Goal: Transaction & Acquisition: Purchase product/service

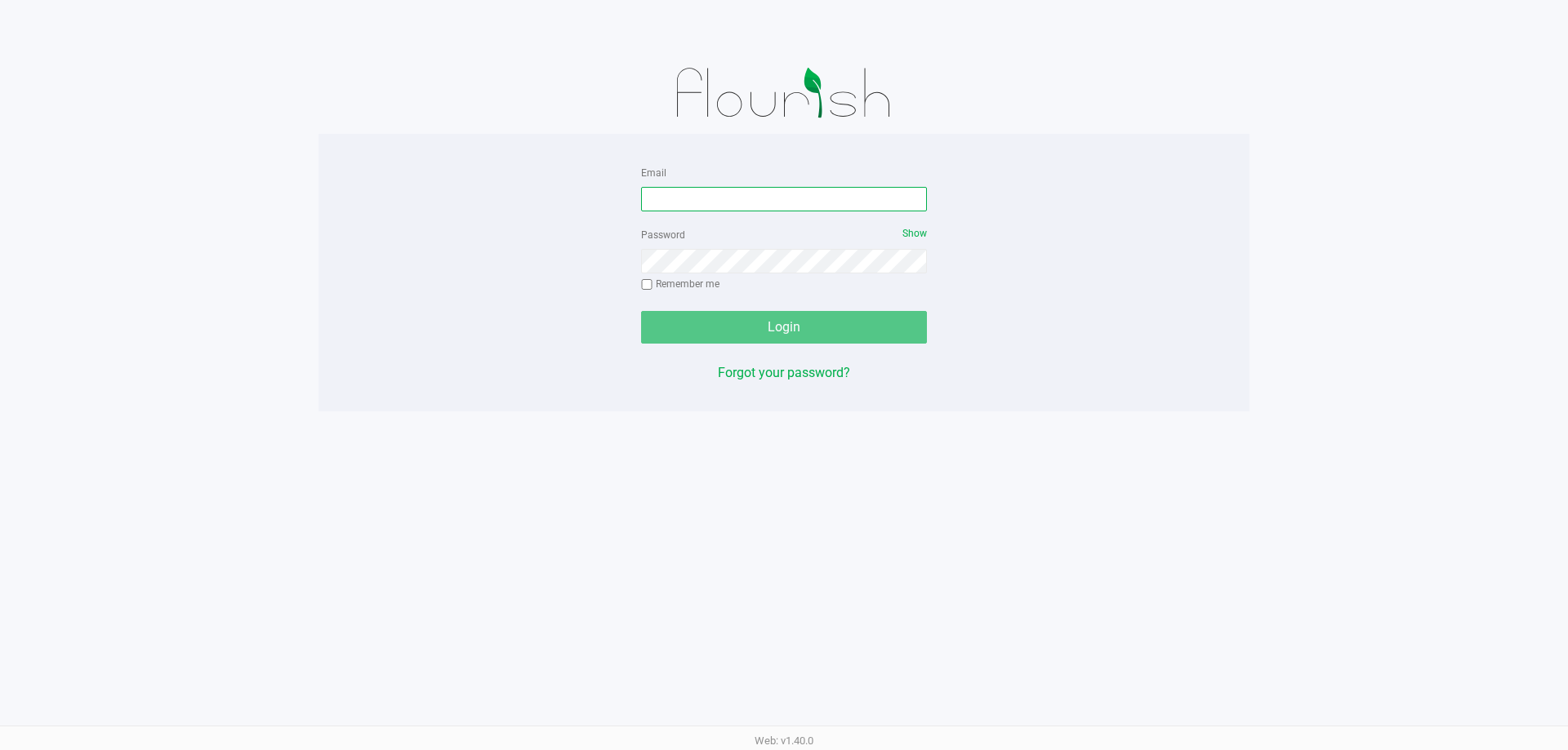
click at [780, 200] on input "Email" at bounding box center [783, 199] width 286 height 24
type input "[EMAIL_ADDRESS][DOMAIN_NAME]"
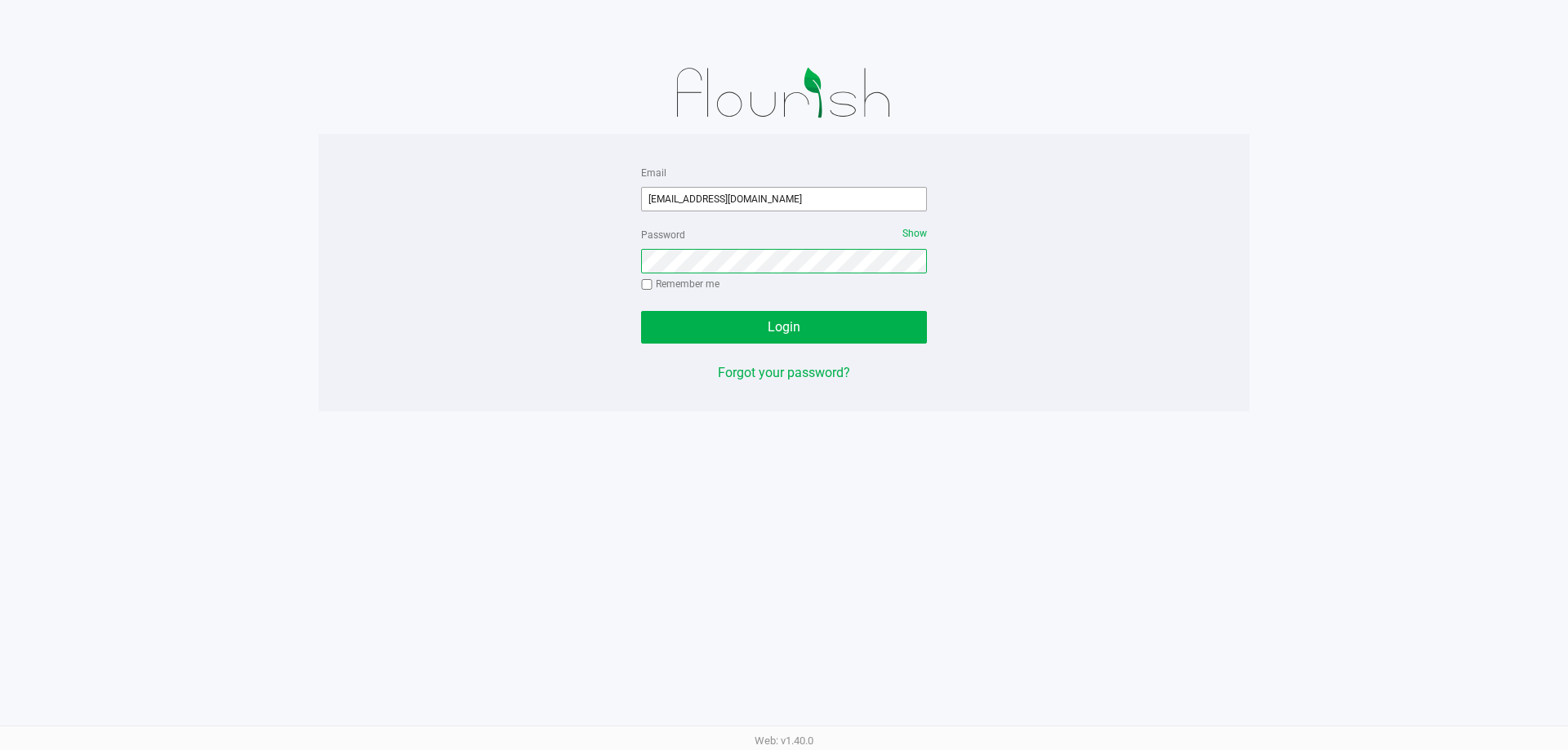
click at [641, 311] on button "Login" at bounding box center [783, 328] width 286 height 33
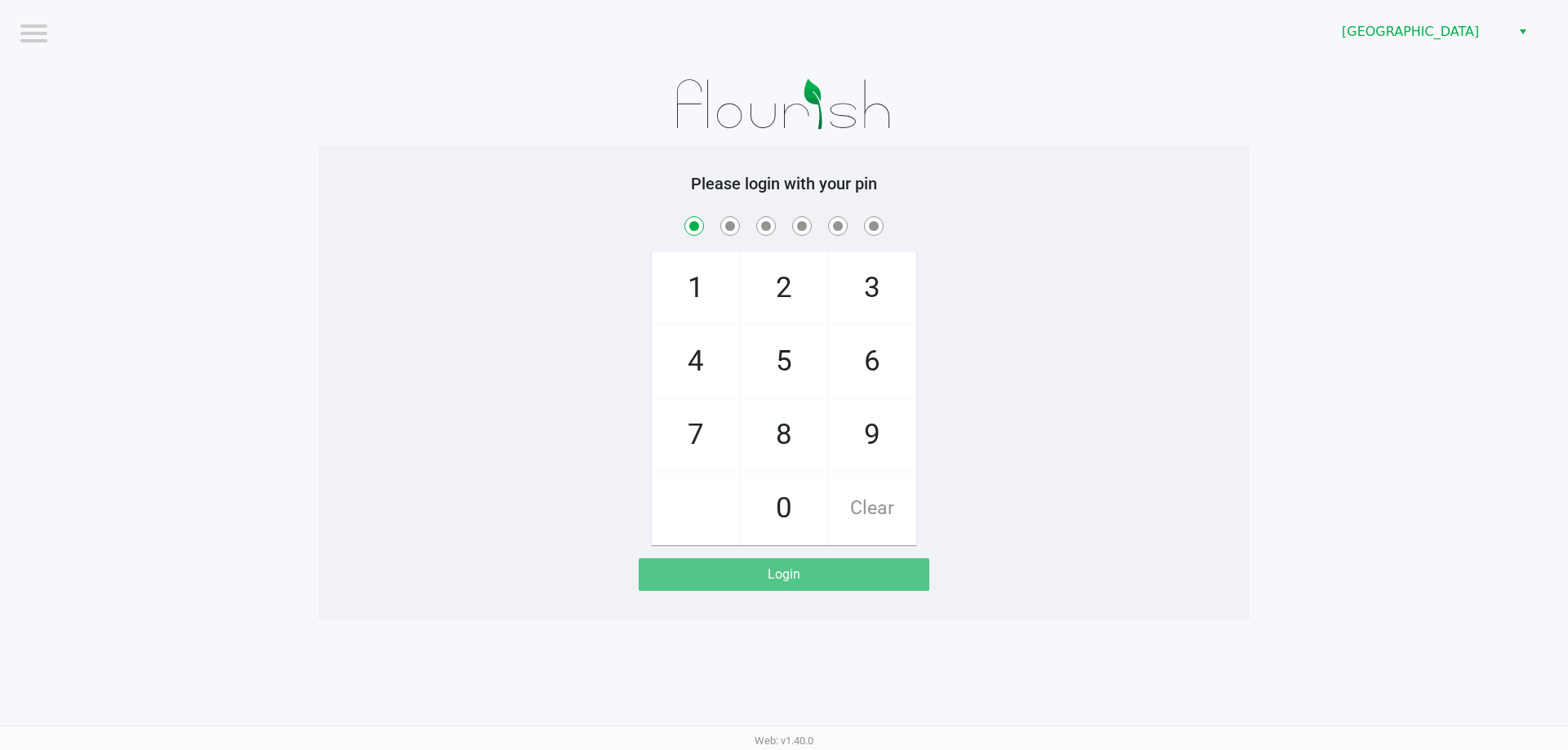
checkbox input "true"
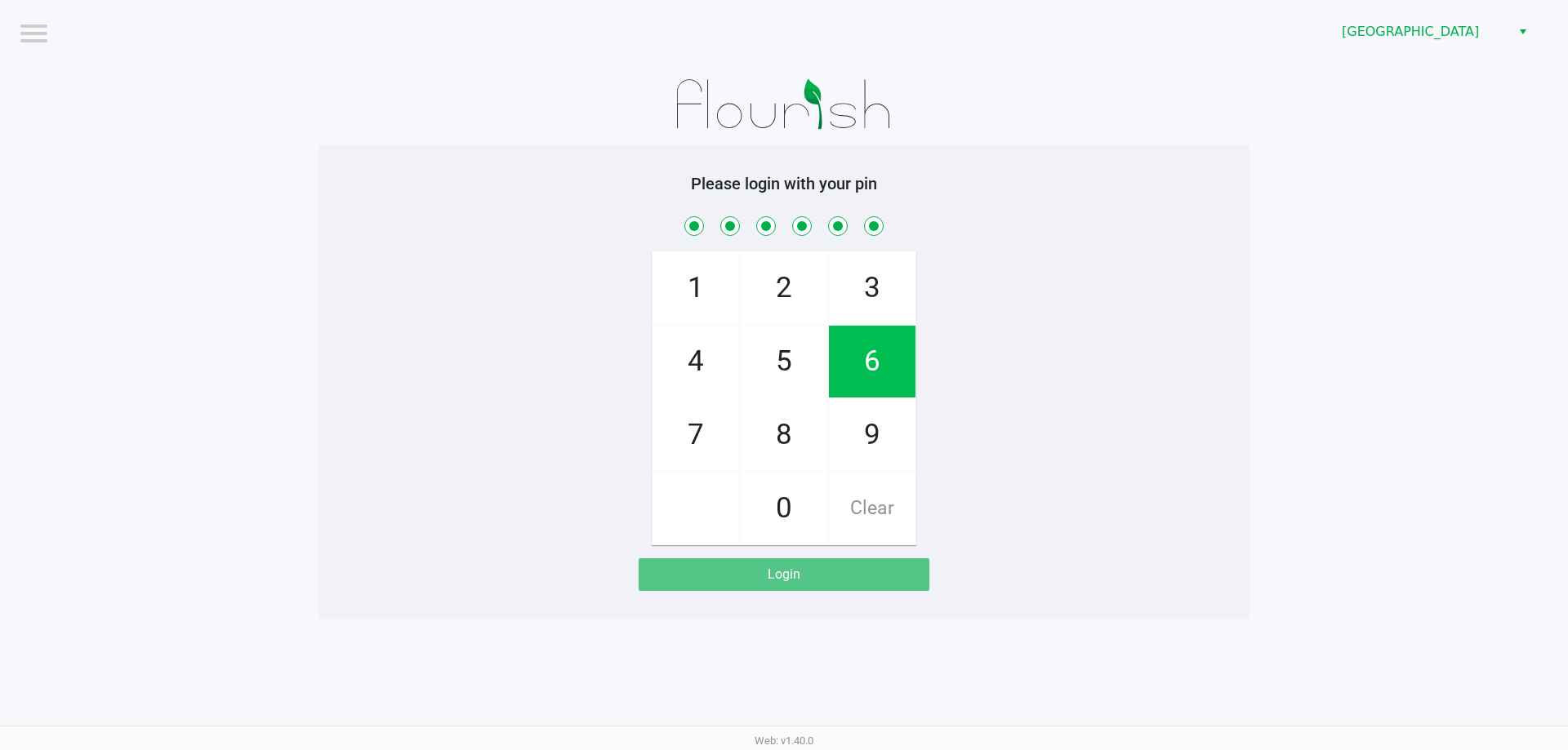
checkbox input "true"
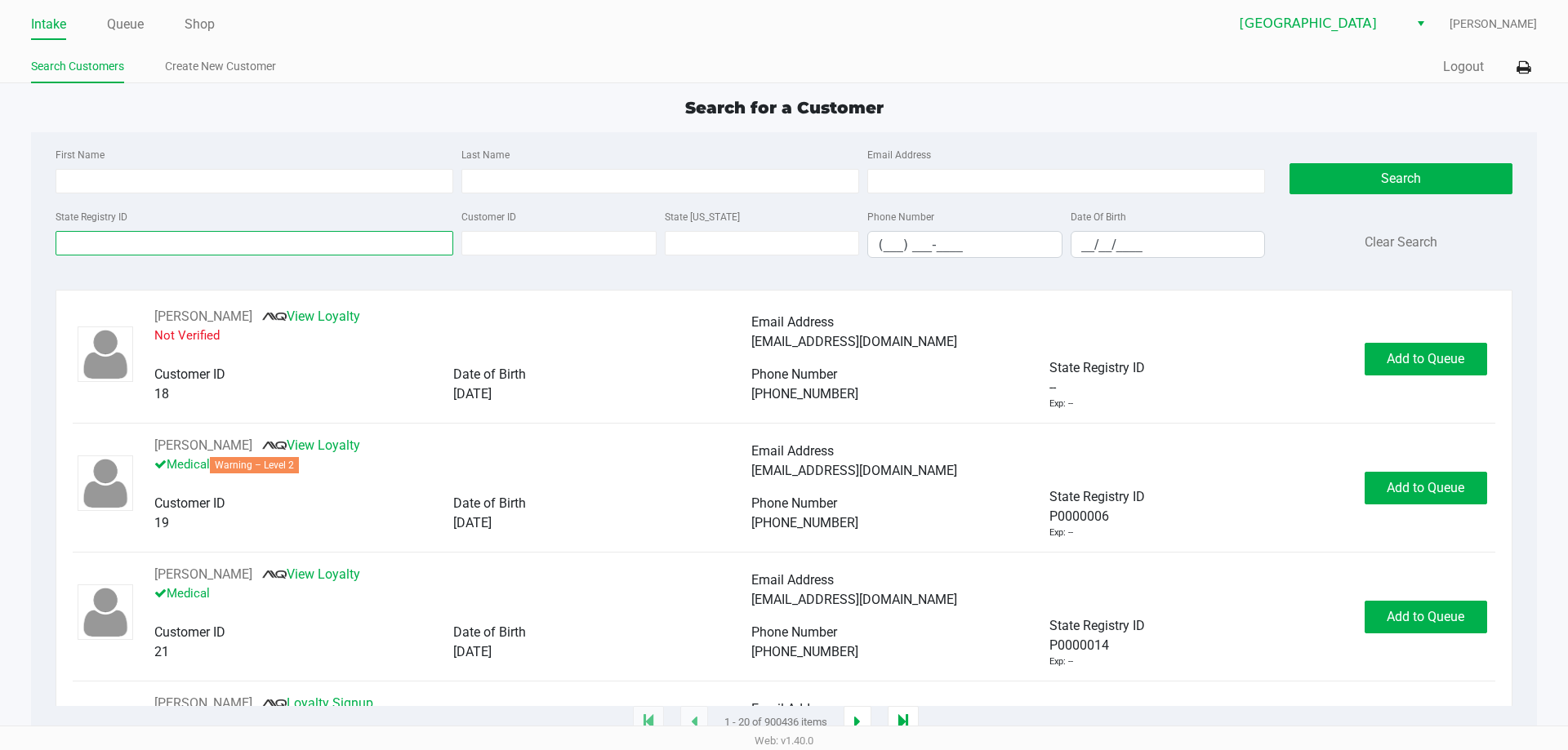
click at [158, 231] on input "State Registry ID" at bounding box center [254, 242] width 397 height 24
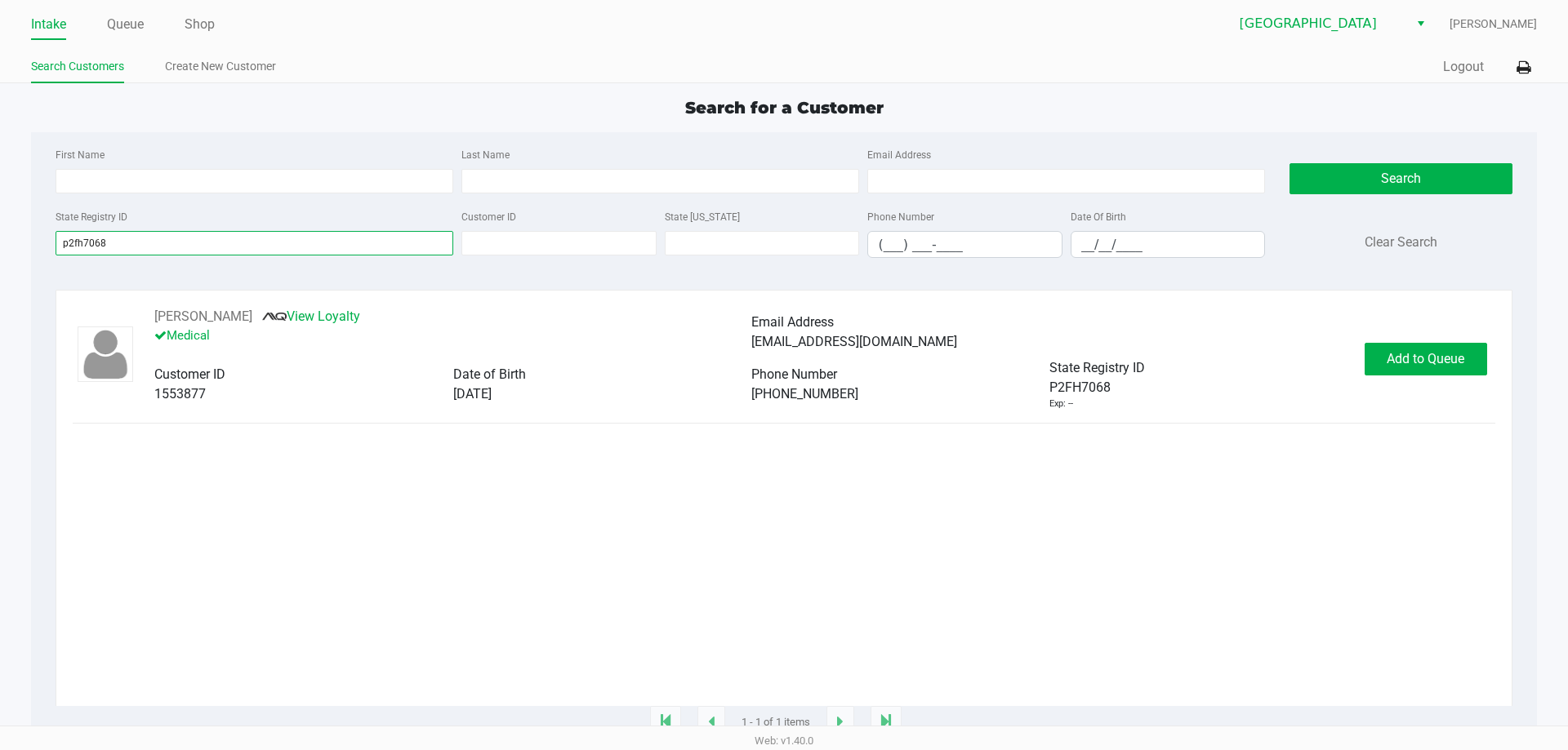
type input "p2fh7068"
click at [781, 340] on div "[PERSON_NAME] View Loyalty Medical Email Address [EMAIL_ADDRESS][DOMAIN_NAME] C…" at bounding box center [783, 359] width 1422 height 104
click at [781, 359] on span "Add to Queue" at bounding box center [1426, 359] width 78 height 16
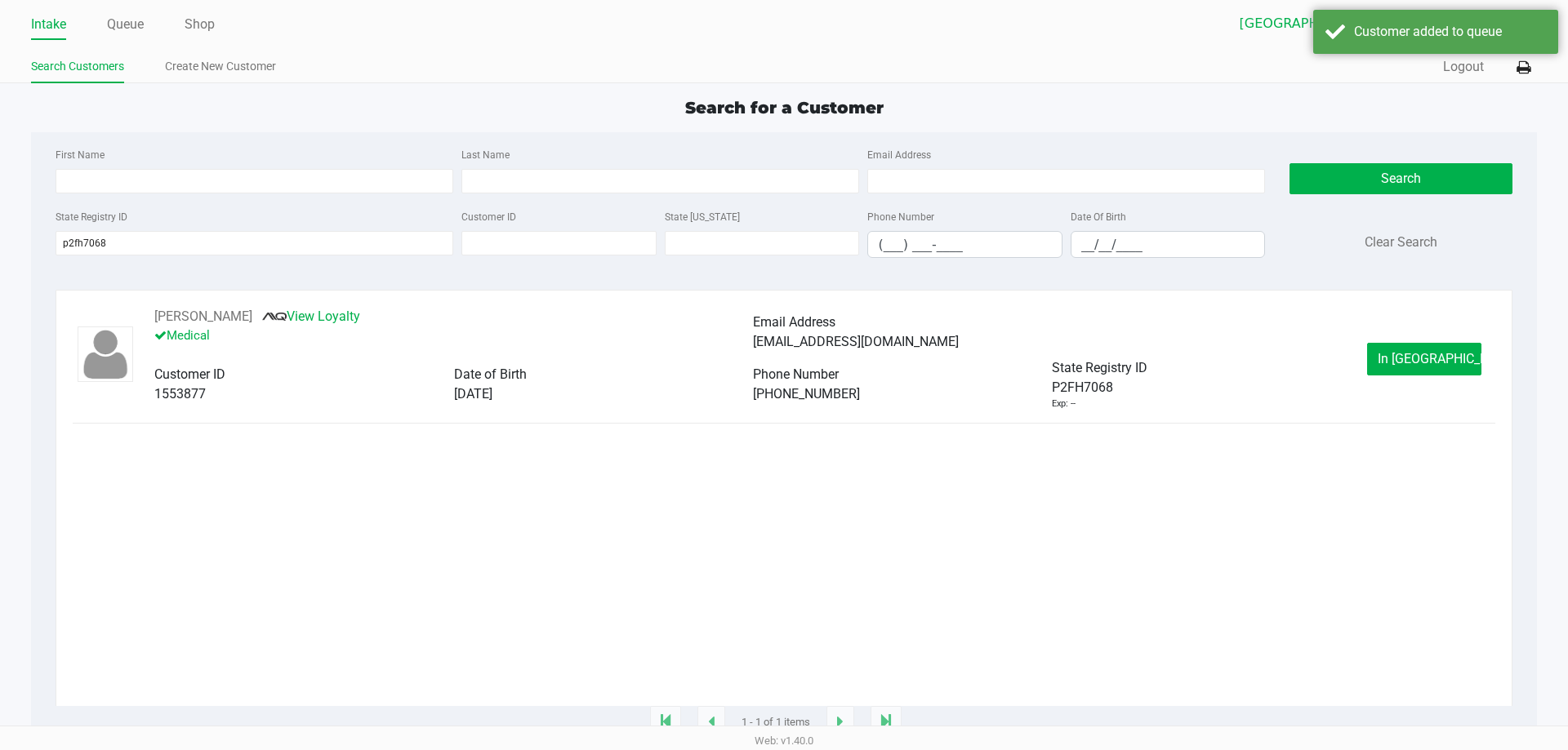
click at [781, 359] on span "In [GEOGRAPHIC_DATA]" at bounding box center [1447, 359] width 138 height 16
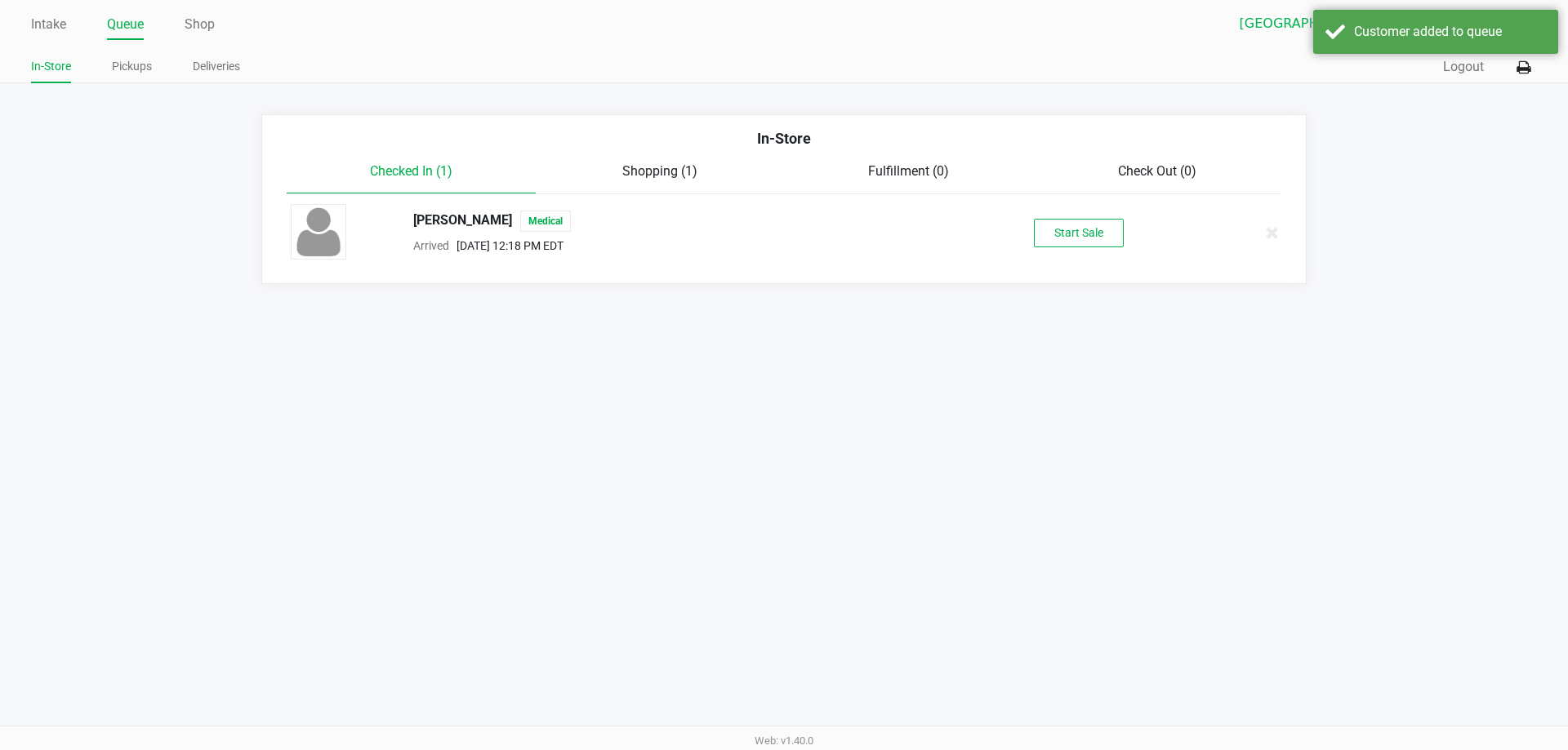
click at [781, 208] on div "[PERSON_NAME] Medical Arrived [DATE] 12:18 PM EDT Start Sale" at bounding box center [783, 233] width 1011 height 57
click at [781, 232] on button "Start Sale" at bounding box center [1079, 233] width 90 height 28
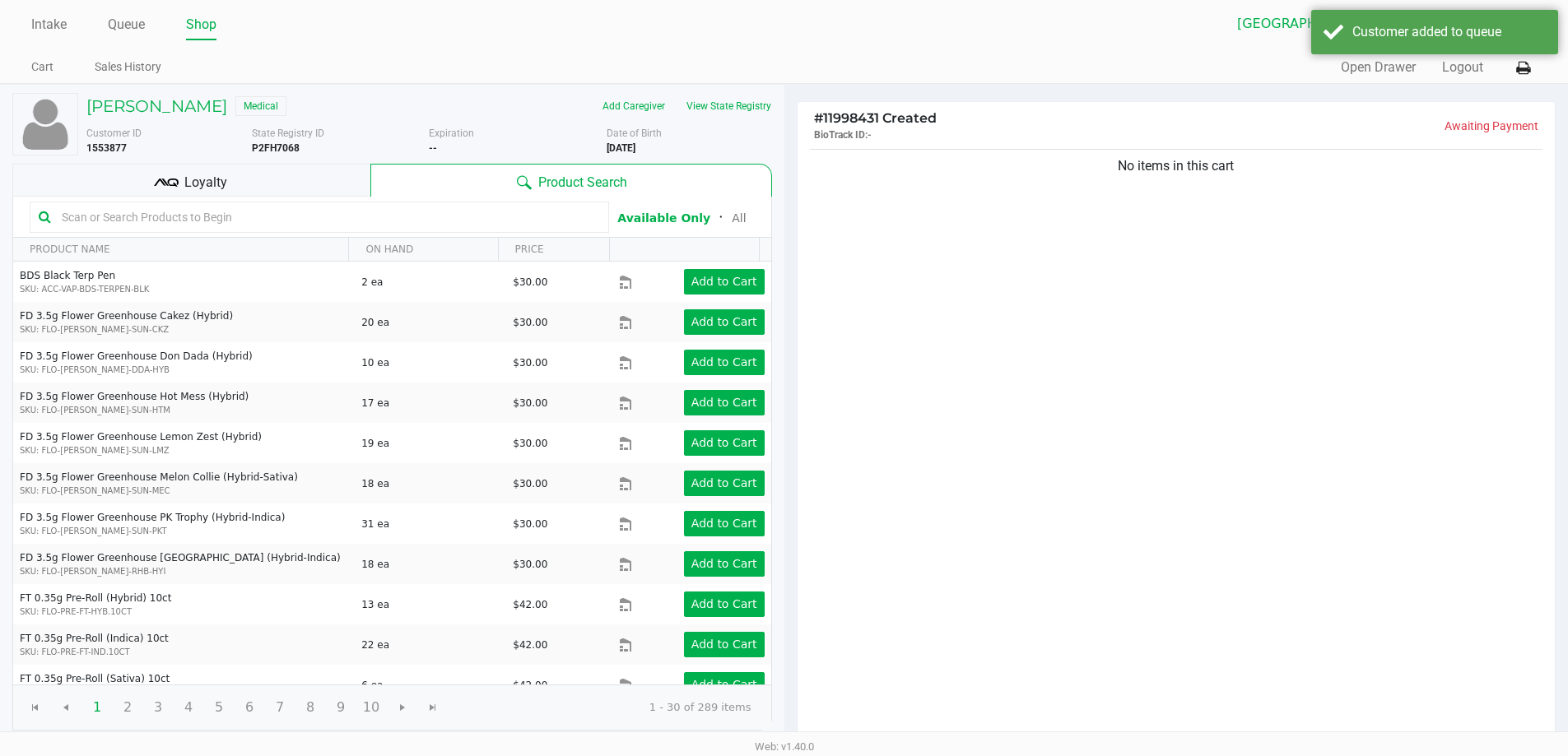
click at [228, 164] on div "Loyalty" at bounding box center [191, 181] width 359 height 33
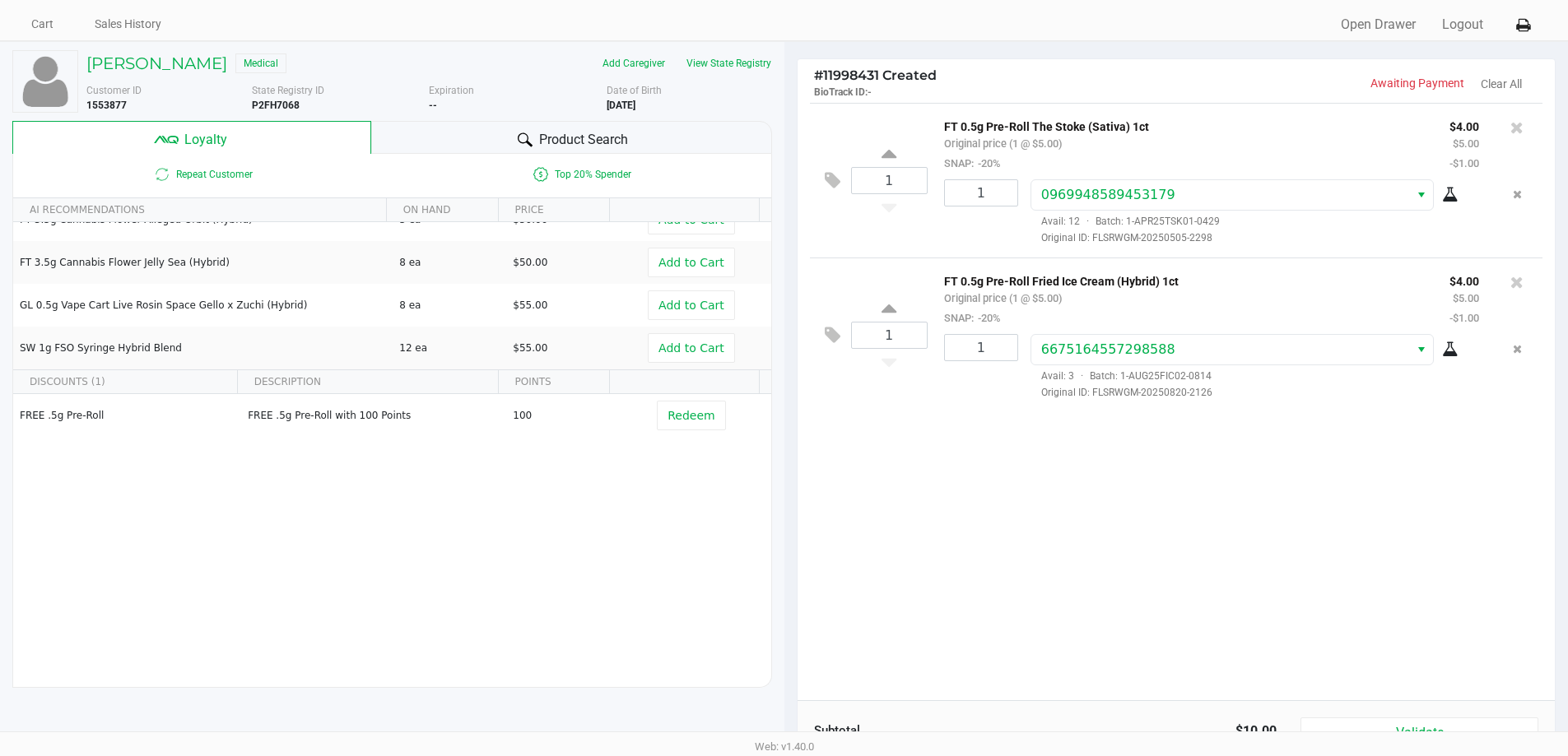
scroll to position [82, 0]
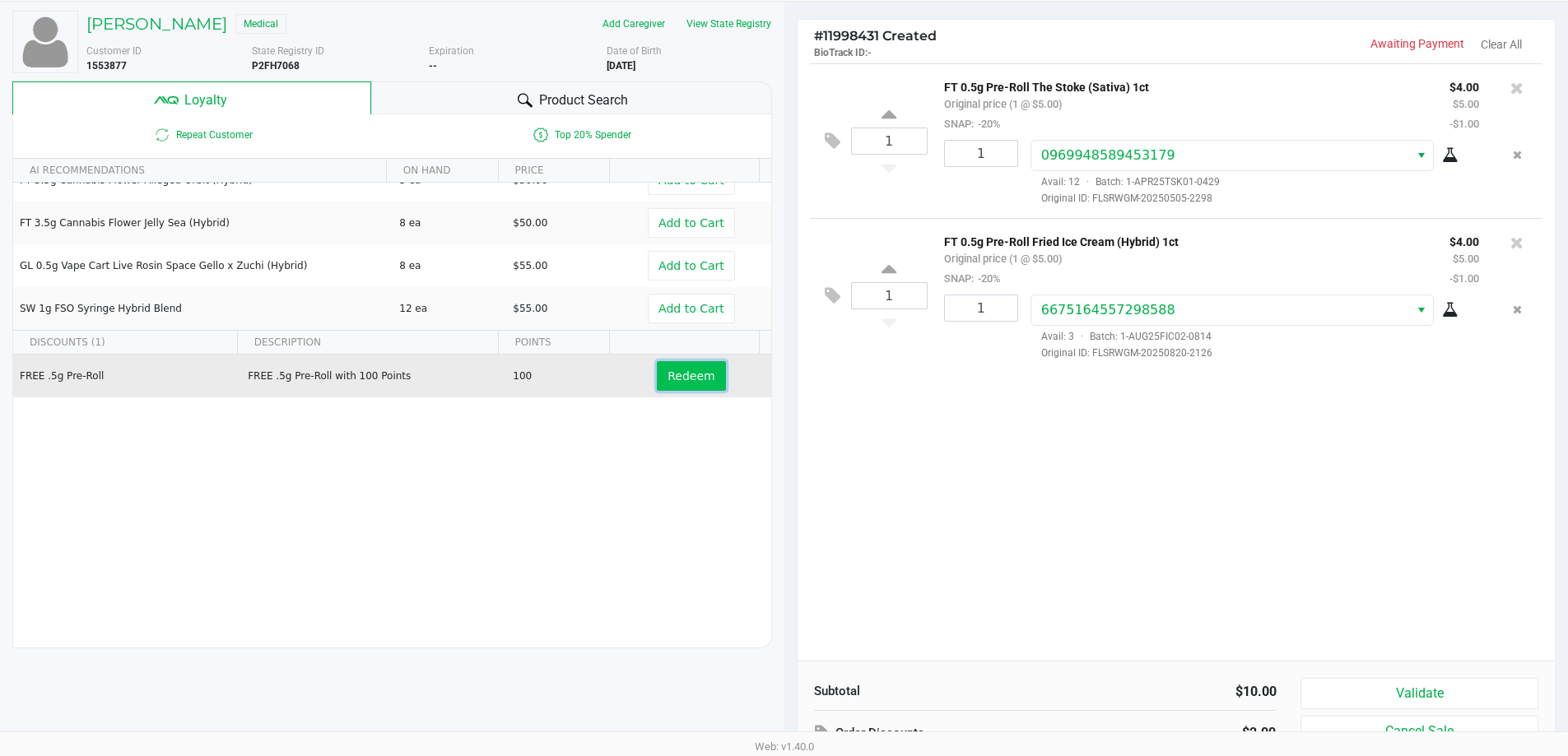
click at [683, 368] on button "Redeem" at bounding box center [691, 376] width 68 height 29
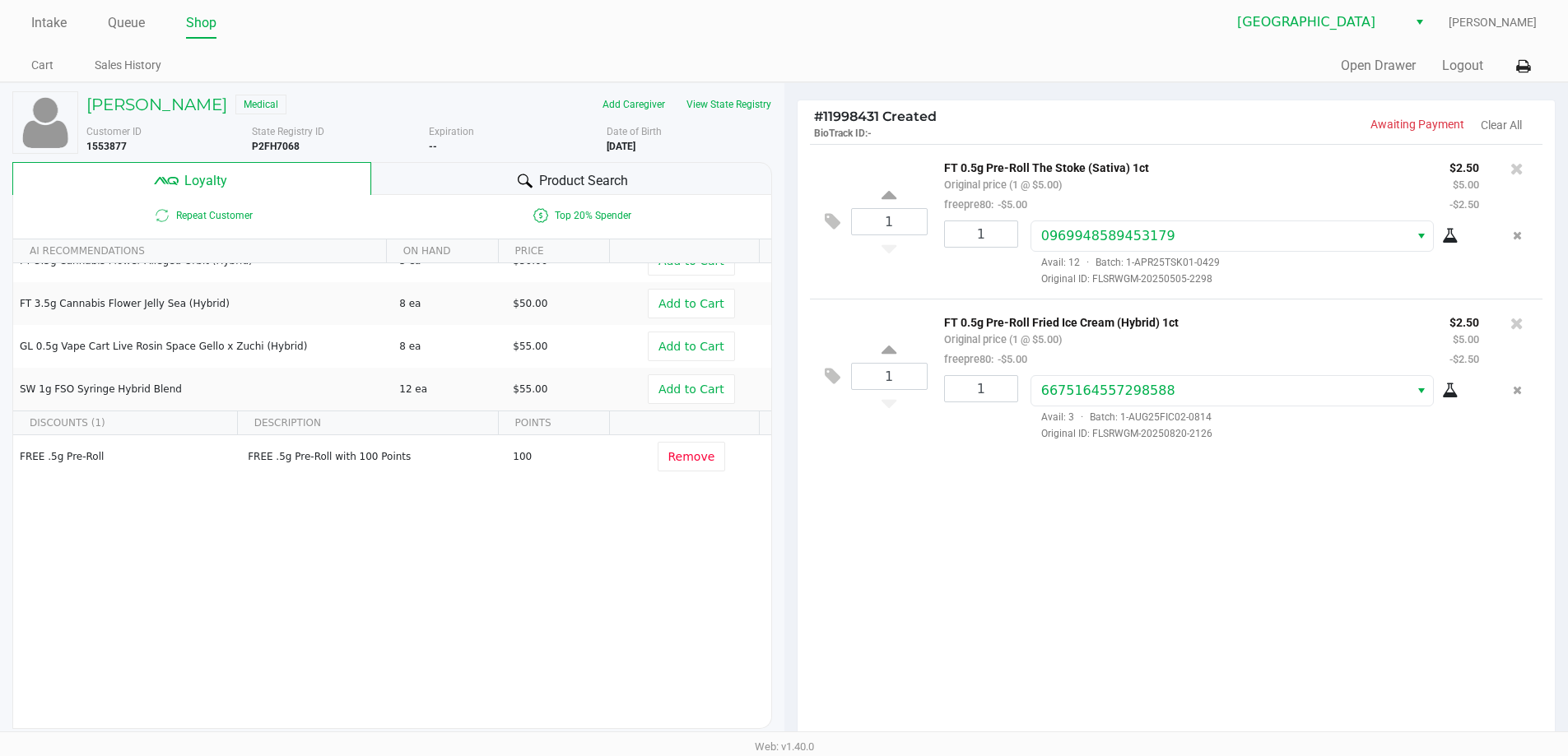
scroll to position [0, 0]
click at [228, 113] on h5 "[PERSON_NAME]" at bounding box center [156, 106] width 141 height 20
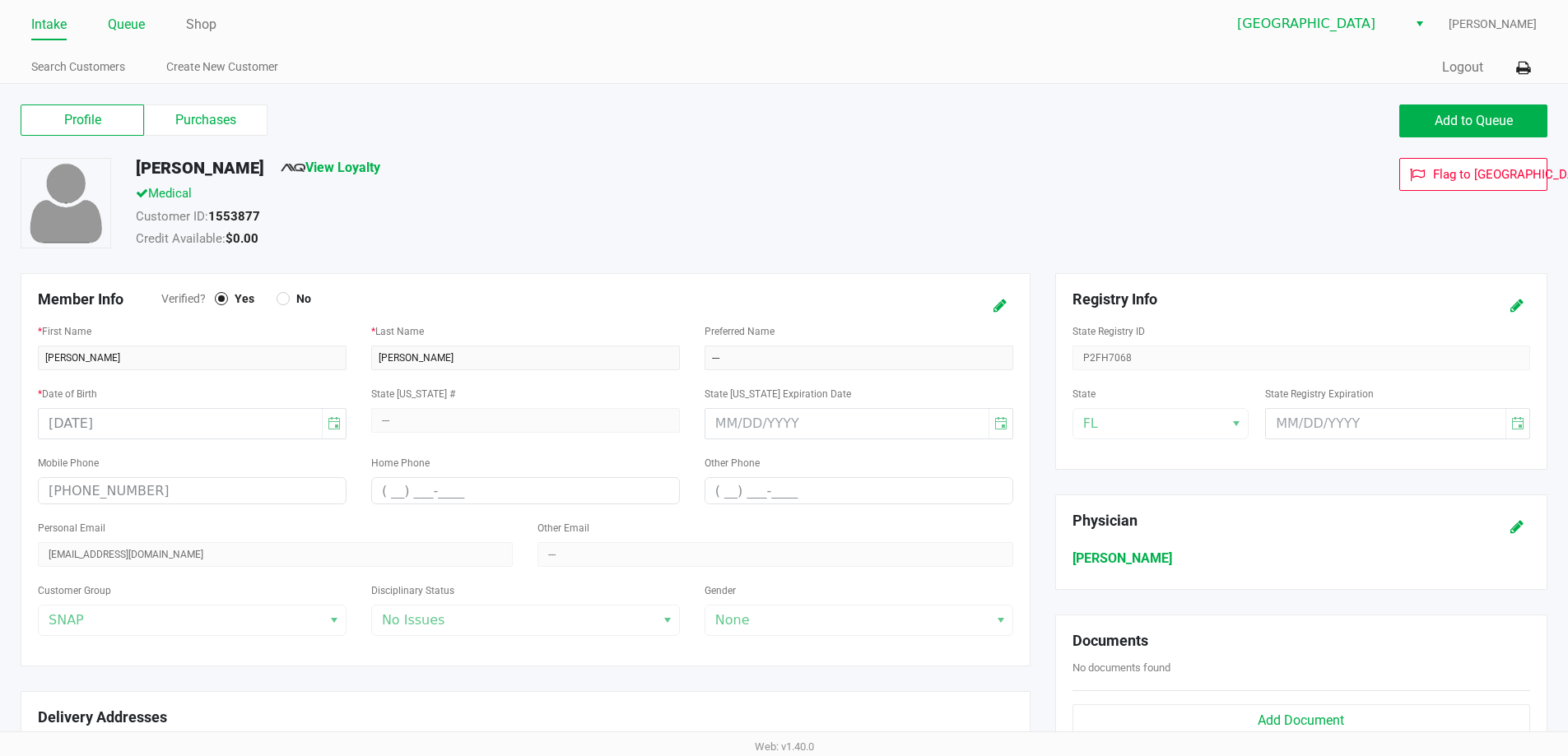
click at [123, 31] on link "Queue" at bounding box center [126, 24] width 37 height 23
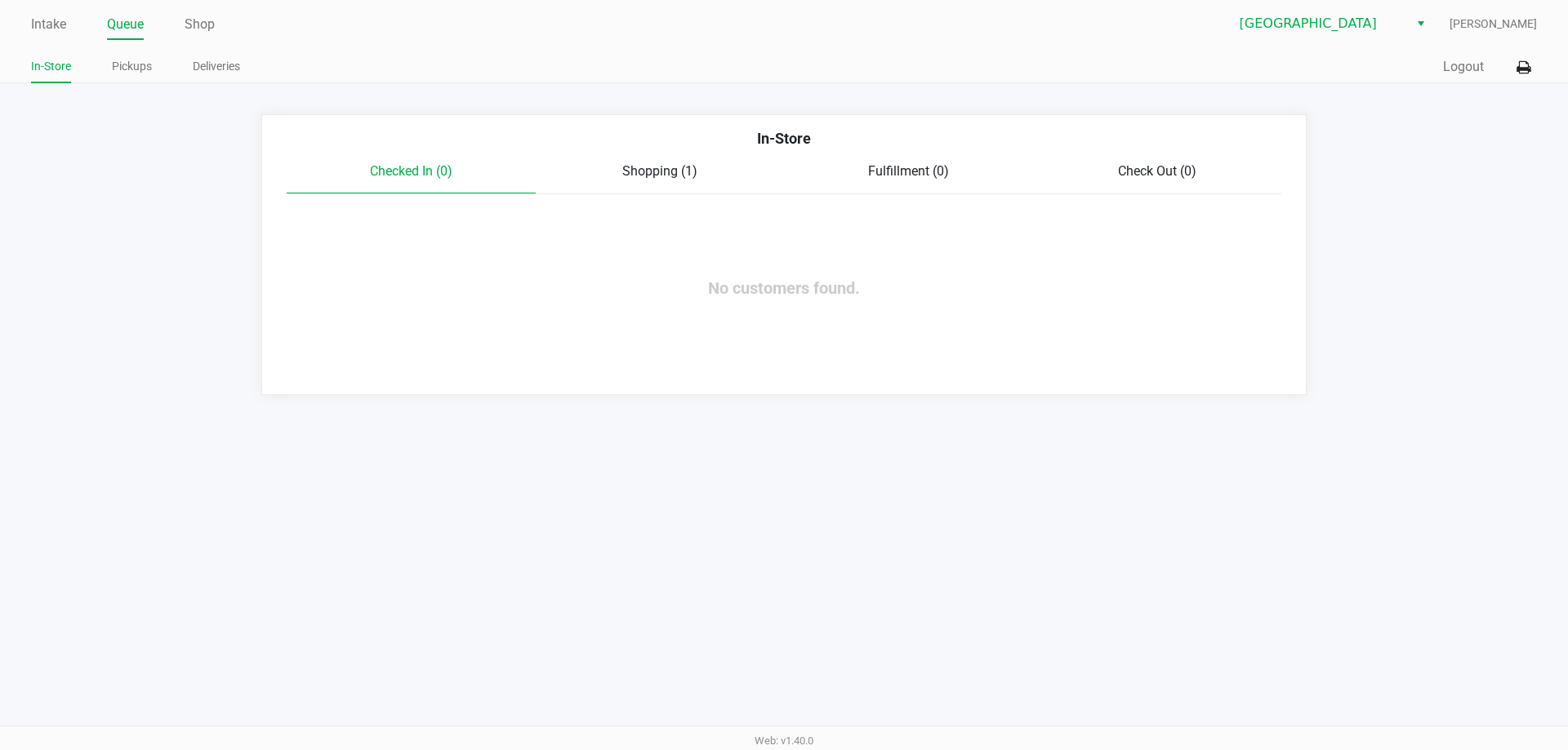
click at [667, 190] on div "Checked In (0) Shopping (1) Fulfillment (0) Check Out (0)" at bounding box center [784, 178] width 994 height 33
click at [669, 173] on span "Shopping (1)" at bounding box center [660, 172] width 76 height 16
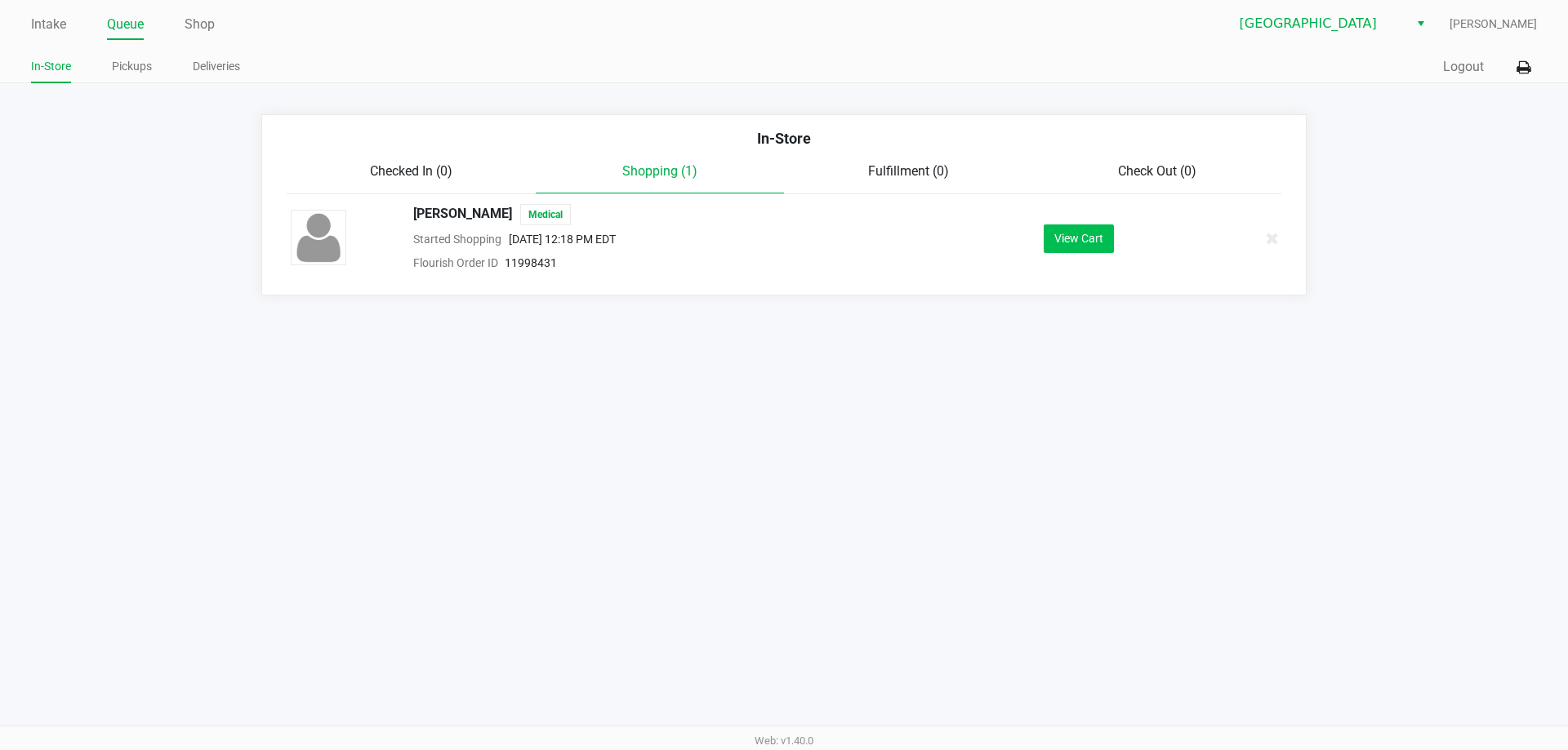
drag, startPoint x: 1067, startPoint y: 264, endPoint x: 1081, endPoint y: 246, distance: 22.8
click at [781, 246] on div "[PERSON_NAME] Medical Started Shopping [DATE] 12:18 PM EDT Flourish Order ID 11…" at bounding box center [783, 238] width 1011 height 69
click at [781, 246] on button "View Cart" at bounding box center [1079, 238] width 70 height 28
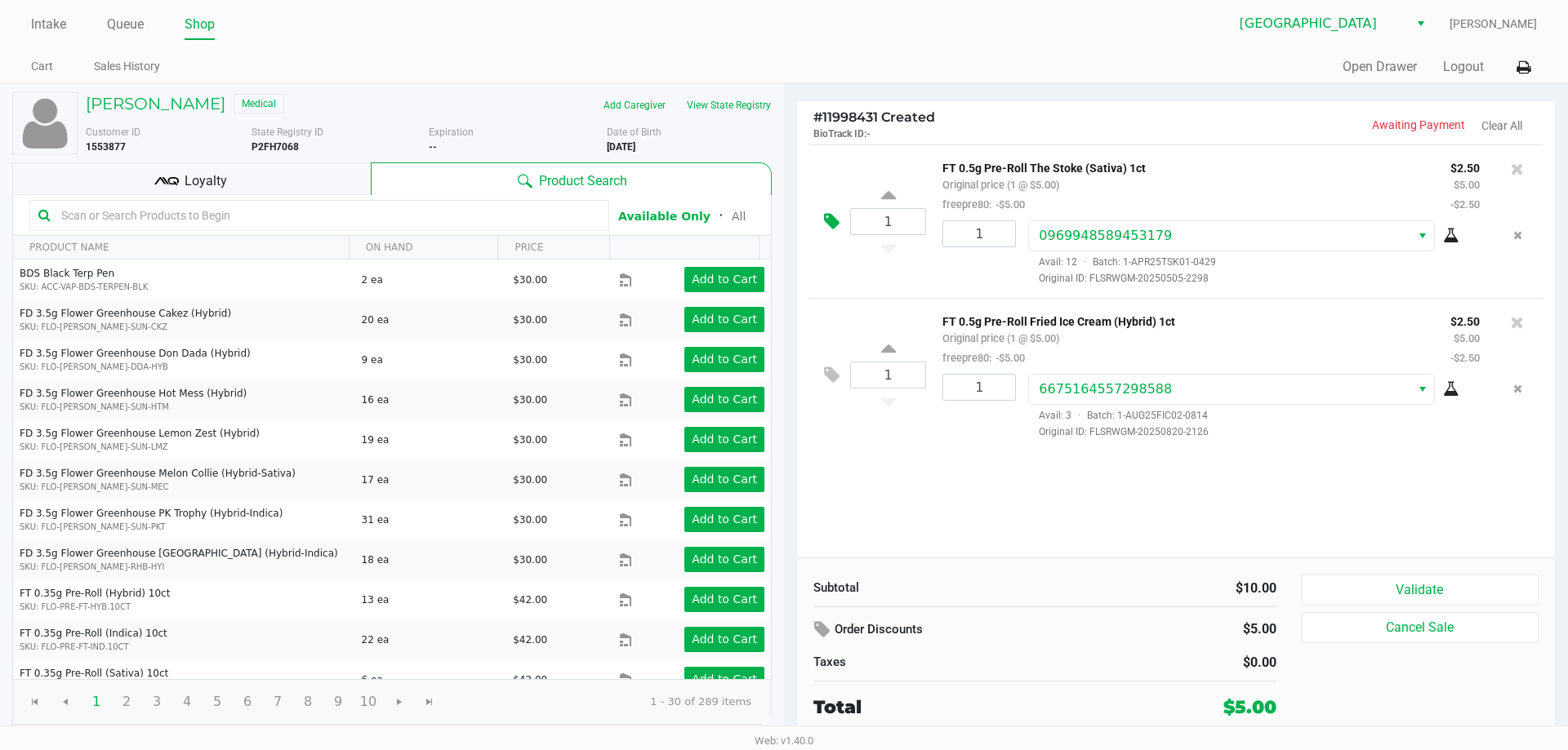
click at [781, 222] on icon at bounding box center [831, 221] width 16 height 18
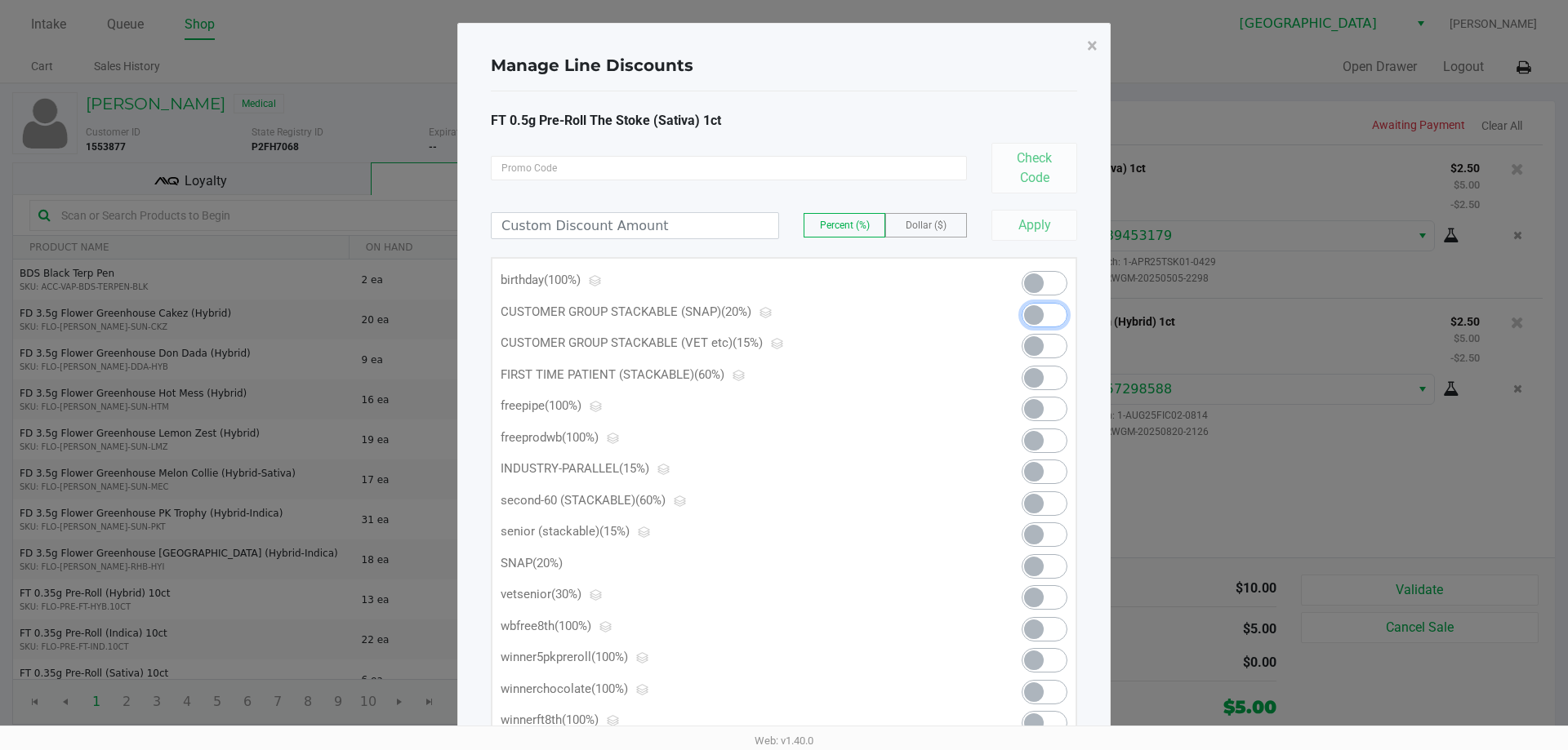
click at [781, 314] on span at bounding box center [1044, 315] width 46 height 24
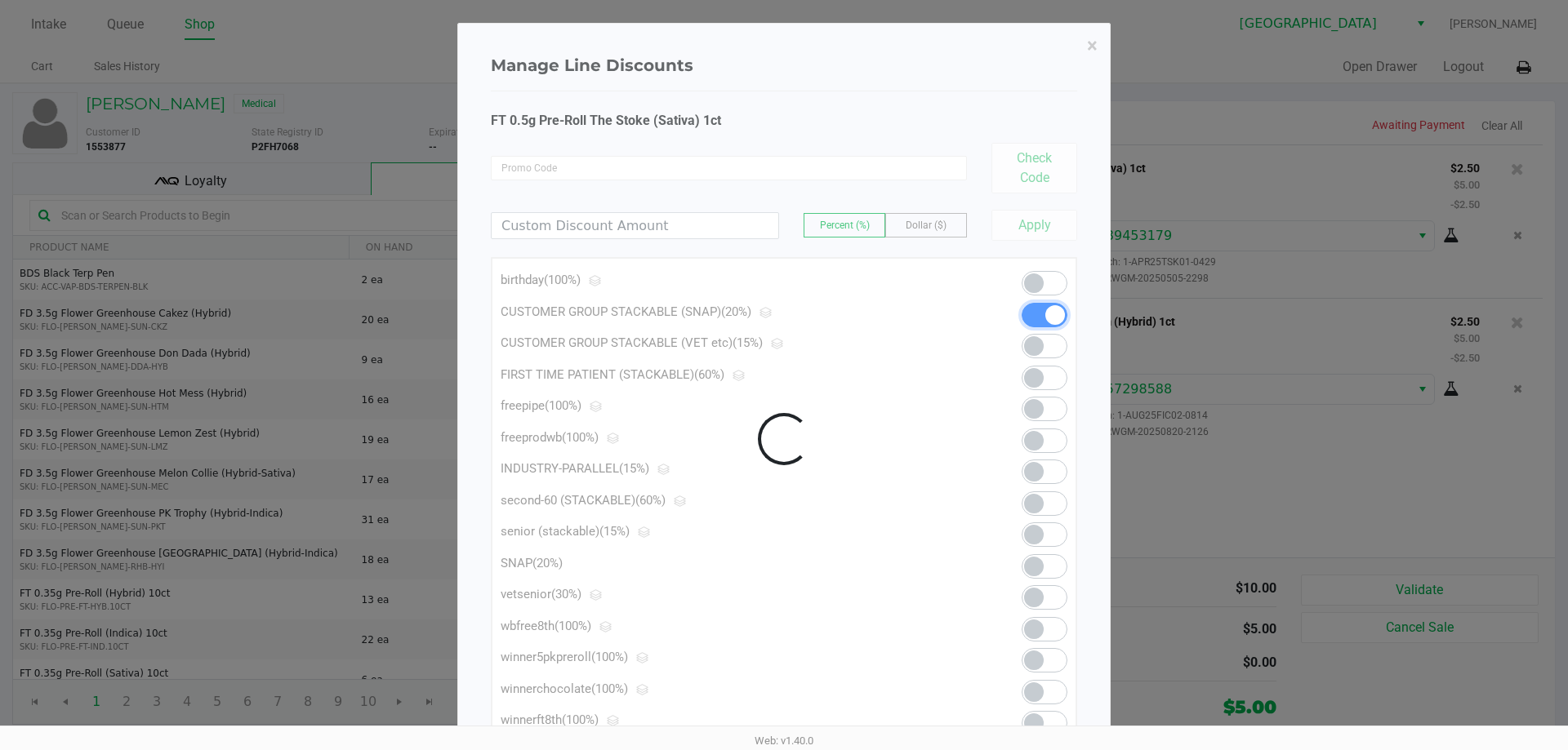
click at [781, 54] on div at bounding box center [784, 439] width 651 height 832
click at [781, 45] on div at bounding box center [784, 439] width 651 height 832
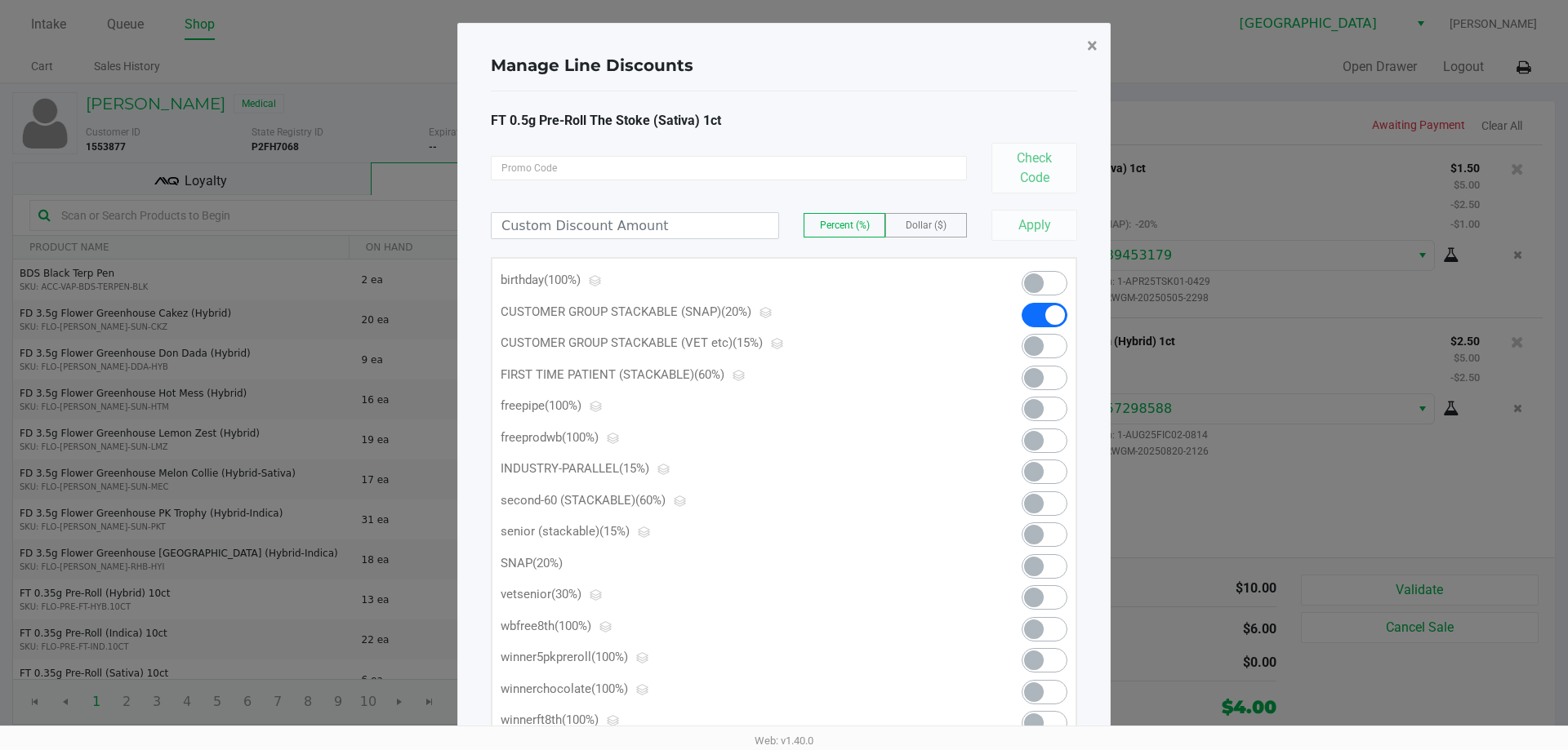
click at [781, 44] on button "×" at bounding box center [1092, 46] width 37 height 46
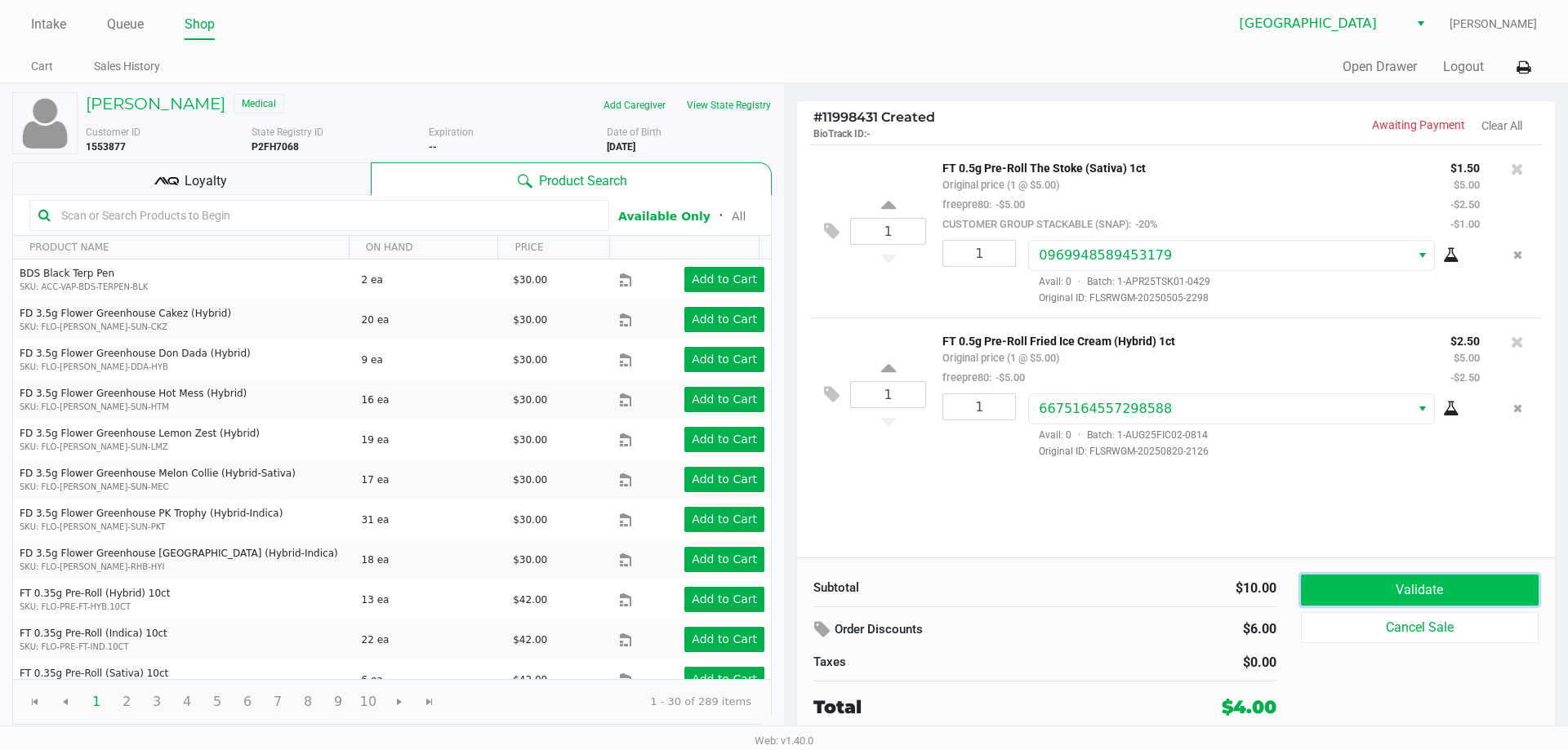
click at [781, 601] on button "Validate" at bounding box center [1419, 590] width 237 height 31
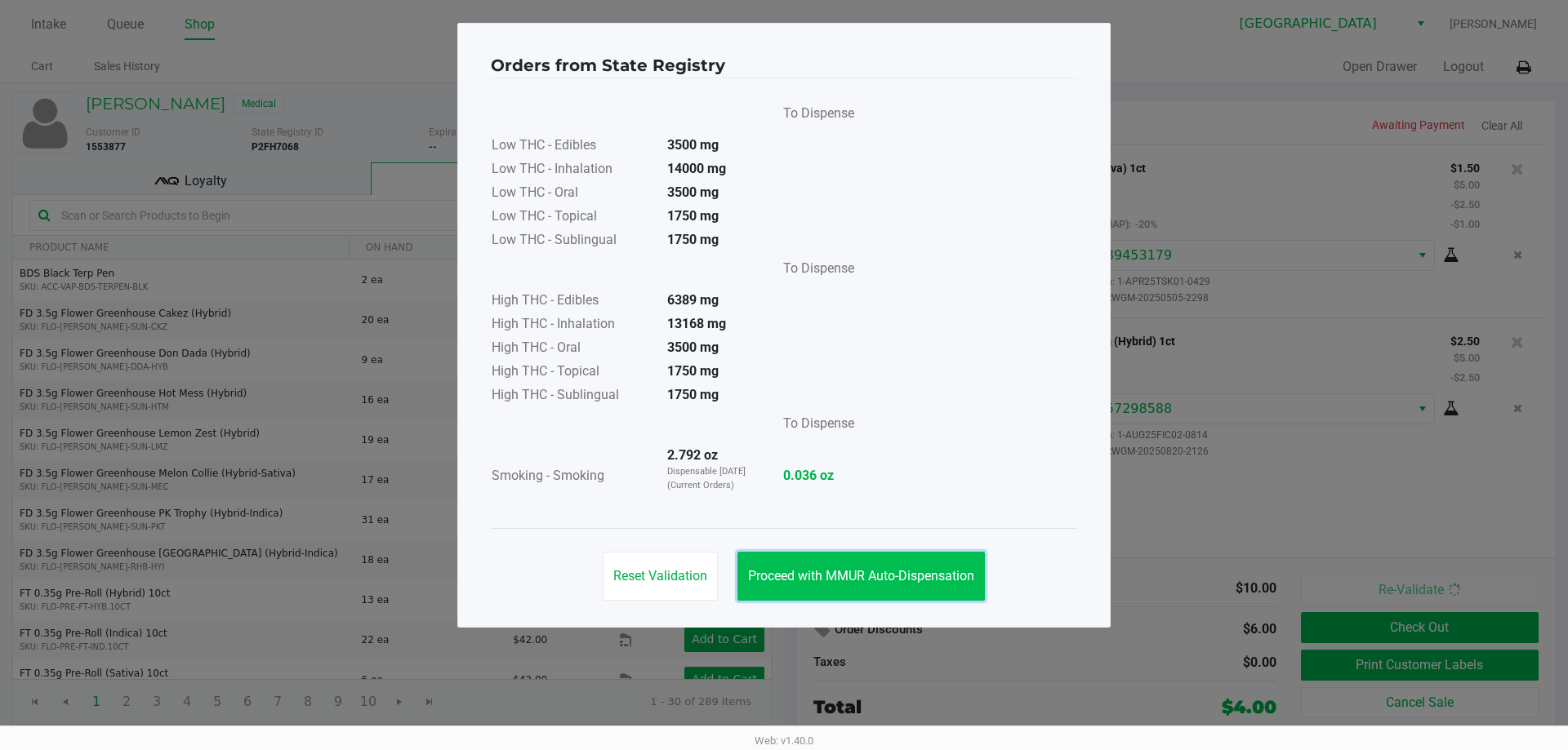
drag, startPoint x: 969, startPoint y: 566, endPoint x: 954, endPoint y: 574, distance: 17.0
click at [781, 574] on button "Proceed with MMUR Auto-Dispensation" at bounding box center [861, 577] width 247 height 49
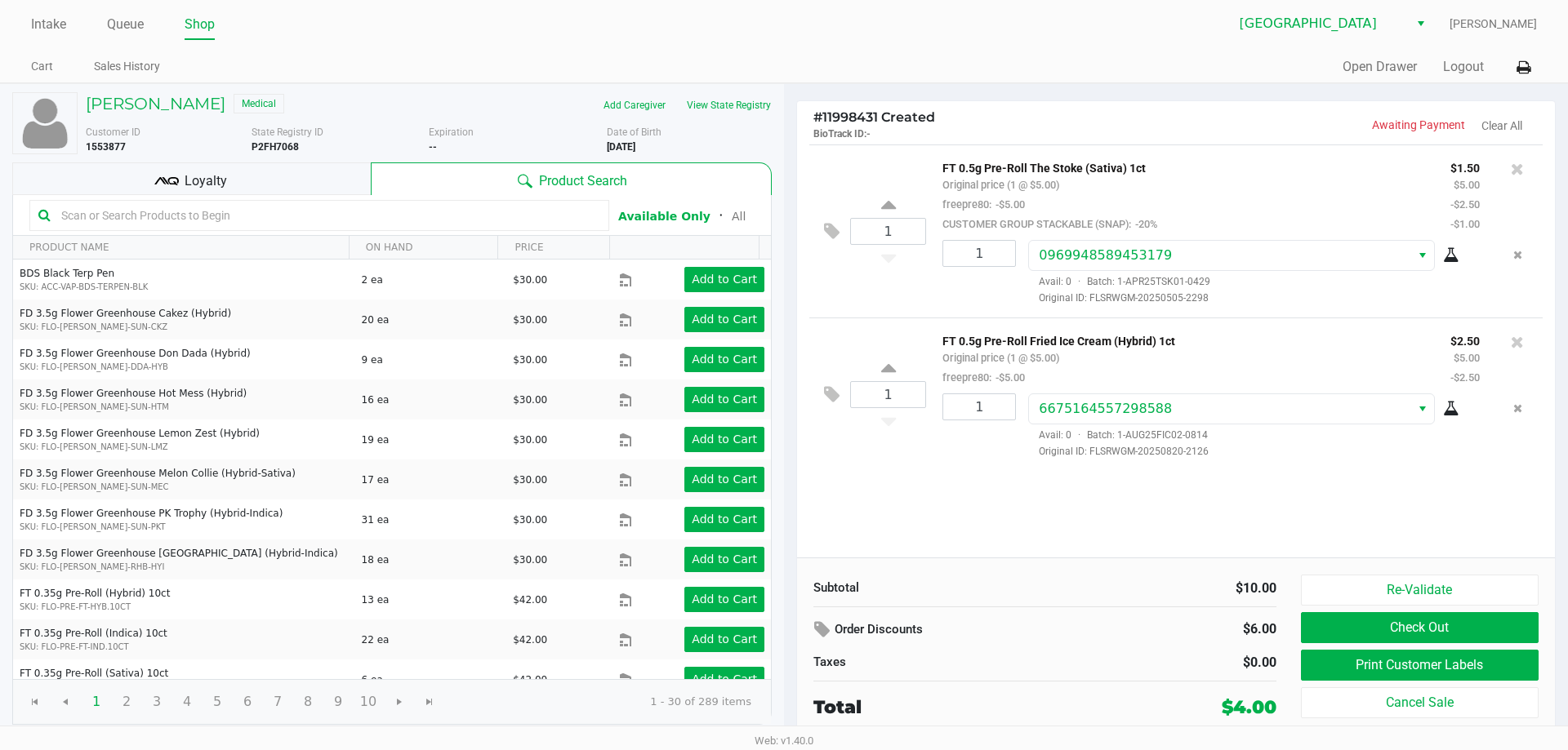
click at [298, 183] on div "Loyalty" at bounding box center [192, 179] width 359 height 33
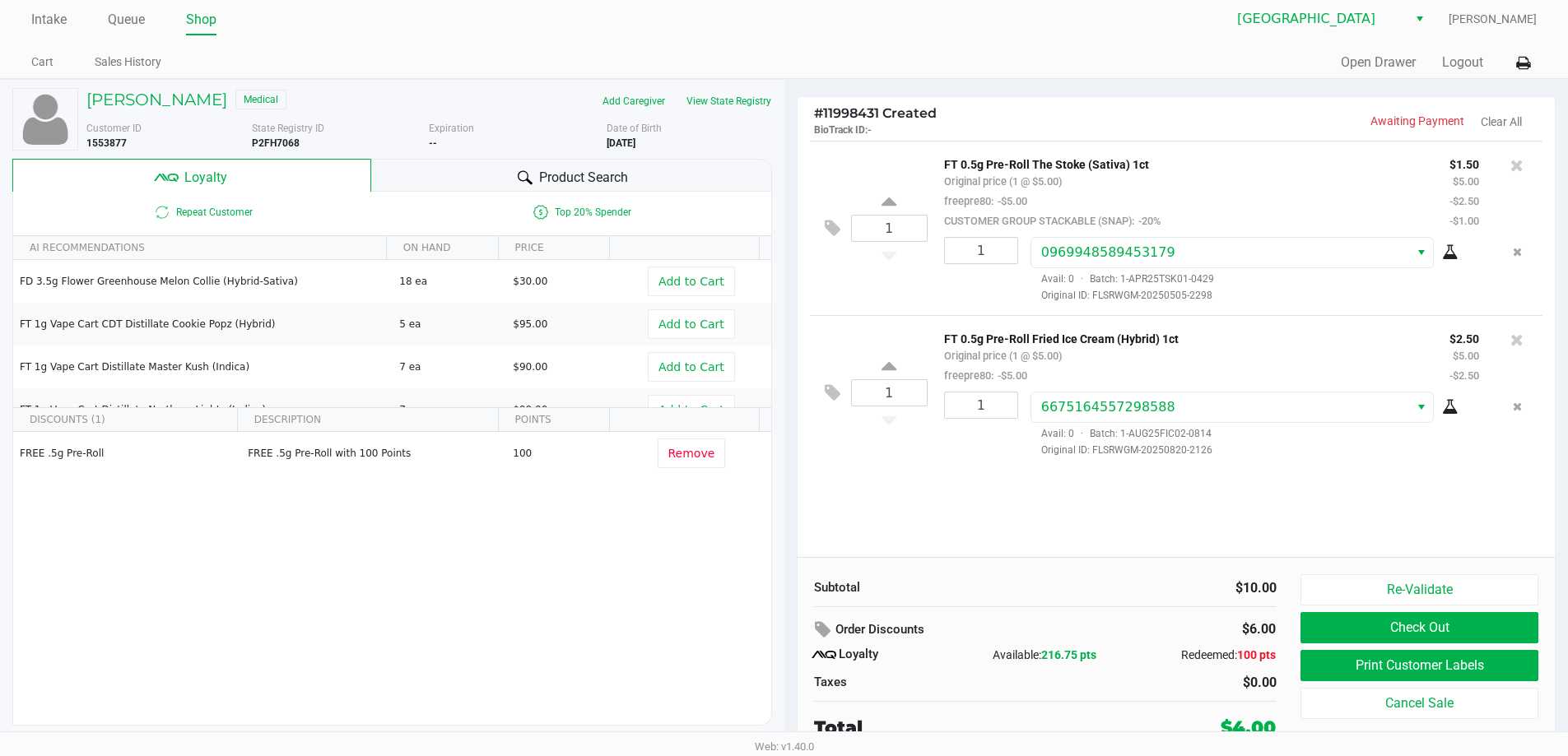
scroll to position [8, 0]
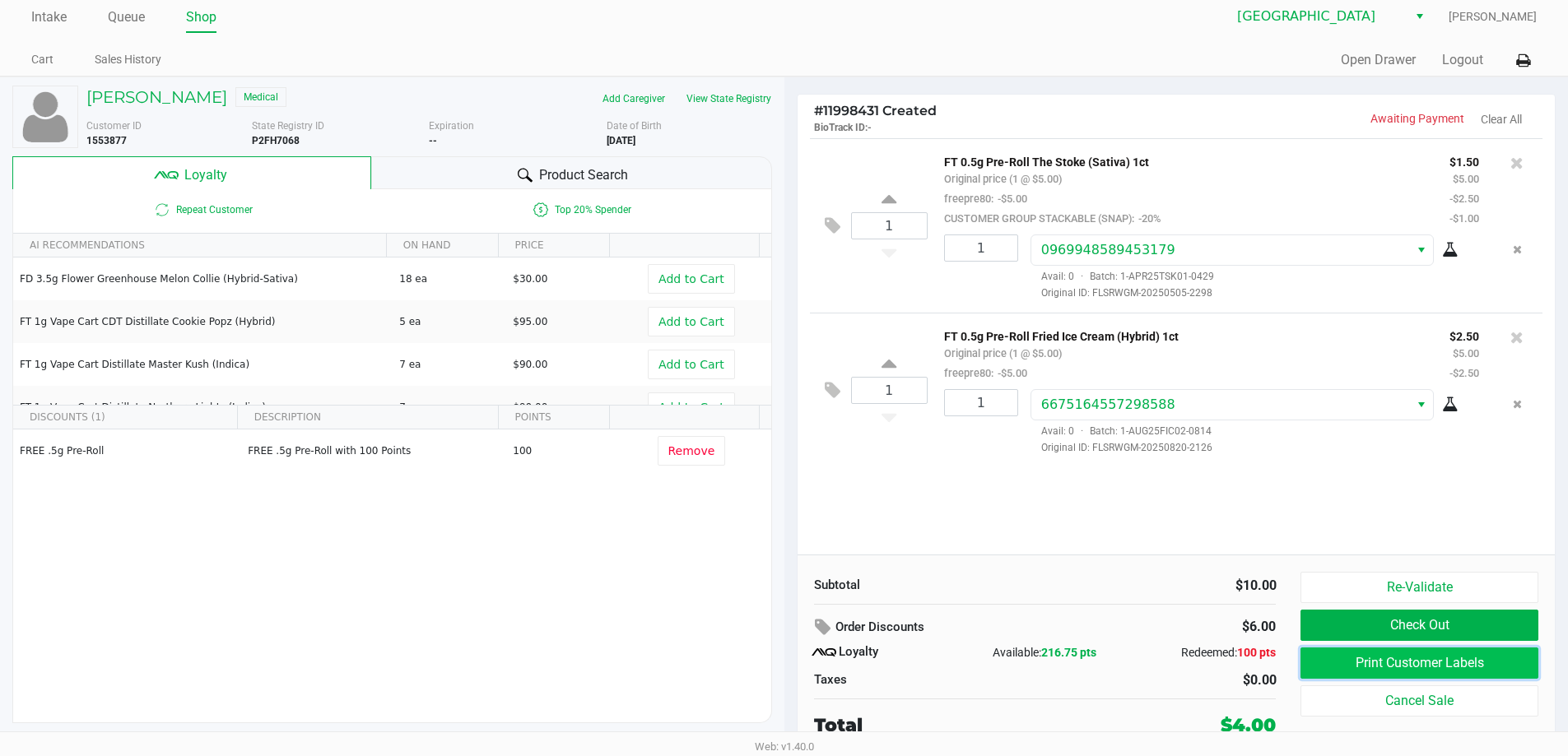
click at [787, 669] on button "Print Customer Labels" at bounding box center [1419, 663] width 237 height 31
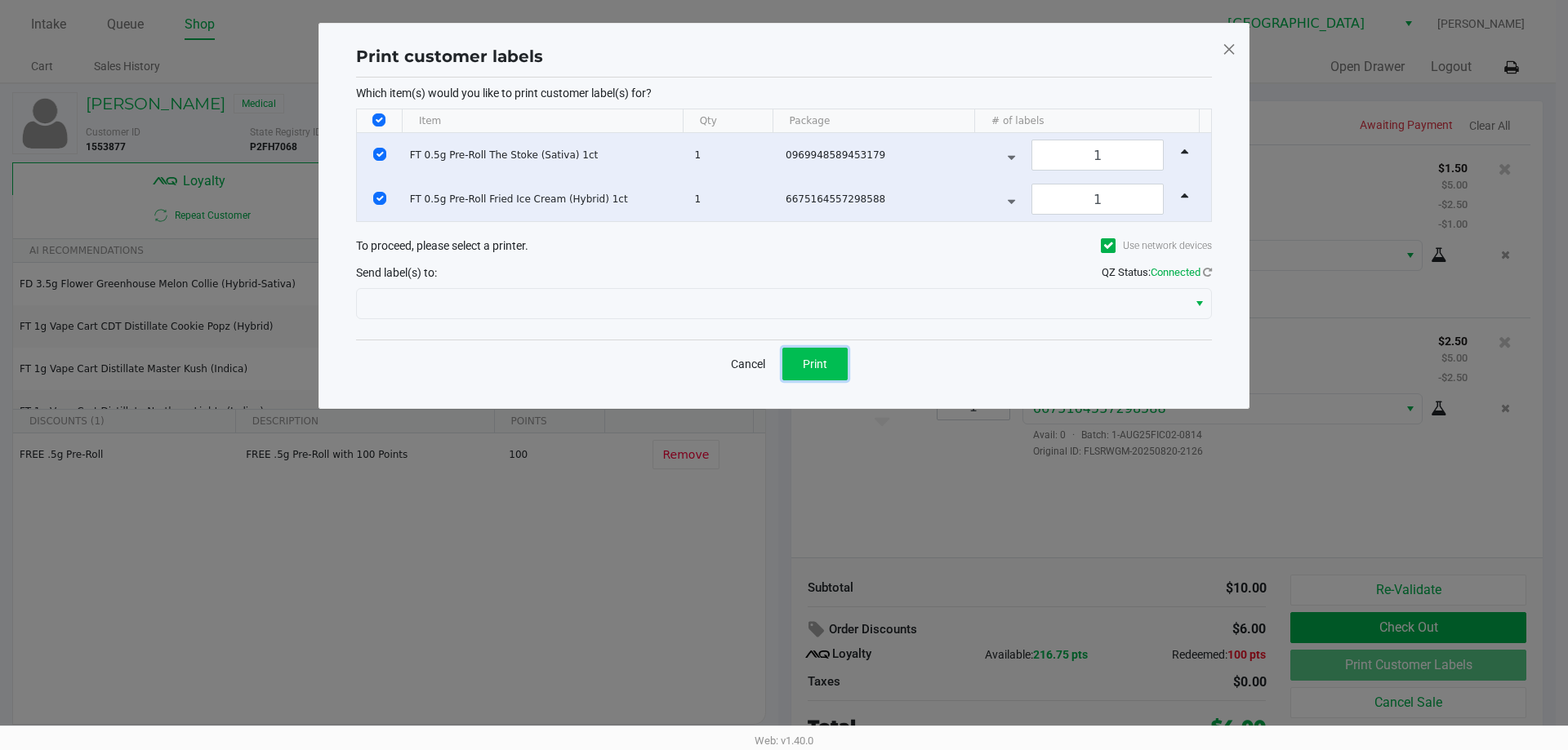
click at [781, 371] on button "Print" at bounding box center [814, 364] width 65 height 33
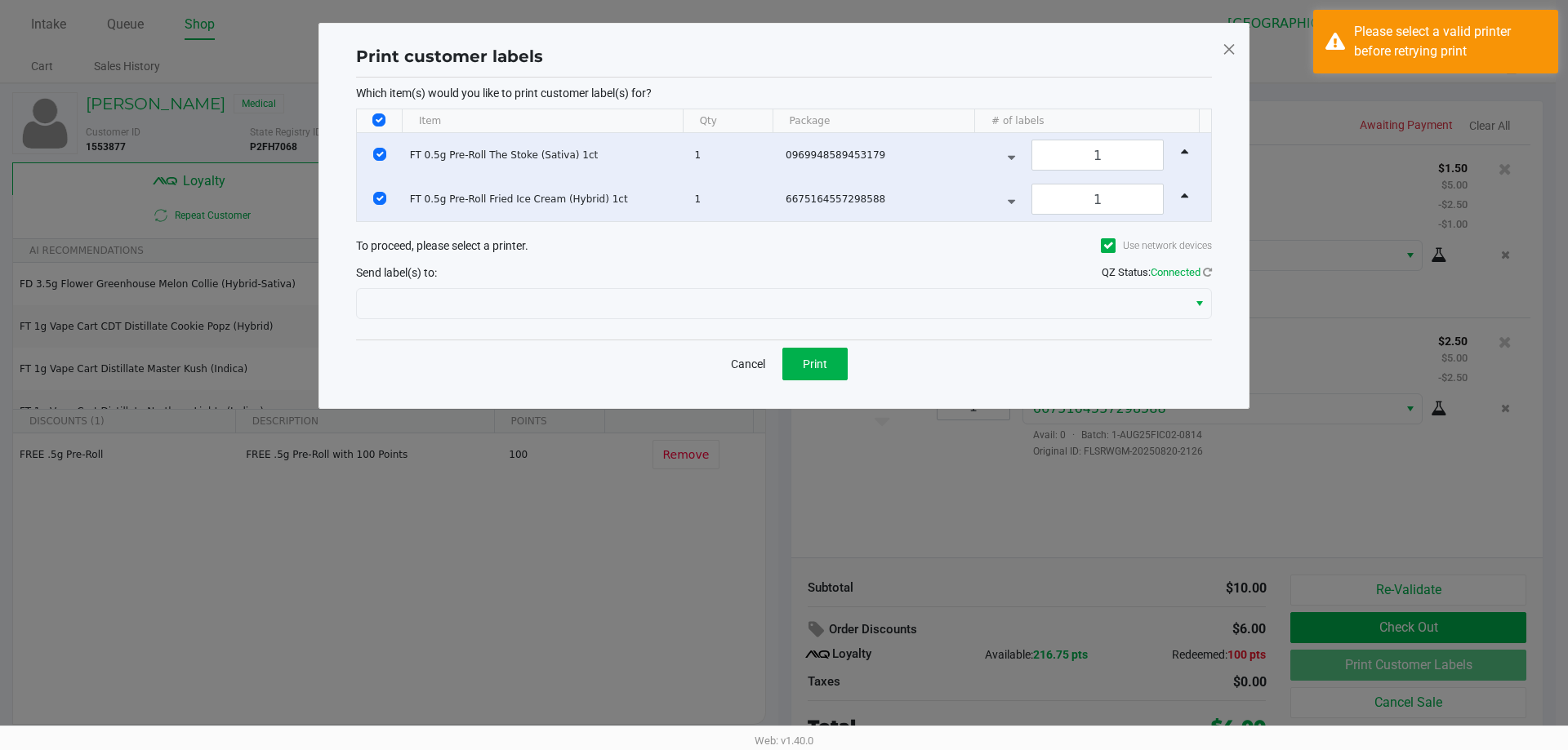
click at [781, 38] on span at bounding box center [1229, 48] width 15 height 26
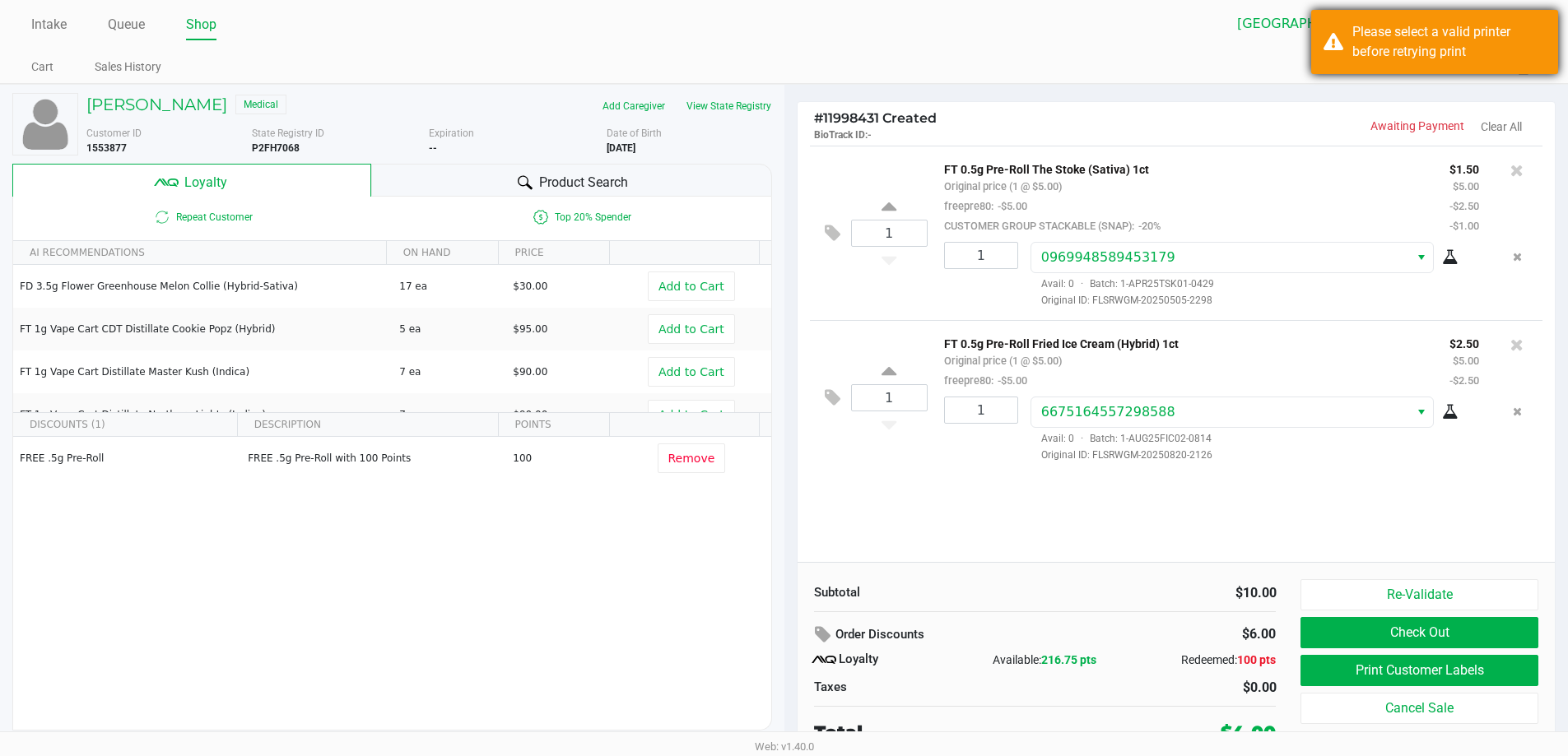
click at [787, 35] on div "Please select a valid printer before retrying print" at bounding box center [1449, 42] width 193 height 39
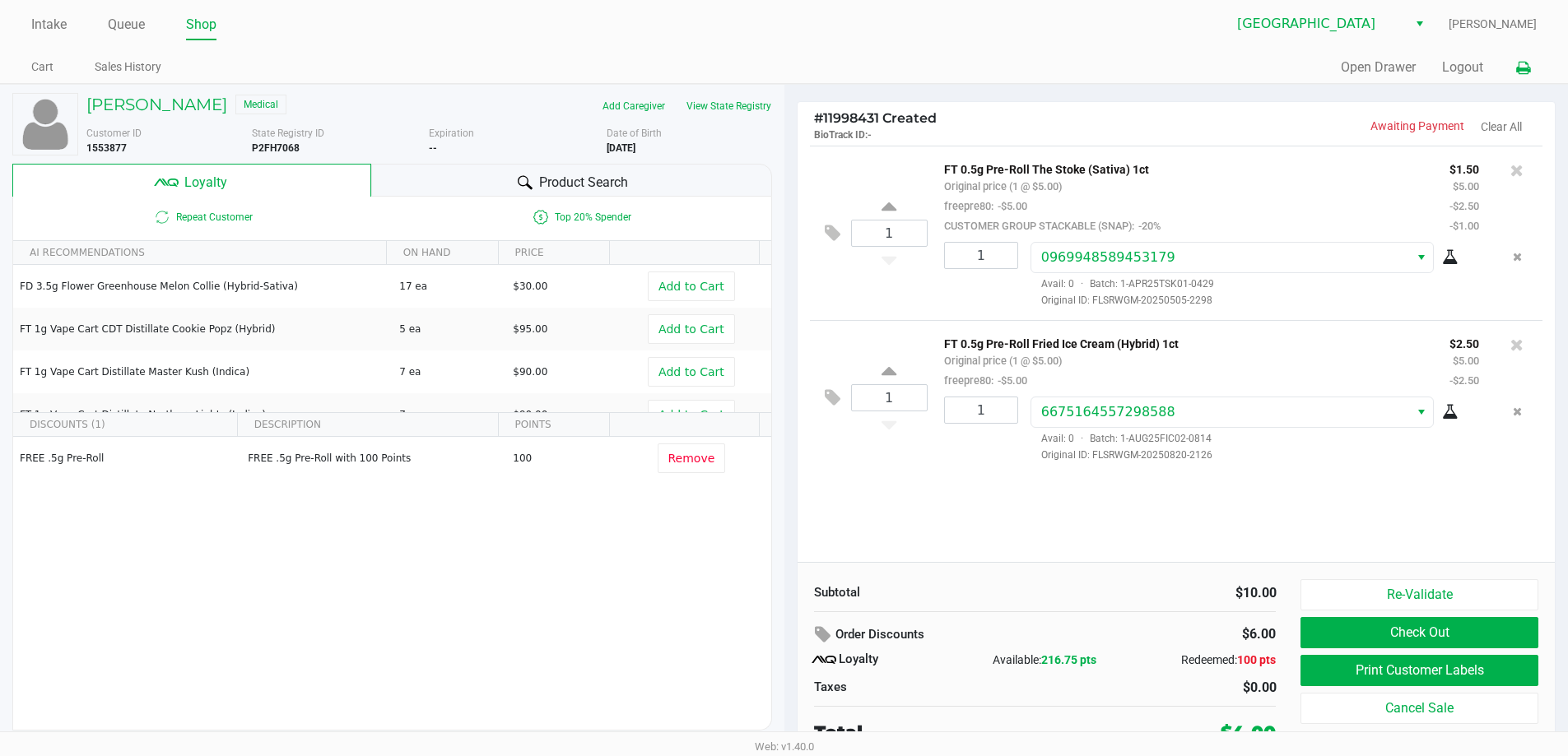
click at [787, 65] on icon at bounding box center [1523, 68] width 14 height 12
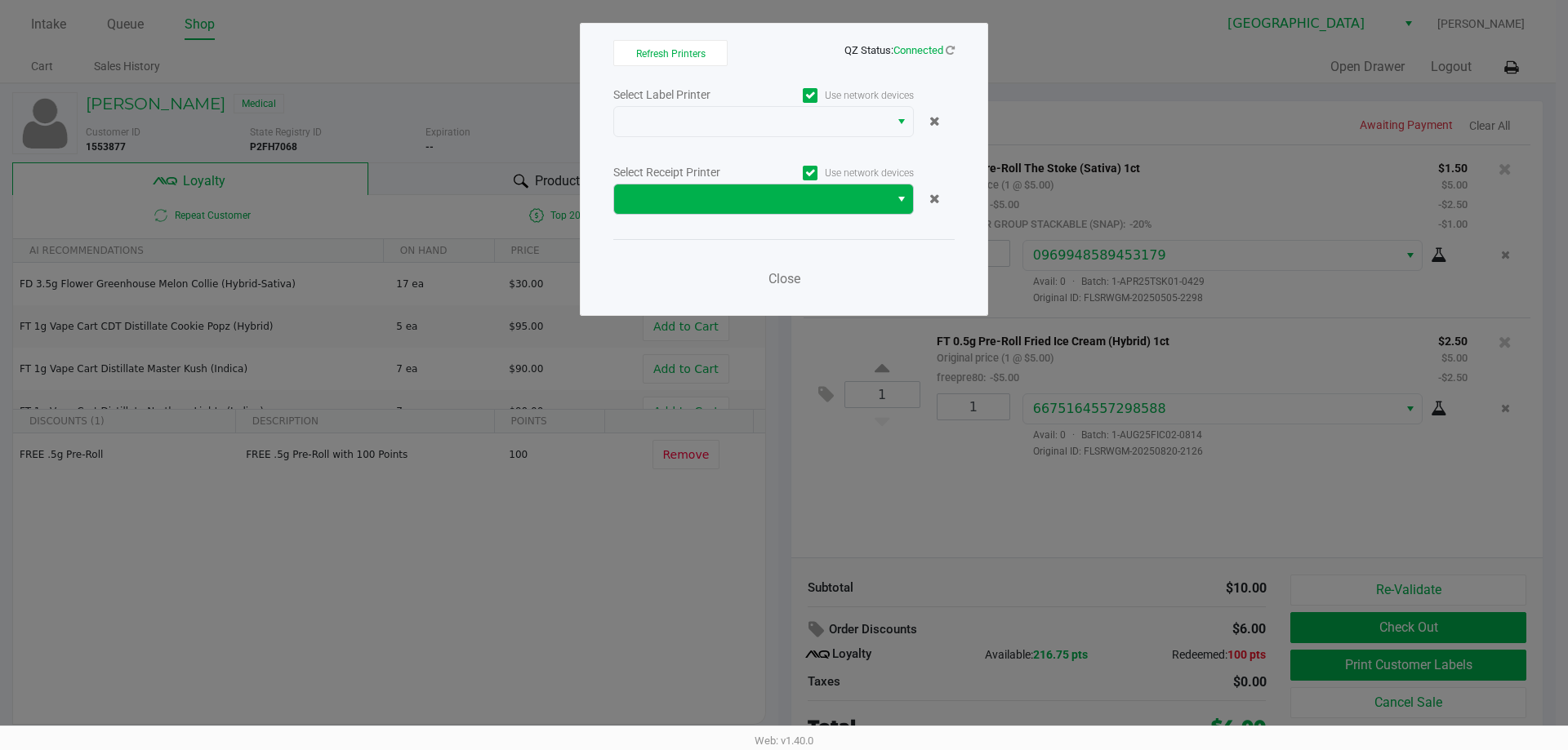
click at [781, 227] on div "Select Label Printer Use network devices Select Receipt Printer Use network dev…" at bounding box center [784, 192] width 341 height 215
click at [781, 203] on span at bounding box center [752, 199] width 256 height 19
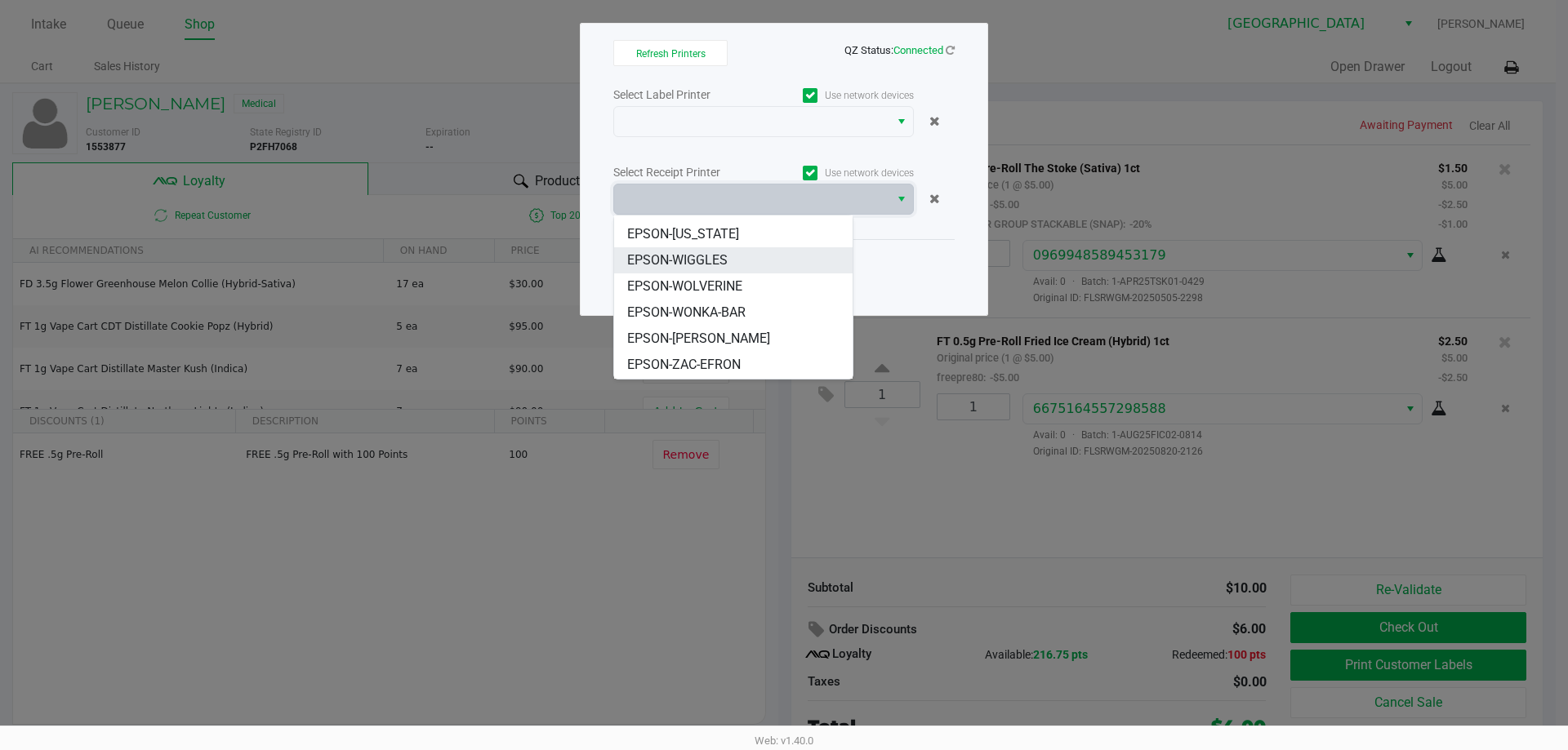
scroll to position [72, 0]
click at [699, 267] on span "EPSON-WOLVERINE" at bounding box center [684, 262] width 115 height 19
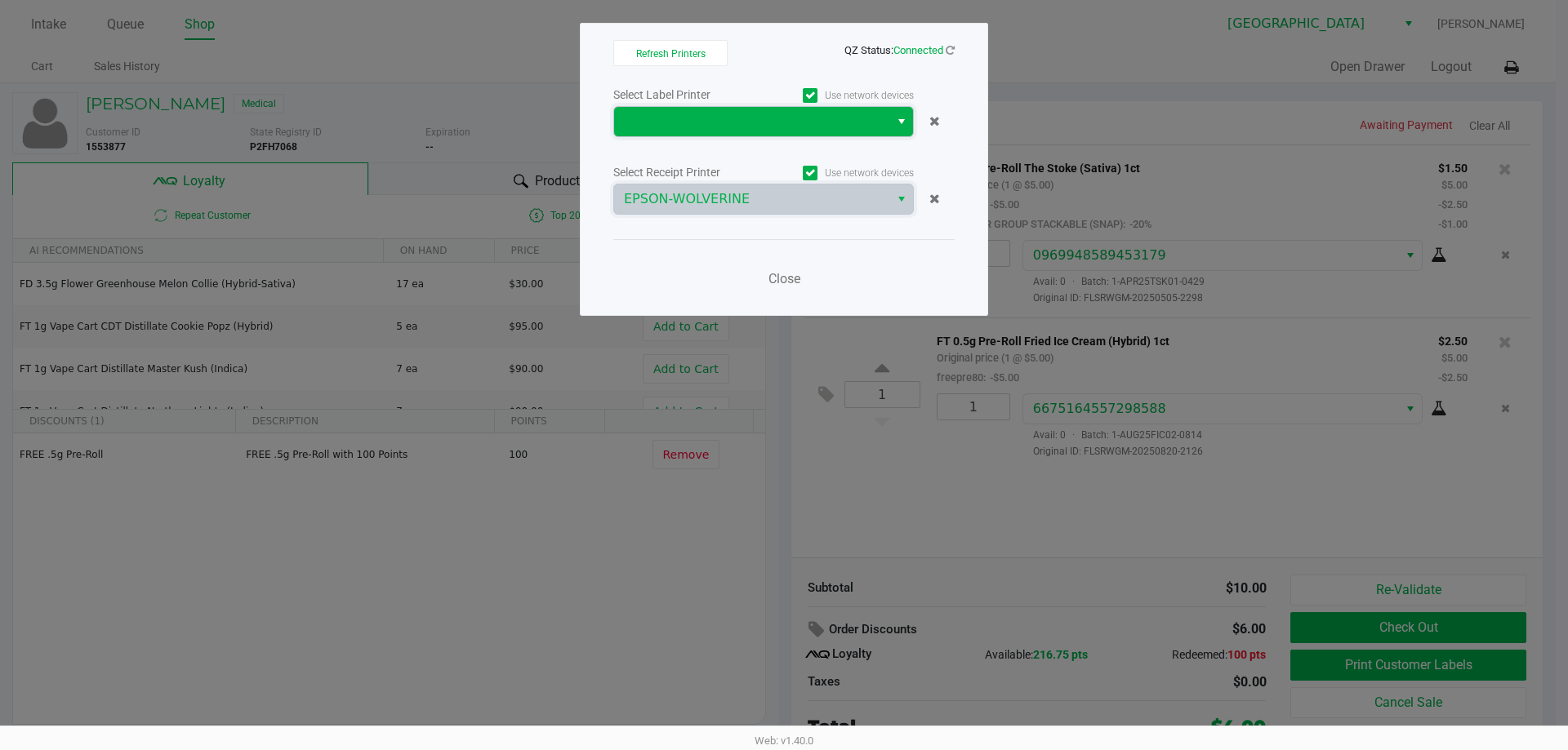
click at [739, 128] on span at bounding box center [752, 121] width 256 height 19
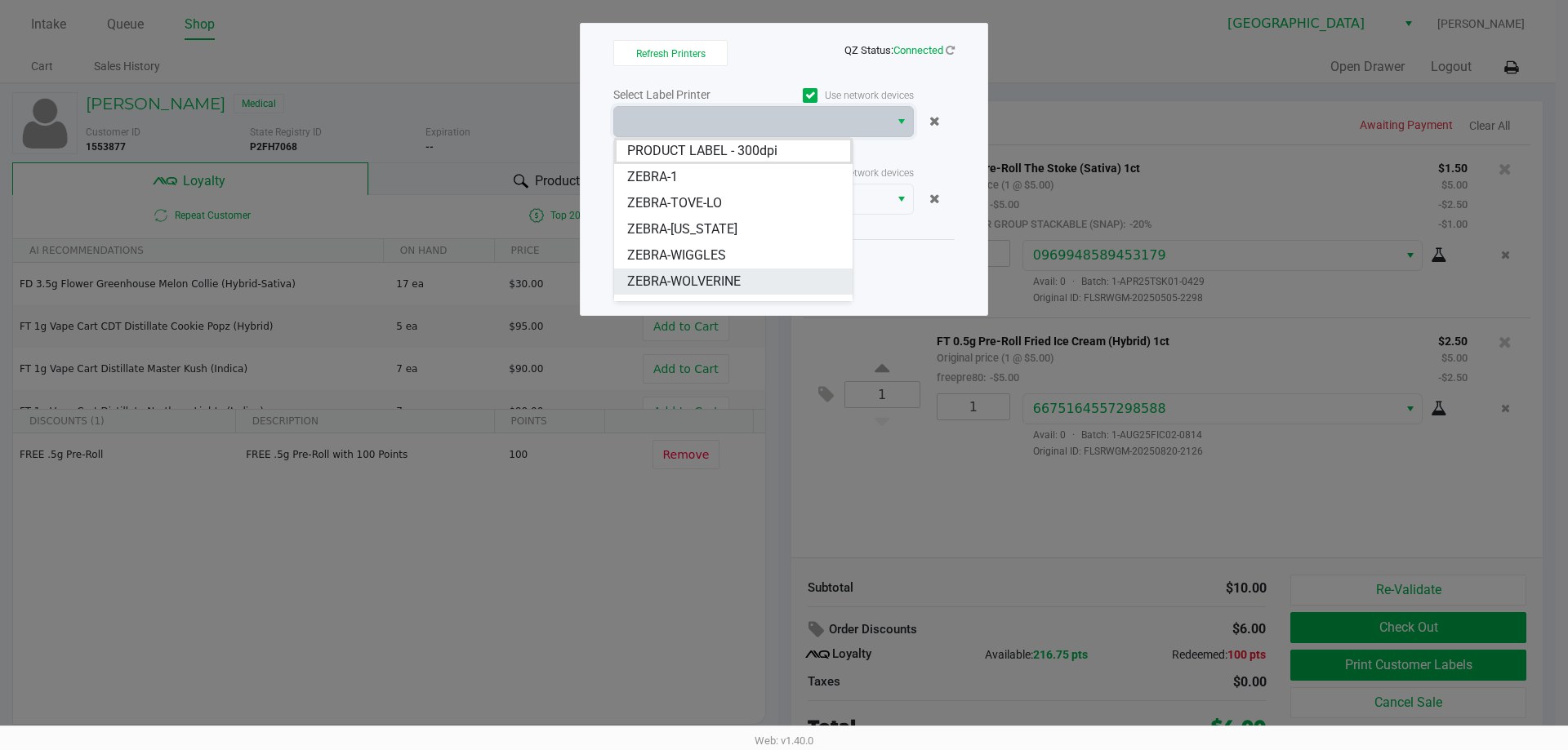
click at [692, 272] on span "ZEBRA-WOLVERINE" at bounding box center [683, 282] width 113 height 19
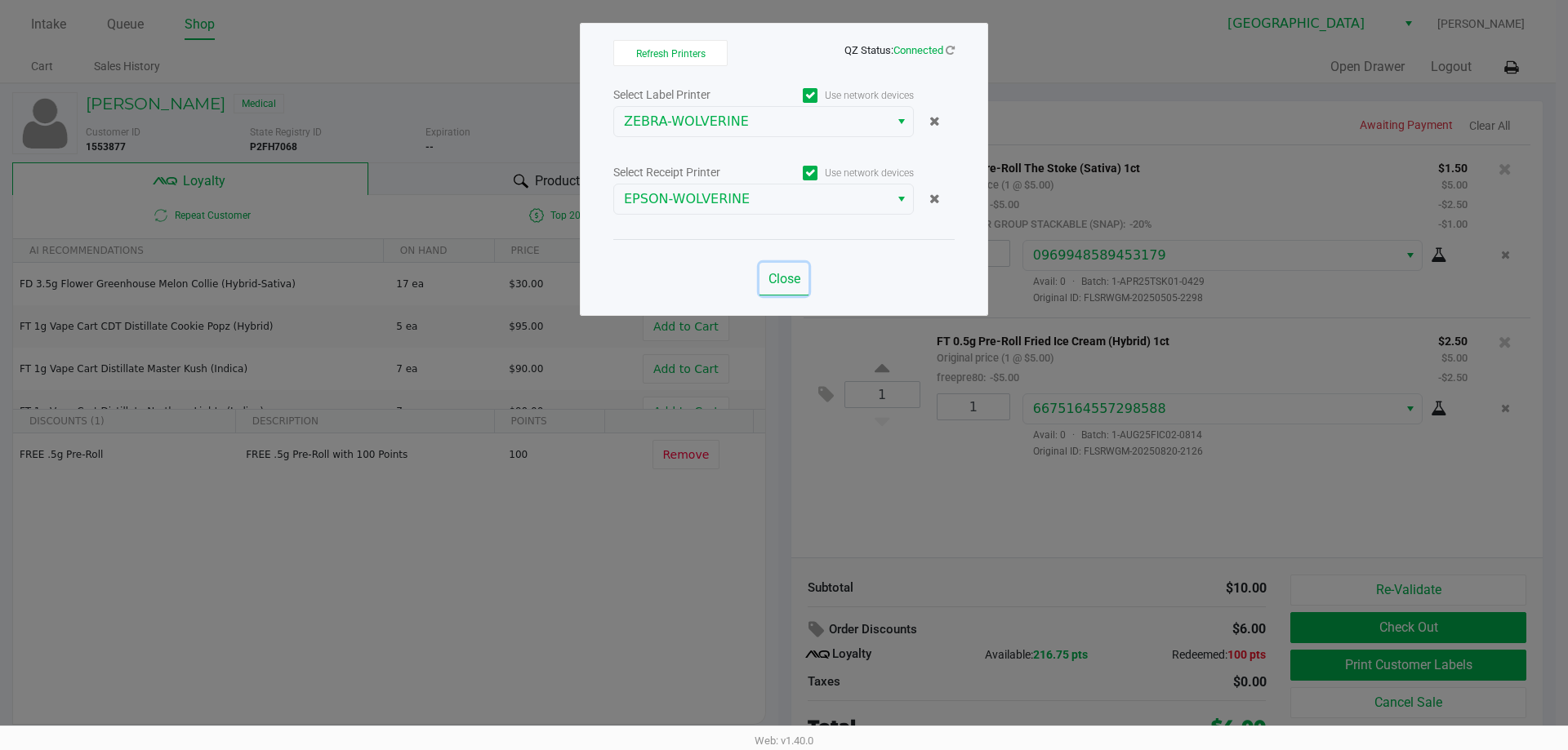
click at [775, 273] on span "Close" at bounding box center [784, 279] width 32 height 16
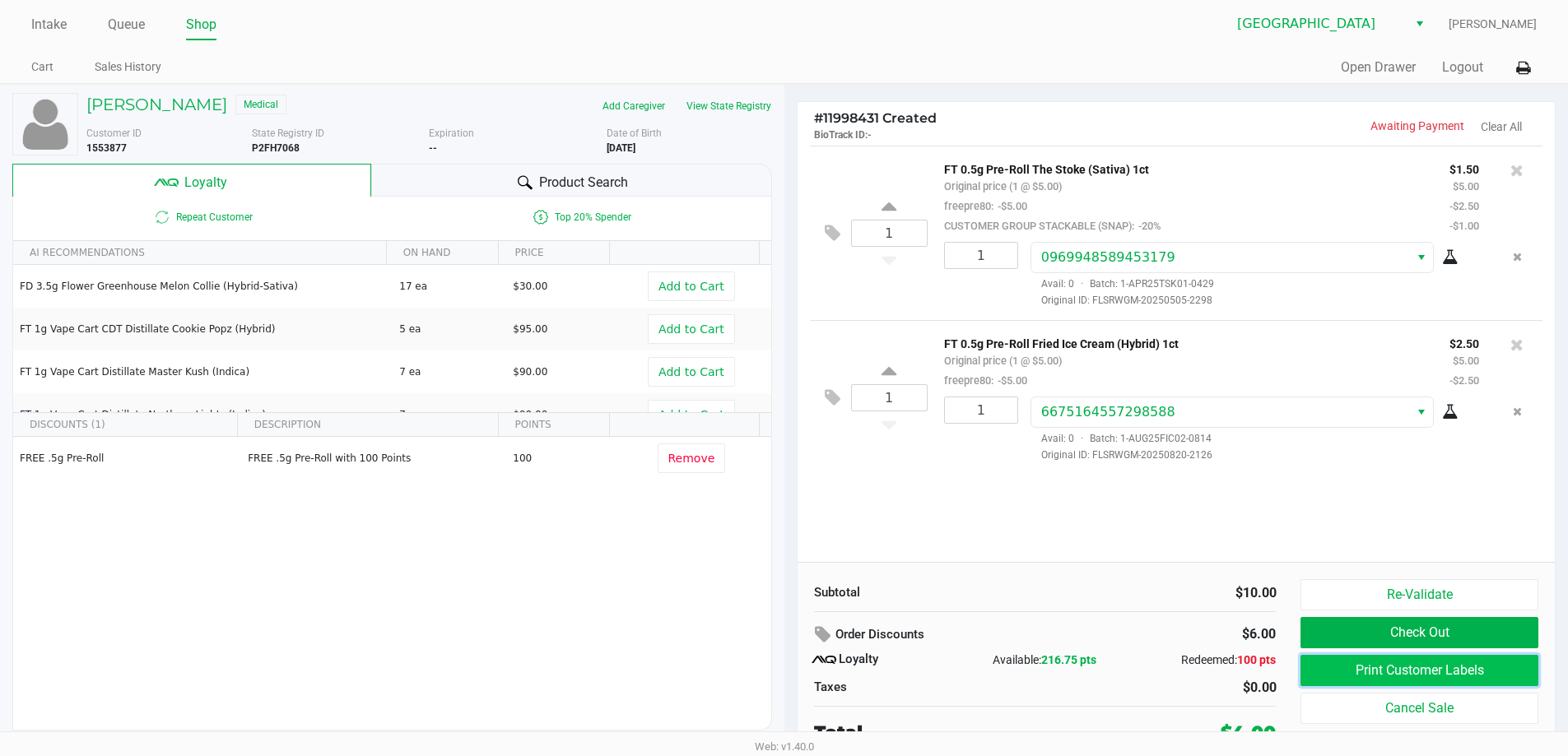
click at [787, 678] on button "Print Customer Labels" at bounding box center [1419, 671] width 237 height 31
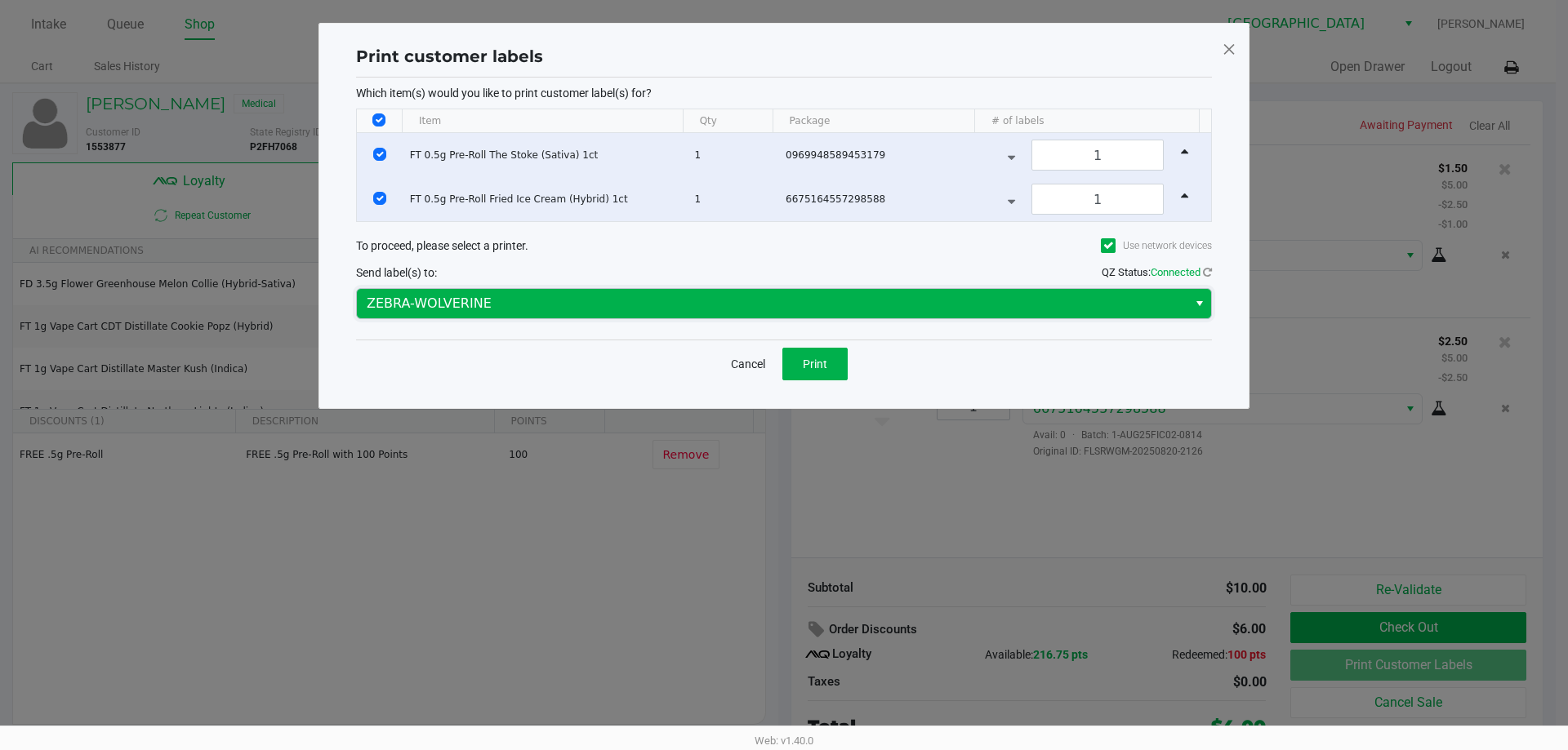
click at [608, 294] on span "ZEBRA-WOLVERINE" at bounding box center [771, 303] width 811 height 19
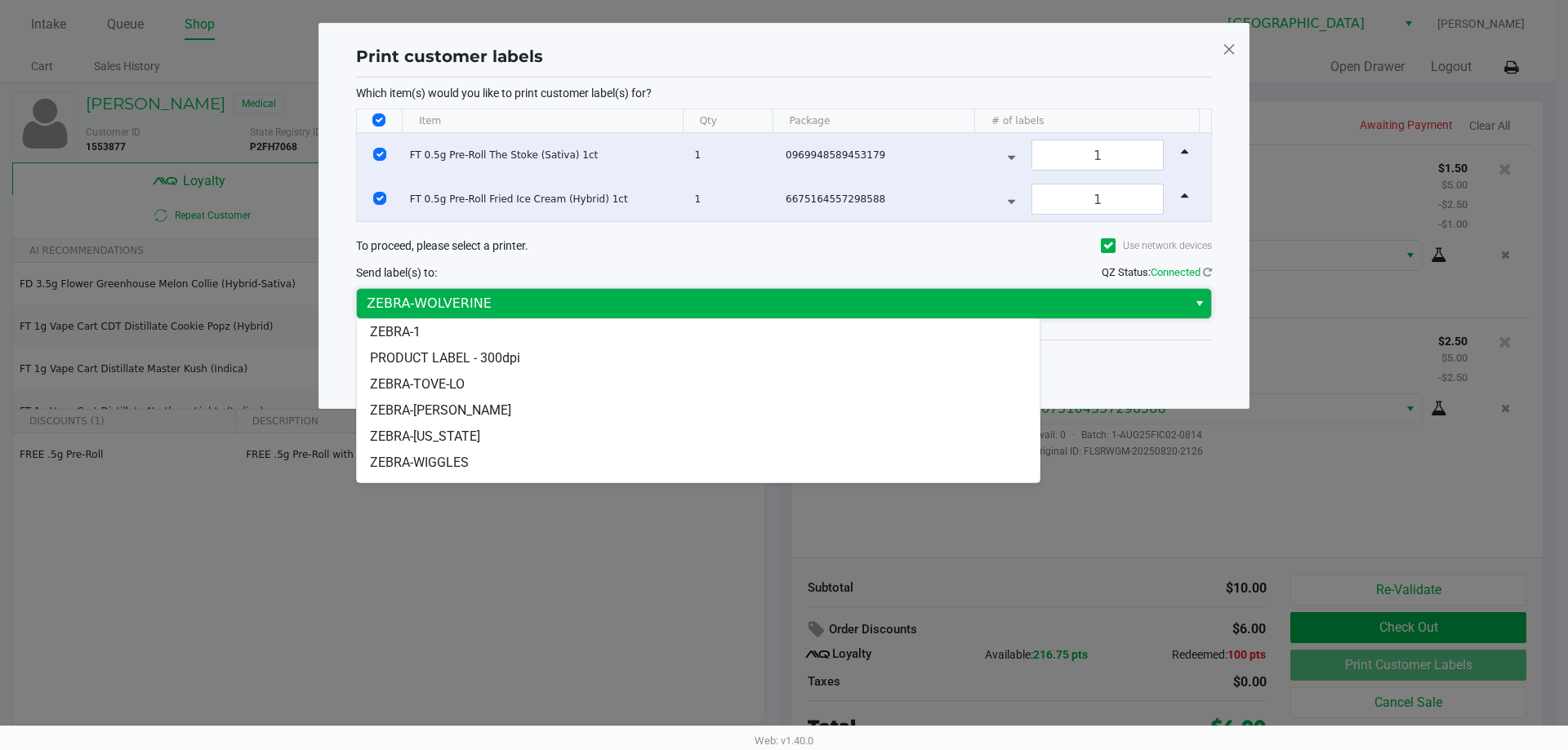
click at [608, 294] on span "ZEBRA-WOLVERINE" at bounding box center [771, 303] width 811 height 19
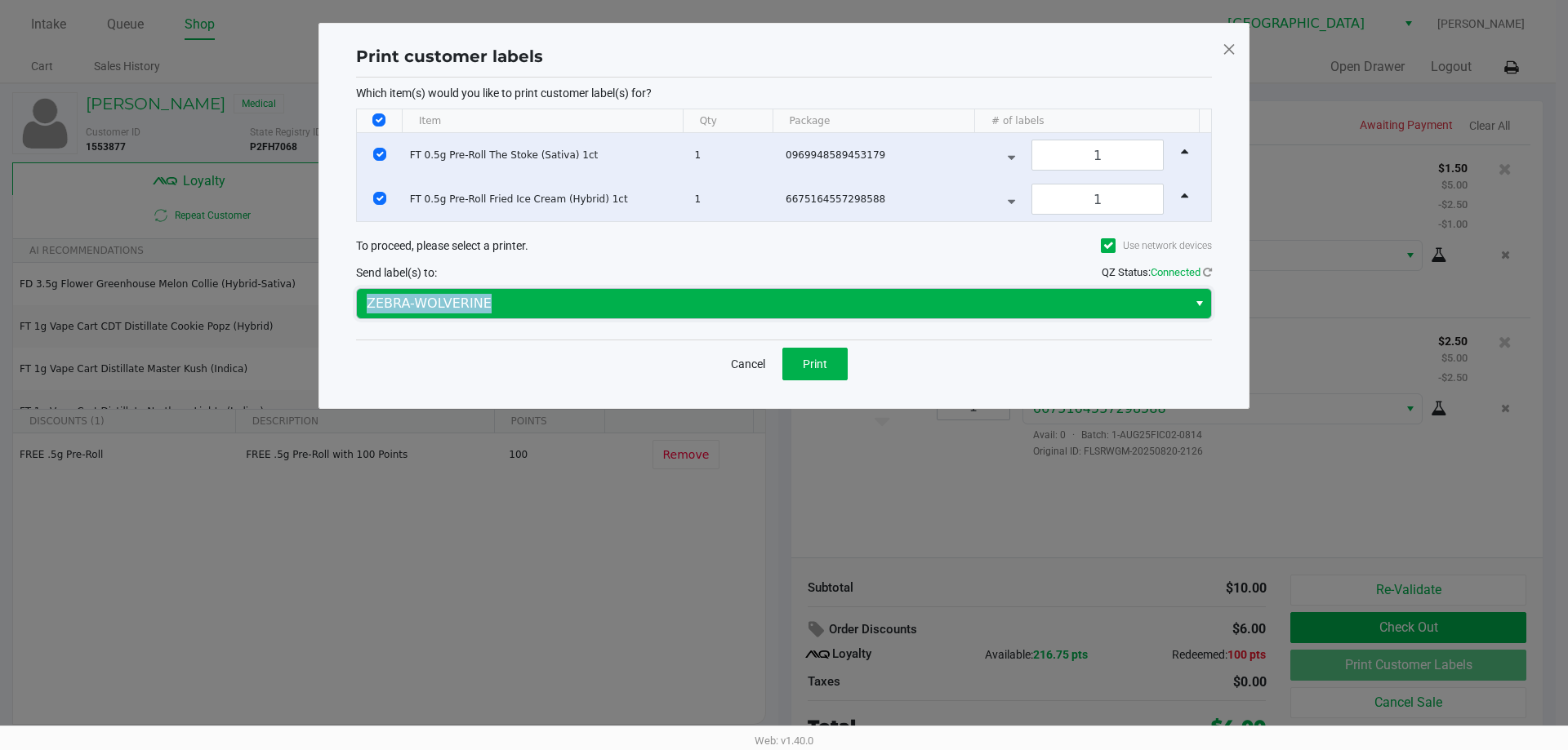
click at [608, 294] on span "ZEBRA-WOLVERINE" at bounding box center [771, 303] width 811 height 19
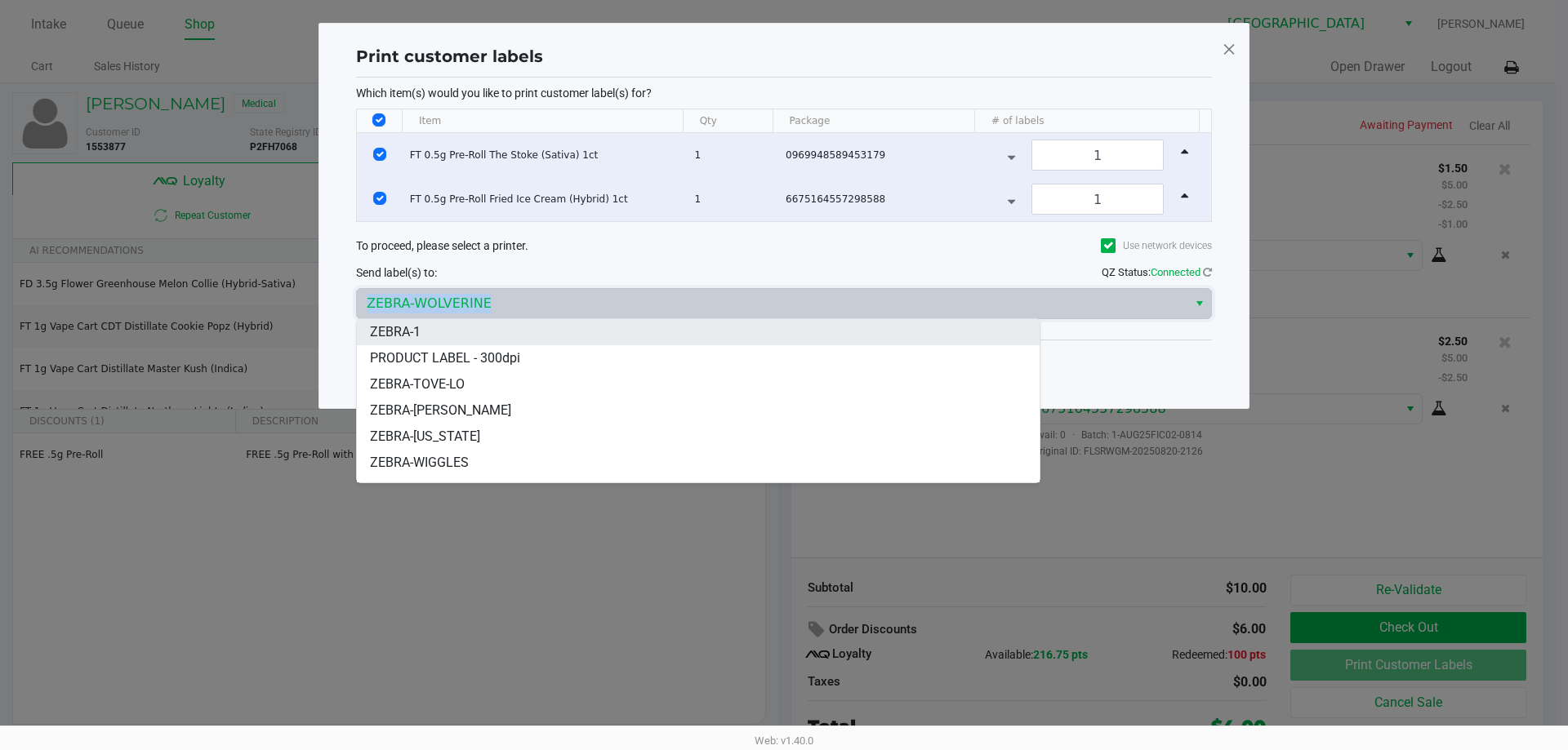
click at [442, 335] on li "ZEBRA-1" at bounding box center [698, 331] width 682 height 26
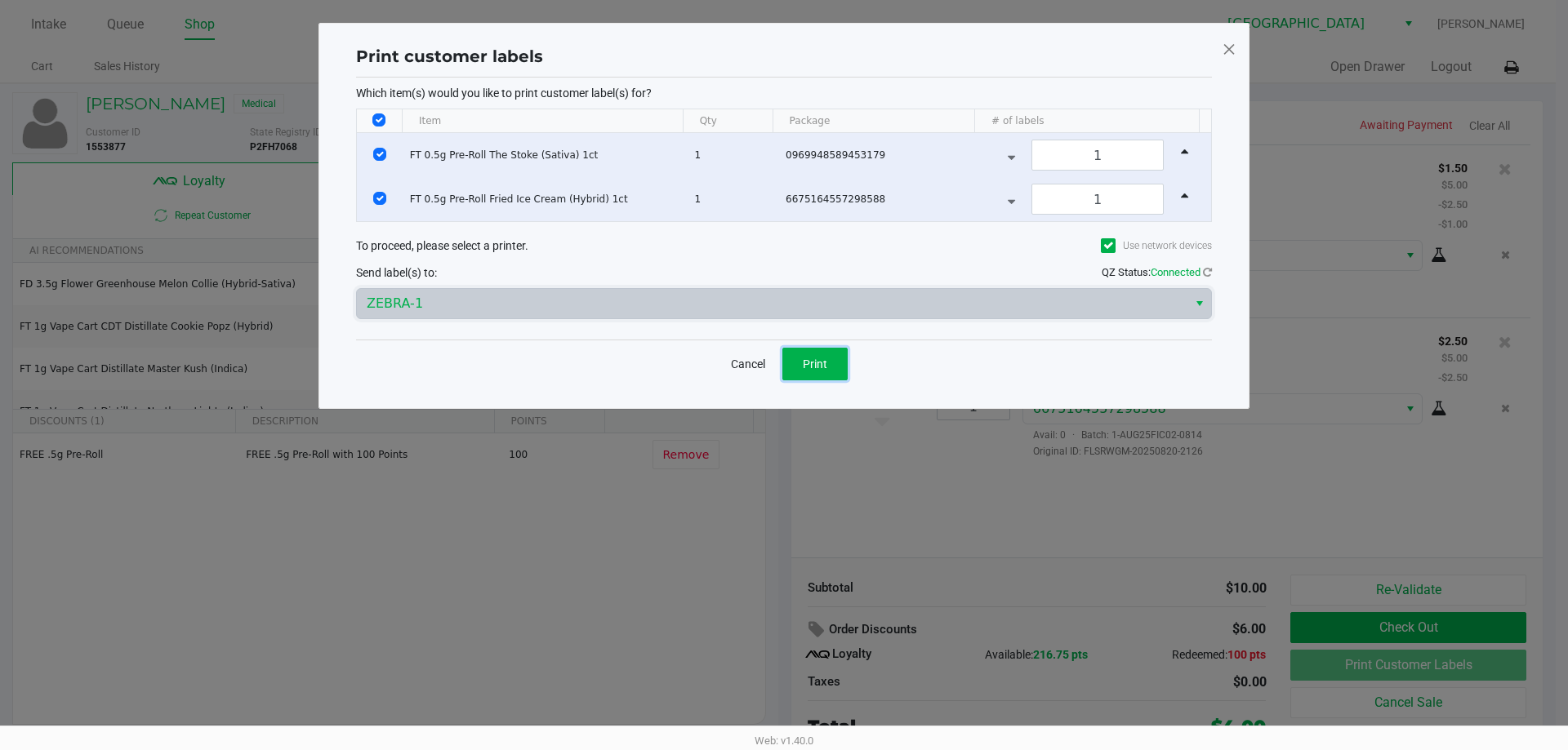
click at [781, 360] on button "Print" at bounding box center [814, 364] width 65 height 33
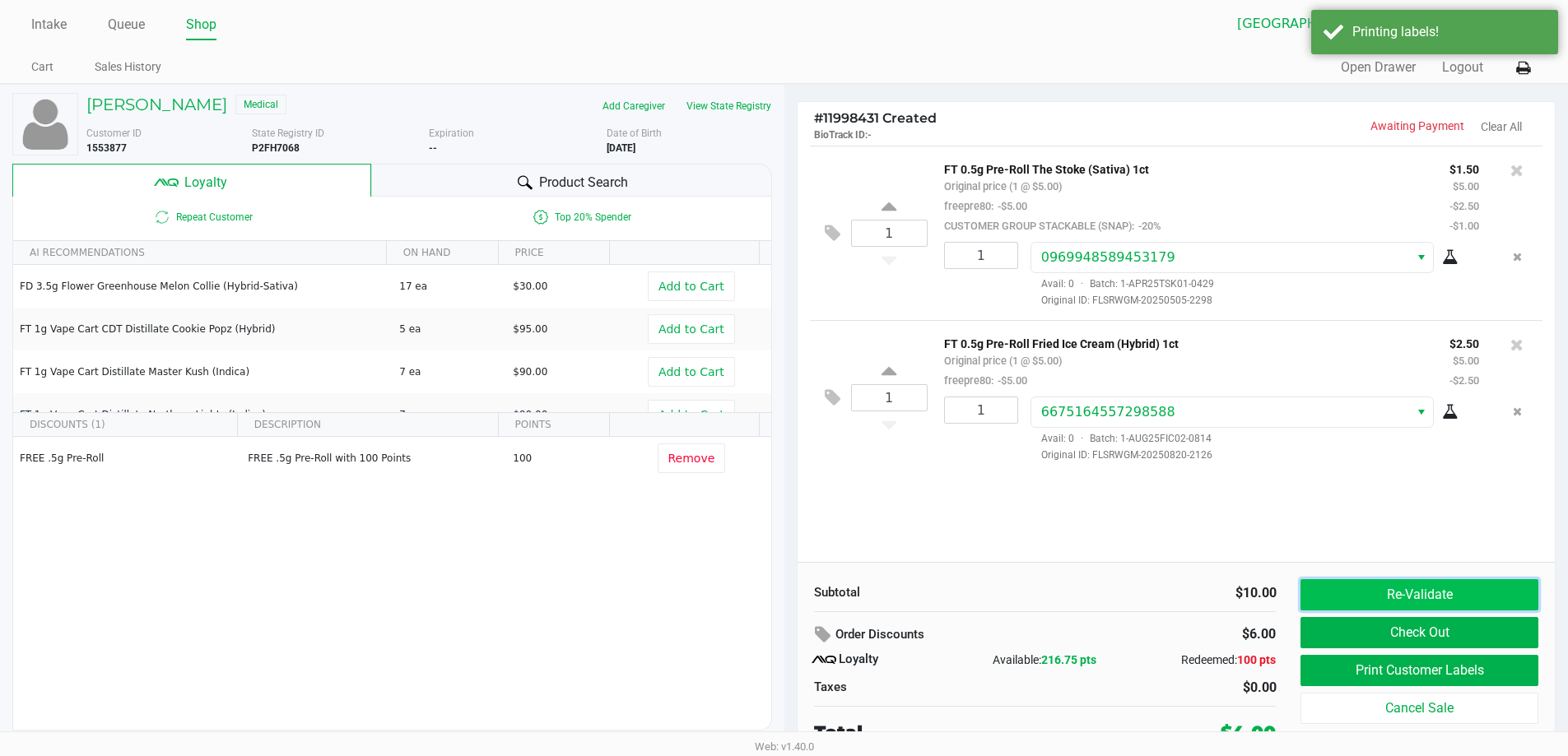
click at [787, 597] on button "Re-Validate" at bounding box center [1419, 595] width 237 height 31
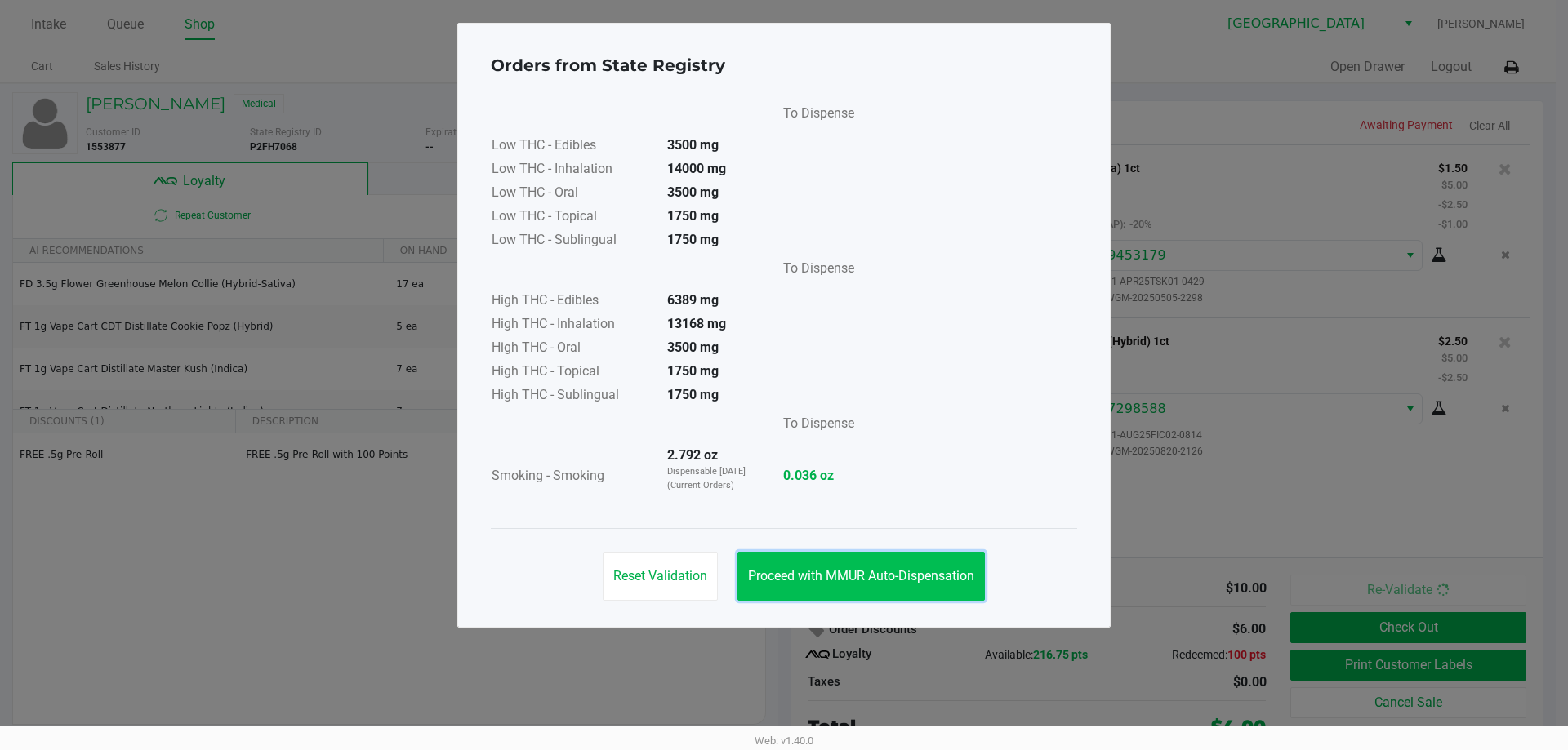
click at [781, 583] on span "Proceed with MMUR Auto-Dispensation" at bounding box center [861, 576] width 226 height 16
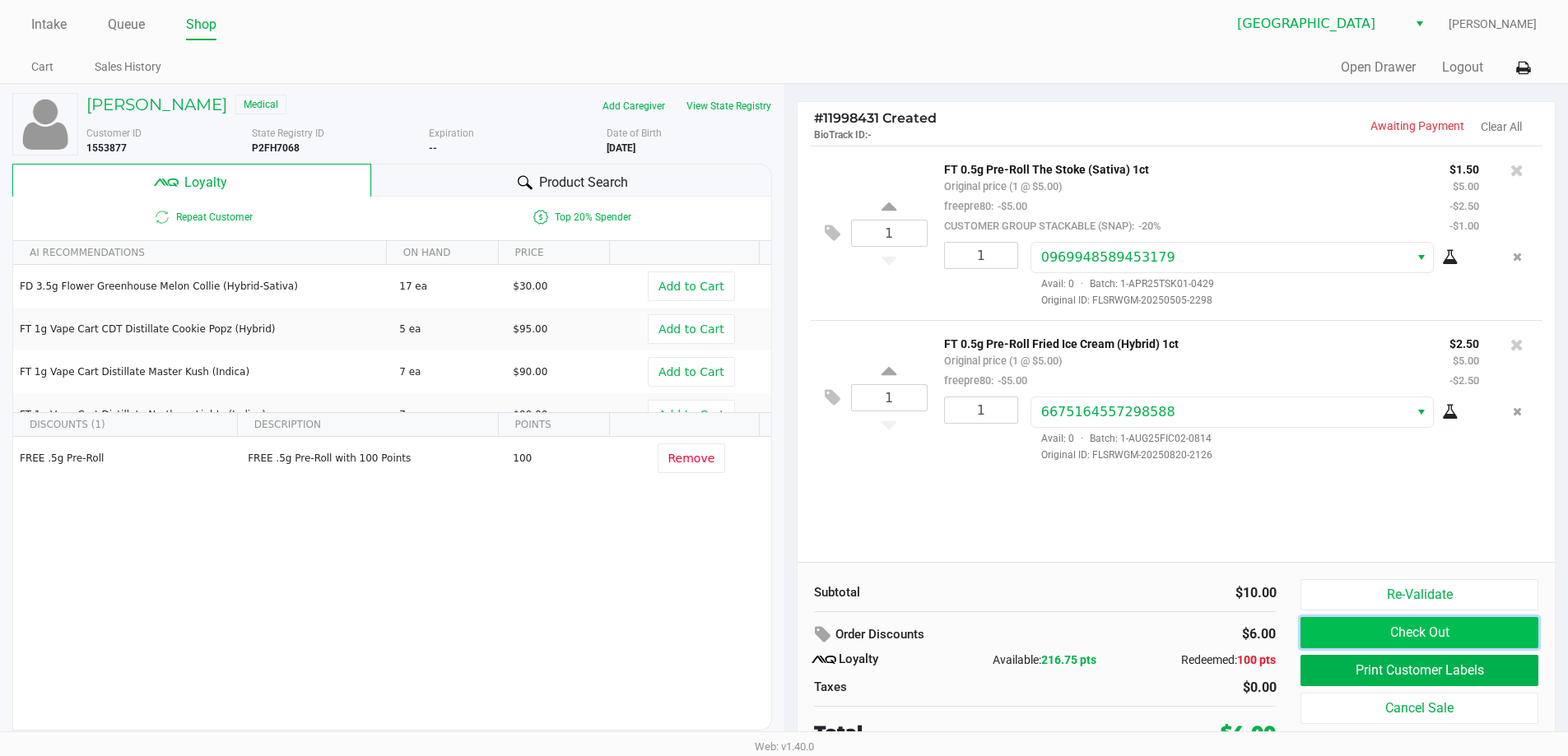
click at [787, 630] on button "Check Out" at bounding box center [1419, 633] width 237 height 31
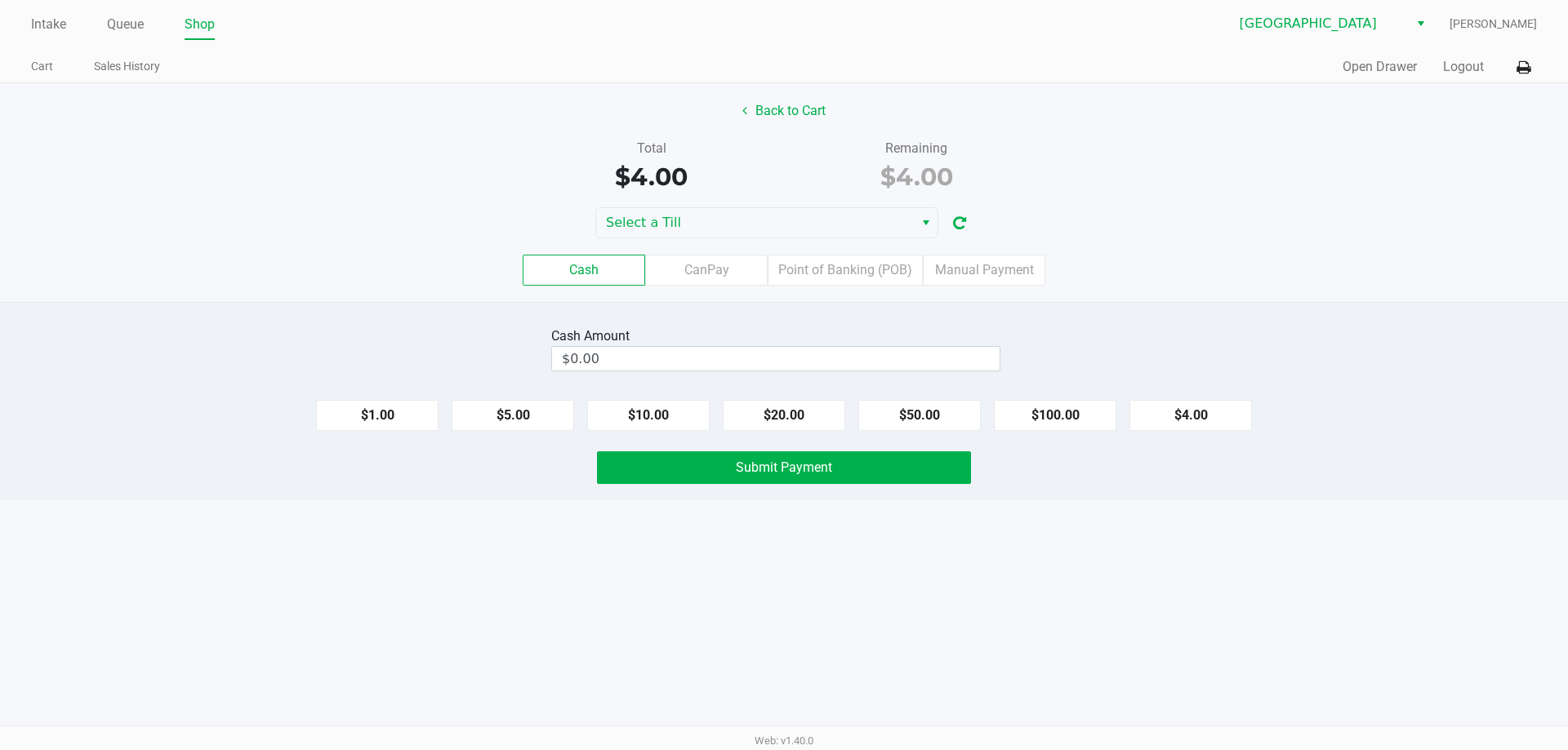
click at [781, 200] on div "Back to Cart Total $4.00 Remaining $4.00 Select a Till Cash CanPay Point of Ban…" at bounding box center [784, 193] width 1568 height 219
click at [781, 211] on span "Select a Till" at bounding box center [755, 223] width 318 height 29
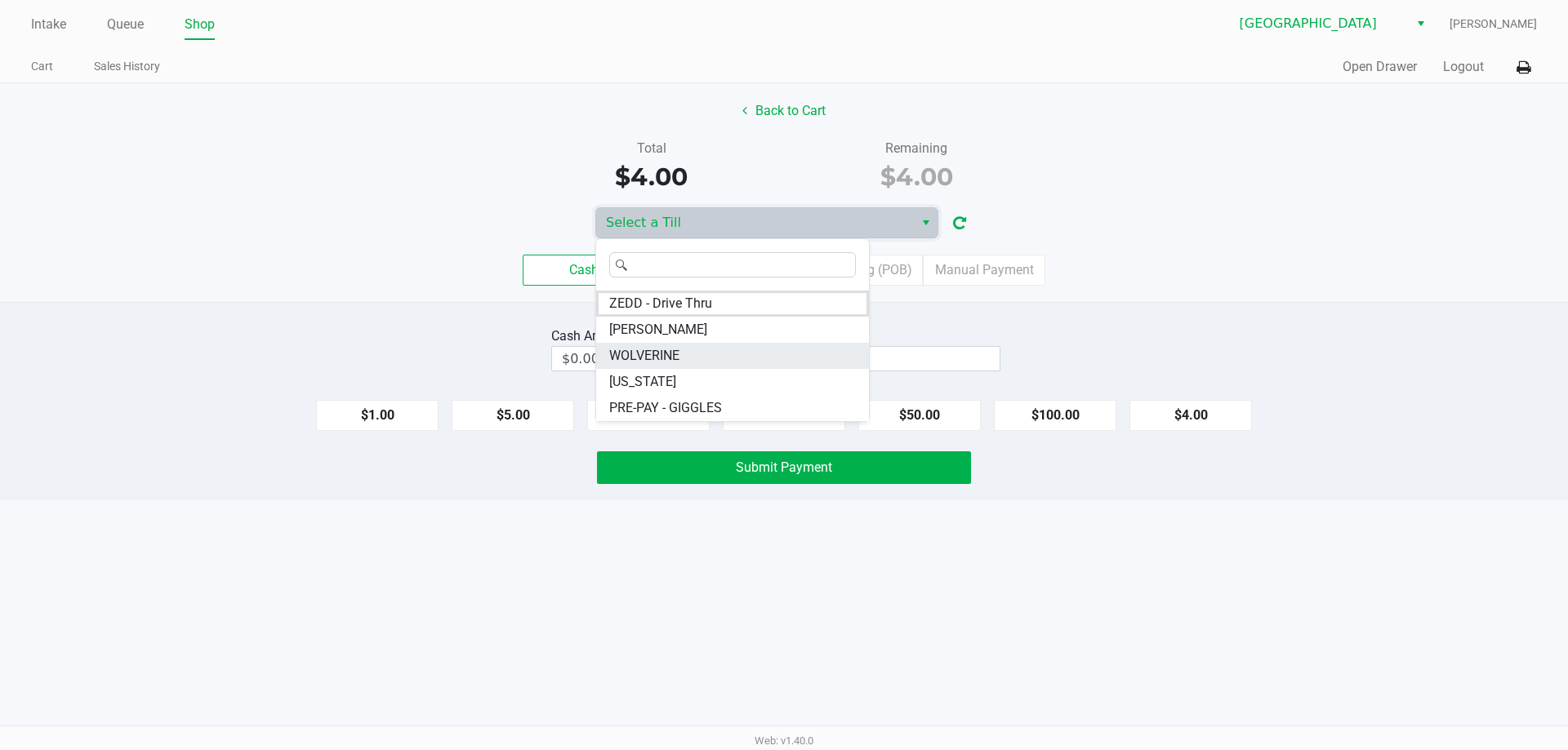
click at [682, 353] on li "WOLVERINE" at bounding box center [732, 356] width 272 height 26
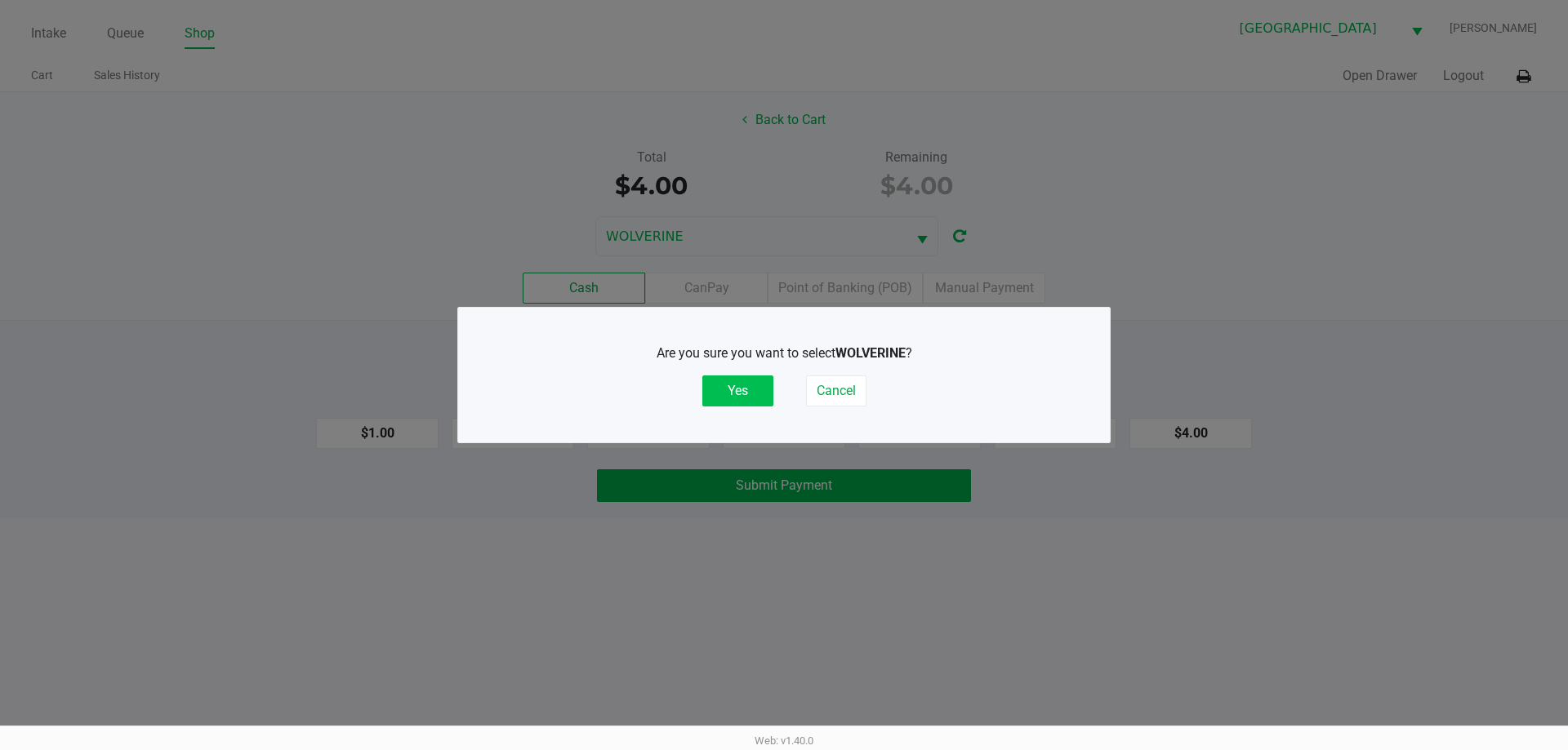
click at [711, 384] on button "Yes" at bounding box center [737, 391] width 71 height 31
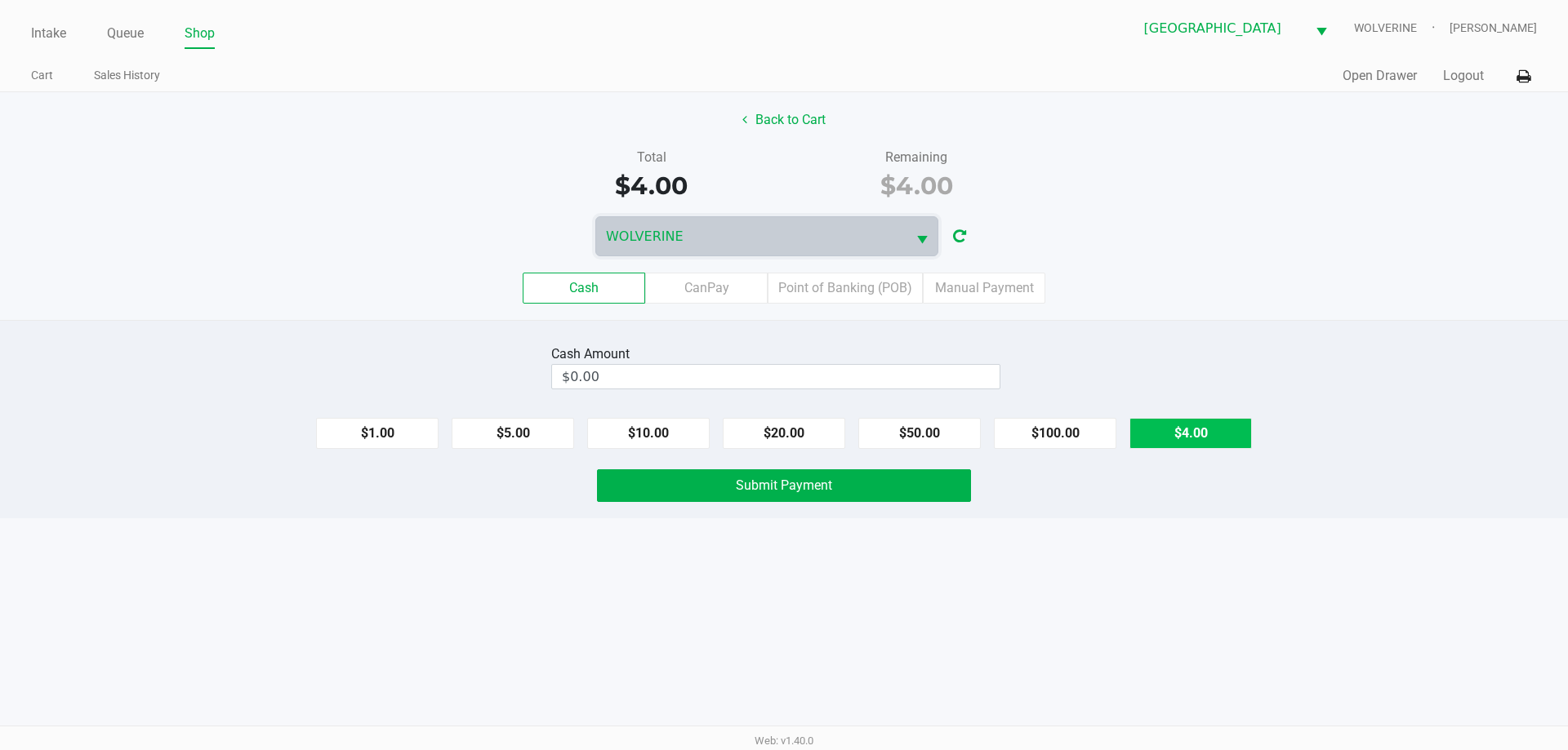
click at [781, 433] on button "$4.00" at bounding box center [1190, 433] width 122 height 31
type input "$4.00"
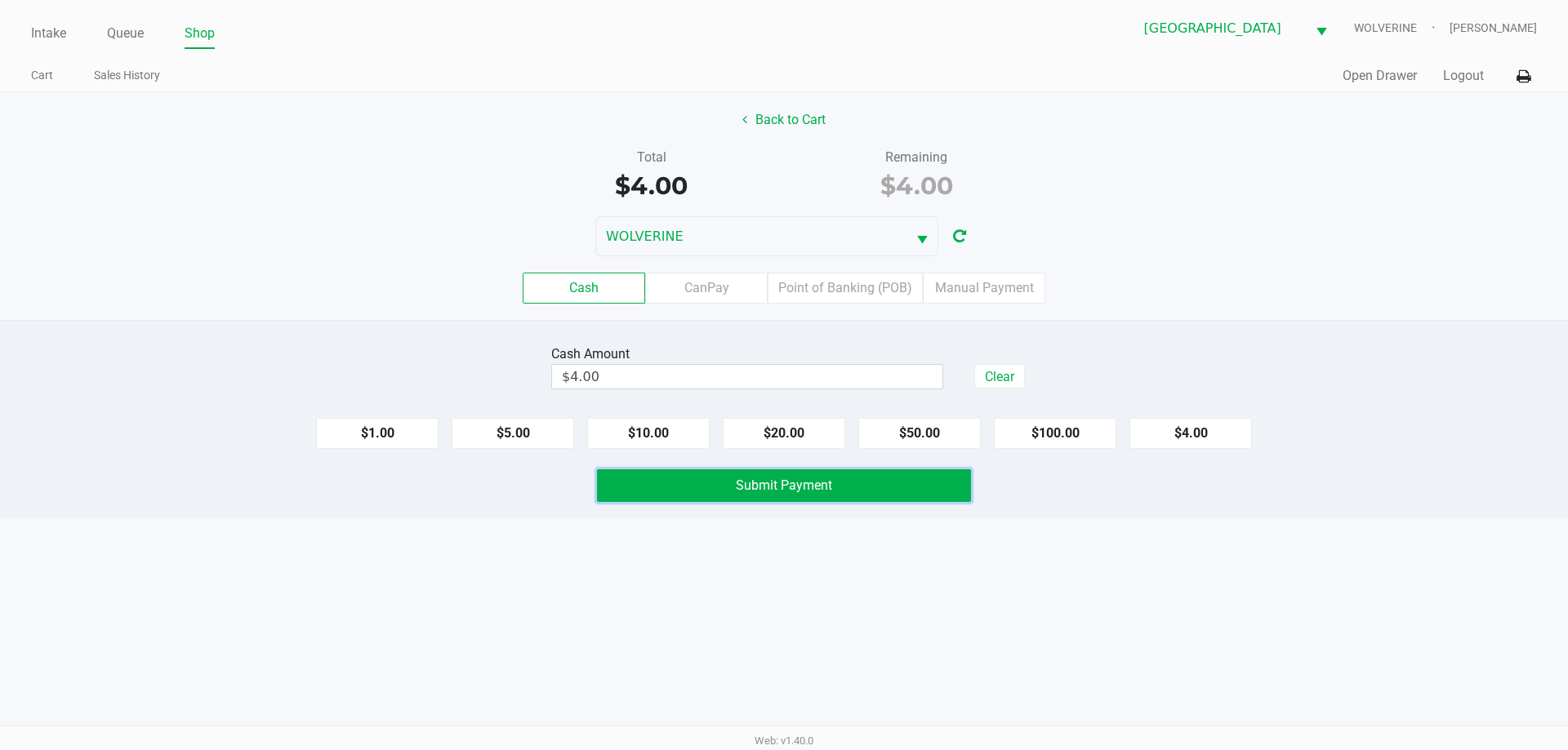
click at [781, 485] on span "Submit Payment" at bounding box center [783, 485] width 96 height 16
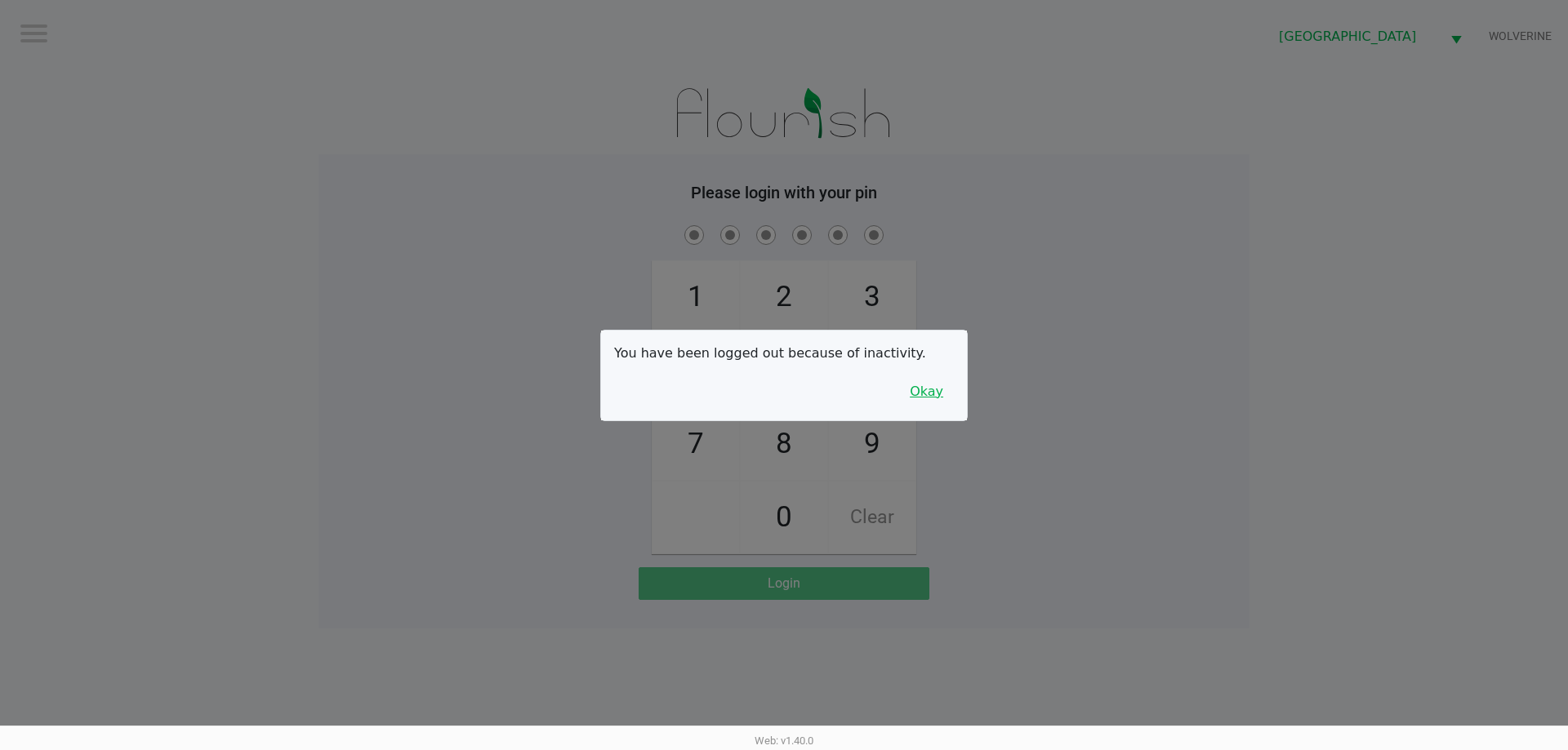
click at [781, 397] on button "Okay" at bounding box center [926, 391] width 54 height 31
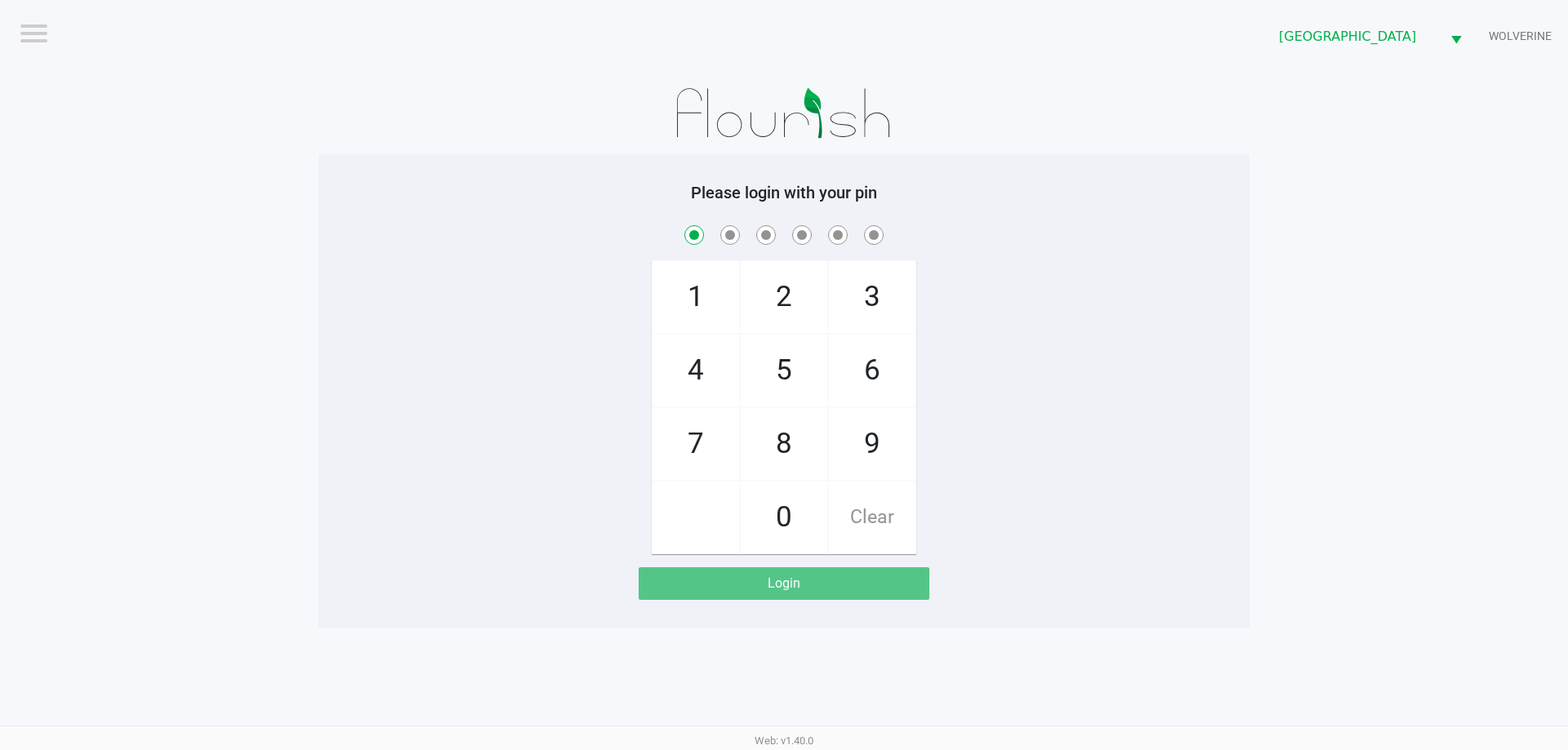
checkbox input "true"
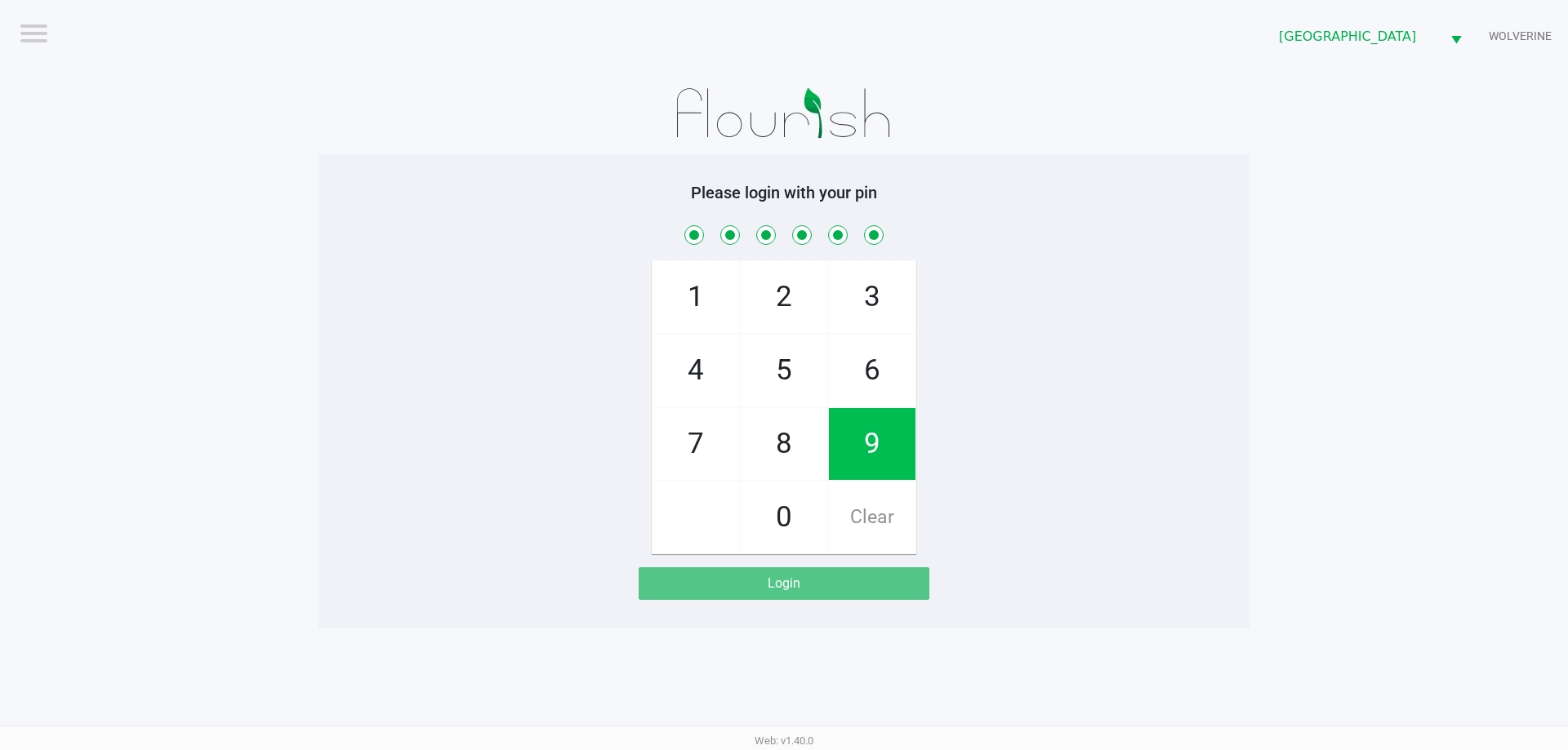
checkbox input "true"
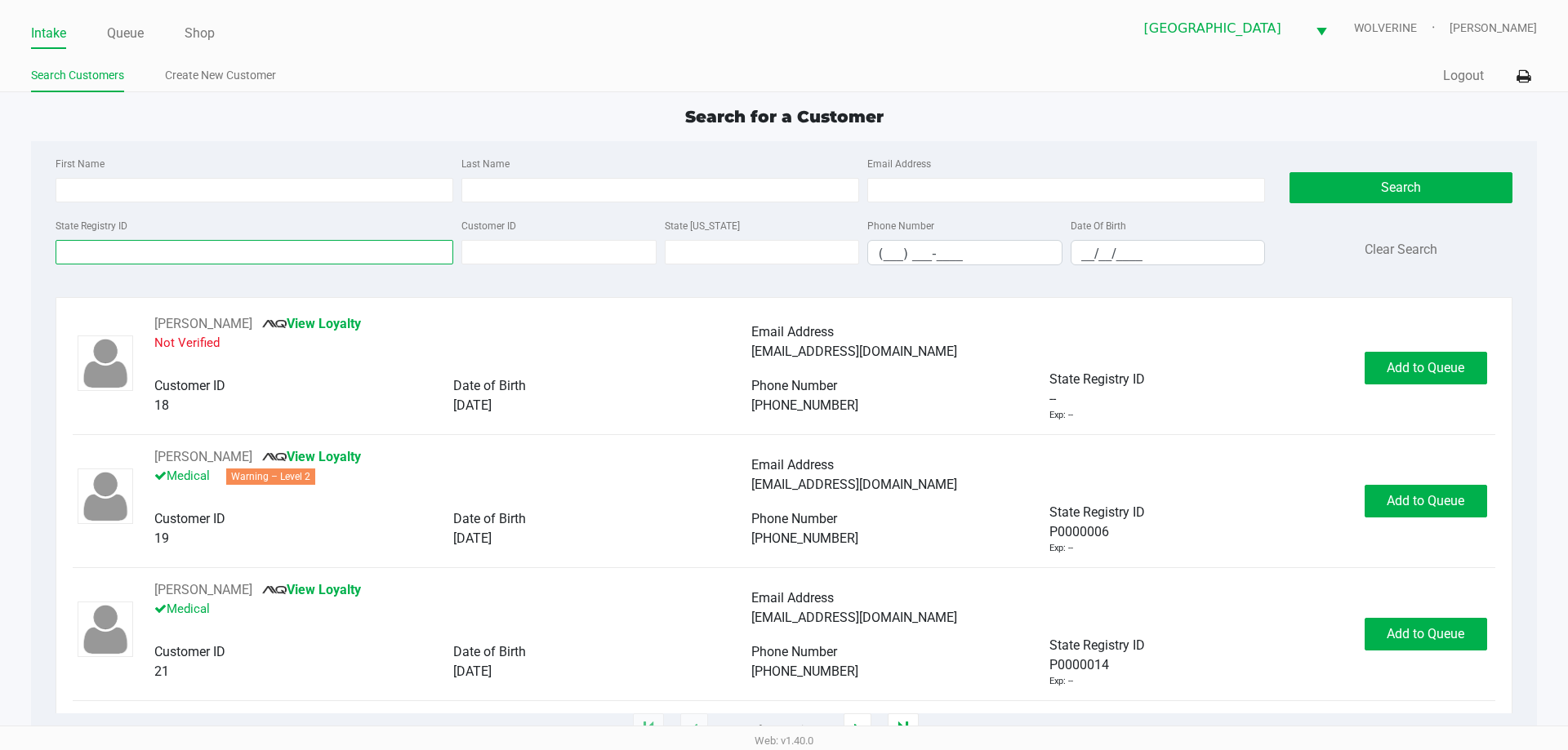
click at [133, 261] on input "State Registry ID" at bounding box center [254, 252] width 397 height 24
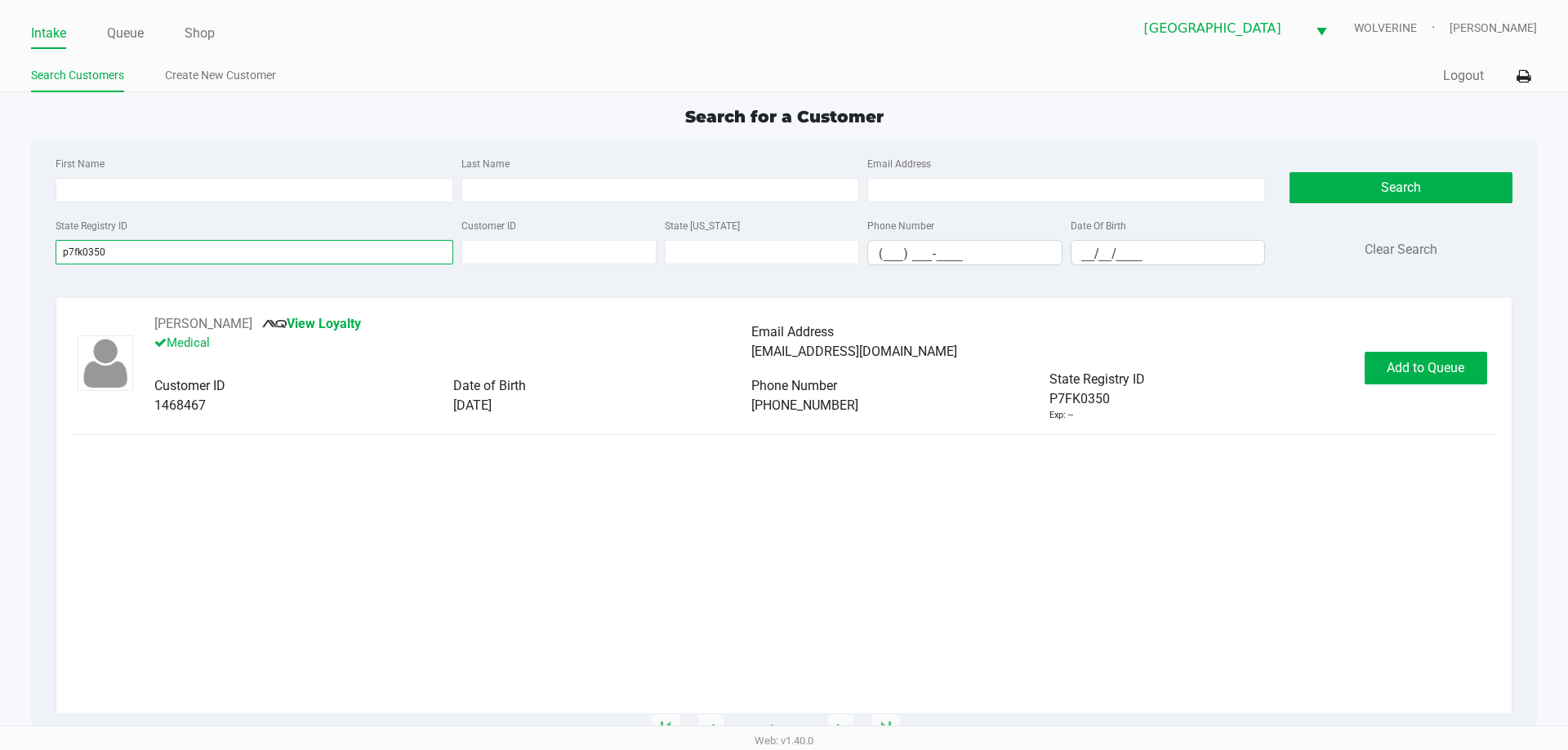
type input "p7fk0350"
click at [781, 365] on span "Add to Queue" at bounding box center [1426, 368] width 78 height 16
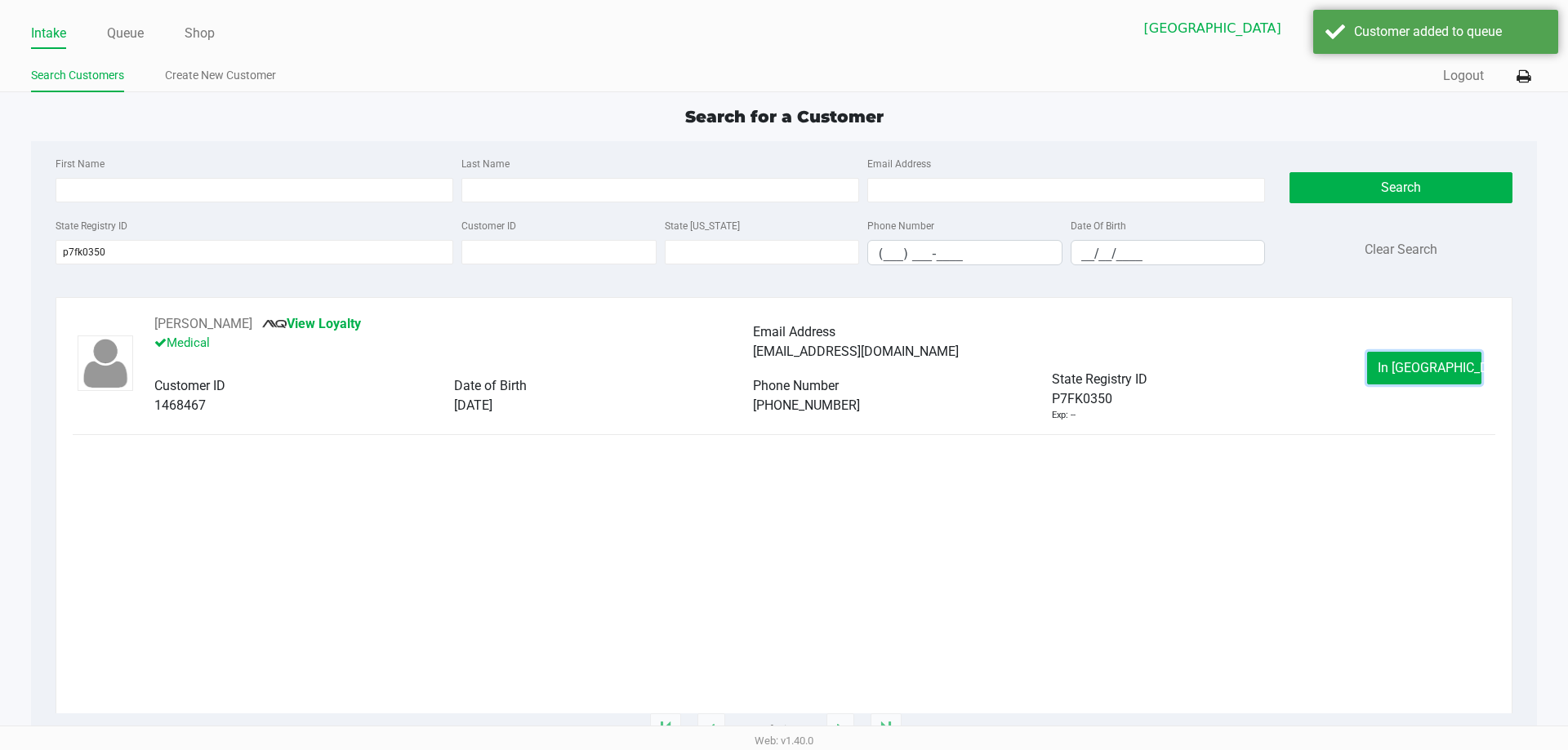
click at [781, 365] on span "In [GEOGRAPHIC_DATA]" at bounding box center [1447, 368] width 138 height 16
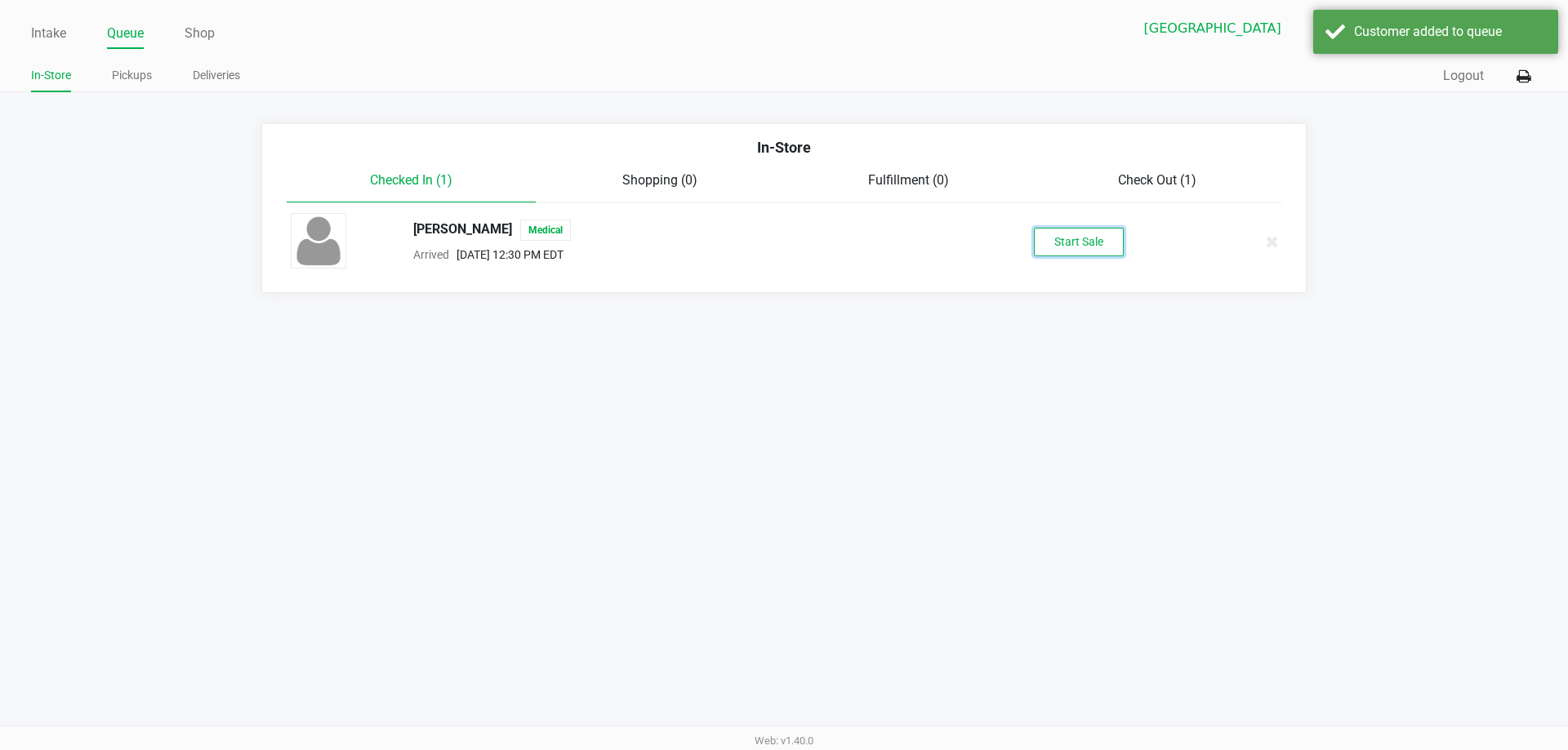
click at [781, 249] on button "Start Sale" at bounding box center [1079, 241] width 90 height 28
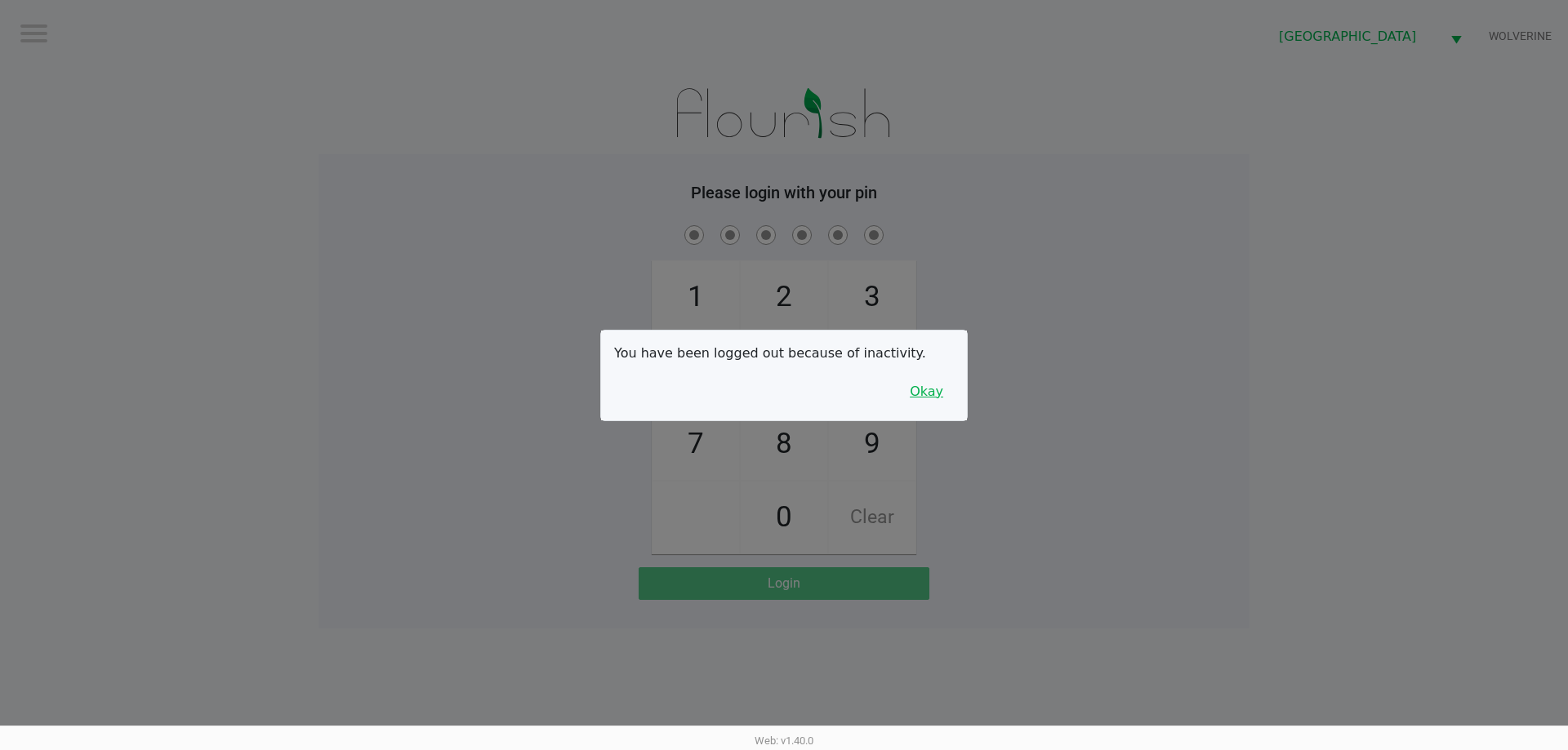
drag, startPoint x: 930, startPoint y: 365, endPoint x: 935, endPoint y: 387, distance: 22.6
click at [781, 381] on div "You have been logged out because of inactivity. Okay" at bounding box center [783, 375] width 365 height 90
click at [781, 387] on button "Okay" at bounding box center [926, 391] width 54 height 31
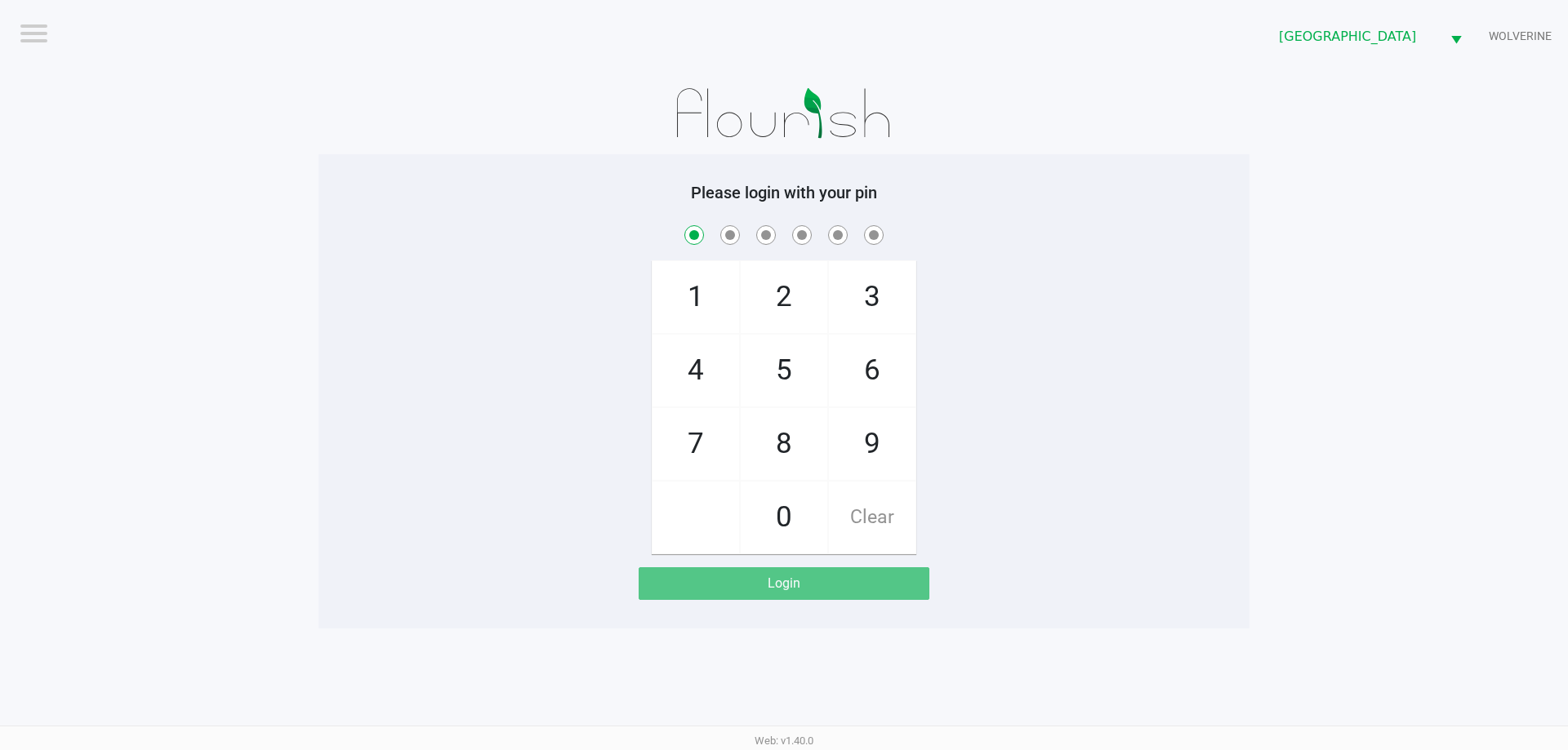
checkbox input "true"
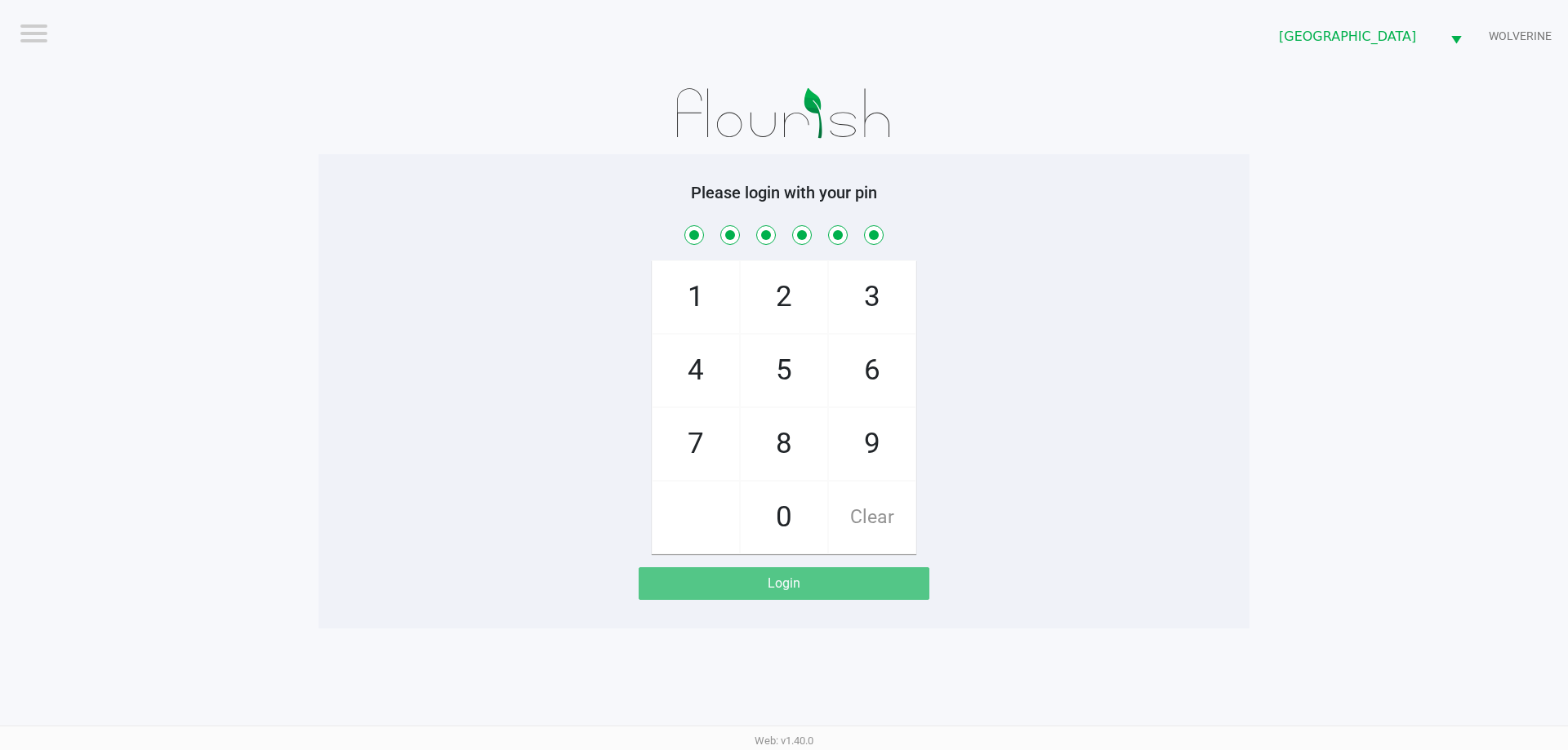
checkbox input "true"
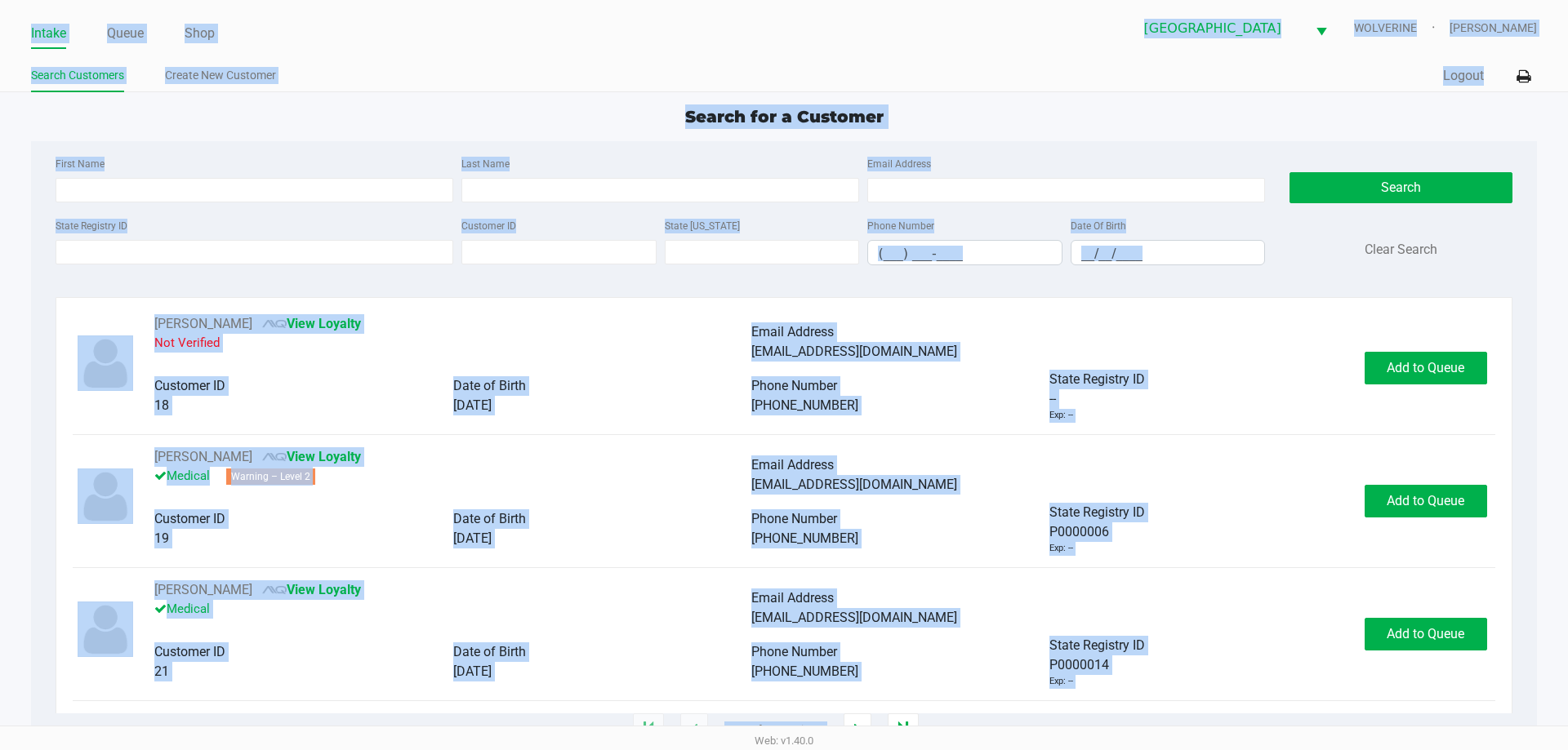
click at [781, 127] on div "Search for a Customer" at bounding box center [783, 116] width 1529 height 24
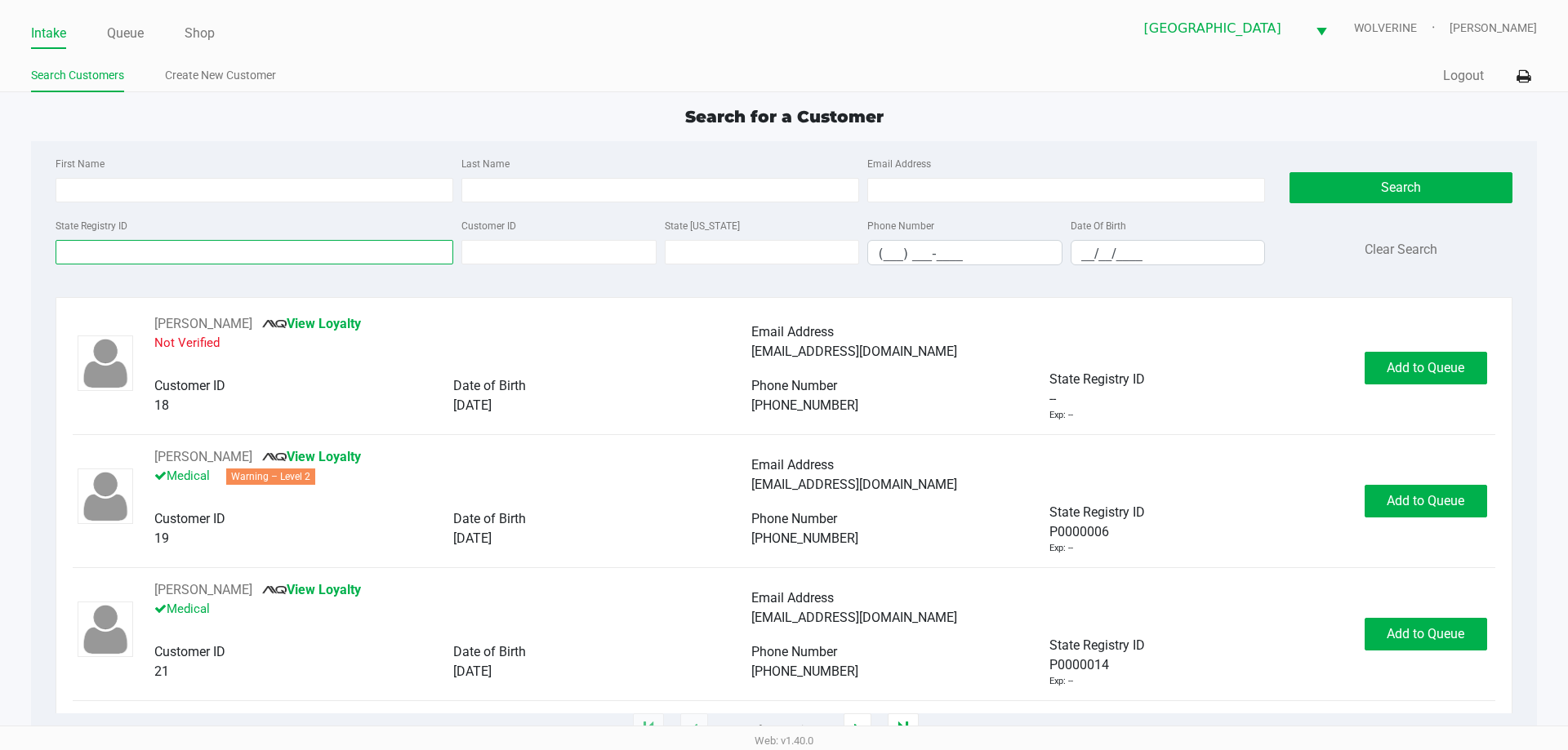
click at [265, 243] on input "State Registry ID" at bounding box center [254, 252] width 397 height 24
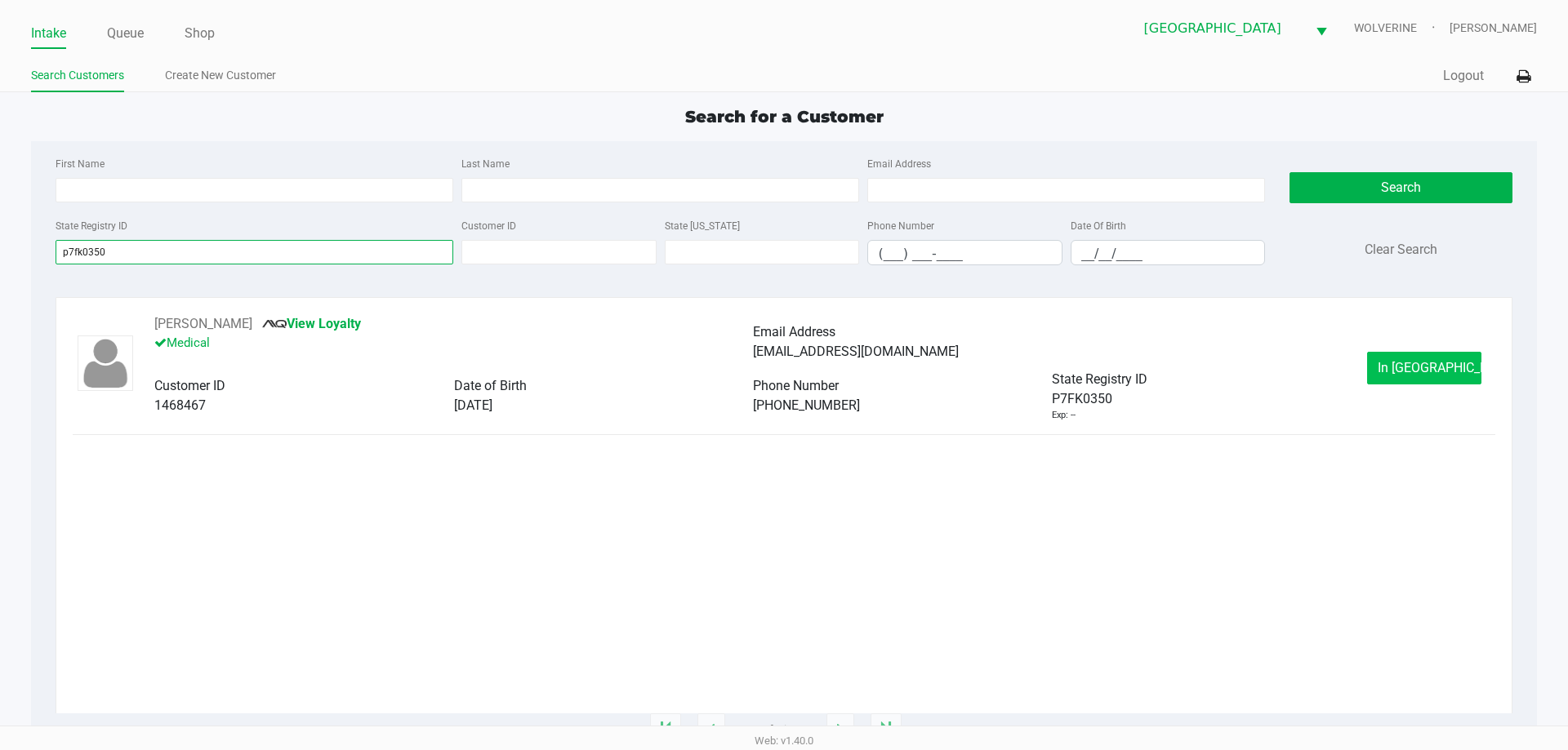
type input "p7fk0350"
click at [781, 375] on span "In [GEOGRAPHIC_DATA]" at bounding box center [1447, 368] width 138 height 16
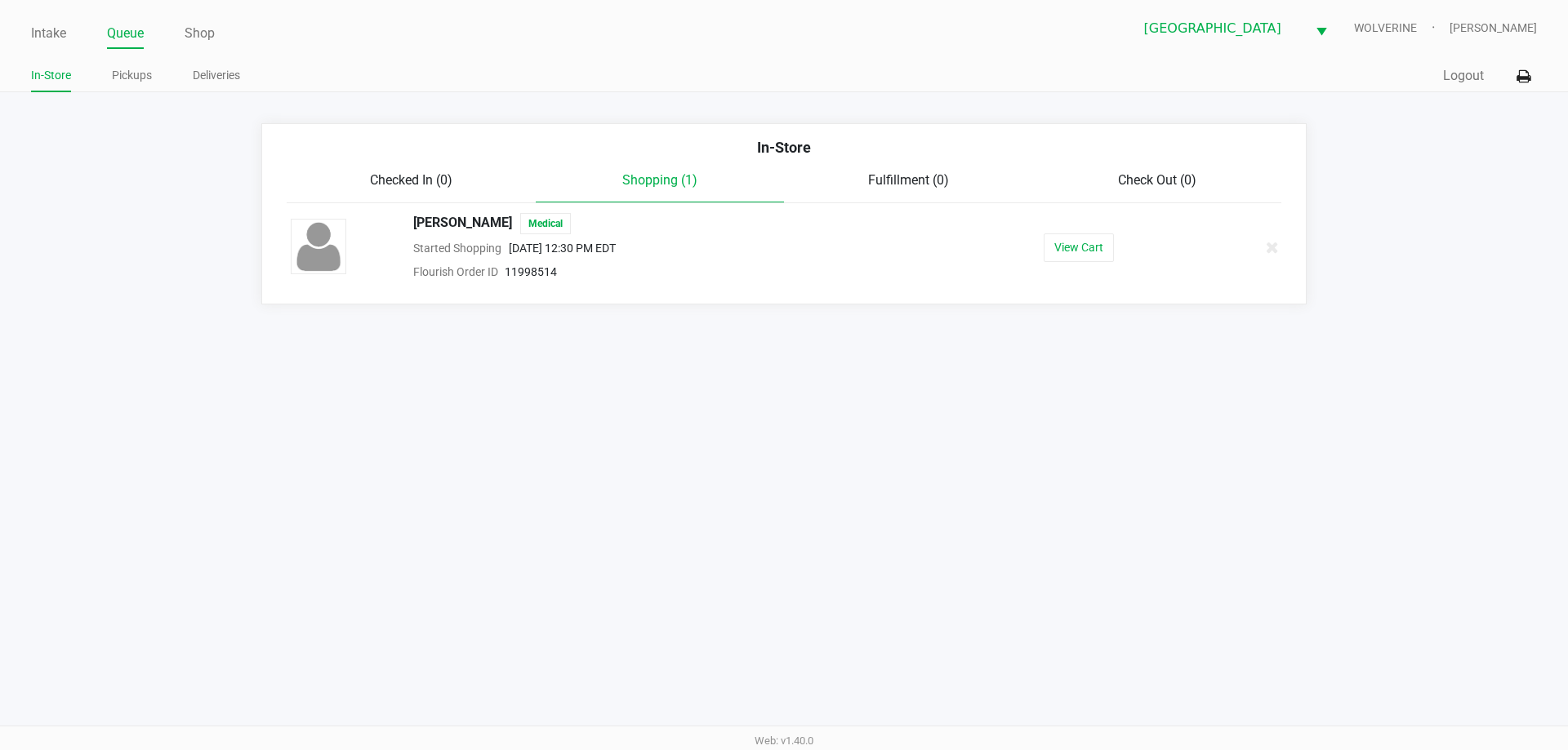
click at [781, 236] on div "View Cart" at bounding box center [1079, 247] width 252 height 28
click at [781, 236] on button "View Cart" at bounding box center [1079, 247] width 70 height 28
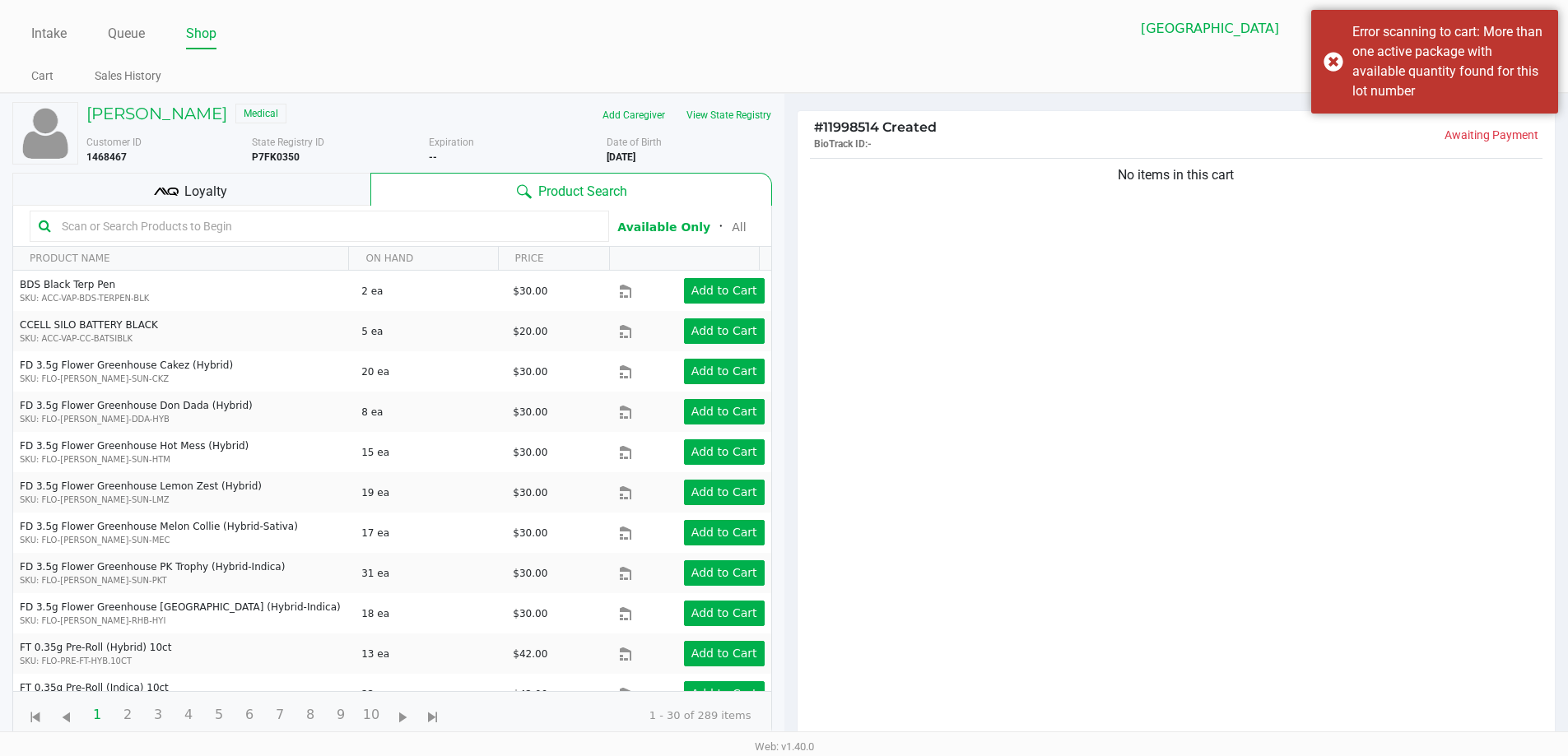
click at [410, 228] on input "text" at bounding box center [327, 226] width 545 height 24
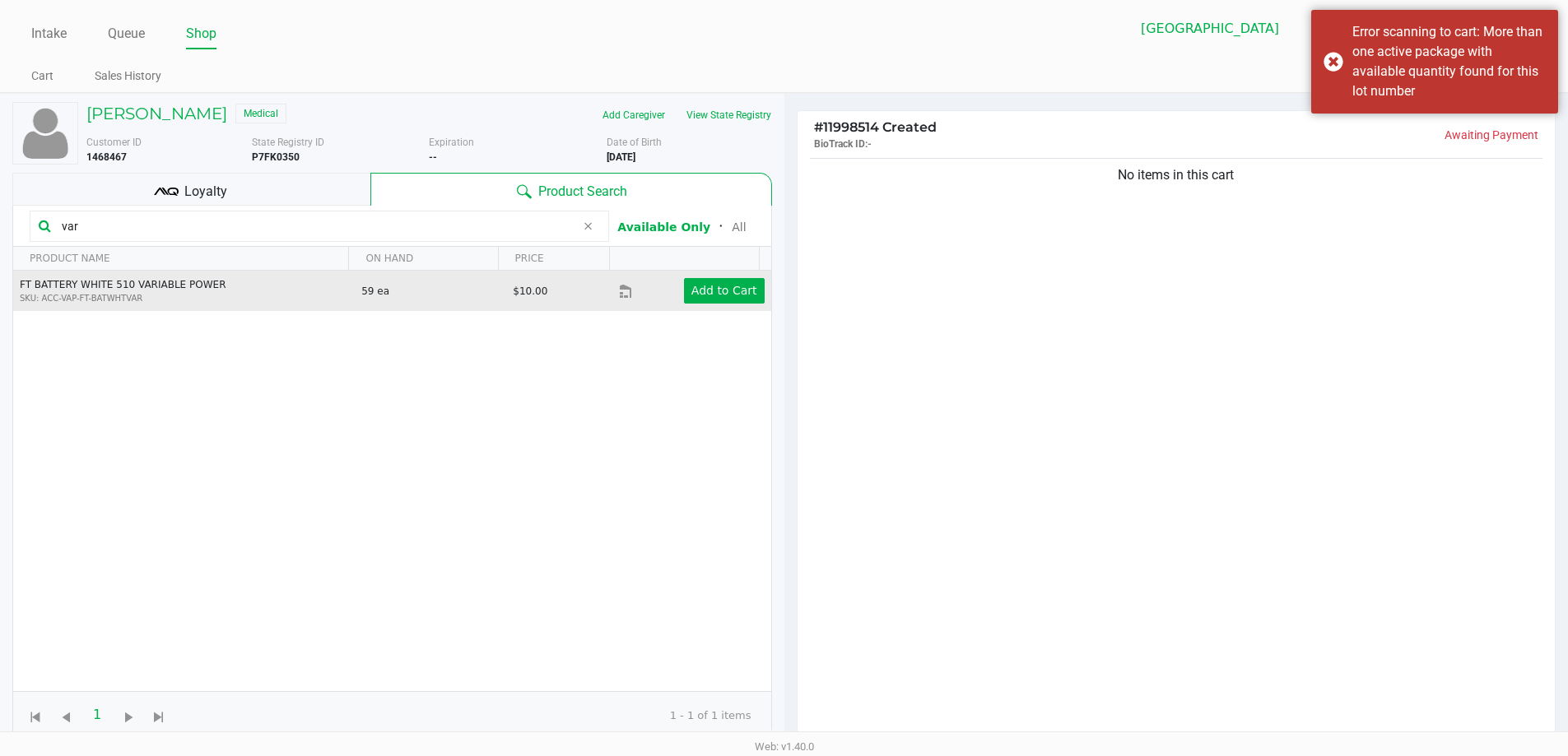
type input "var"
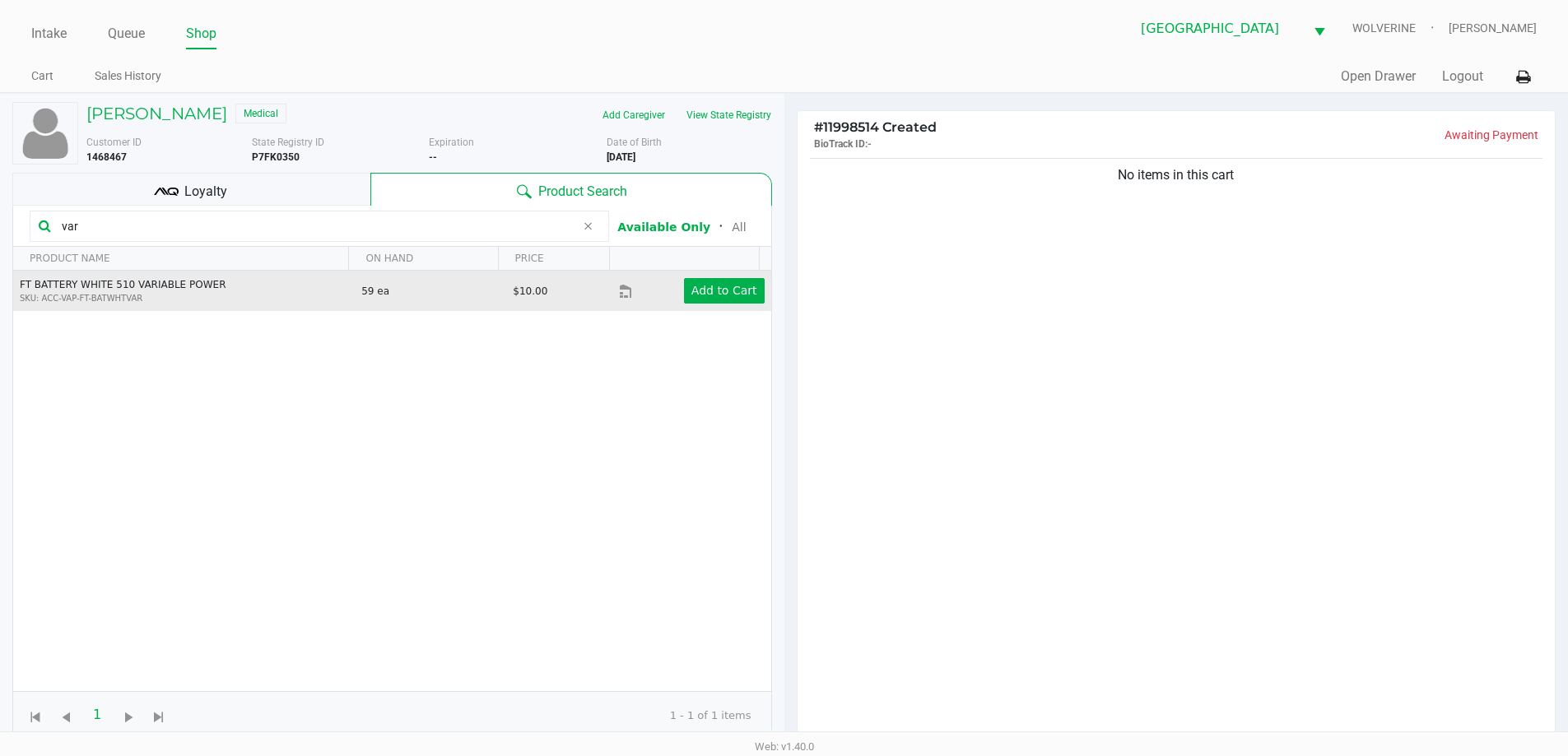
click at [650, 281] on div "Add to Cart" at bounding box center [708, 291] width 135 height 25
click at [705, 281] on button "Add to Cart" at bounding box center [724, 291] width 81 height 25
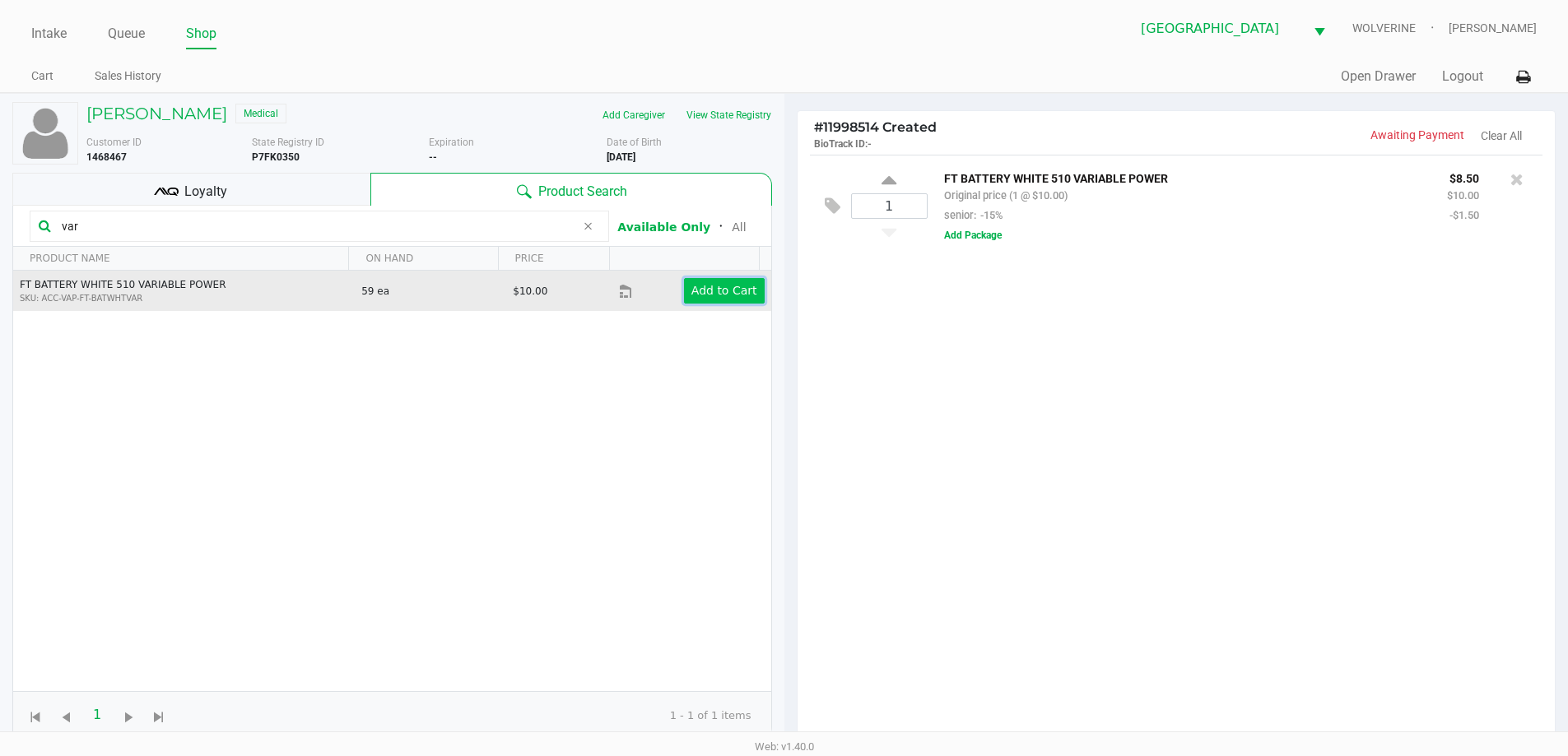
click at [730, 285] on app-button-loader "Add to Cart" at bounding box center [724, 290] width 65 height 13
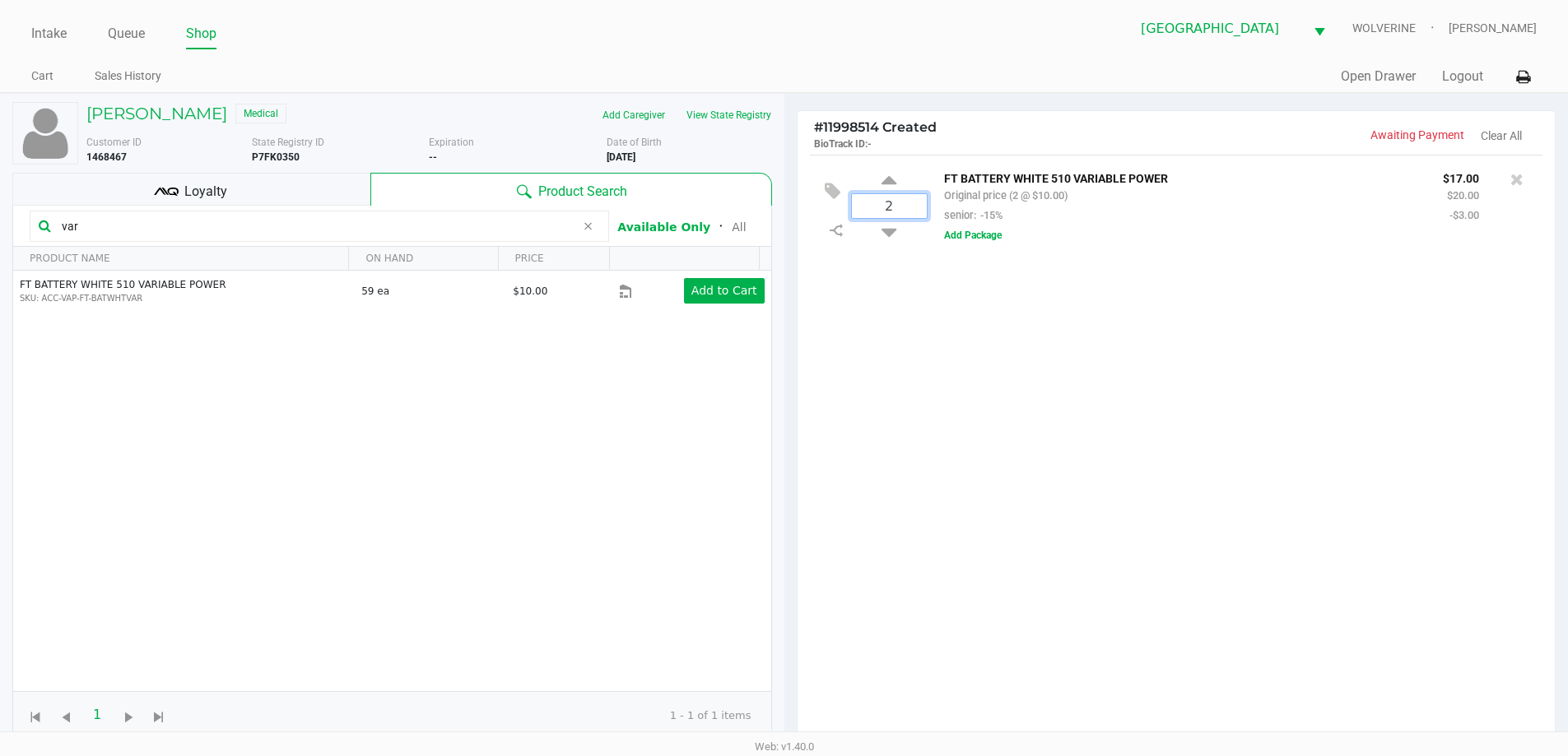
click at [787, 207] on input "2" at bounding box center [889, 206] width 75 height 23
type input "1"
click at [787, 326] on div "[PERSON_NAME] Medical Add Caregiver View State Registry Customer ID 1468467 Sta…" at bounding box center [784, 513] width 1568 height 841
click at [787, 237] on button "Add Package" at bounding box center [972, 234] width 58 height 15
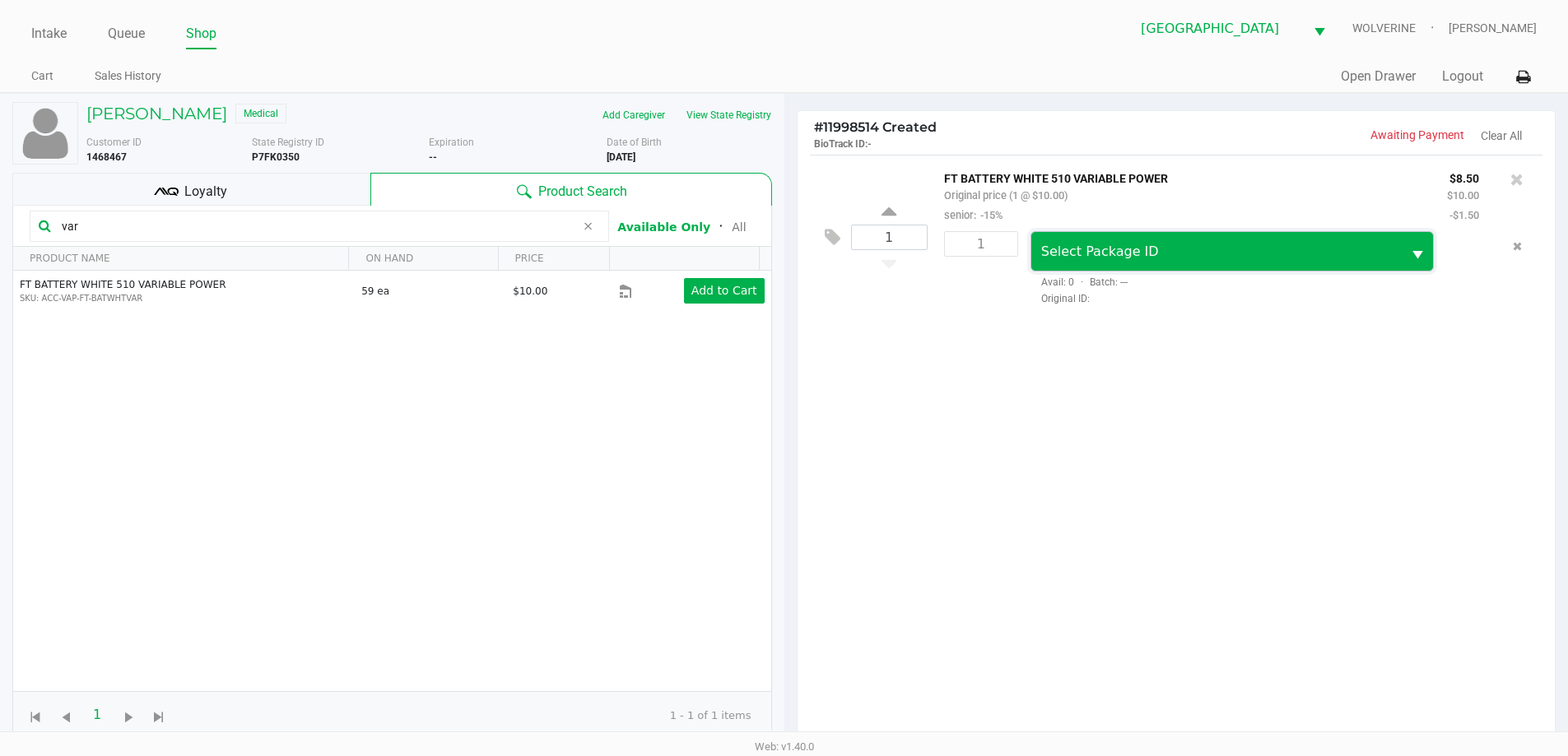
click at [787, 244] on span "Select Package ID" at bounding box center [1100, 251] width 117 height 16
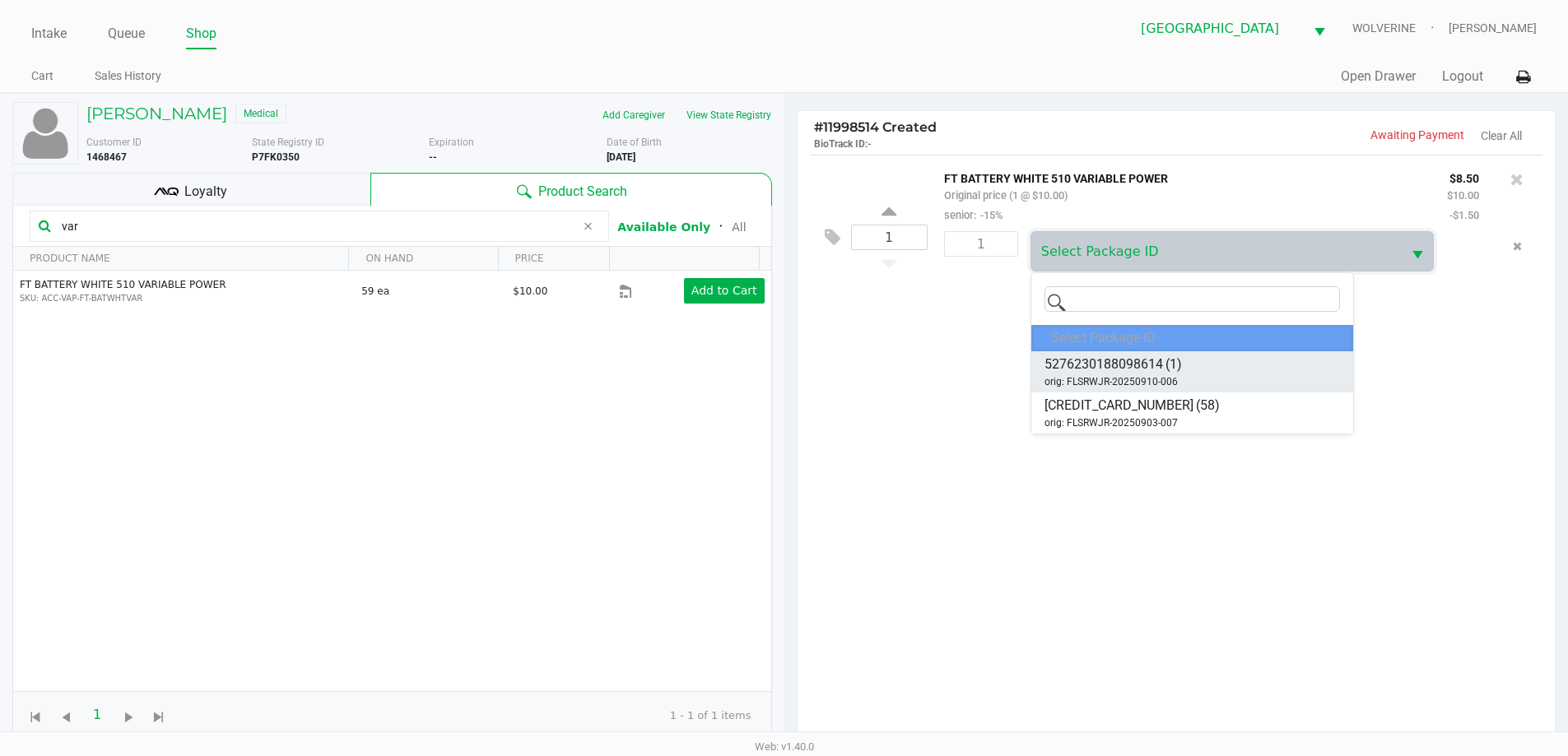
click at [787, 359] on span "(1)" at bounding box center [1173, 364] width 17 height 20
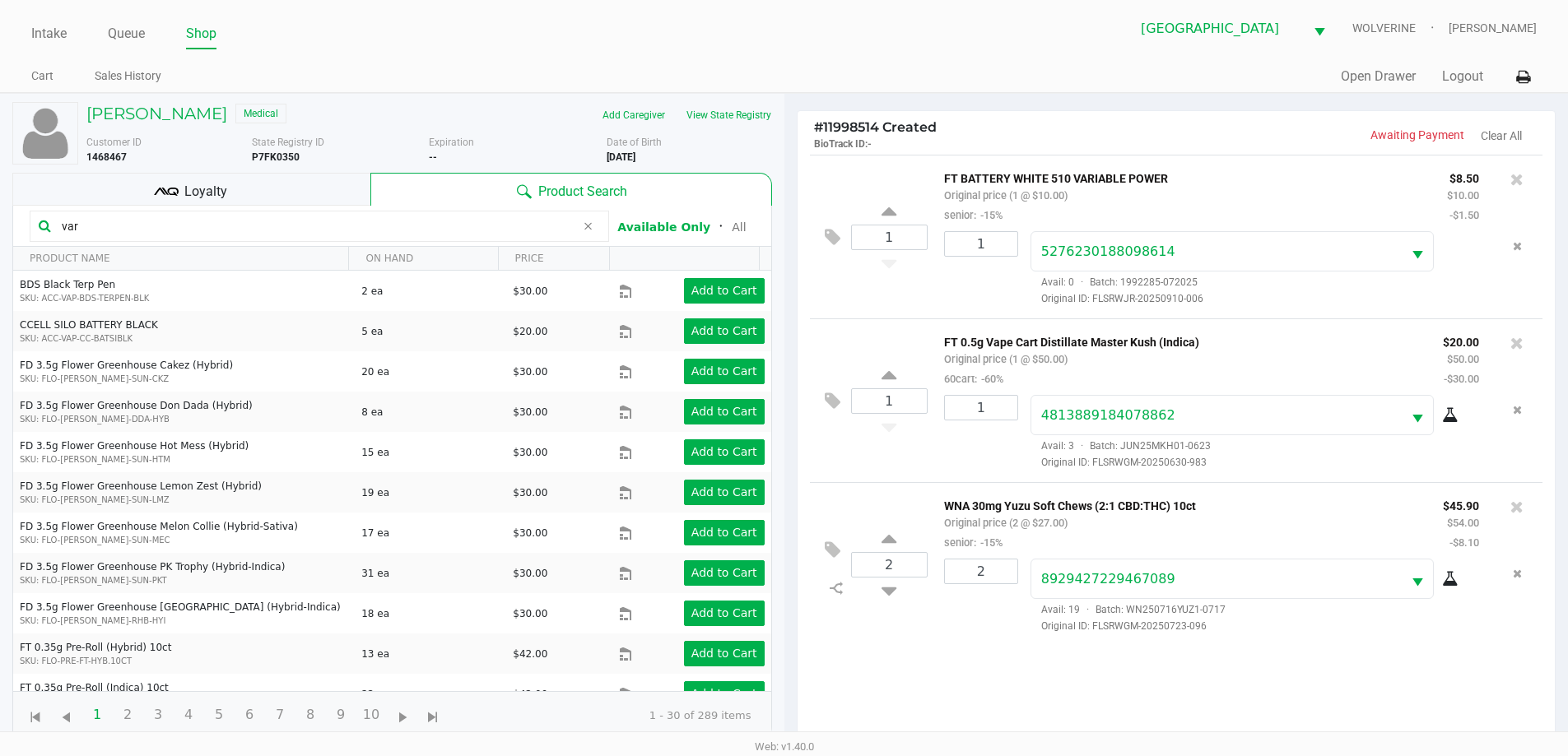
click at [334, 198] on div "Loyalty" at bounding box center [191, 189] width 359 height 33
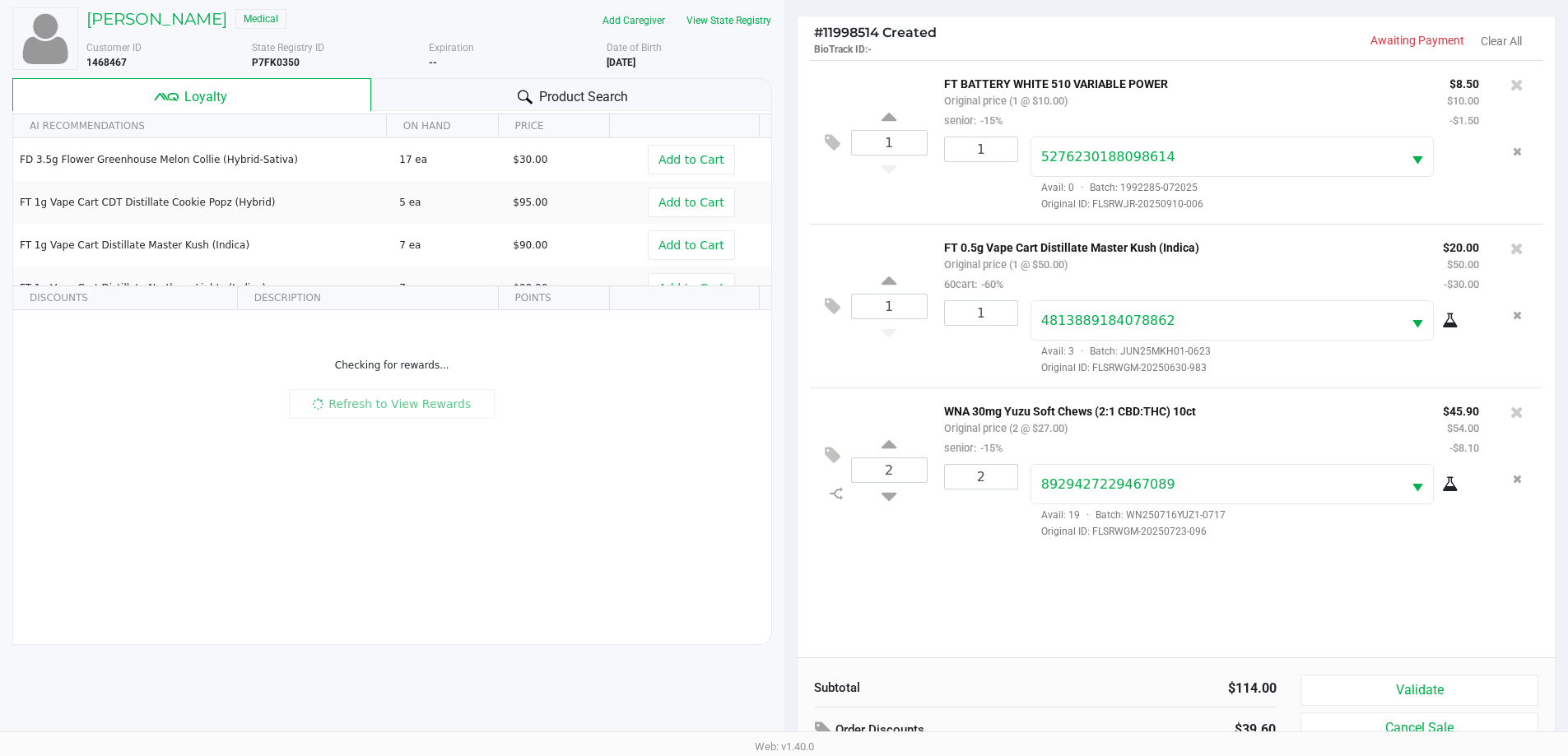
scroll to position [178, 0]
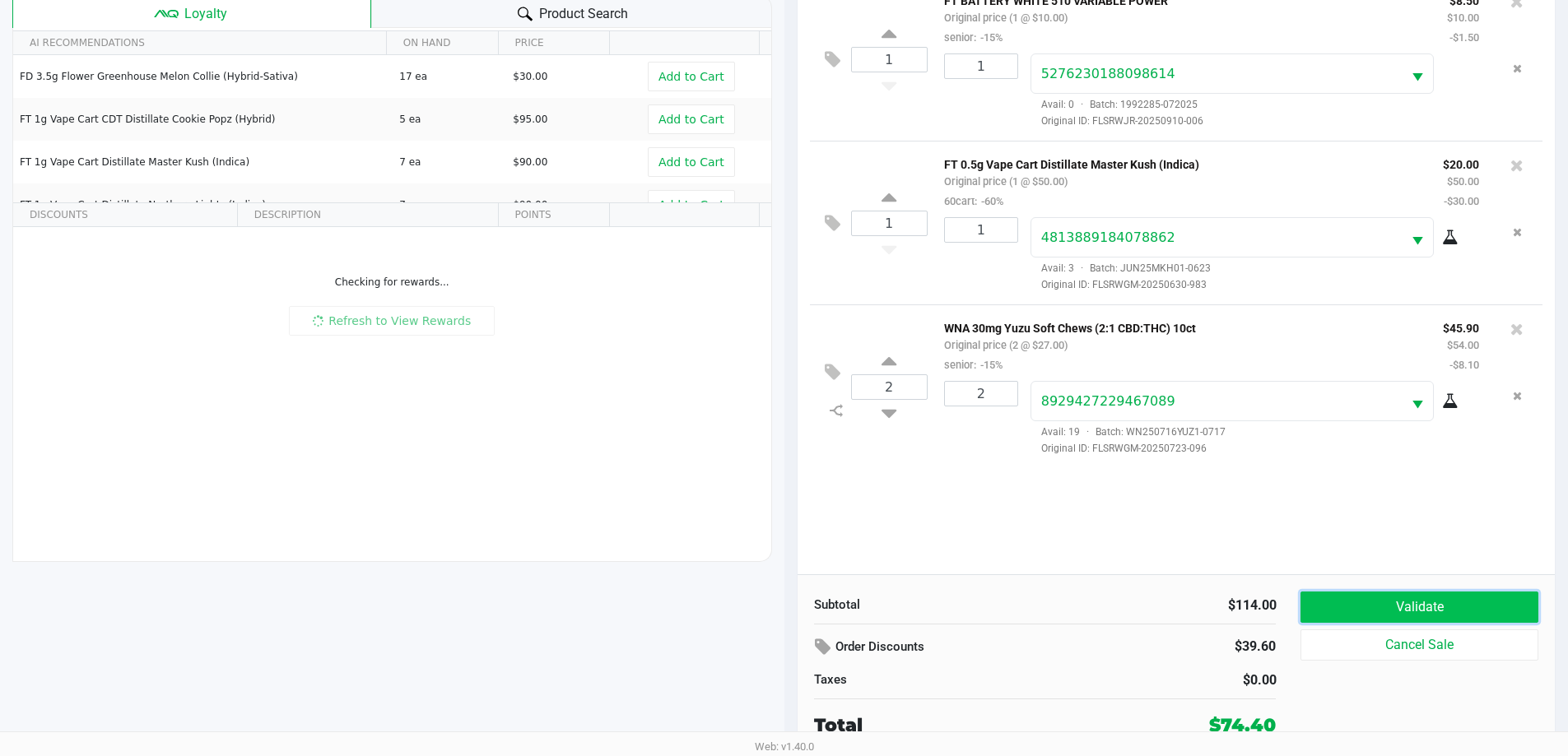
click at [787, 608] on button "Validate" at bounding box center [1419, 608] width 237 height 31
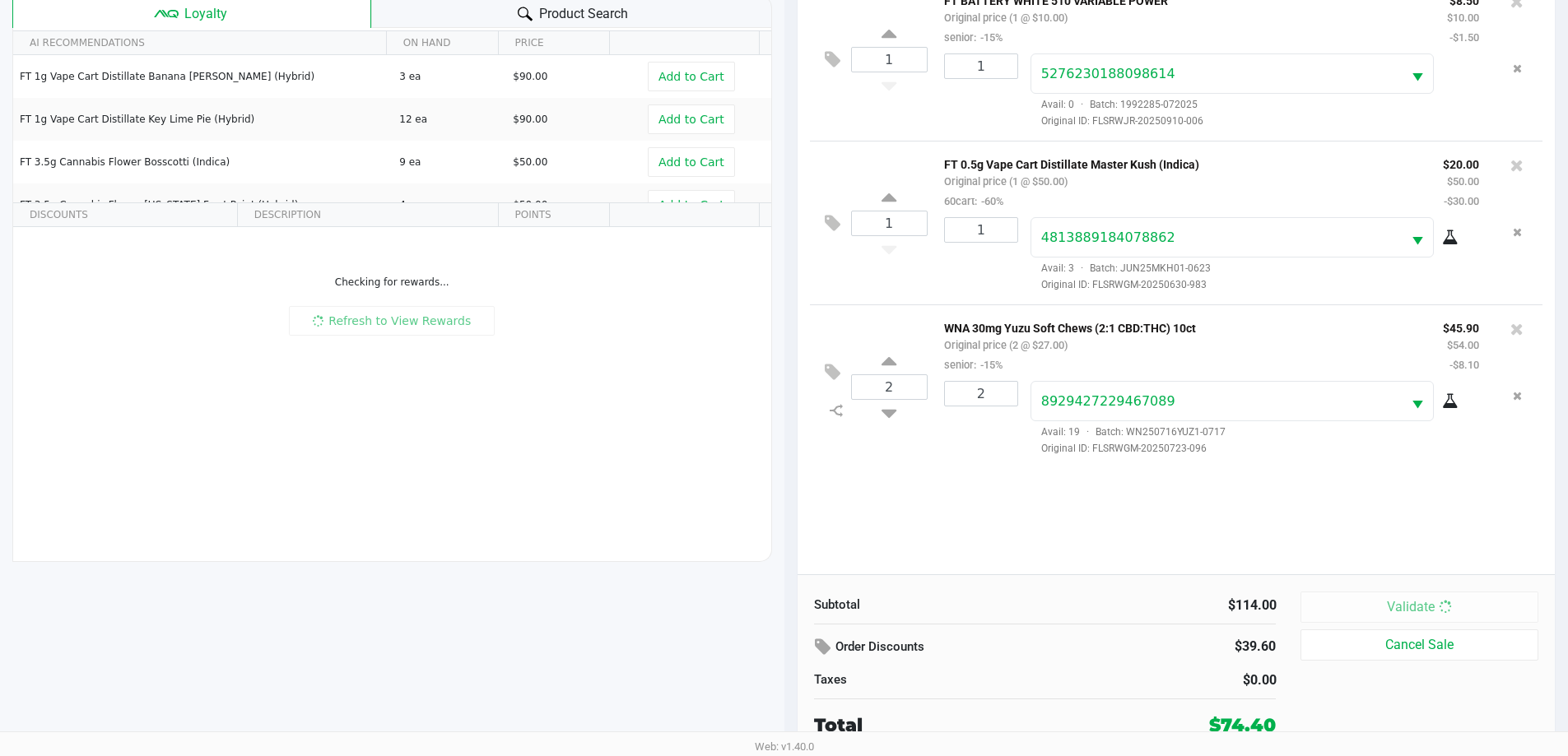
scroll to position [0, 0]
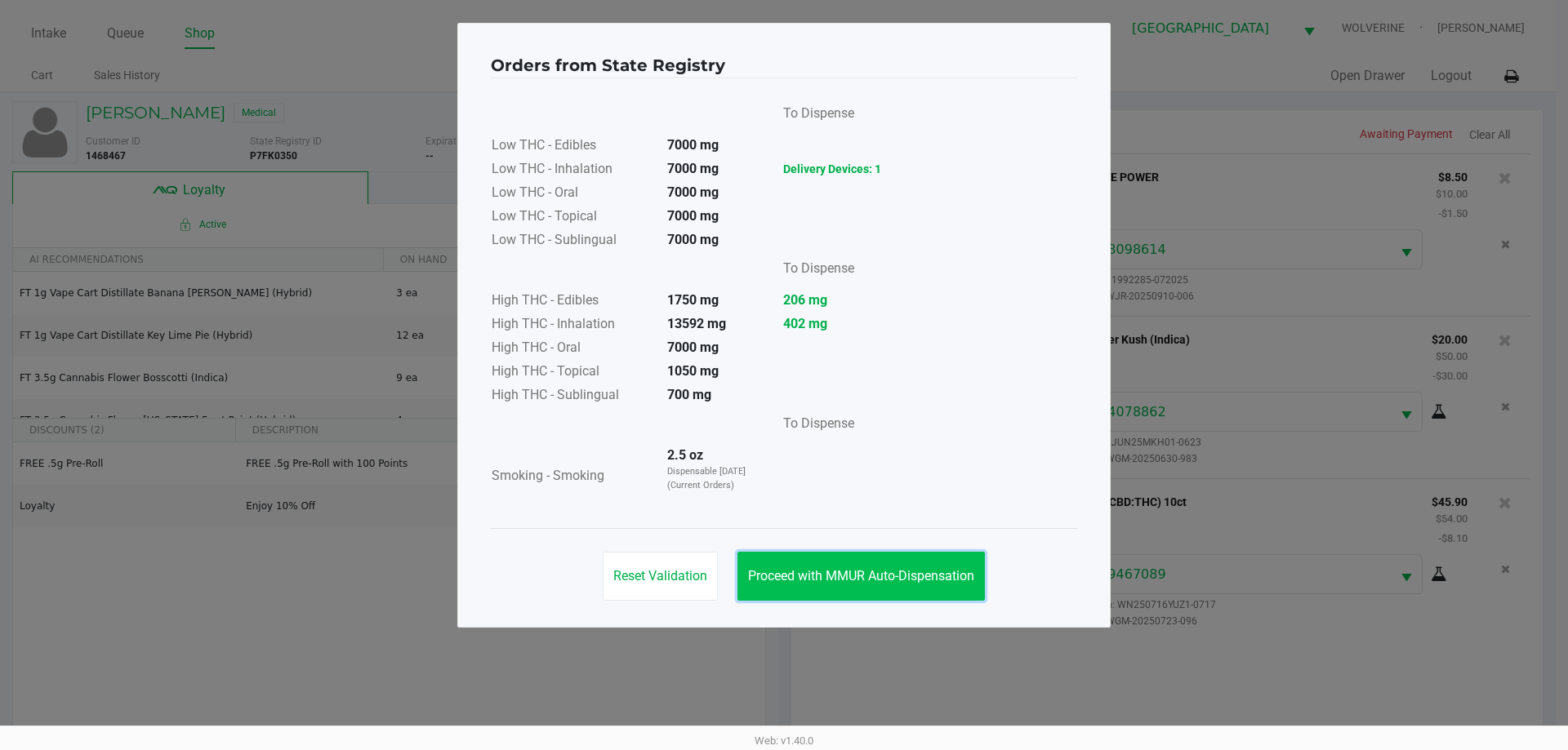
click at [781, 584] on button "Proceed with MMUR Auto-Dispensation" at bounding box center [861, 577] width 247 height 49
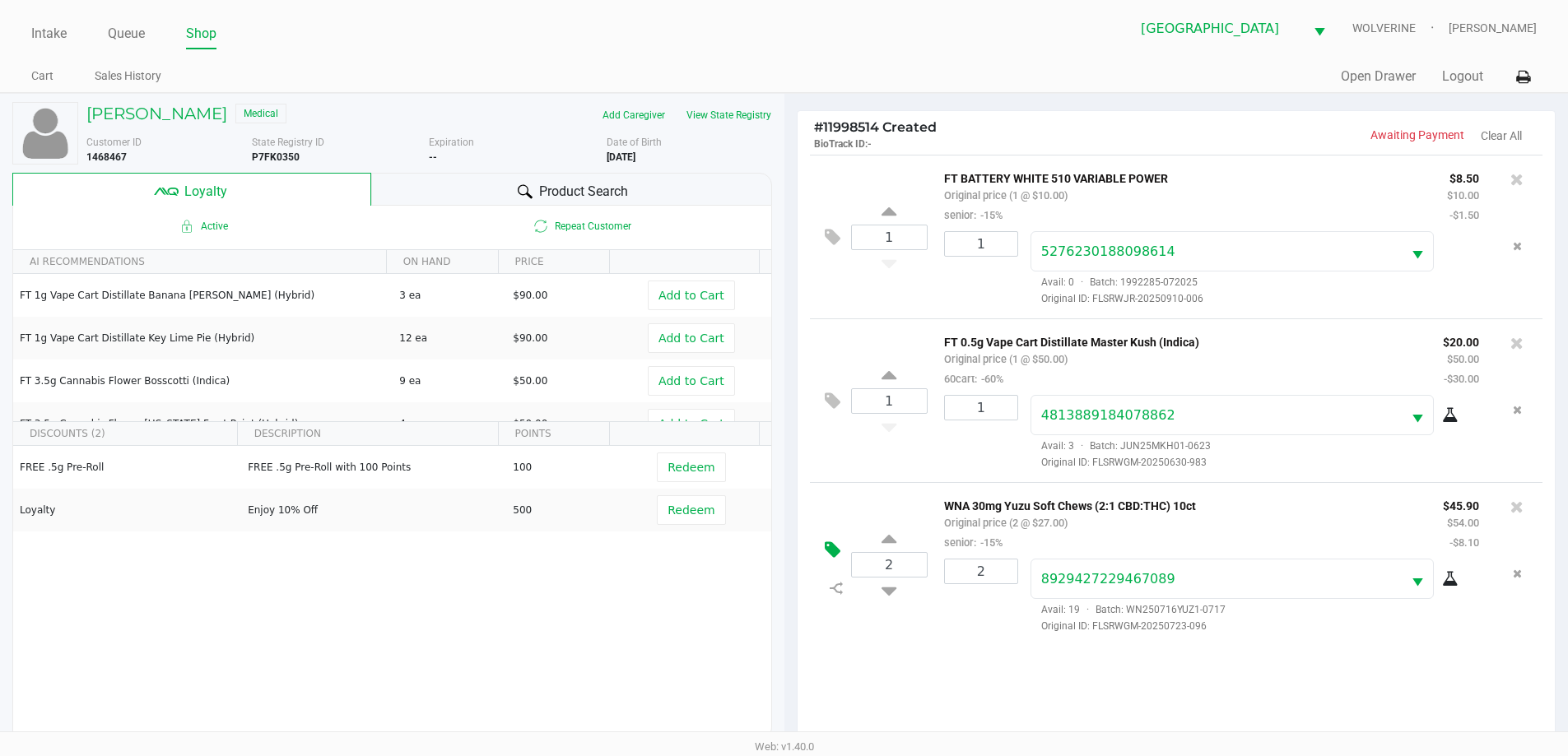
click at [787, 560] on icon at bounding box center [832, 550] width 16 height 19
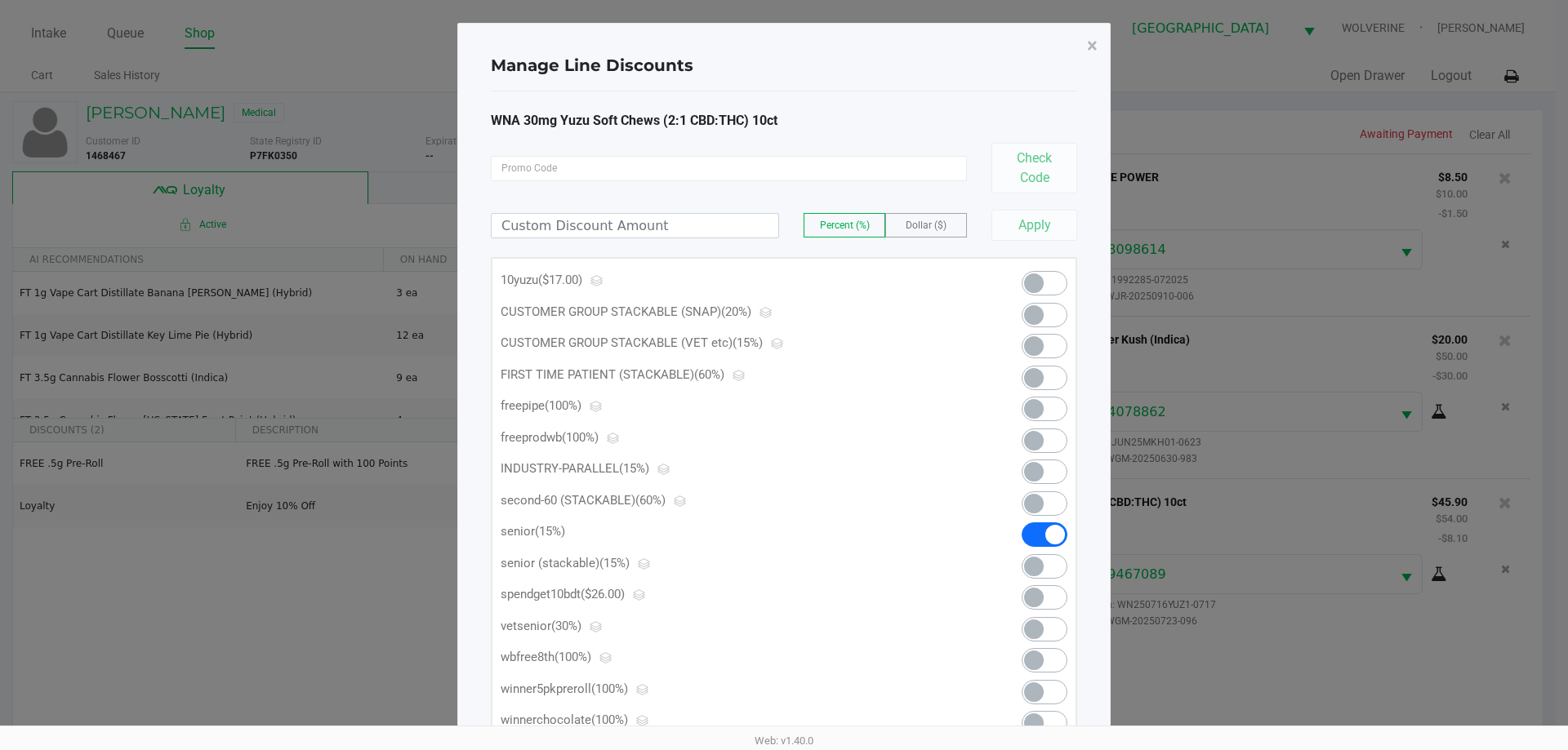
scroll to position [160, 0]
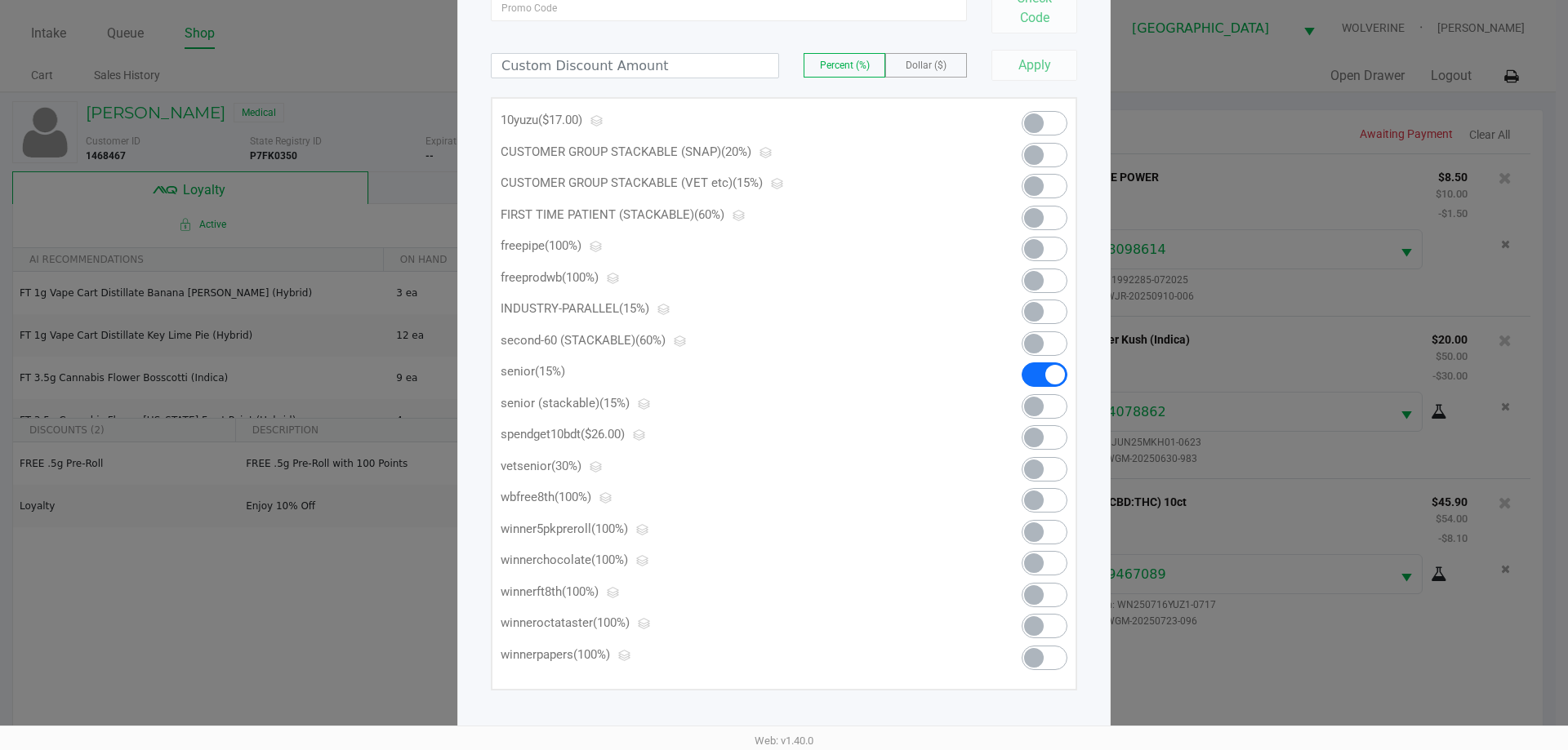
click at [781, 412] on span at bounding box center [1044, 406] width 46 height 24
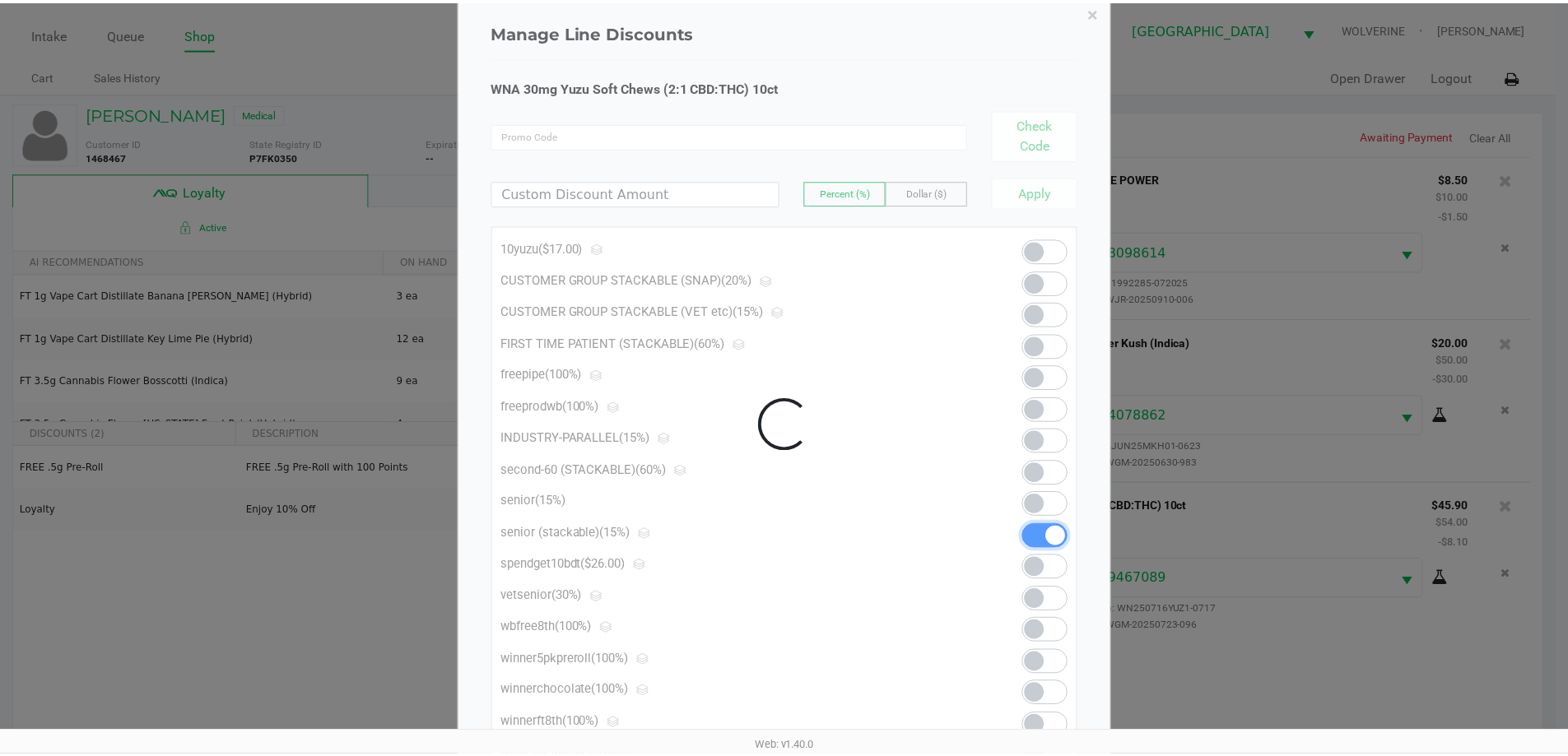
scroll to position [0, 0]
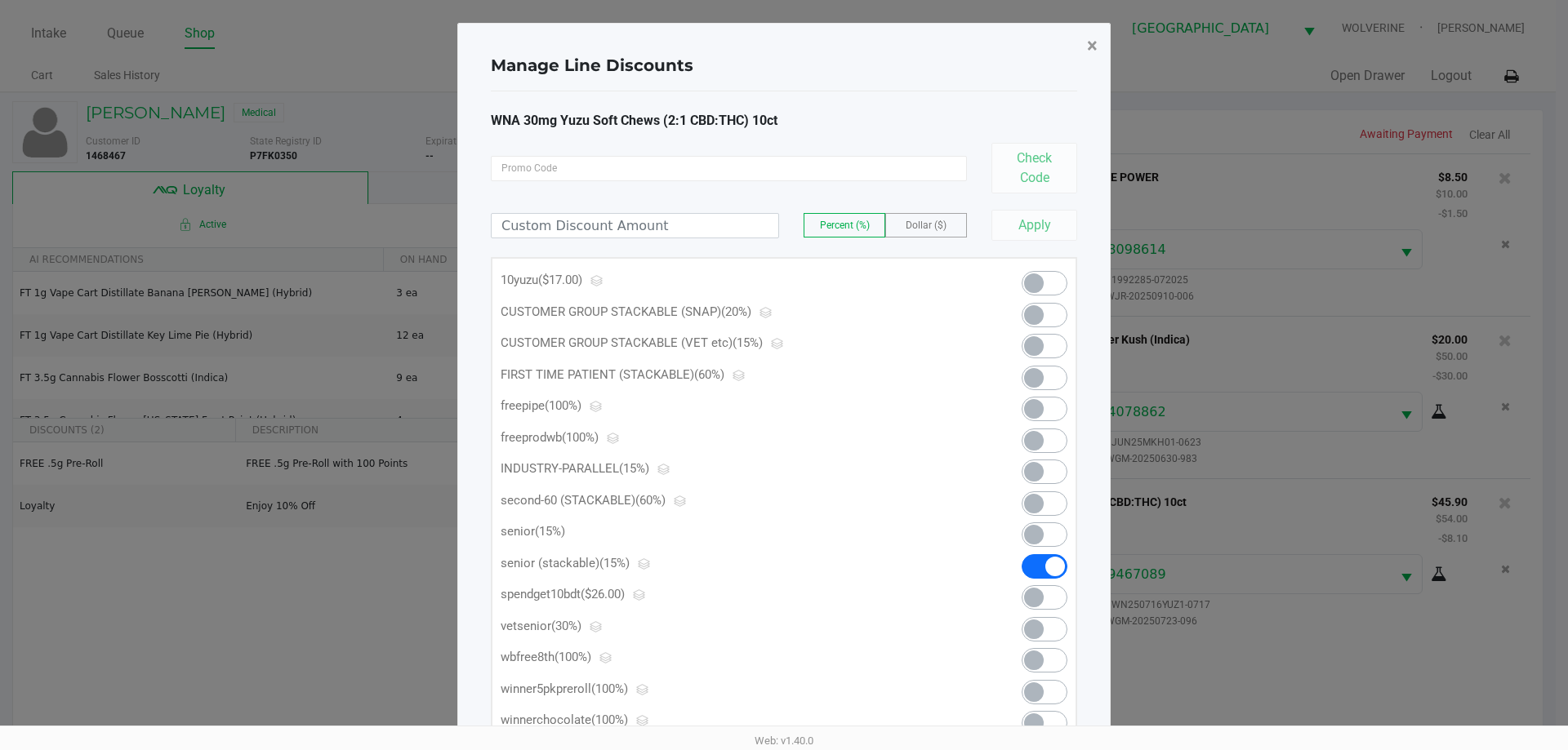
click at [781, 48] on button "×" at bounding box center [1092, 46] width 37 height 46
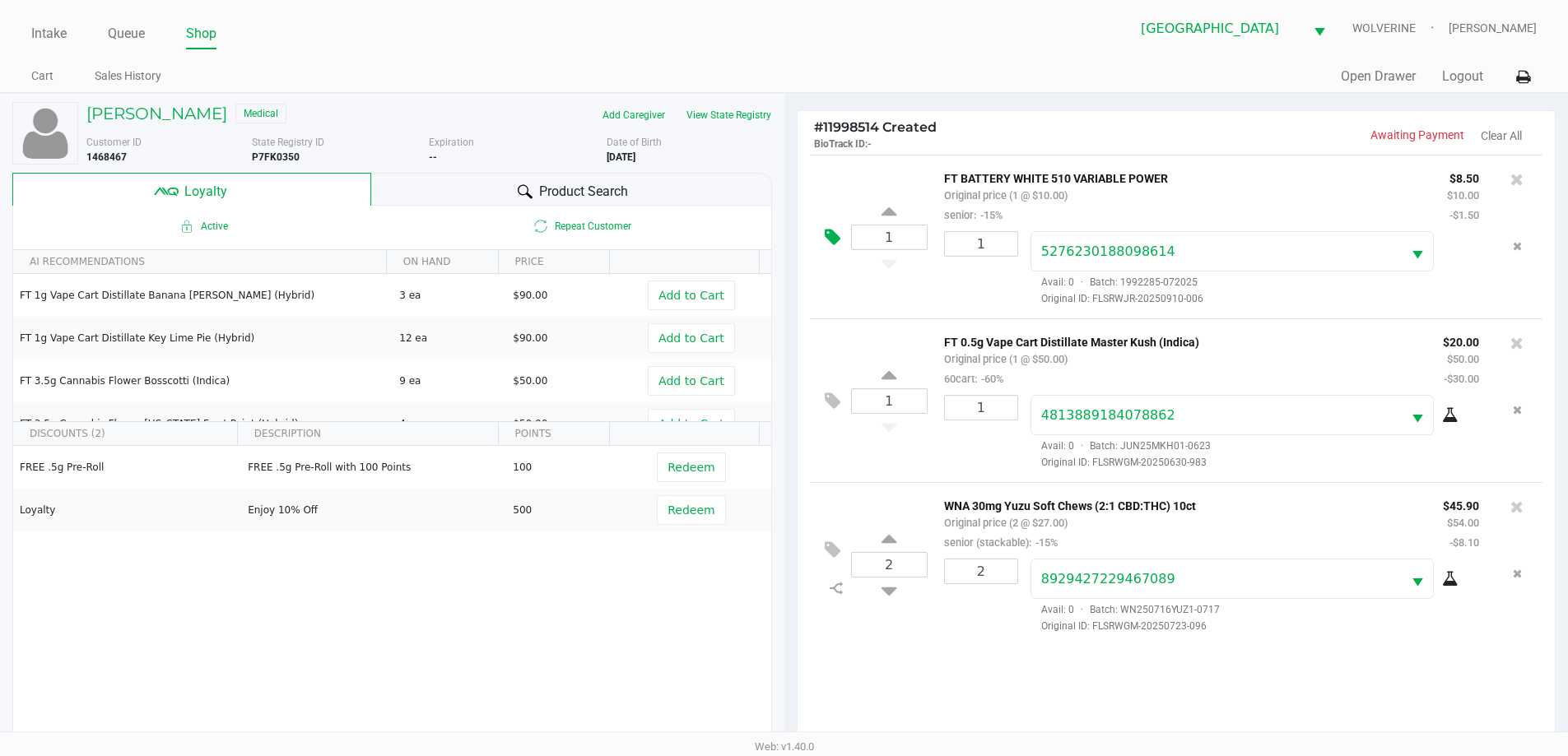
click at [787, 232] on icon at bounding box center [832, 236] width 16 height 19
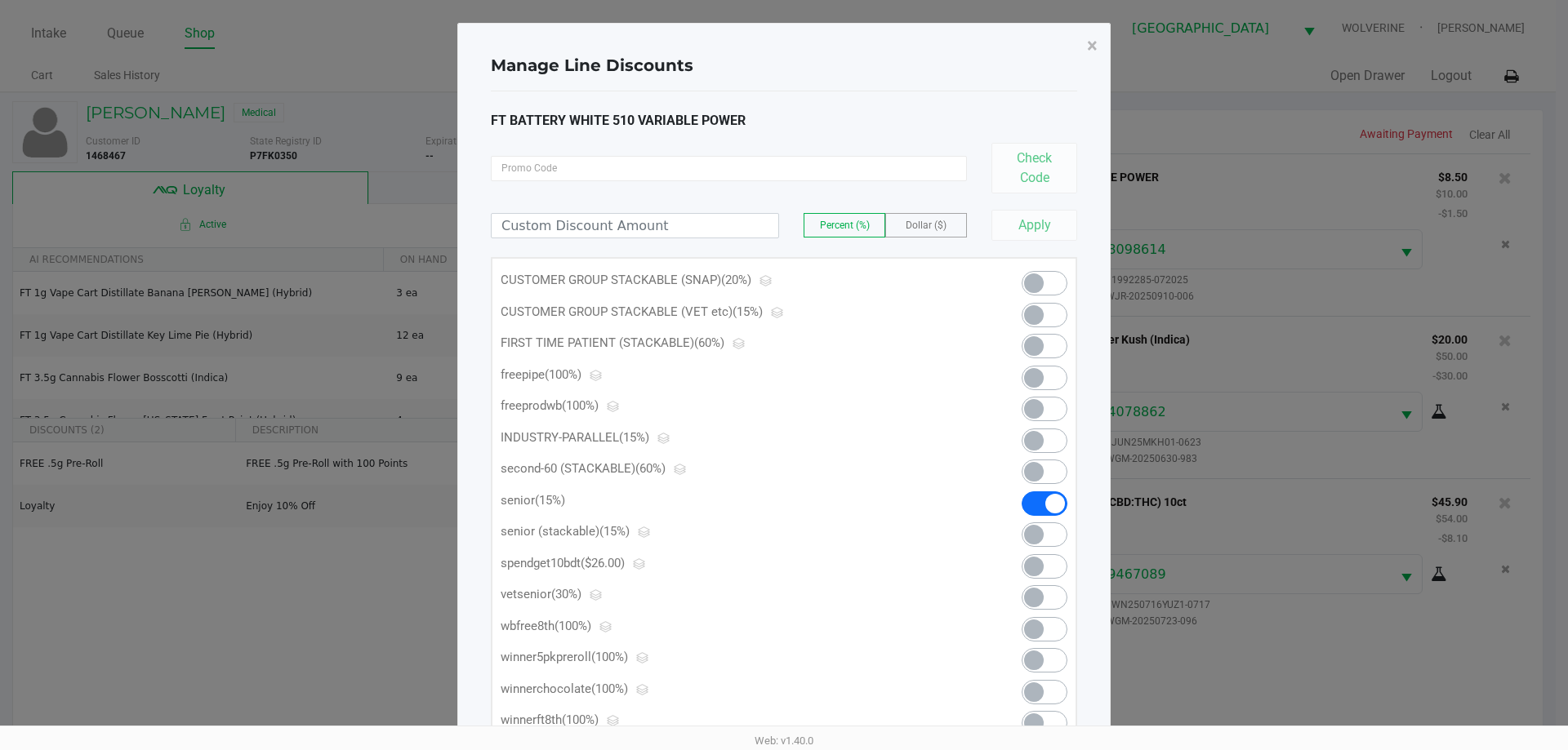
click at [781, 516] on div at bounding box center [1030, 507] width 99 height 32
click at [781, 528] on span at bounding box center [1034, 535] width 19 height 19
click at [781, 50] on button "×" at bounding box center [1092, 46] width 37 height 46
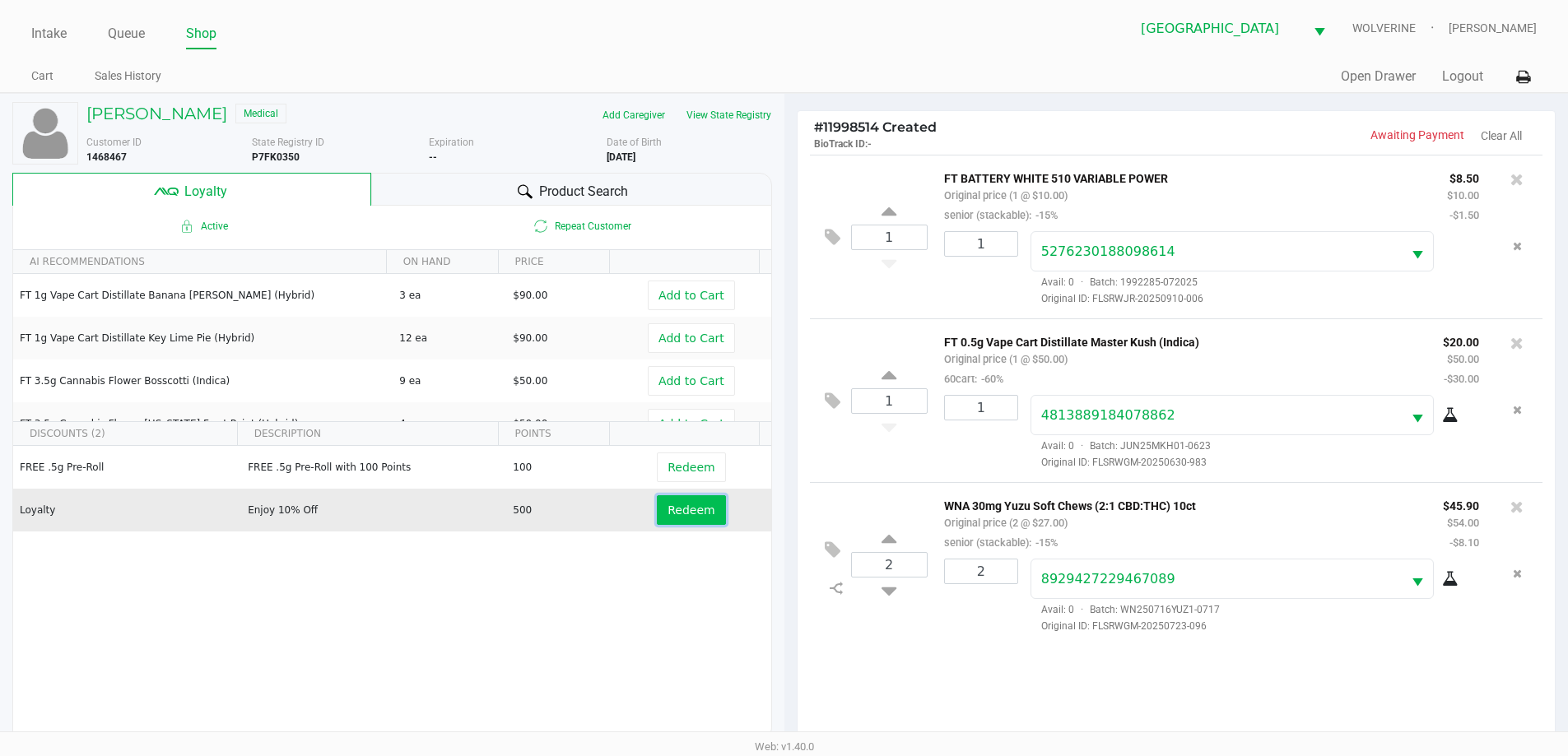
click at [677, 513] on span "Redeem" at bounding box center [691, 510] width 47 height 13
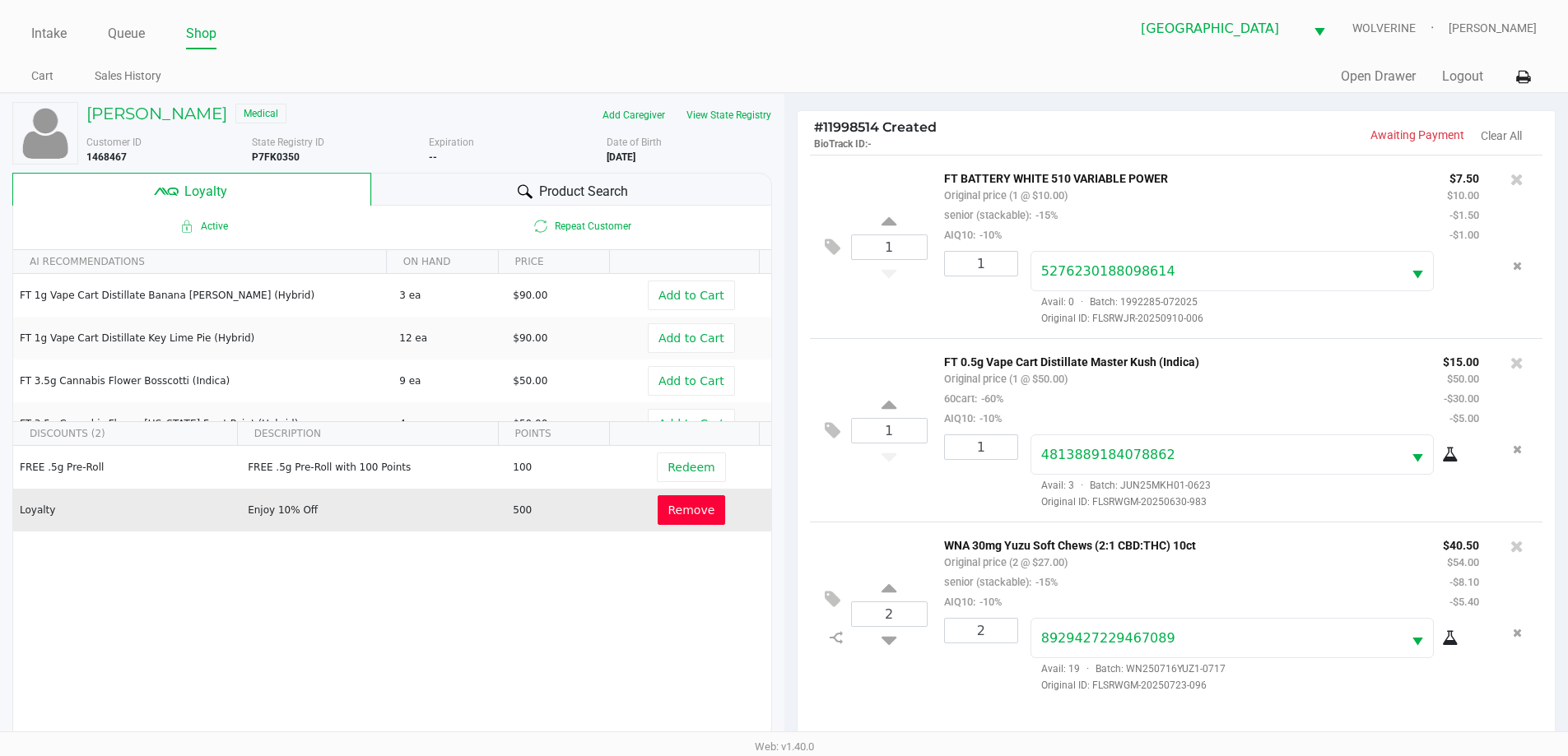
scroll to position [197, 0]
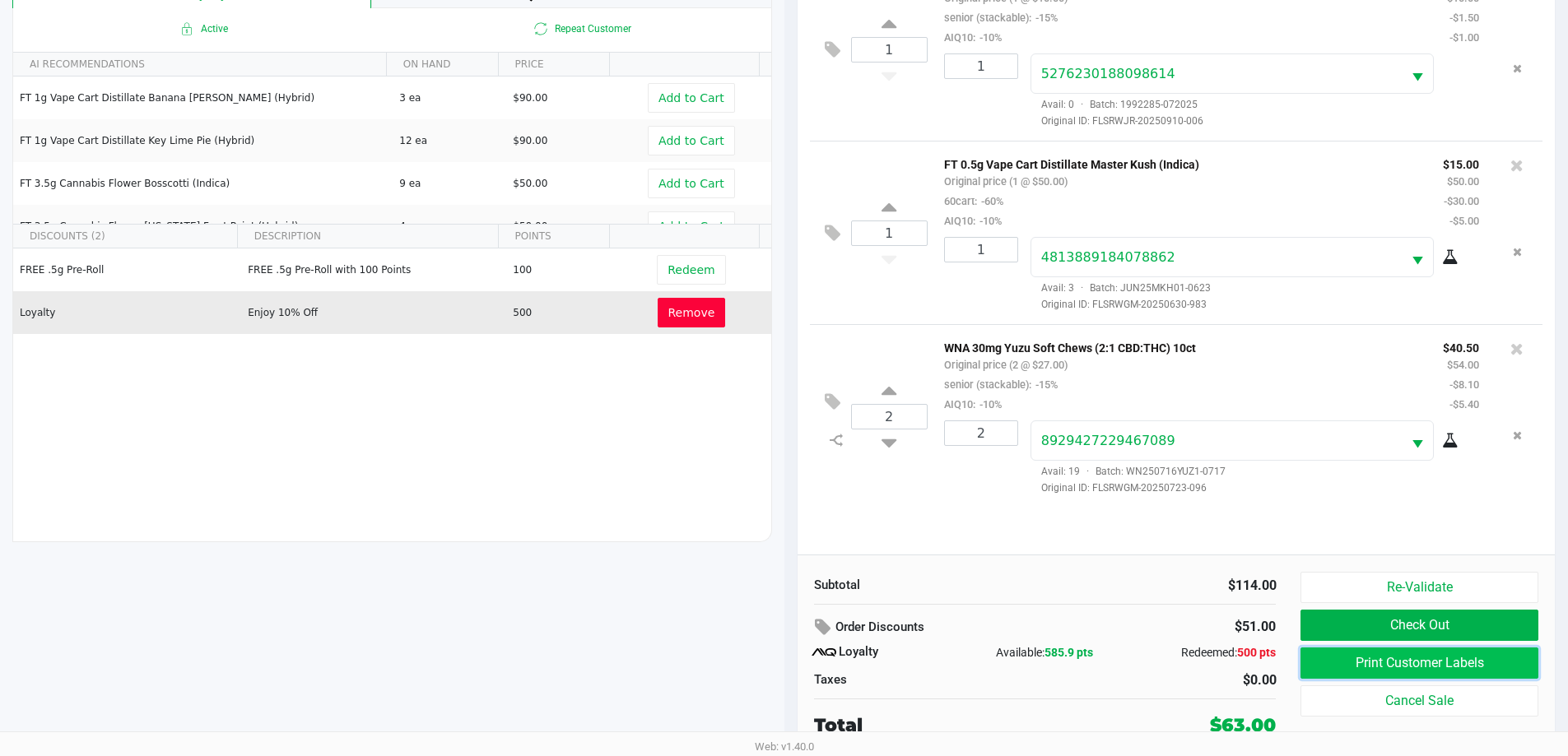
click at [787, 672] on button "Print Customer Labels" at bounding box center [1419, 663] width 237 height 31
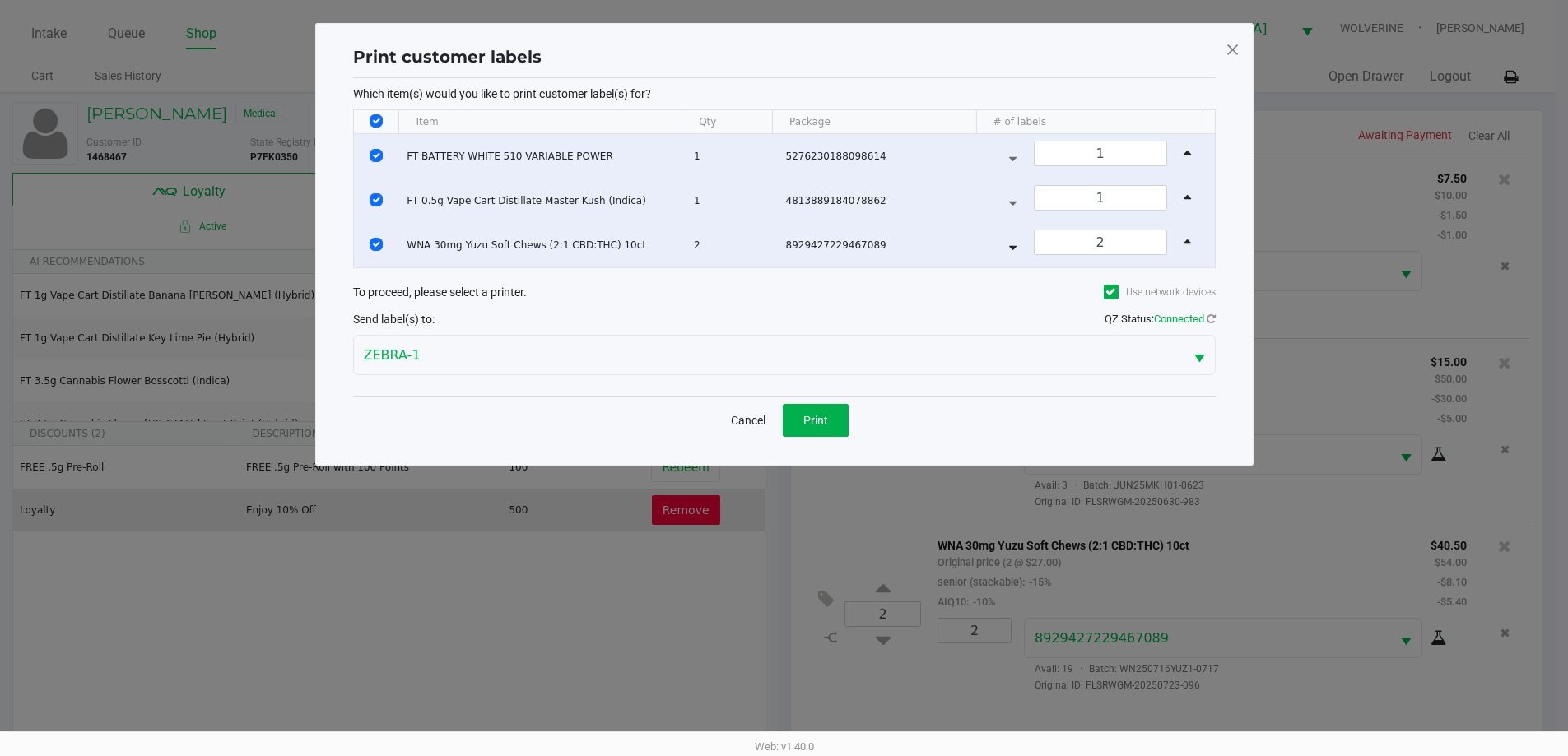
scroll to position [0, 0]
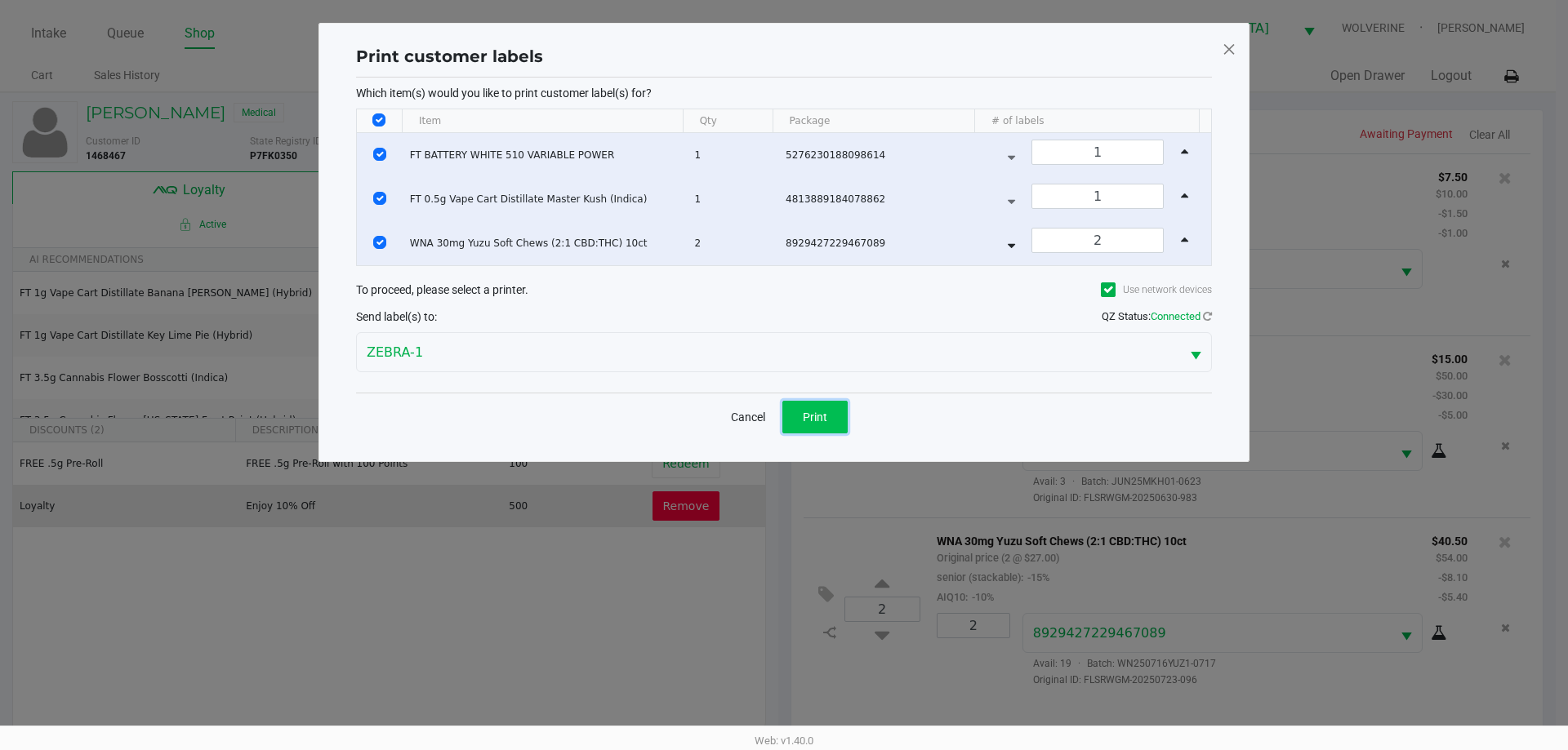
click at [781, 411] on button "Print" at bounding box center [814, 418] width 65 height 33
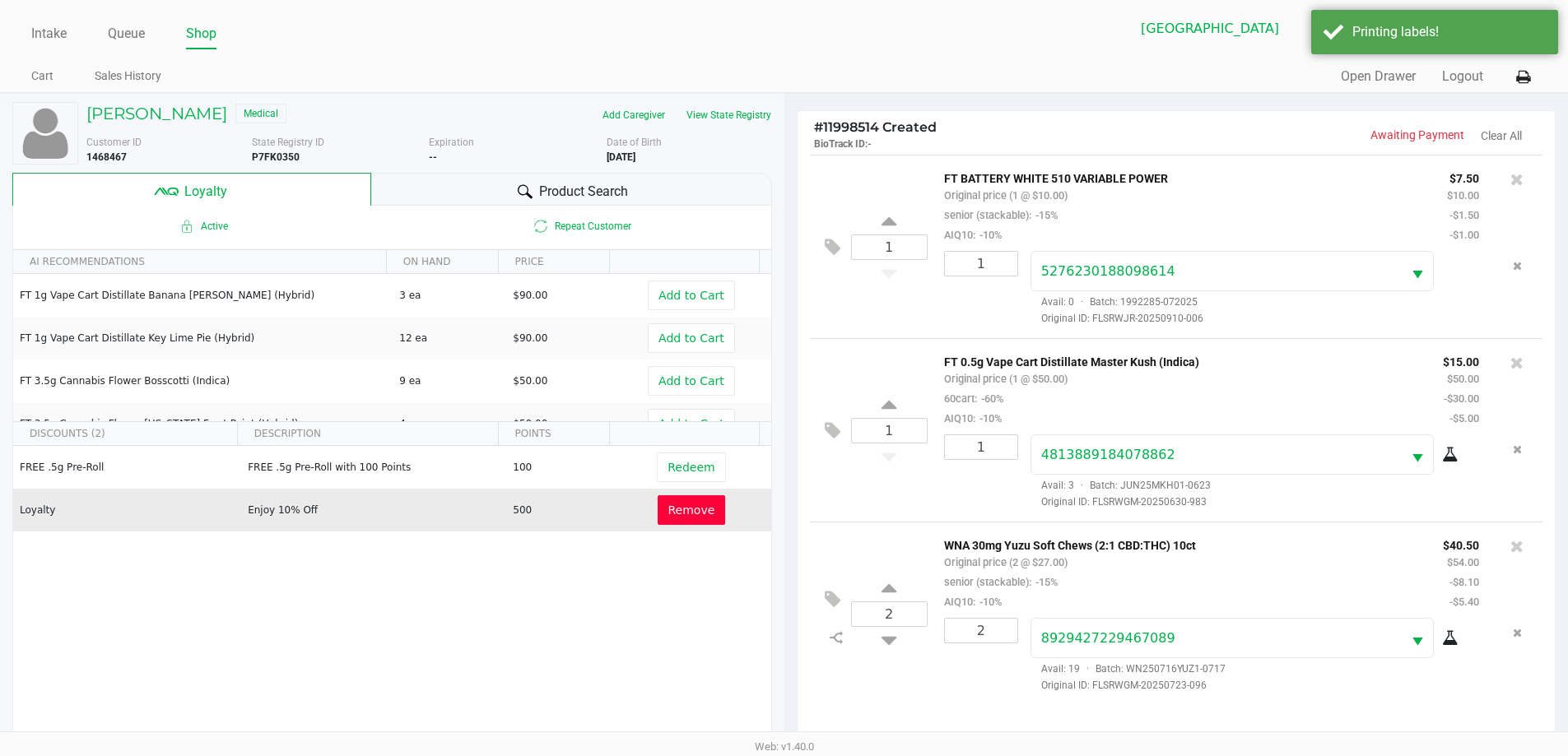
scroll to position [197, 0]
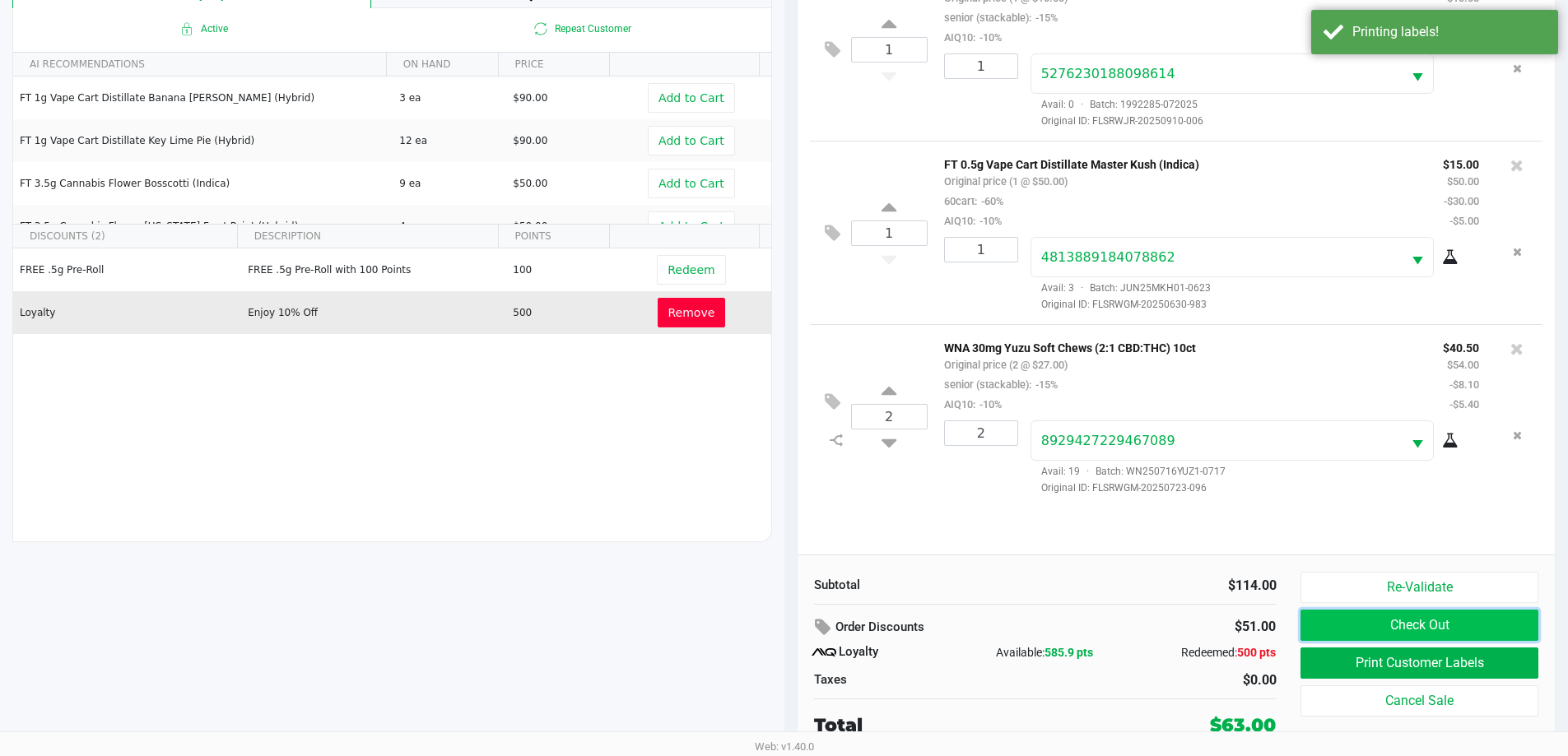
click at [787, 623] on button "Check Out" at bounding box center [1419, 625] width 237 height 31
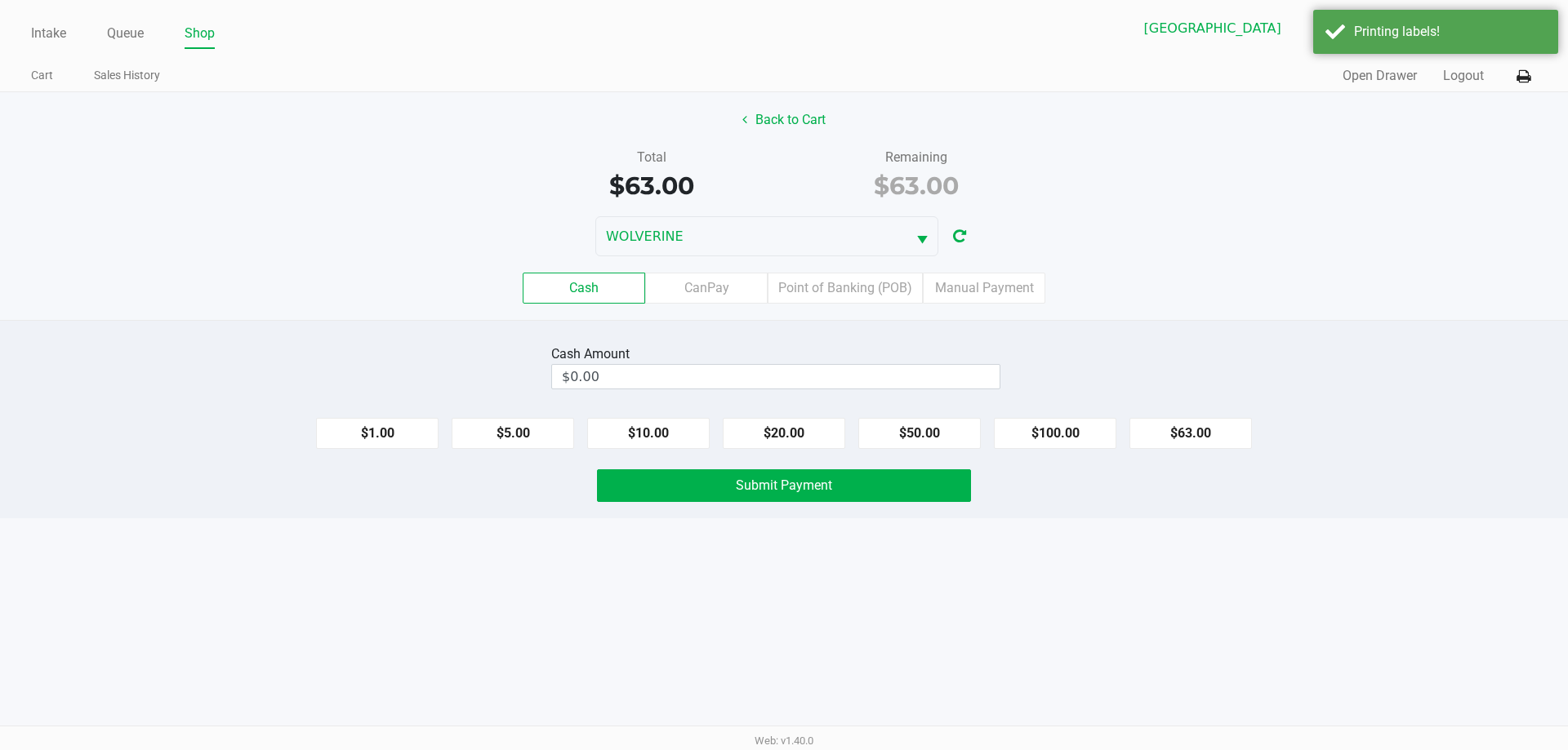
click at [781, 303] on div "Cash CanPay Point of Banking (POB) Manual Payment" at bounding box center [783, 289] width 1592 height 64
click at [781, 275] on label "Point of Banking (POB)" at bounding box center [845, 288] width 155 height 31
click at [0, 0] on 7 "Point of Banking (POB)" at bounding box center [0, 0] width 0 height 0
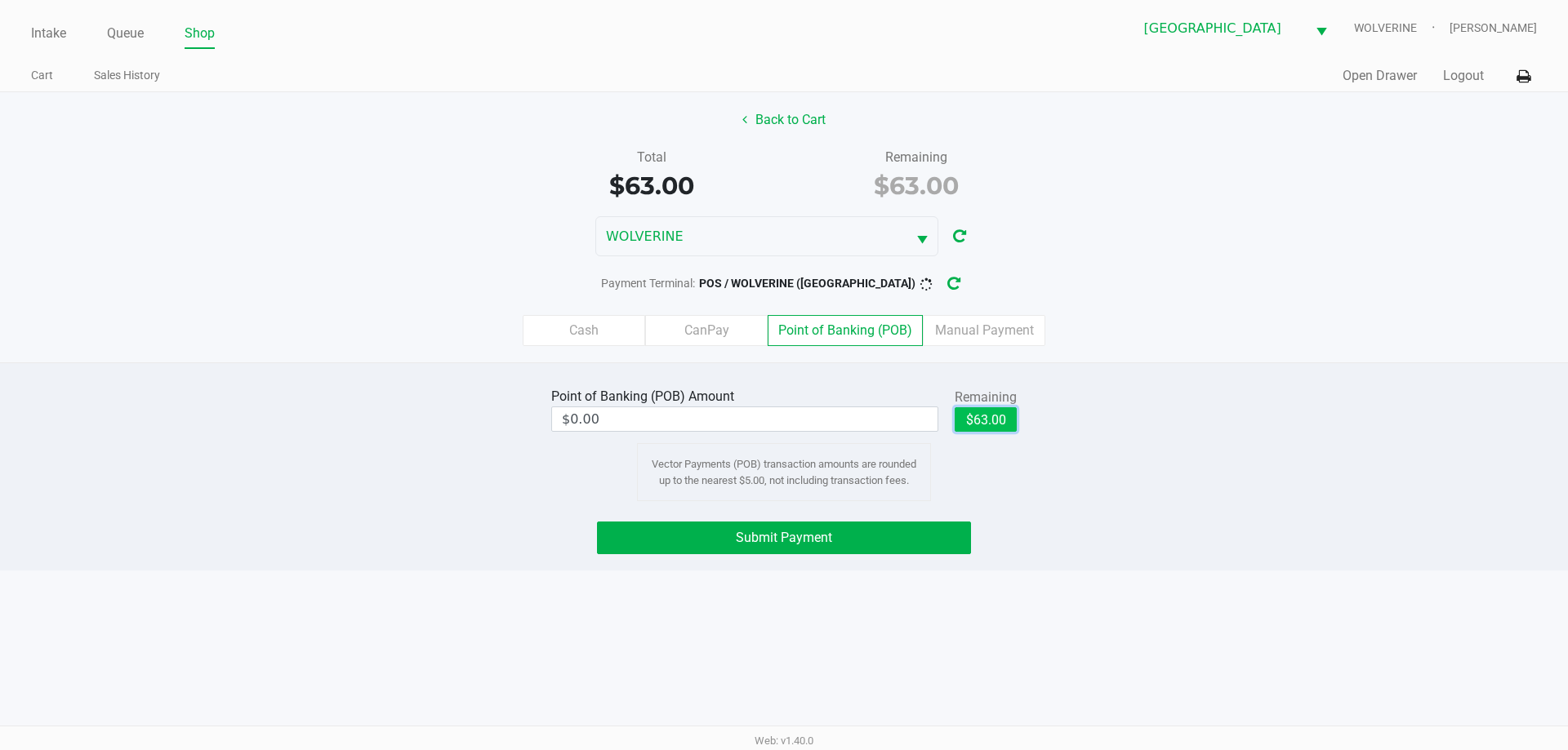
click at [781, 407] on button "$63.00" at bounding box center [986, 419] width 62 height 24
type input "$63.00"
click at [781, 536] on button "Submit Payment" at bounding box center [784, 538] width 374 height 33
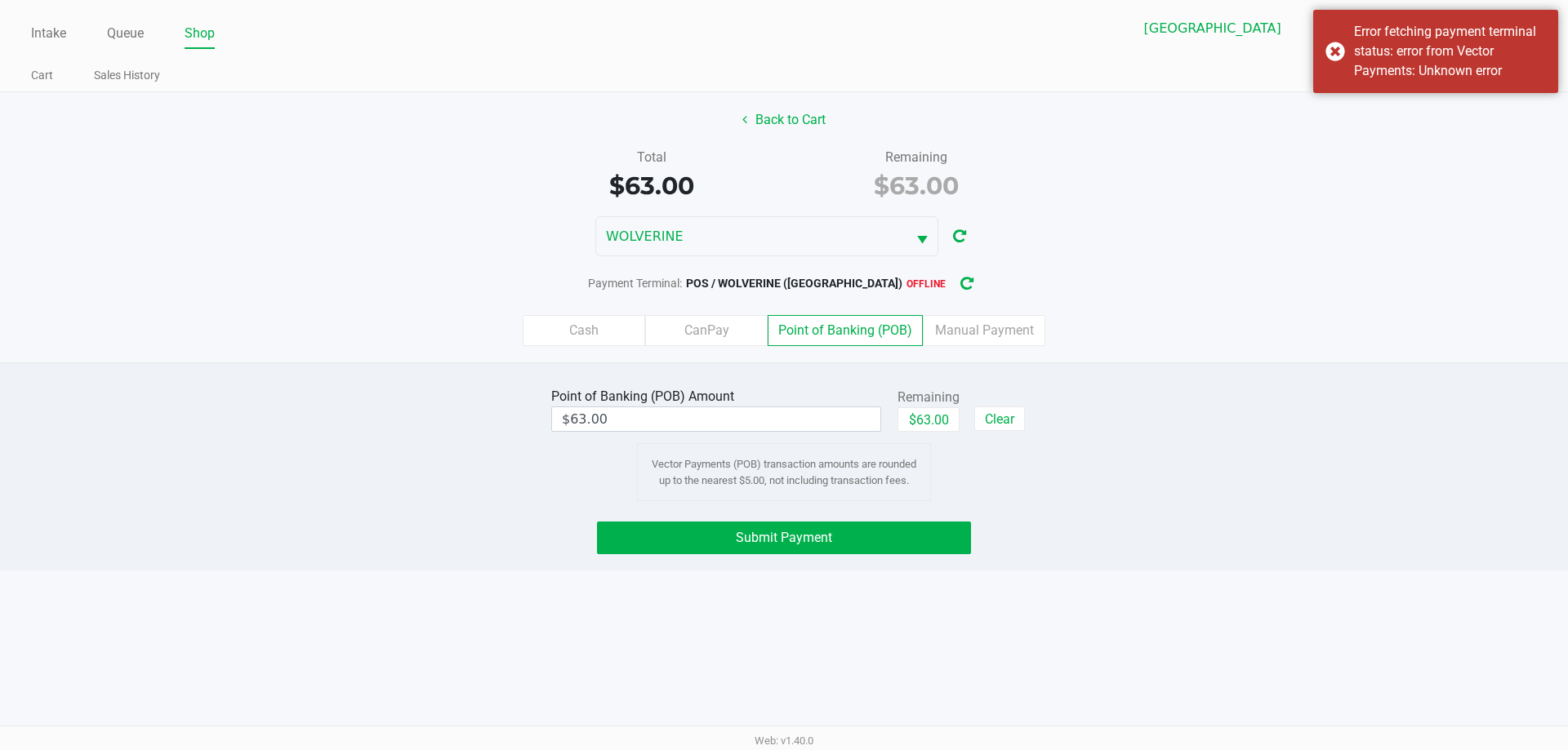
click at [559, 607] on div "Intake Queue Shop Palm Coast WC WOLVERINE [PERSON_NAME] Cart Sales History Quic…" at bounding box center [784, 375] width 1568 height 750
click at [781, 285] on button "button" at bounding box center [966, 283] width 26 height 30
drag, startPoint x: 954, startPoint y: 514, endPoint x: 945, endPoint y: 541, distance: 28.5
click at [781, 515] on div "Point of Banking (POB) Amount $63.00 Remaining $63.00 Clear Vector Payments (PO…" at bounding box center [784, 466] width 1568 height 208
click at [781, 541] on button "Submit Payment" at bounding box center [784, 538] width 374 height 33
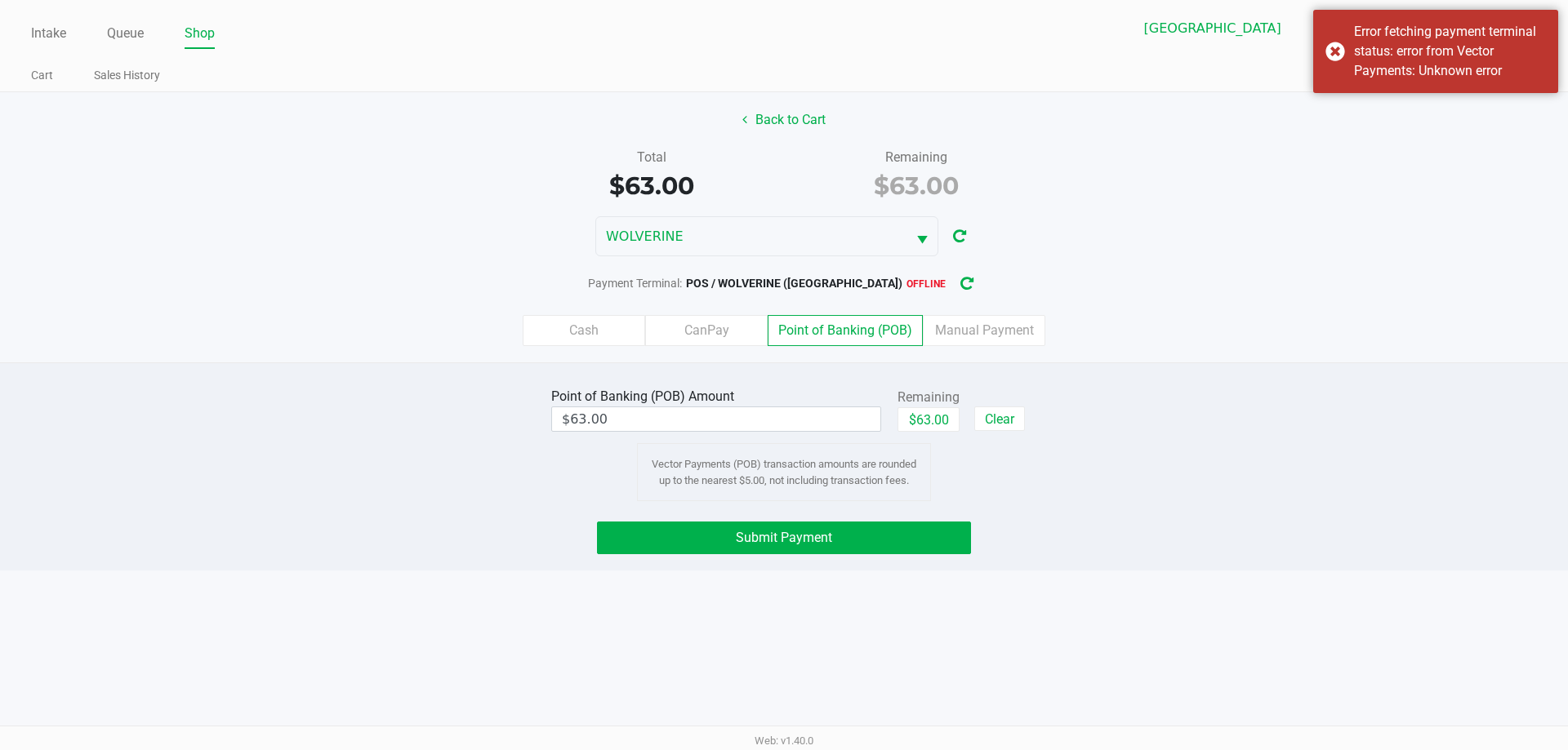
click at [751, 558] on div "Point of Banking (POB) Amount $63.00 Remaining $63.00 Clear Vector Payments (PO…" at bounding box center [784, 466] width 1568 height 208
click at [779, 527] on button "Submit Payment" at bounding box center [784, 538] width 374 height 33
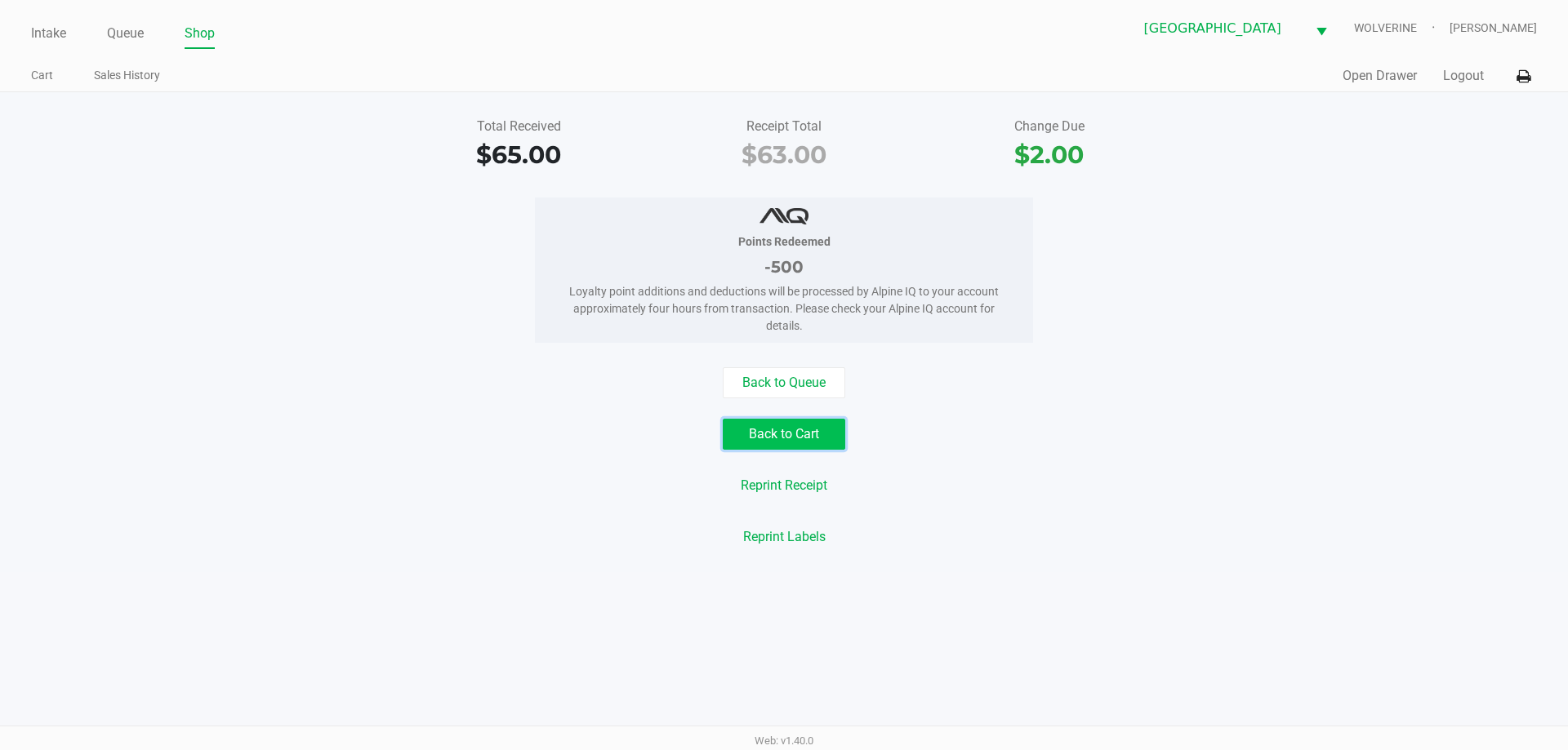
click at [777, 439] on button "Back to Cart" at bounding box center [784, 434] width 122 height 31
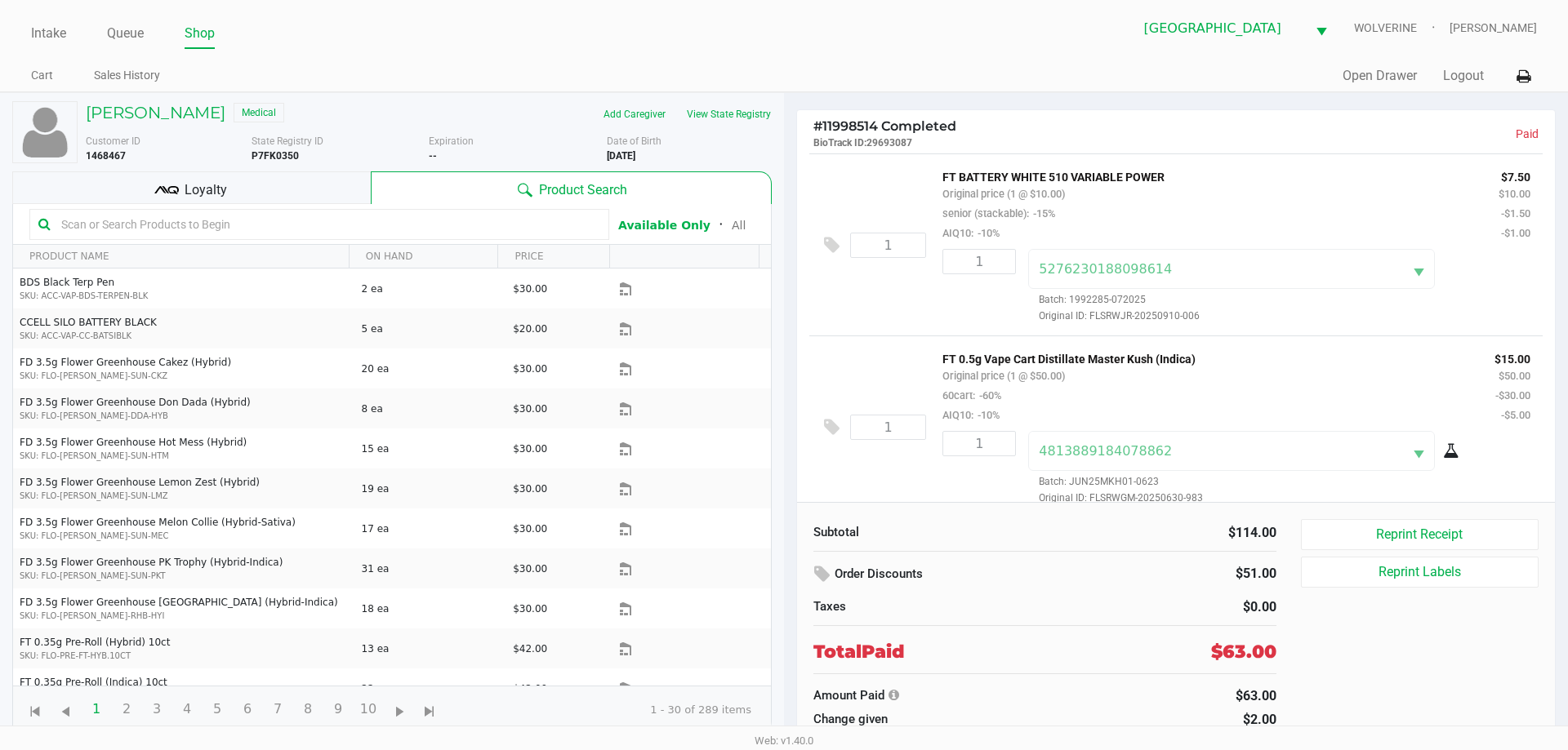
click at [180, 96] on div "[PERSON_NAME] Medical Add Caregiver View State Registry Customer ID 1468467 Sta…" at bounding box center [392, 418] width 760 height 649
click at [187, 108] on h5 "[PERSON_NAME]" at bounding box center [155, 112] width 140 height 19
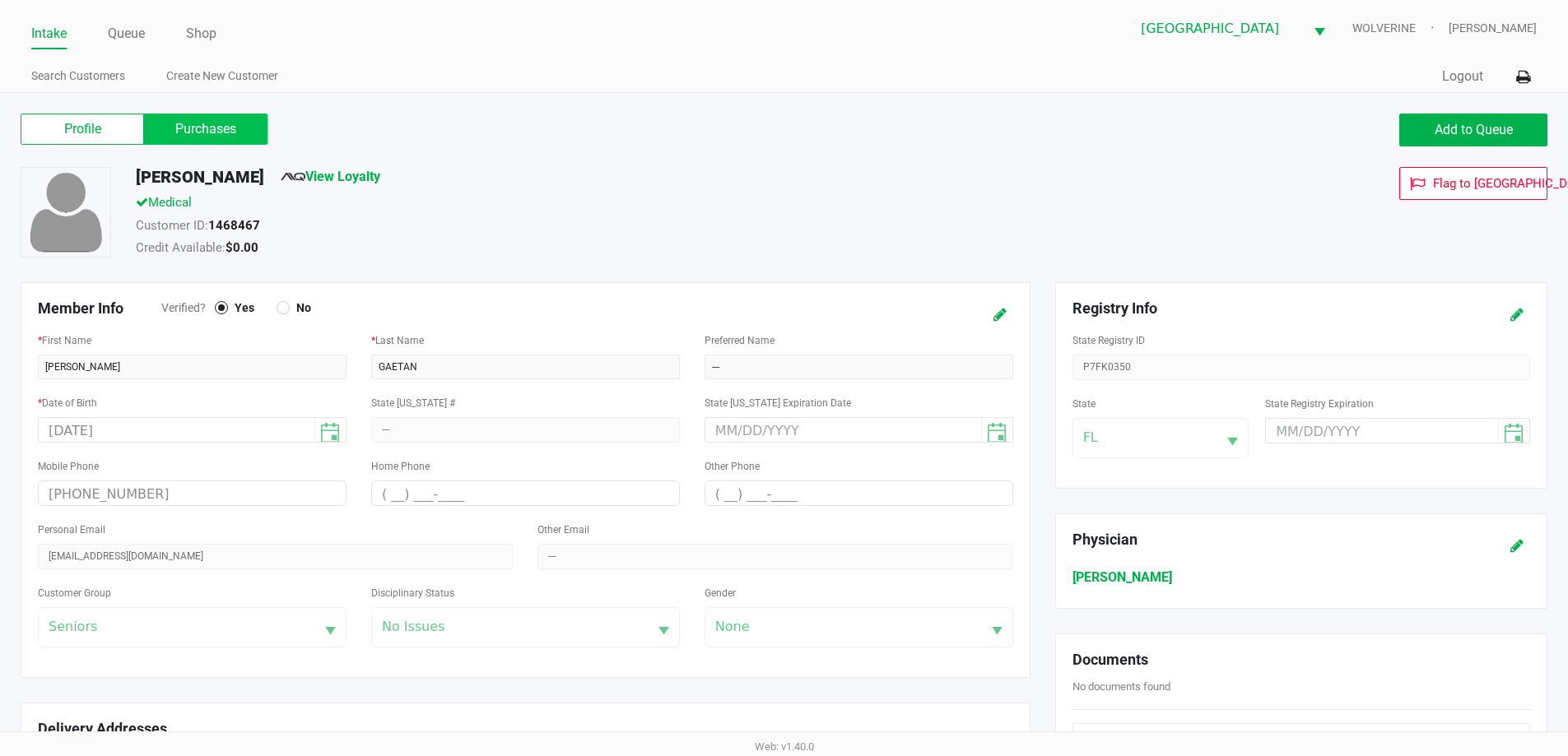
click at [223, 118] on label "Purchases" at bounding box center [205, 129] width 123 height 31
click at [0, 0] on 1 "Purchases" at bounding box center [0, 0] width 0 height 0
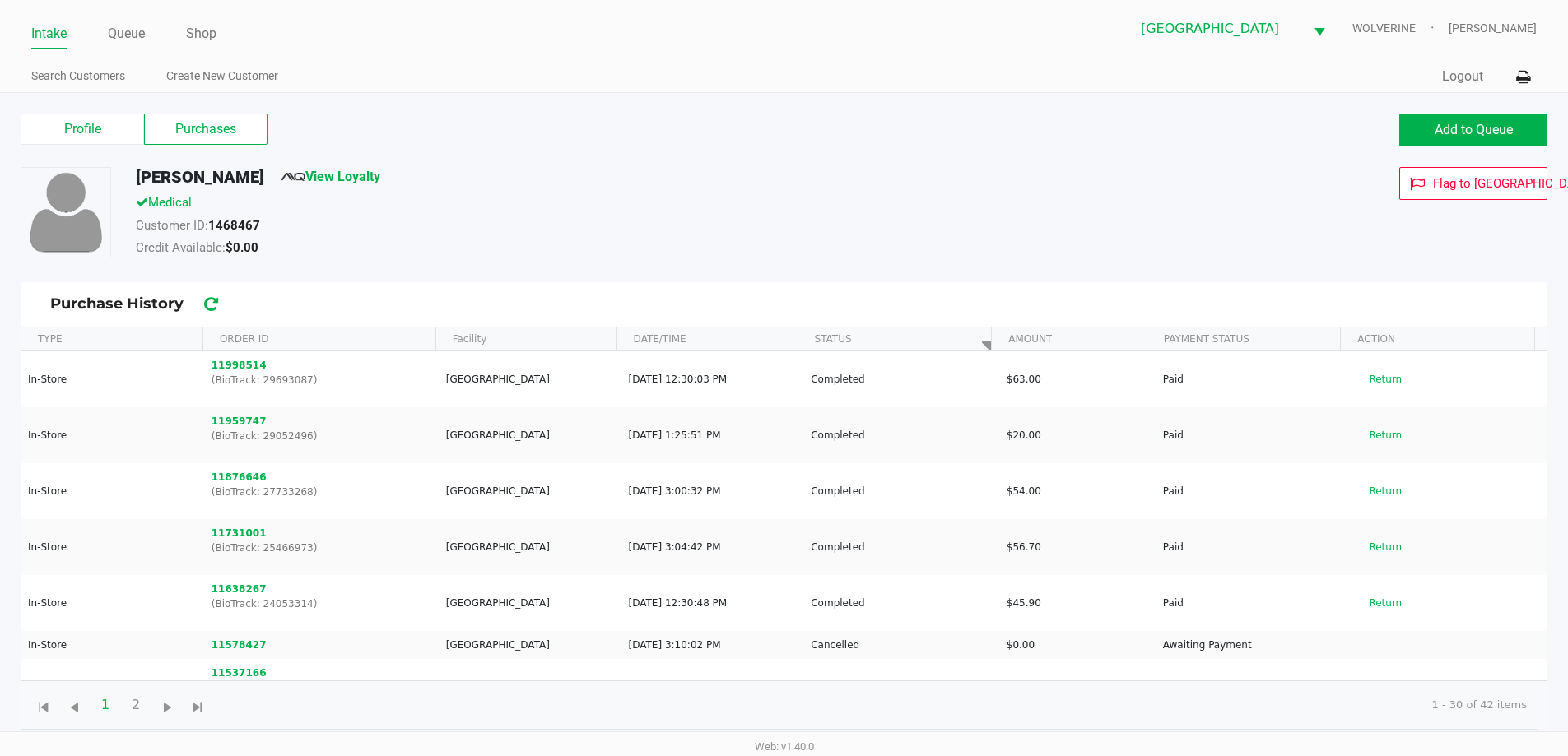
drag, startPoint x: 223, startPoint y: 118, endPoint x: 908, endPoint y: 279, distance: 703.7
click at [787, 264] on div "[PERSON_NAME] View Loyalty Medical Customer ID: 1468467 Credit Available: $0.00…" at bounding box center [784, 225] width 1551 height 115
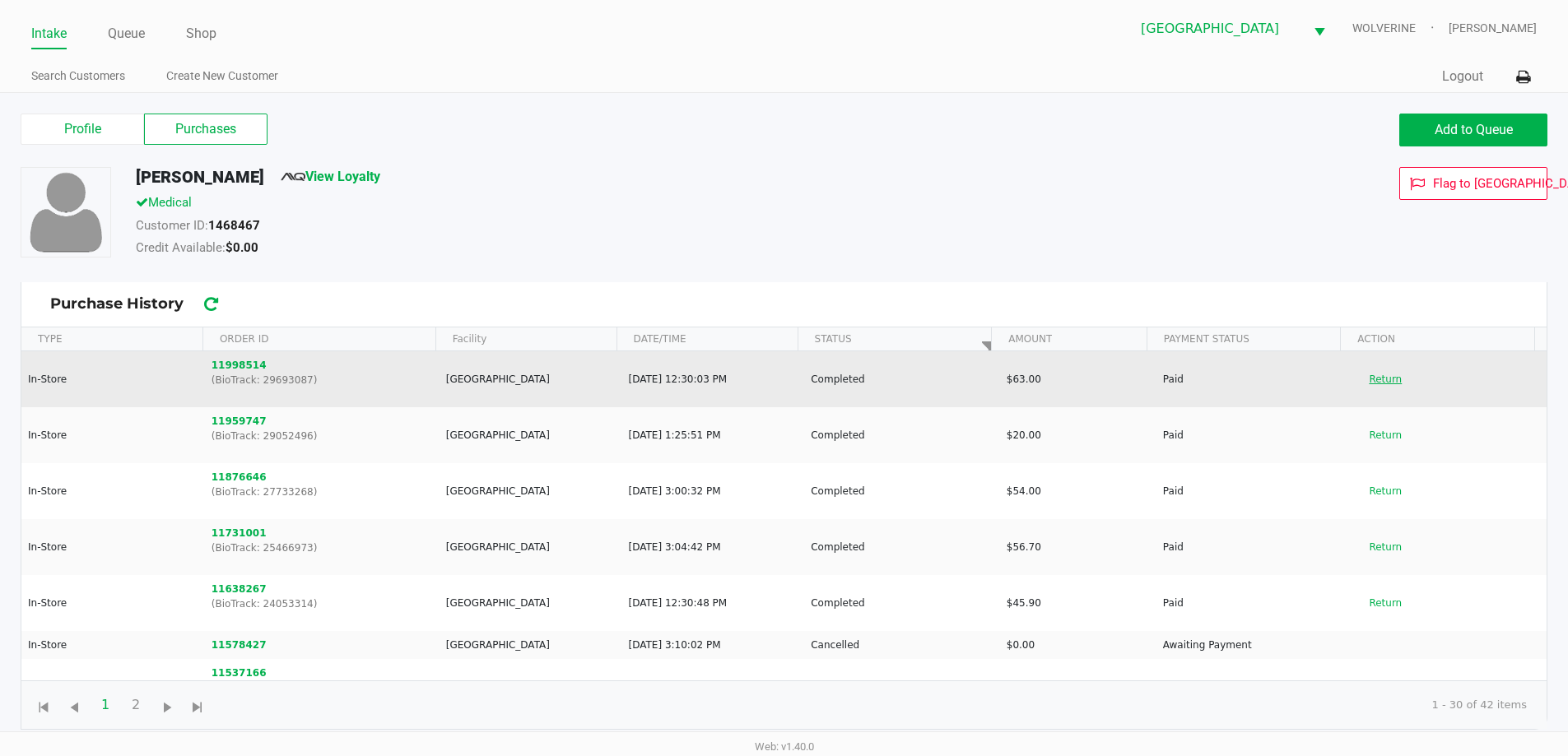
click at [787, 383] on button "Return" at bounding box center [1385, 379] width 55 height 26
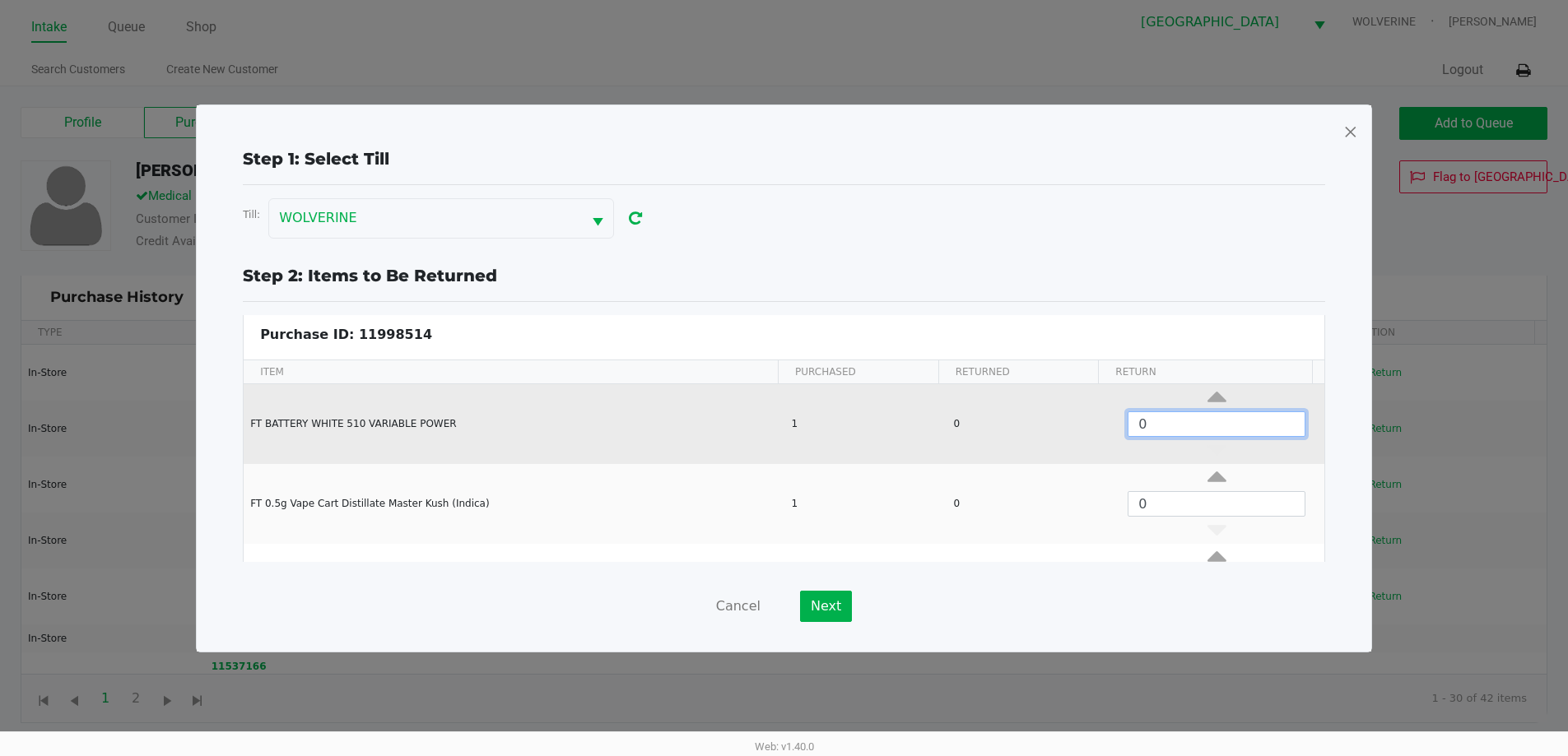
click at [787, 425] on input "0" at bounding box center [1216, 424] width 176 height 23
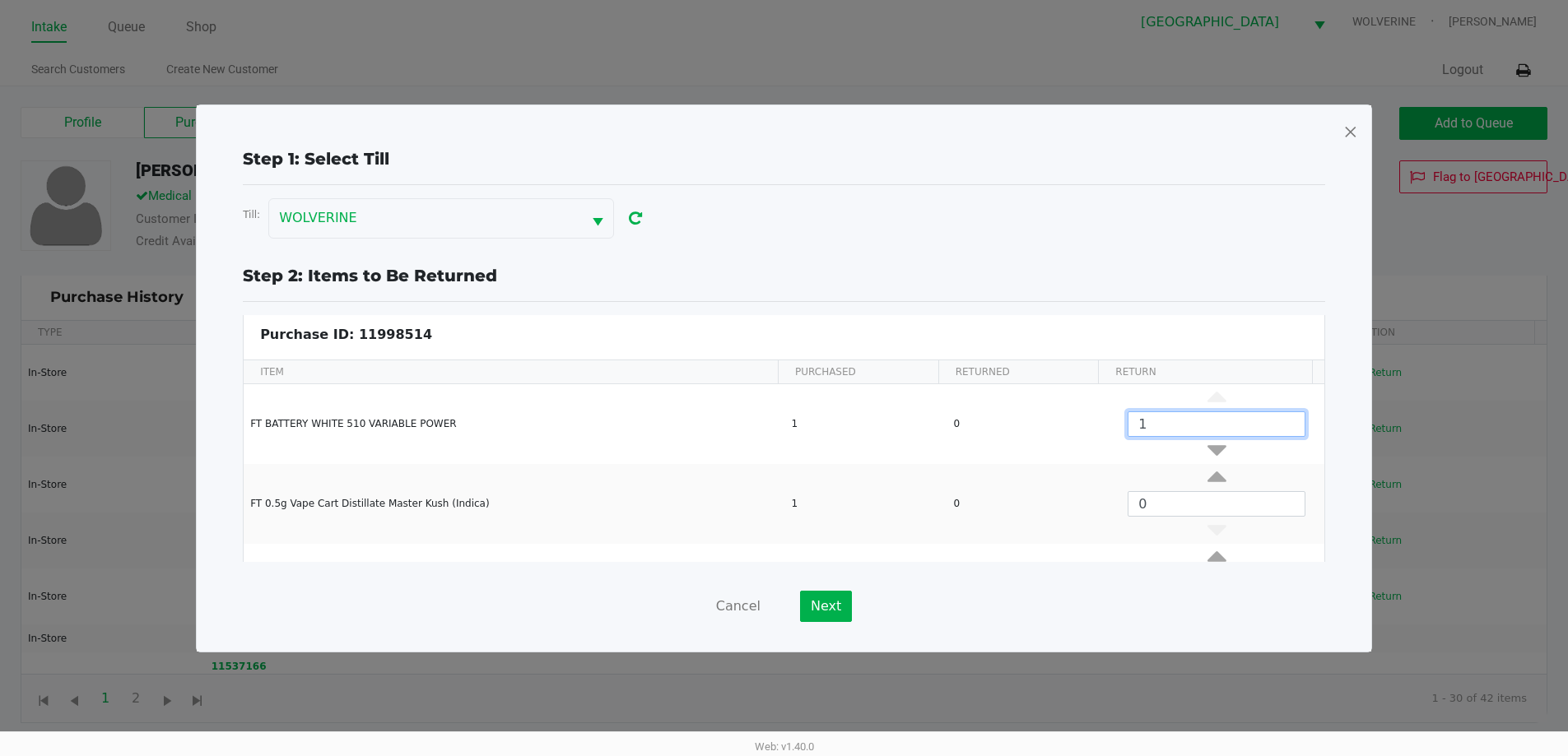
type input "1"
click at [787, 588] on div "Step 1: Select Till Till: WOLVERINE Step 2: Items to Be Returned Purchase ID: 1…" at bounding box center [784, 384] width 1148 height 476
click at [787, 598] on button "Next" at bounding box center [826, 607] width 52 height 31
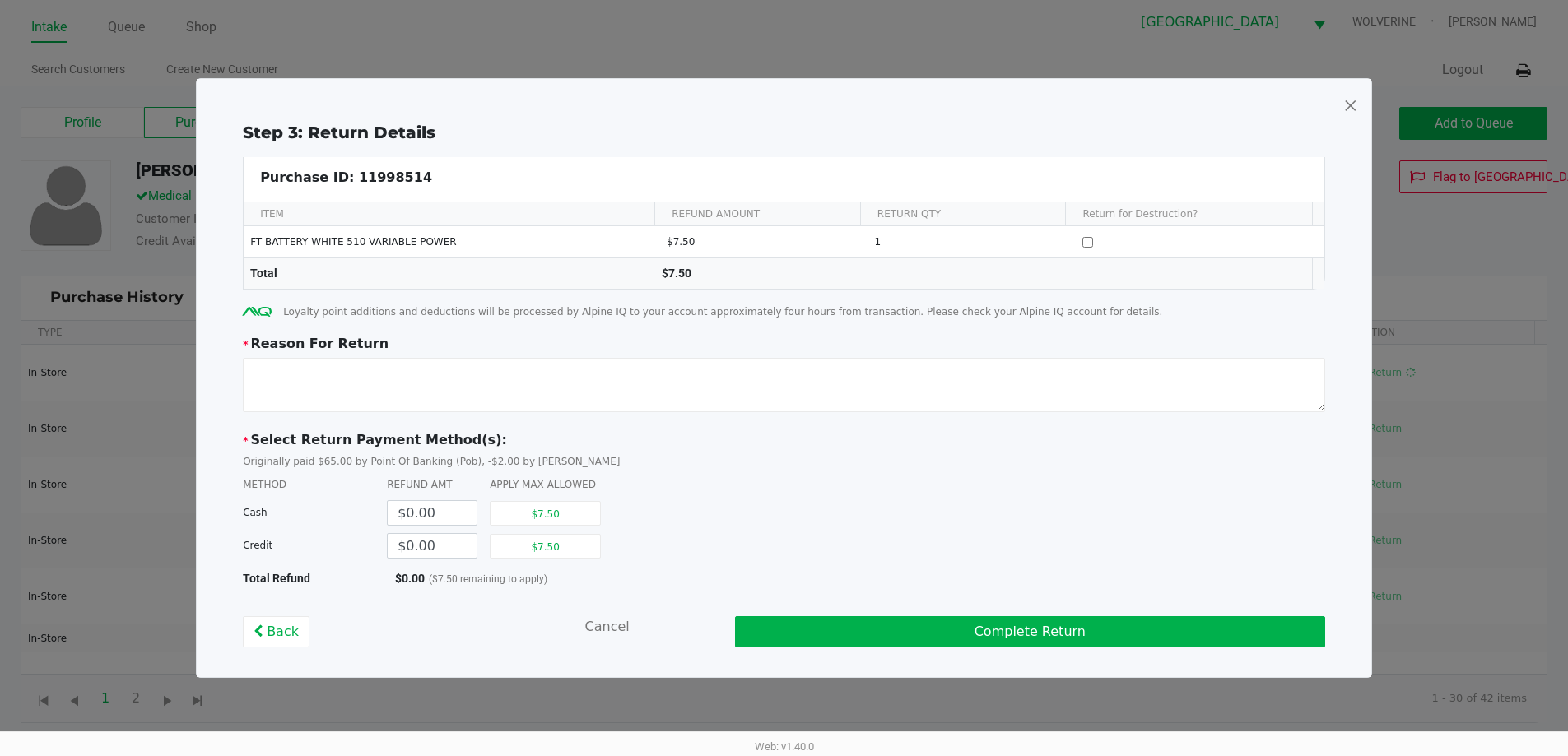
click at [787, 422] on div "Step 3: Return Details Purchase ID: 11998514 ITEM REFUND AMOUNT RETURN QTY Retu…" at bounding box center [784, 384] width 1148 height 527
click at [593, 552] on button "$7.50" at bounding box center [545, 546] width 111 height 24
type input "$7.50"
click at [580, 402] on textarea at bounding box center [784, 386] width 1082 height 55
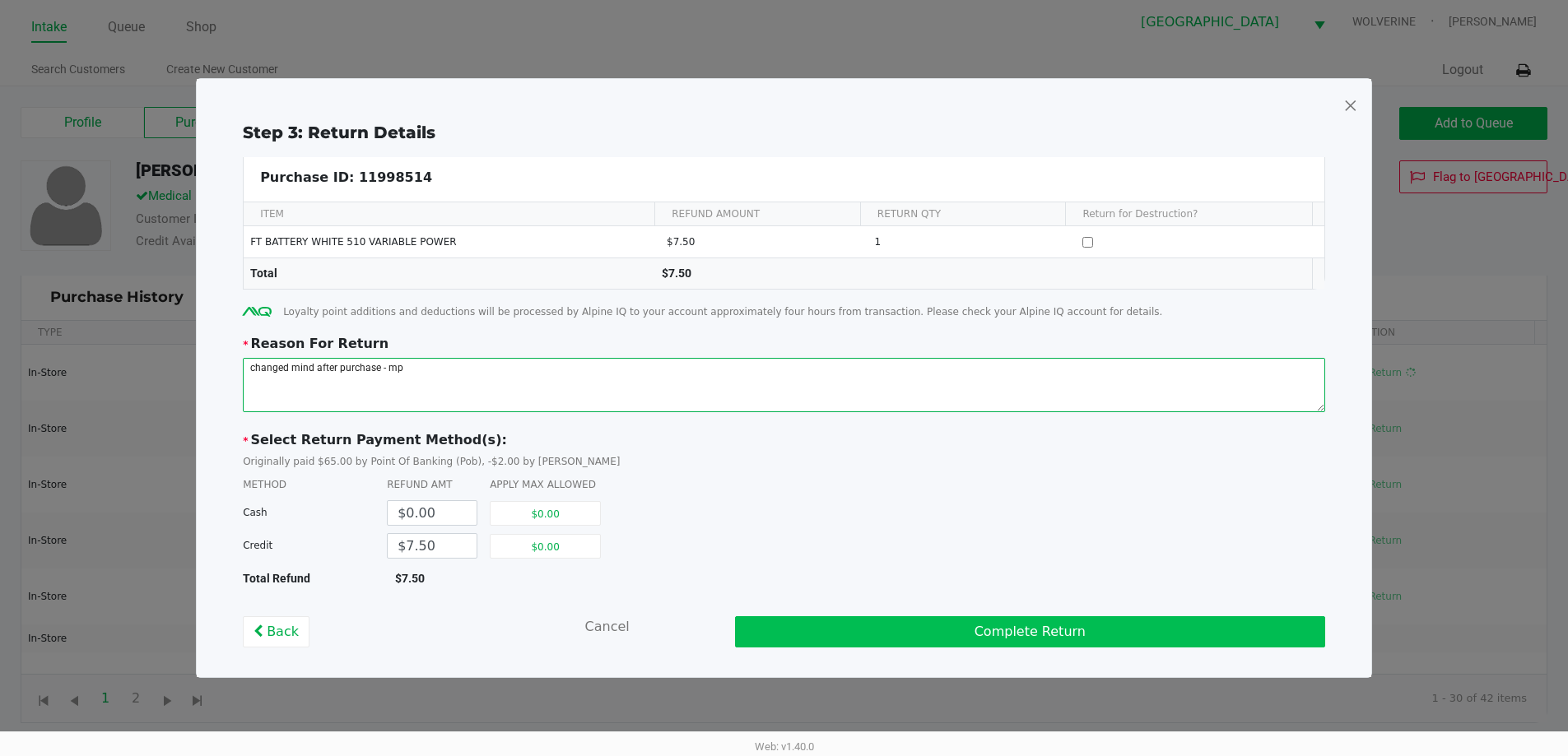
type textarea "changed mind after purchase - mp"
click at [787, 628] on button "Complete Return" at bounding box center [1030, 632] width 590 height 31
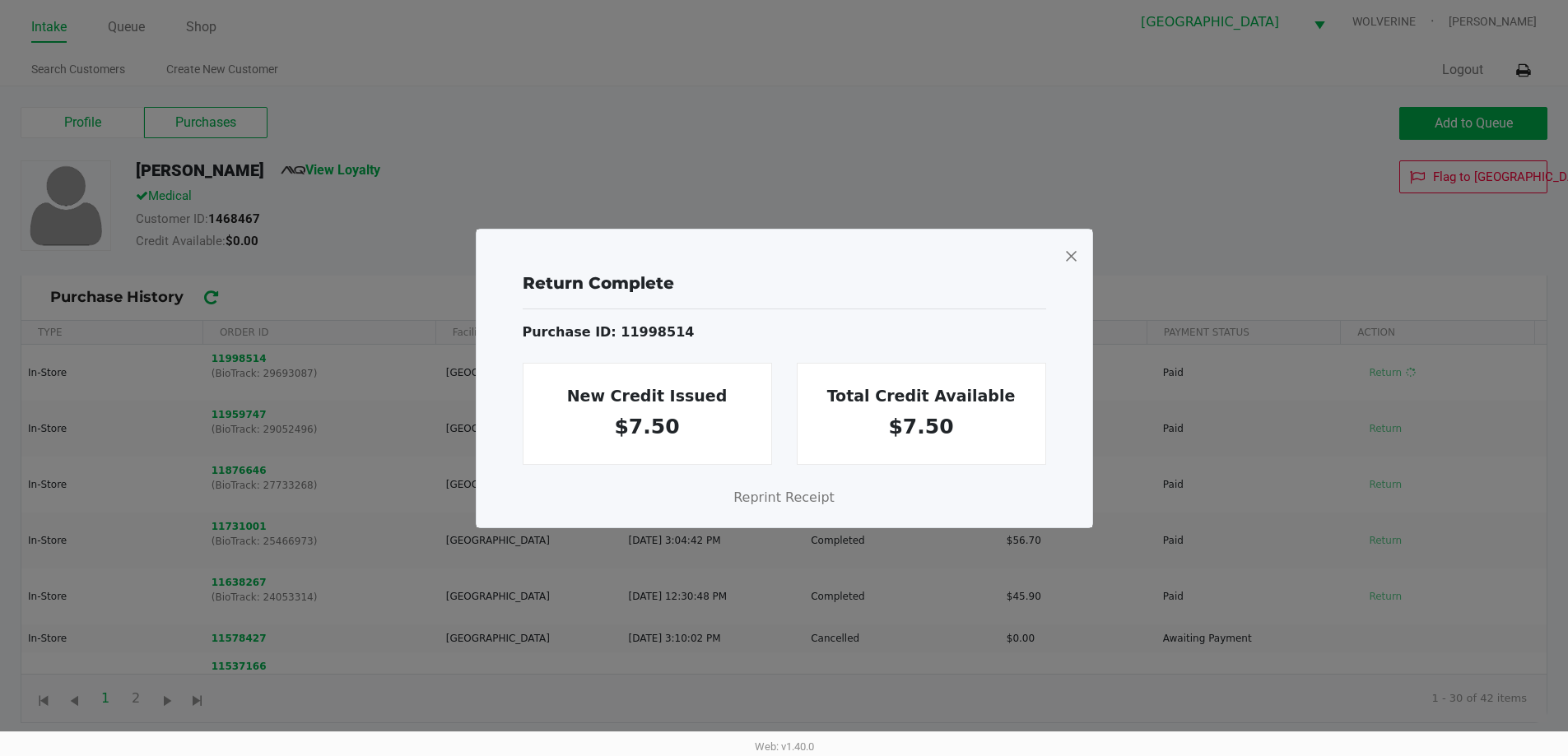
click at [787, 257] on span at bounding box center [1071, 256] width 15 height 26
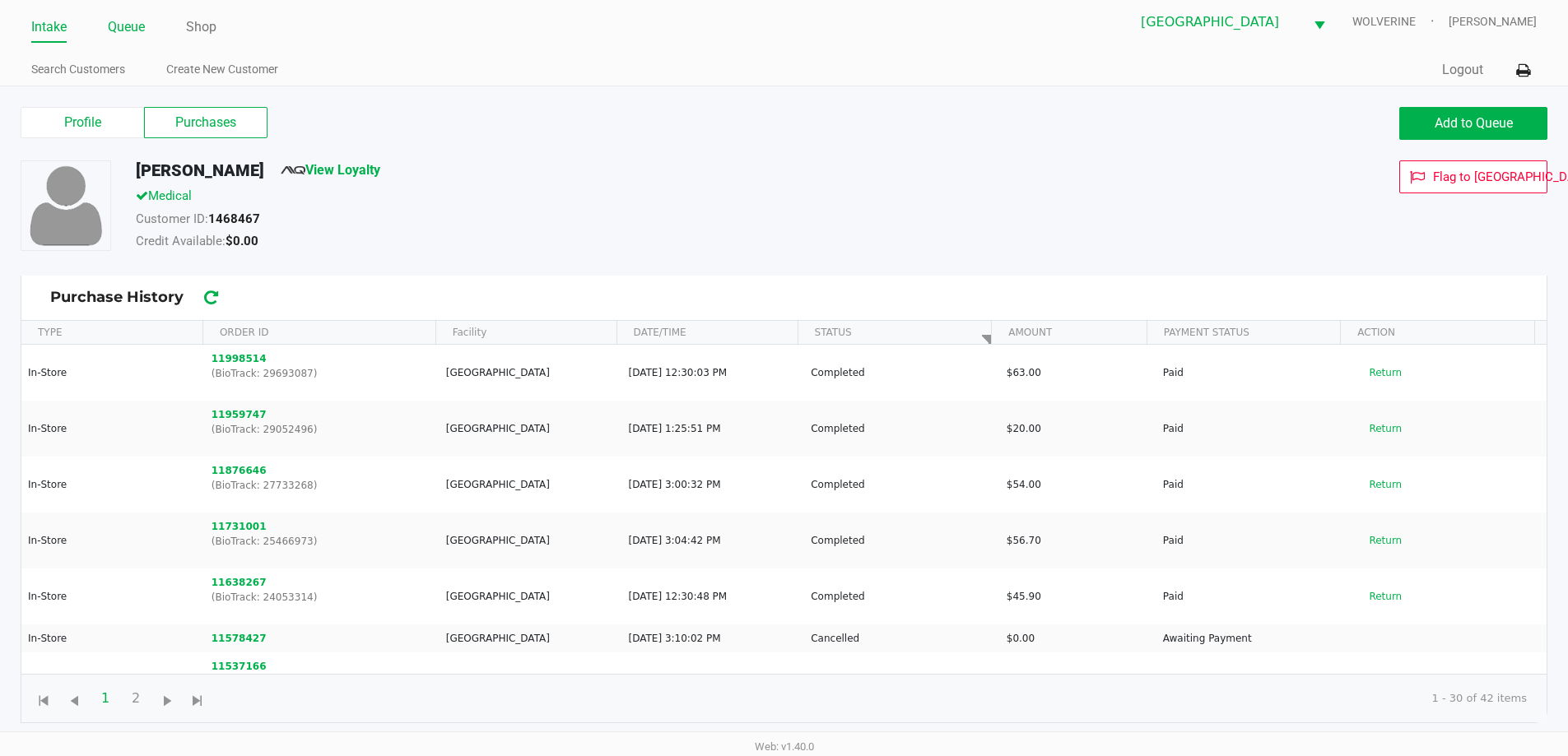
click at [129, 30] on link "Queue" at bounding box center [126, 27] width 37 height 23
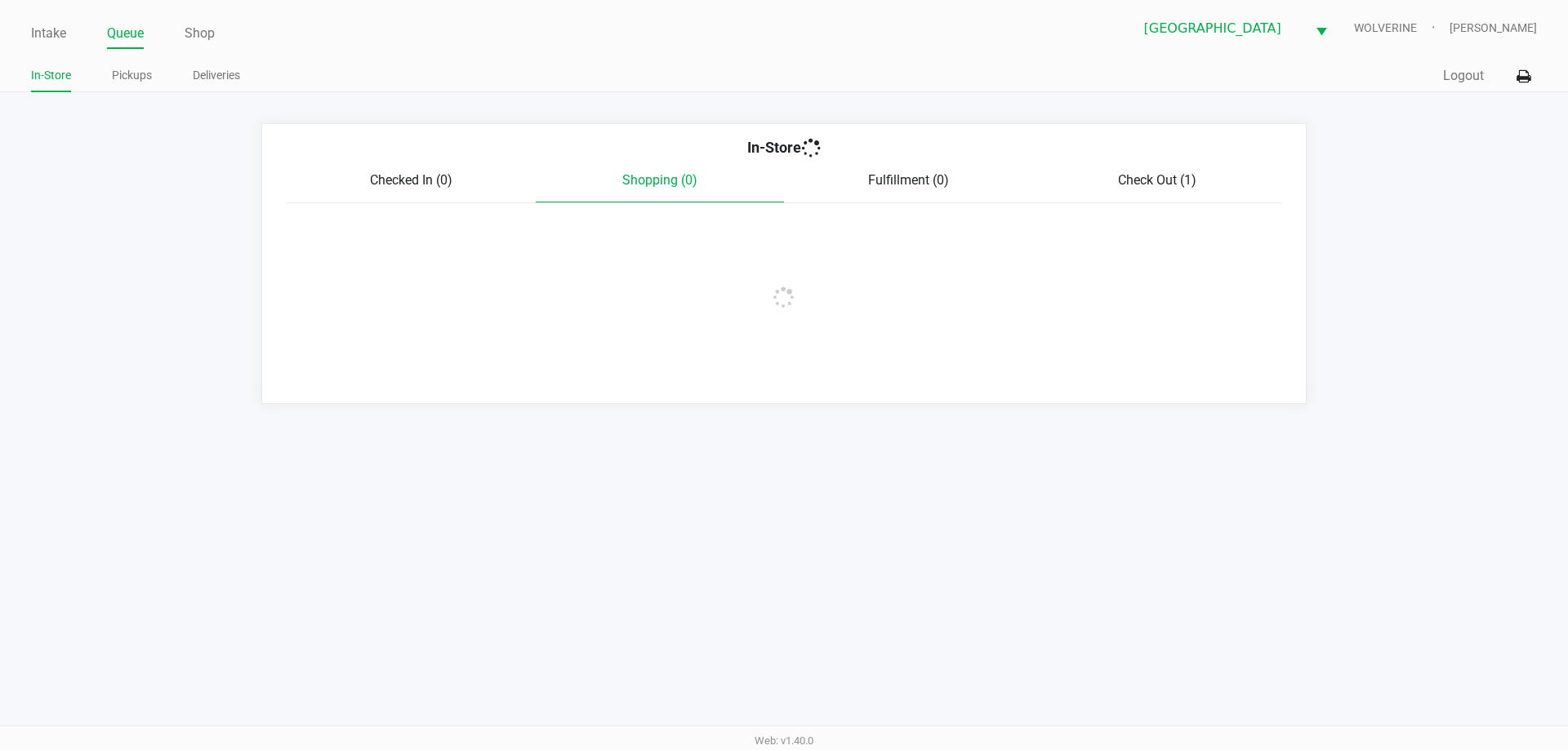
drag, startPoint x: 0, startPoint y: 37, endPoint x: 23, endPoint y: 36, distance: 23.0
click at [0, 36] on div "Intake Queue Shop Palm Coast WC WOLVERINE [PERSON_NAME] In-Store Pickups Delive…" at bounding box center [784, 46] width 1568 height 92
click at [33, 36] on link "Intake" at bounding box center [48, 34] width 35 height 23
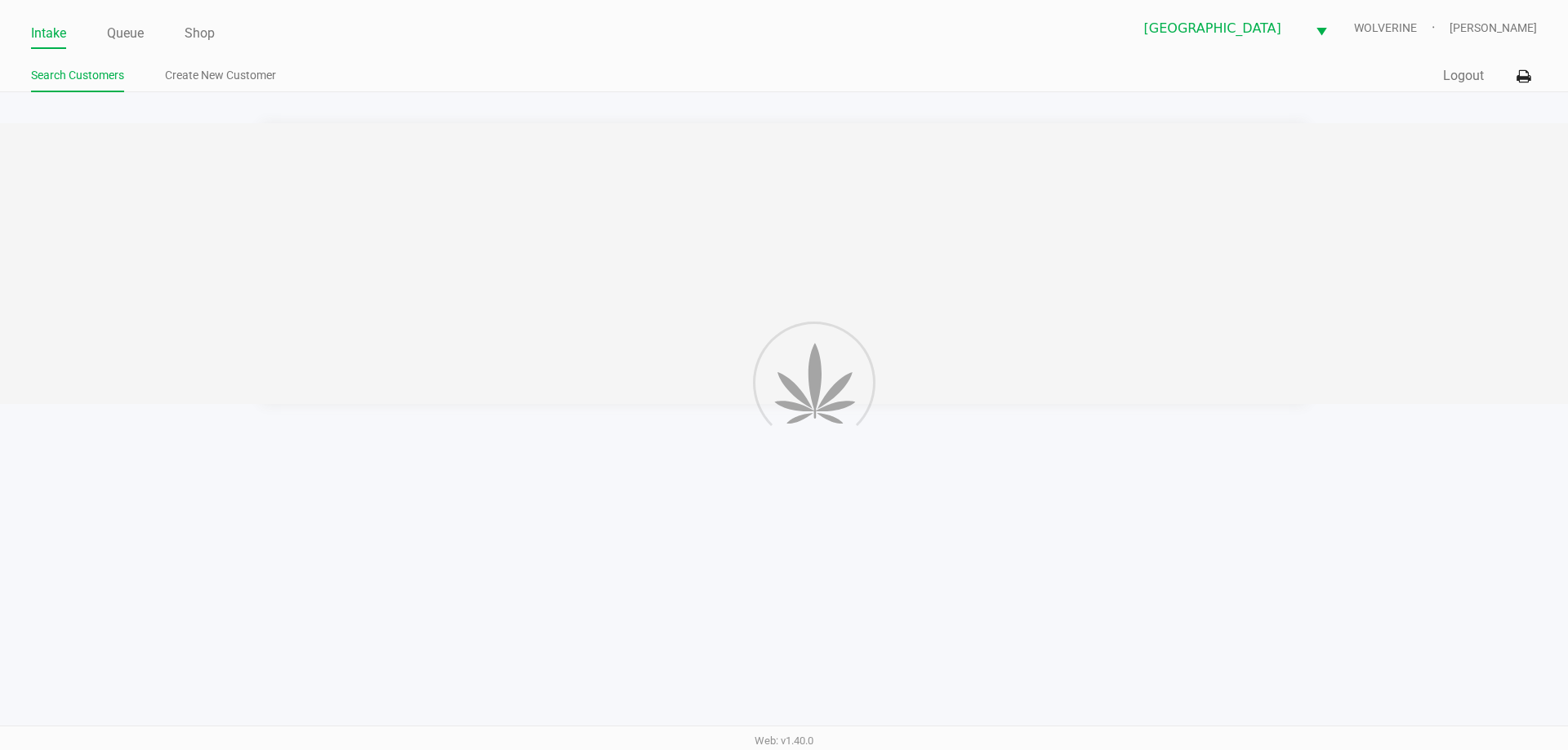
click at [49, 33] on link "Intake" at bounding box center [48, 34] width 35 height 23
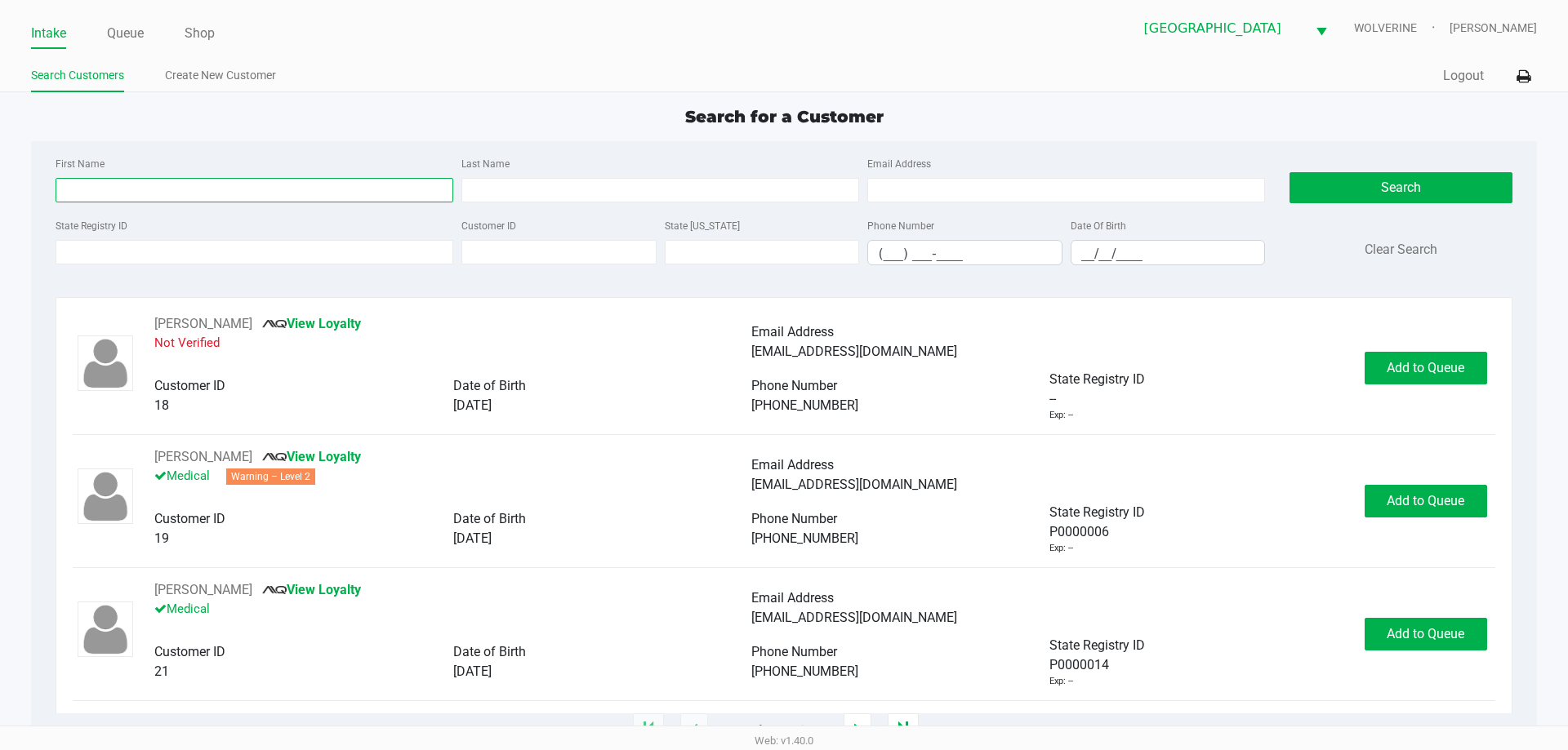
click at [133, 183] on input "First Name" at bounding box center [254, 190] width 397 height 24
type input "[PERSON_NAME]"
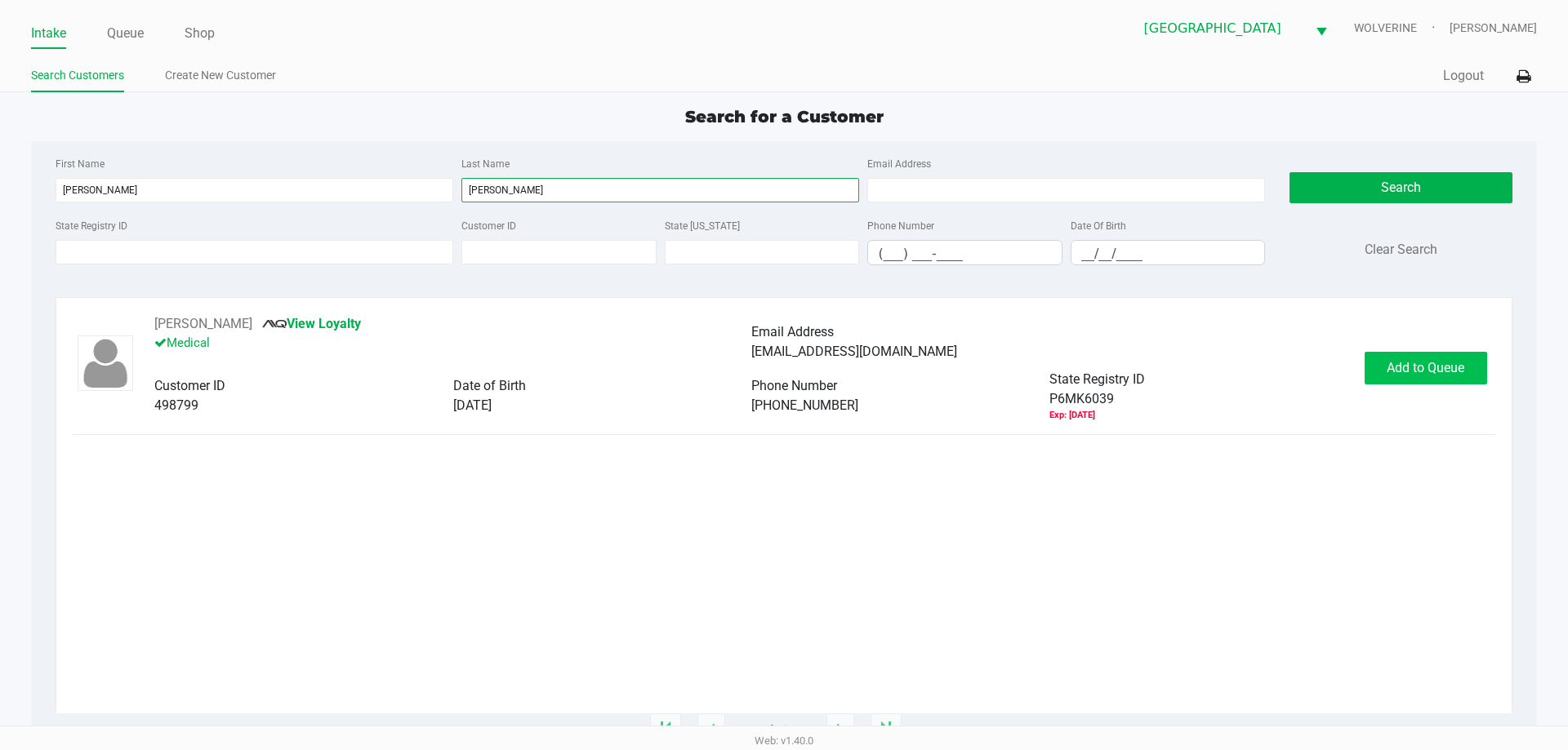
type input "[PERSON_NAME]"
click at [781, 379] on button "Add to Queue" at bounding box center [1426, 368] width 122 height 33
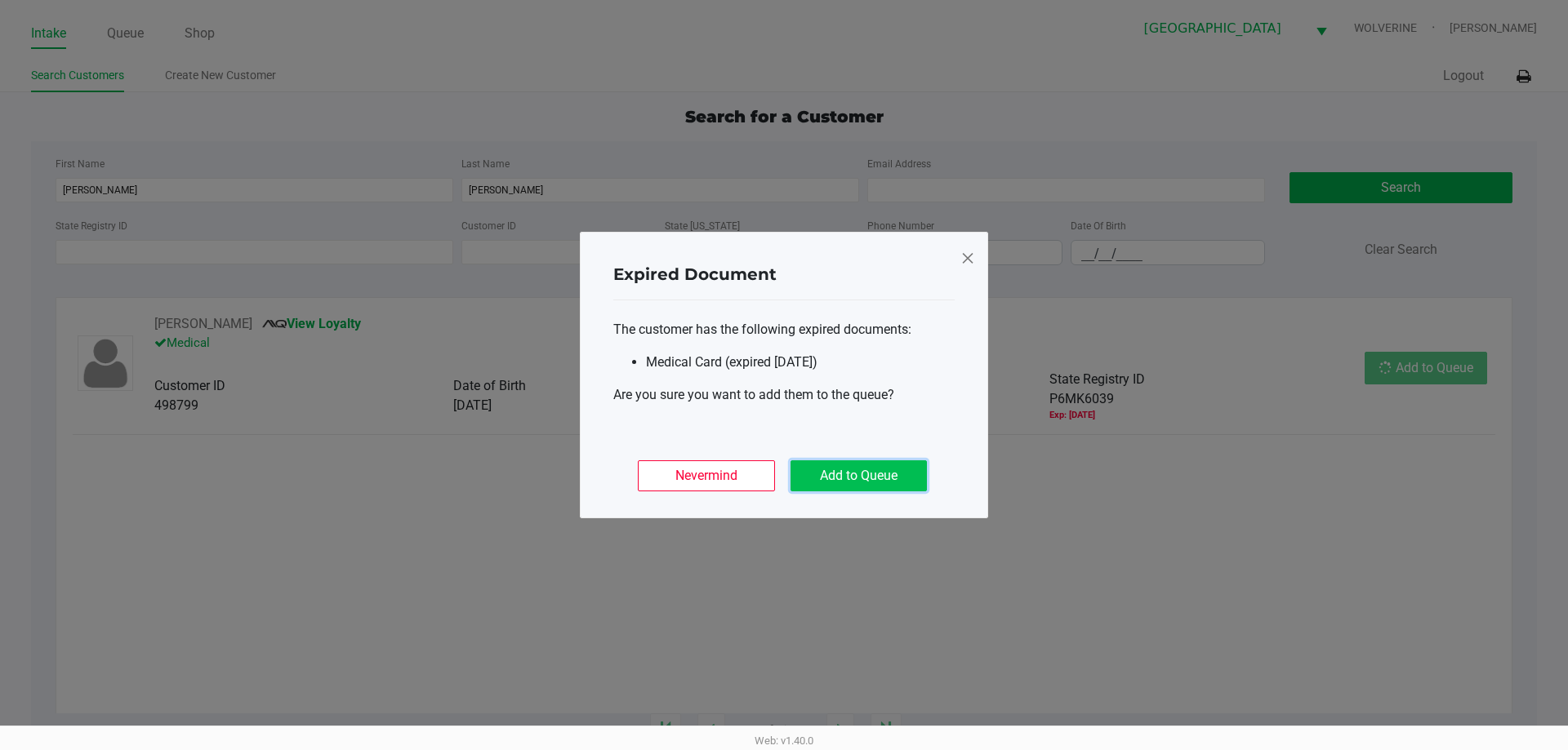
click at [781, 477] on button "Add to Queue" at bounding box center [859, 476] width 137 height 31
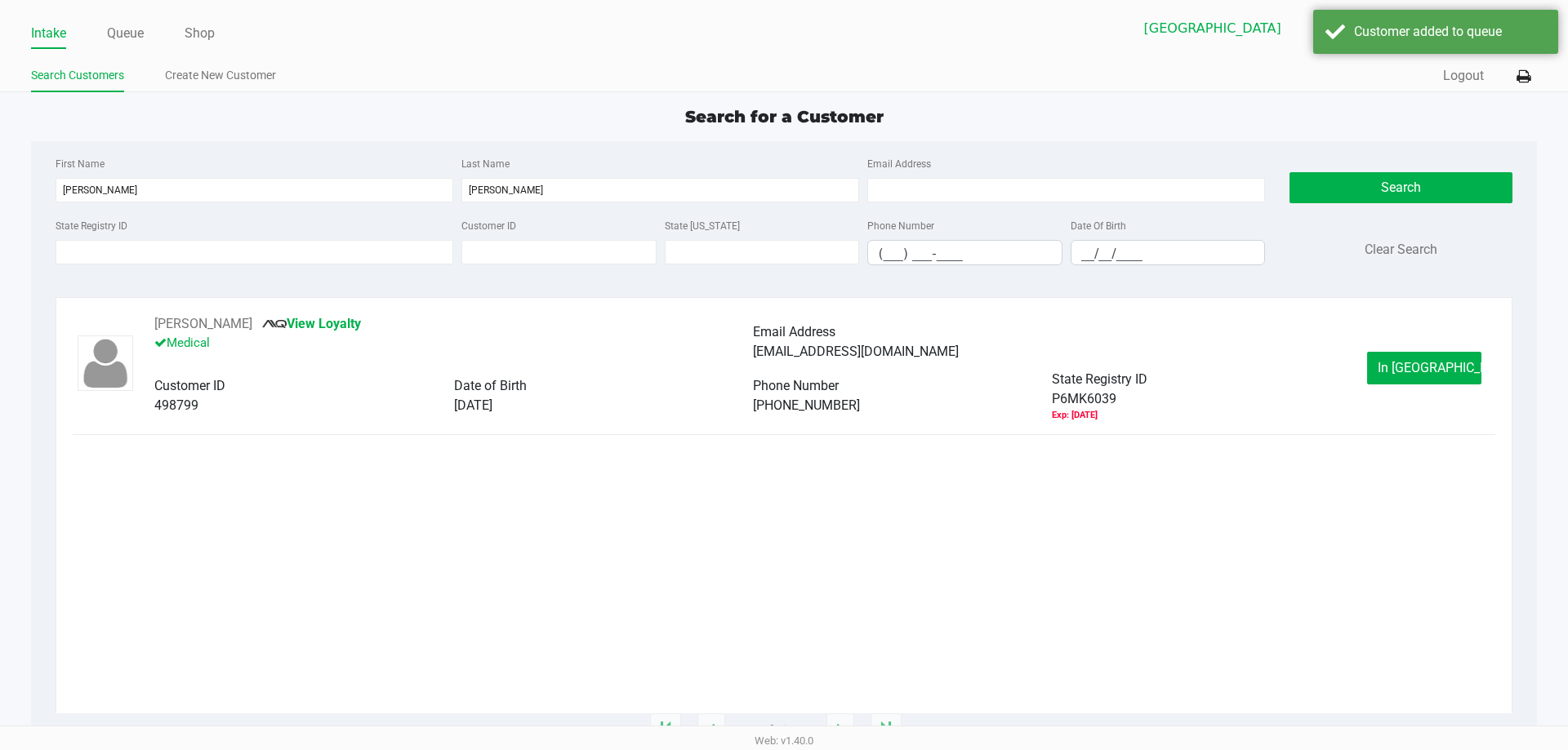
click at [781, 371] on button "In [GEOGRAPHIC_DATA]" at bounding box center [1425, 368] width 114 height 33
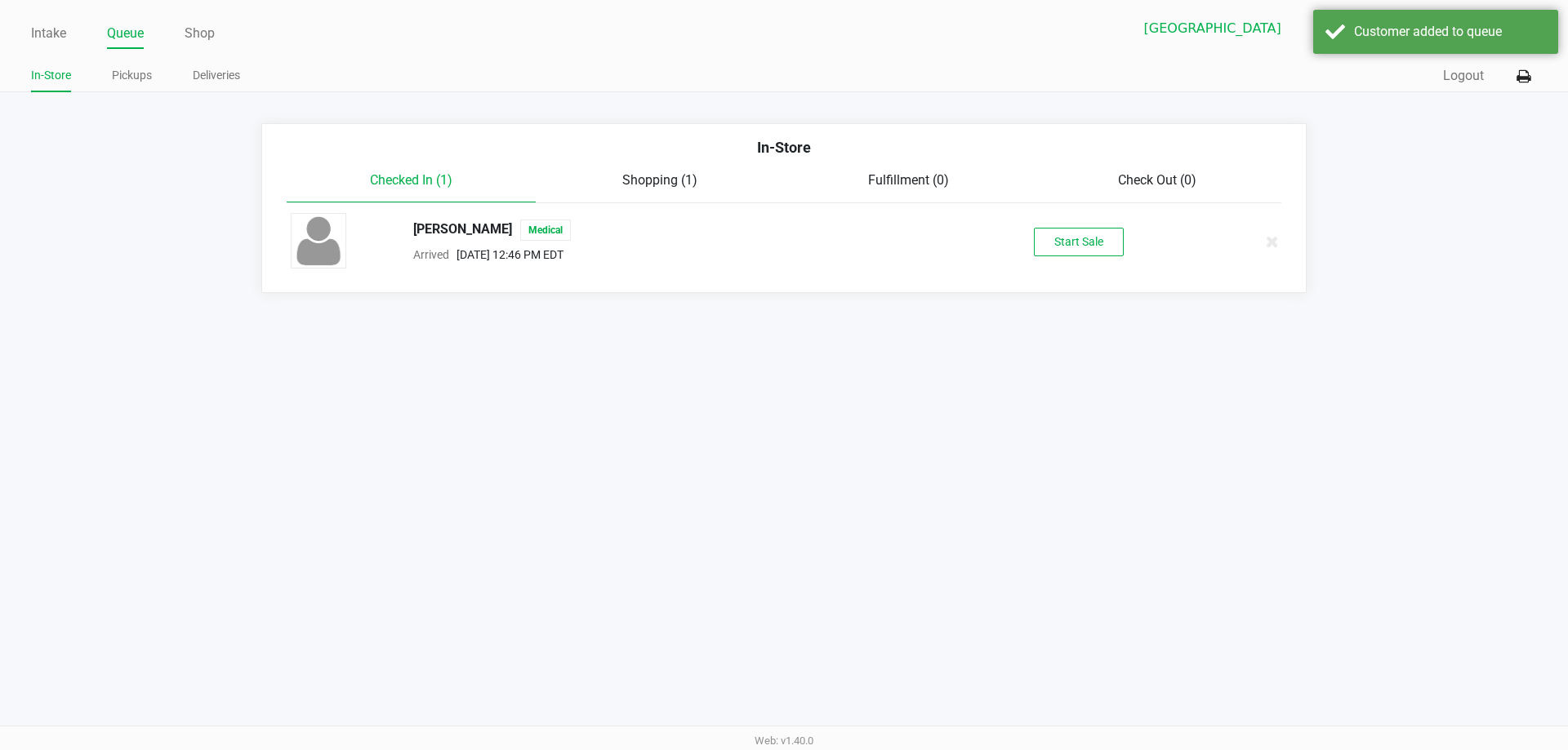
click at [781, 267] on div "[PERSON_NAME] Medical Arrived [DATE] 12:46 PM EDT Start Sale" at bounding box center [783, 241] width 1011 height 57
click at [781, 244] on button "Start Sale" at bounding box center [1079, 241] width 90 height 28
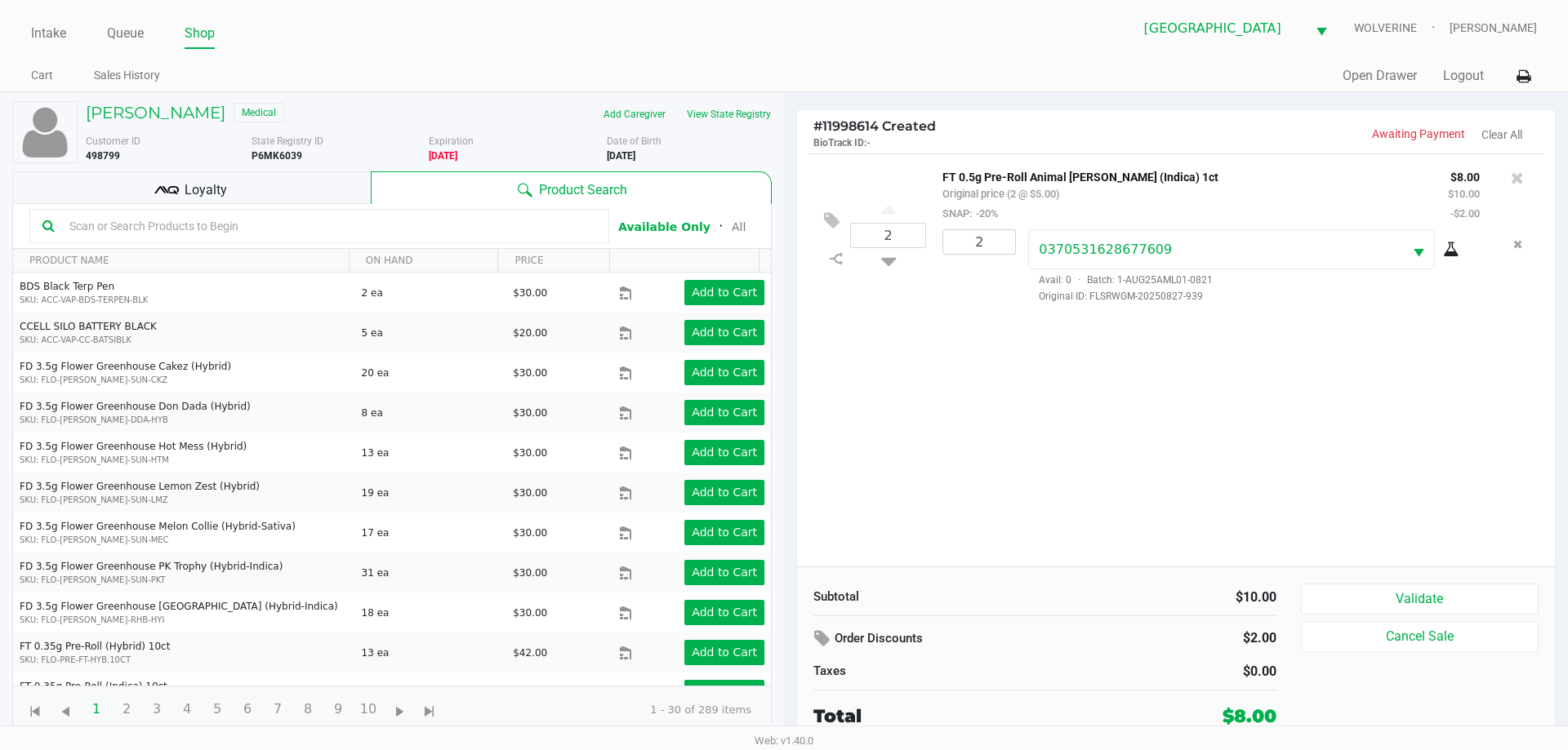
click at [359, 194] on div "Loyalty" at bounding box center [192, 188] width 359 height 33
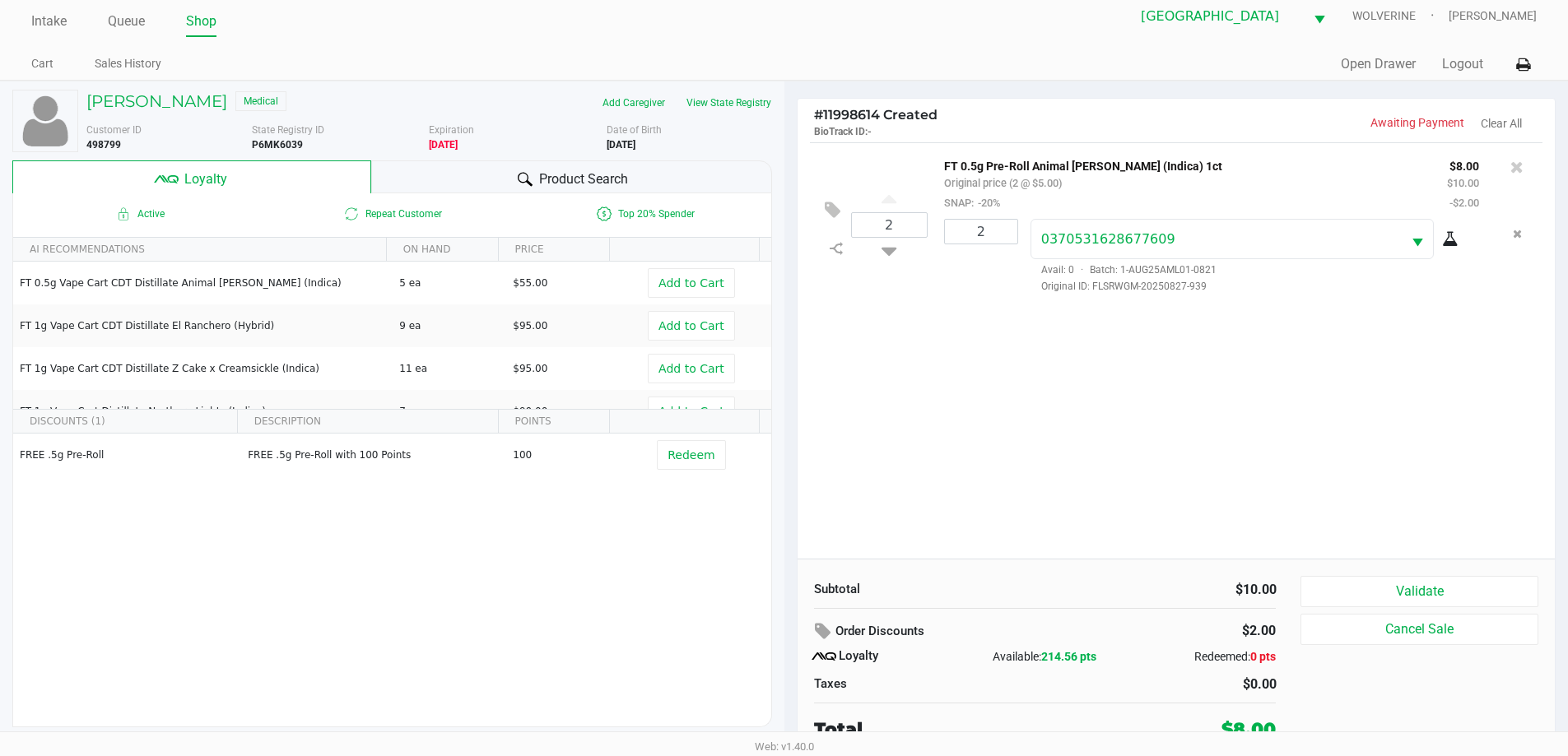
scroll to position [17, 0]
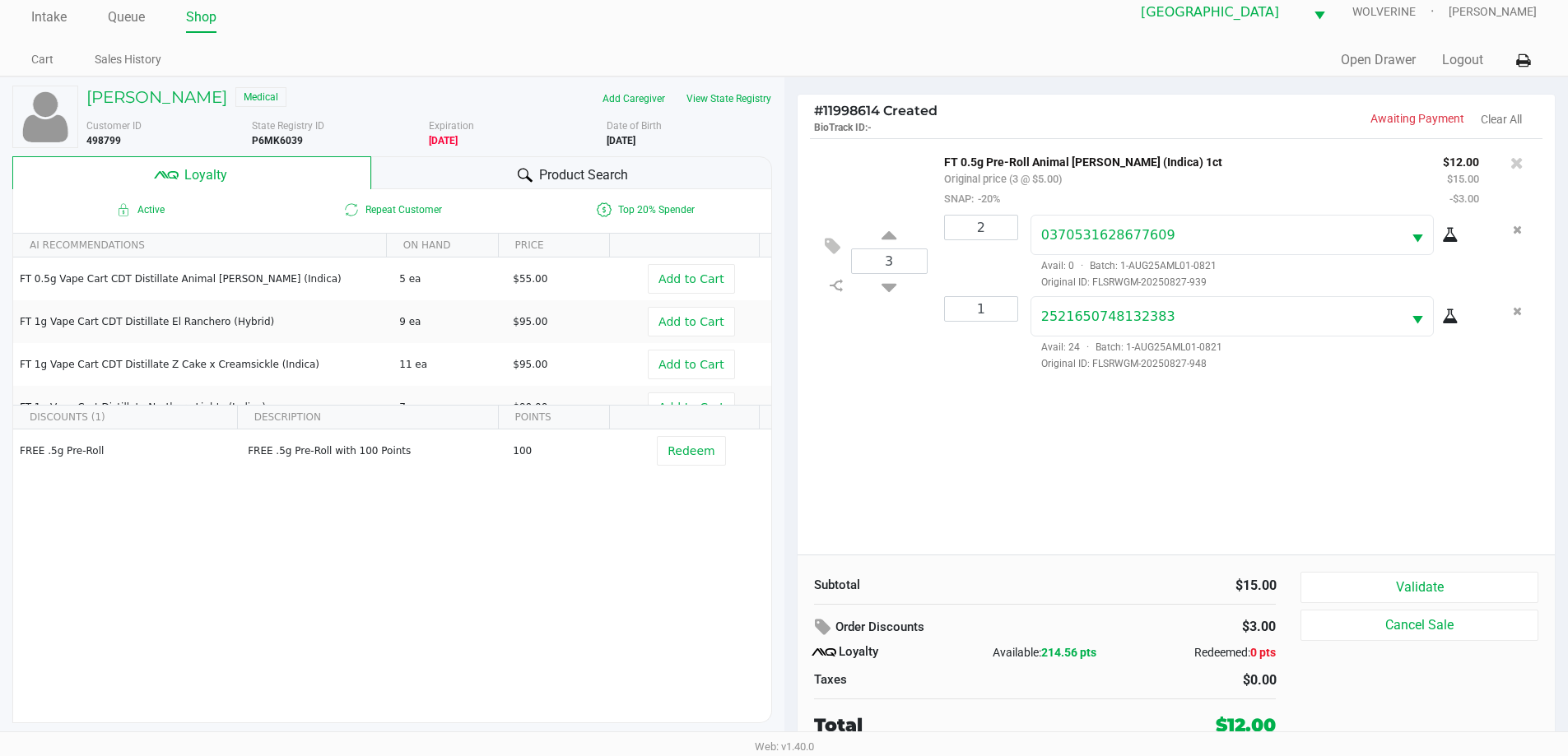
click at [787, 293] on inline-svg at bounding box center [836, 285] width 28 height 21
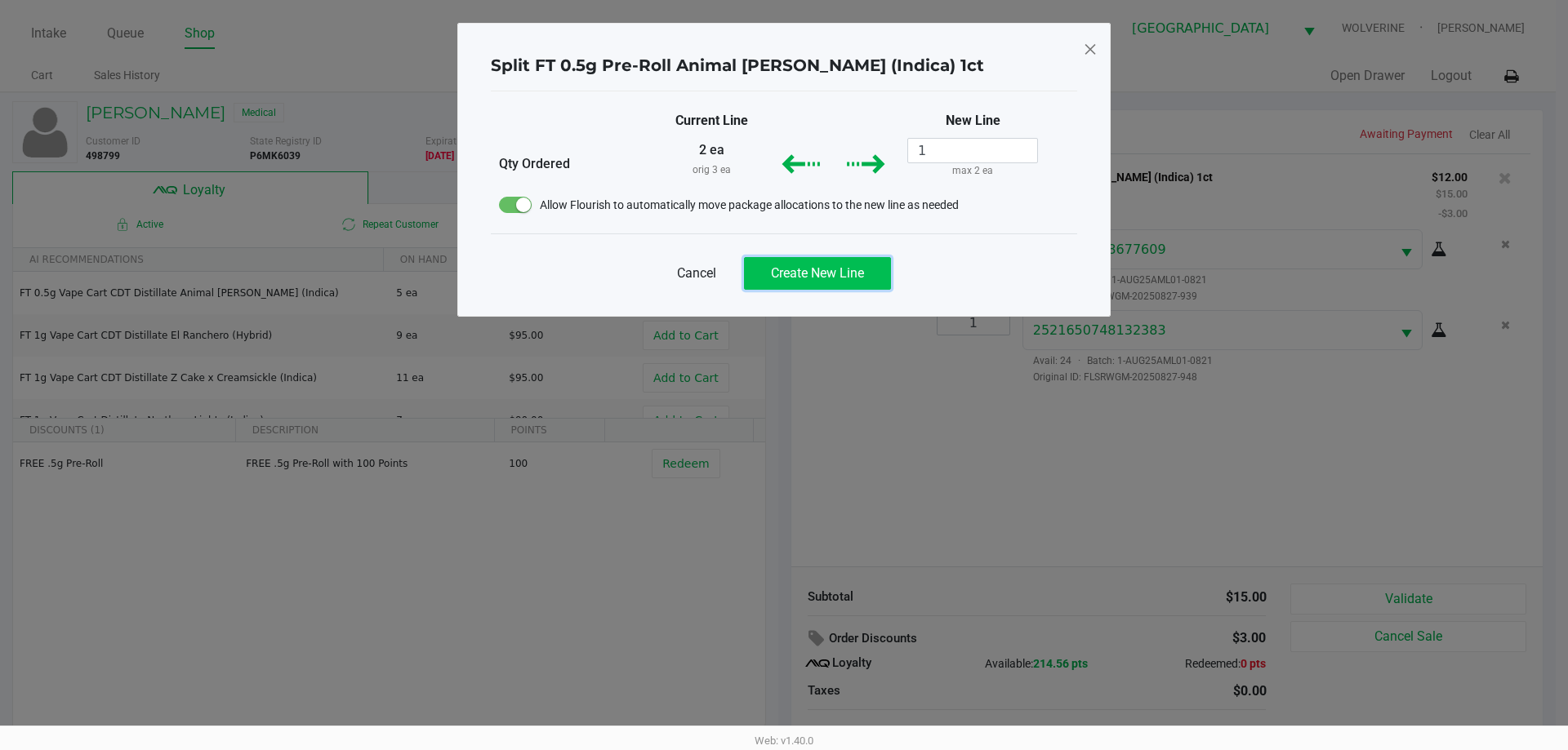
click at [781, 283] on button "Create New Line" at bounding box center [818, 273] width 147 height 33
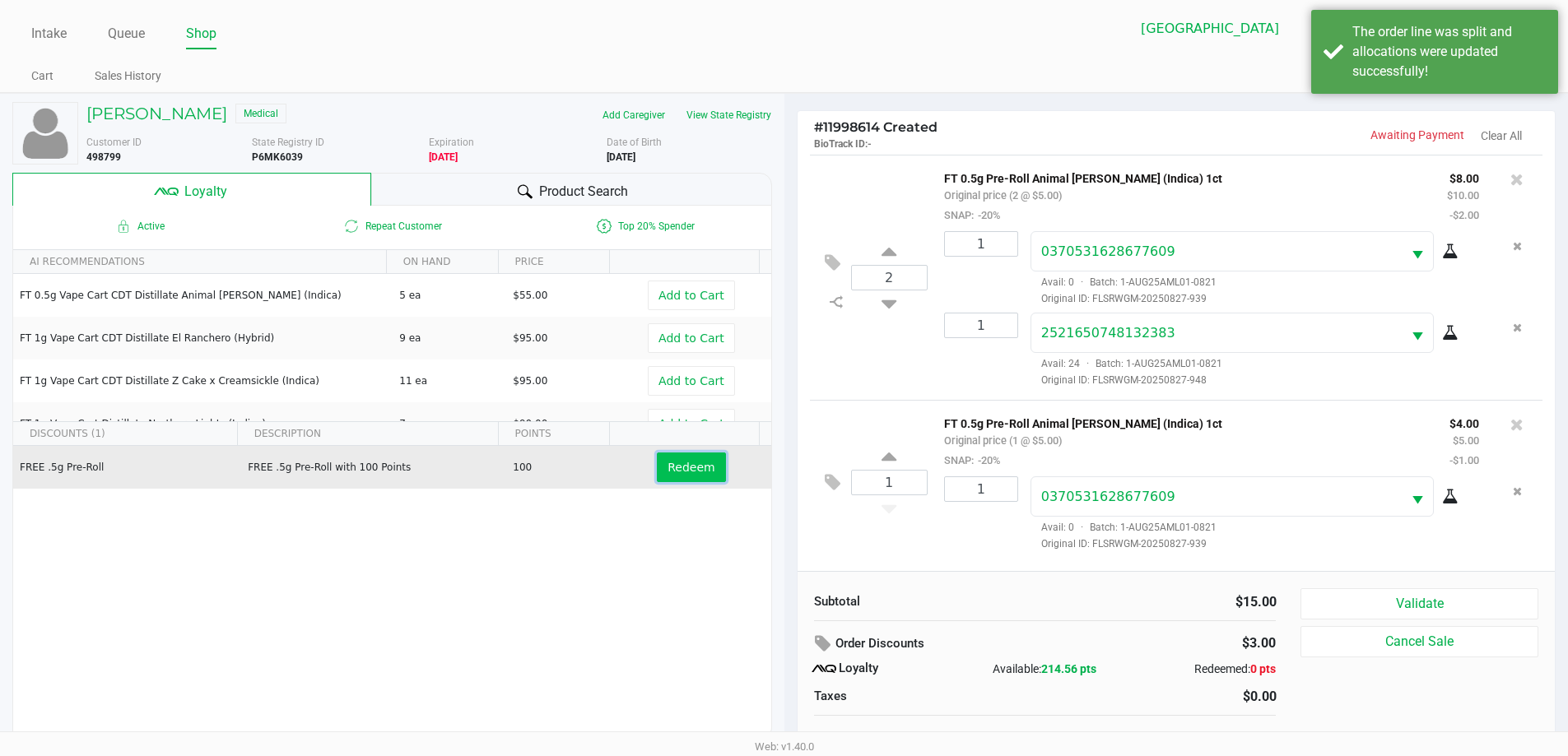
click at [699, 468] on span "Redeem" at bounding box center [691, 467] width 47 height 13
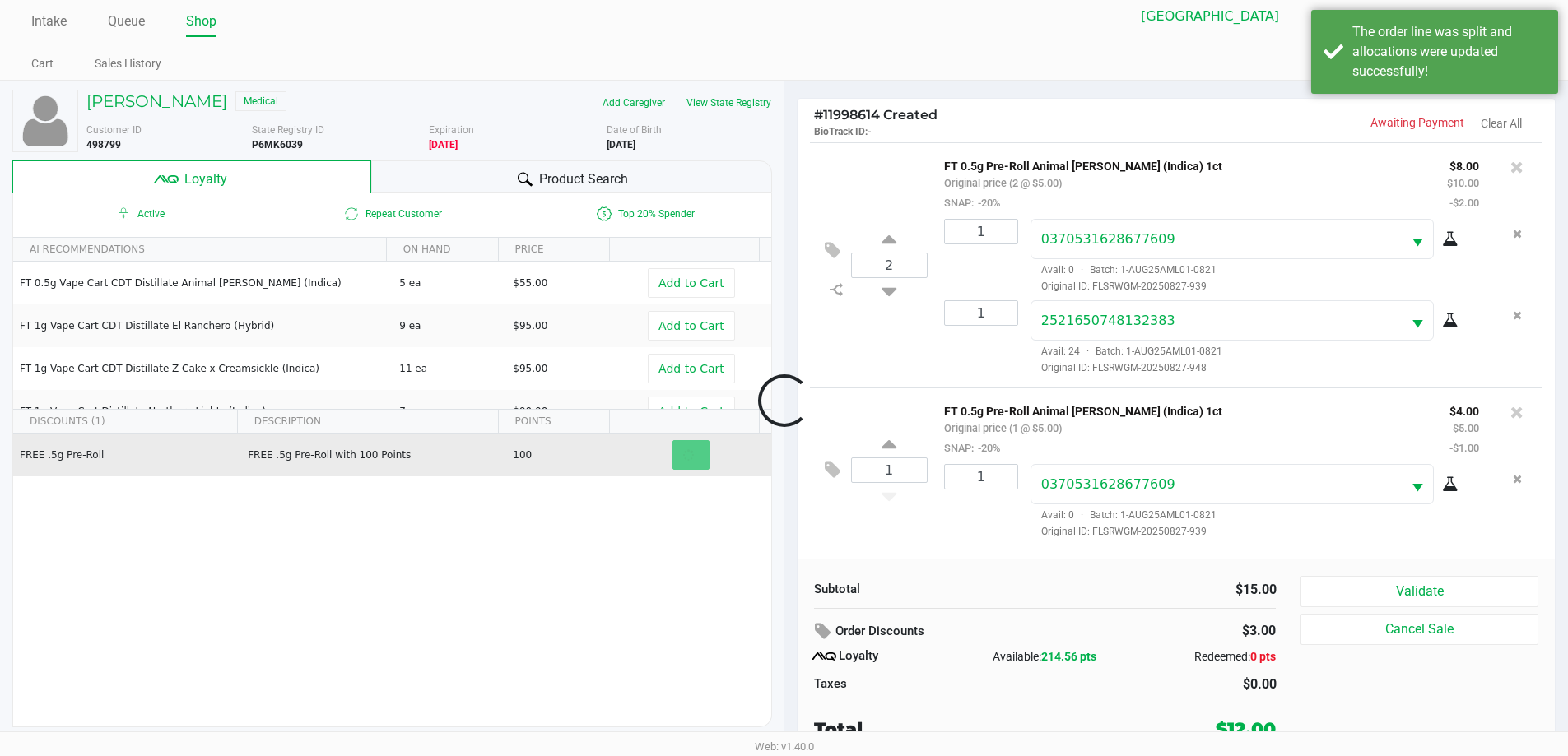
scroll to position [17, 0]
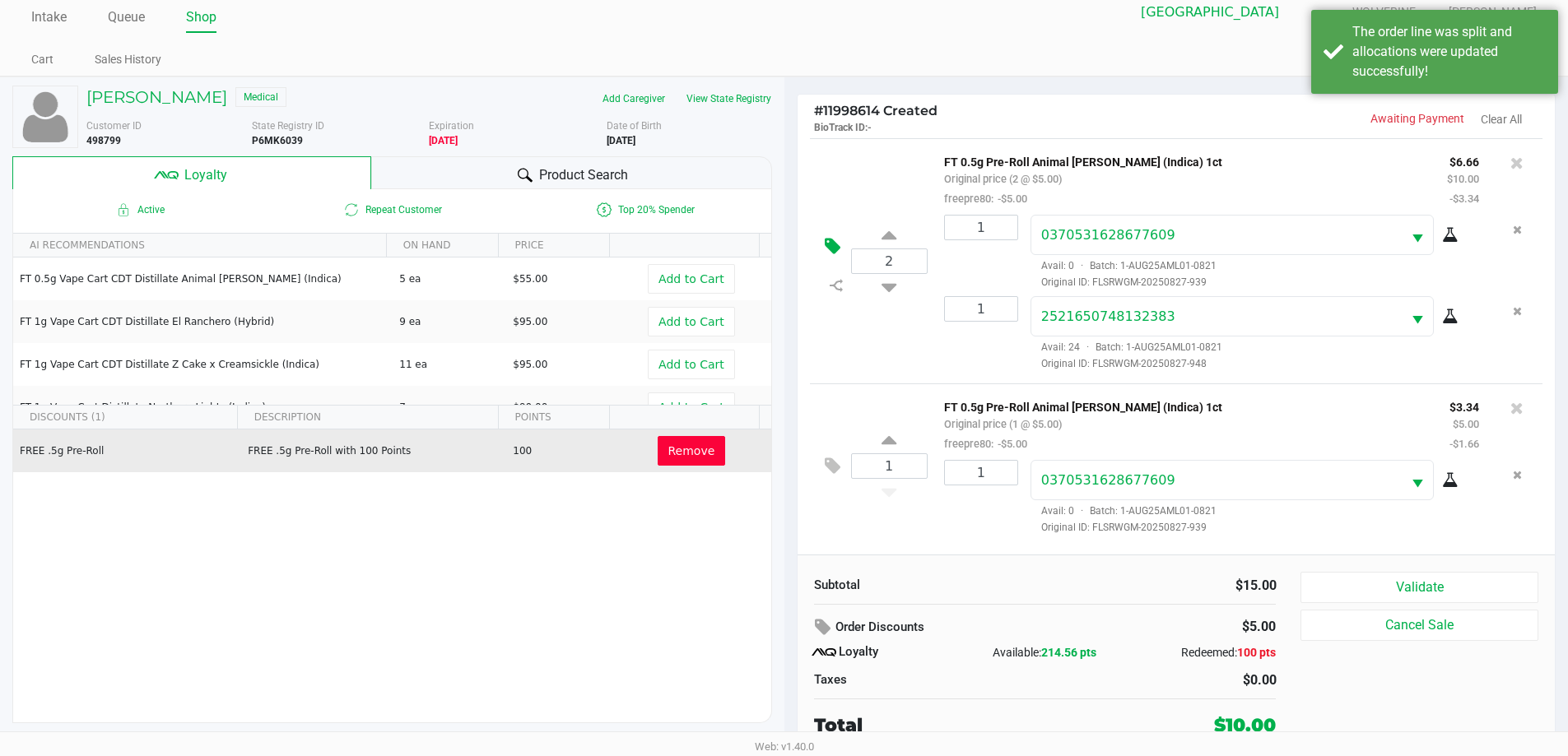
click at [787, 244] on icon at bounding box center [832, 246] width 16 height 19
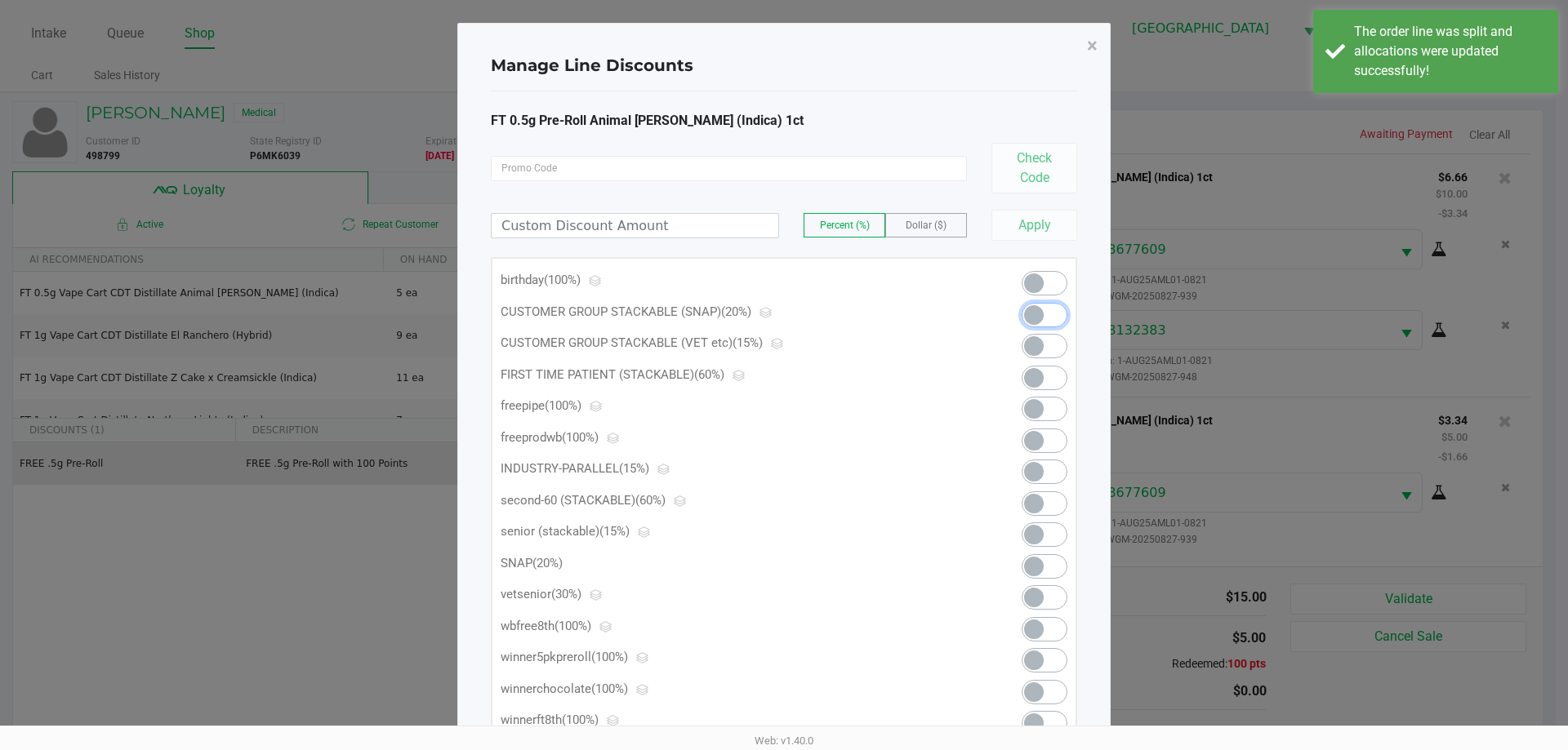
click at [781, 319] on span at bounding box center [1034, 315] width 19 height 19
drag, startPoint x: 1088, startPoint y: 47, endPoint x: 1228, endPoint y: 267, distance: 260.8
click at [781, 48] on span "×" at bounding box center [1092, 46] width 11 height 23
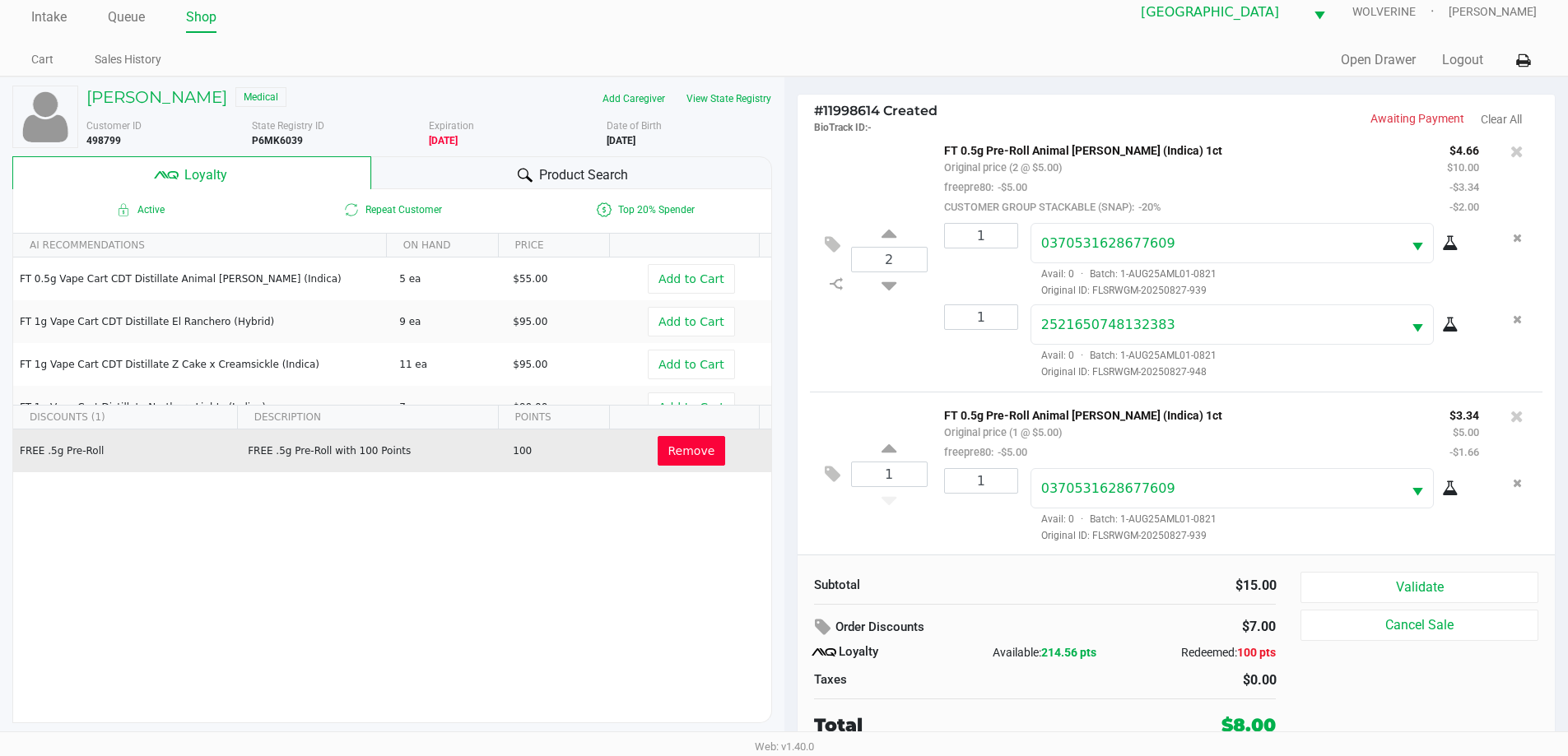
scroll to position [14, 0]
click at [787, 588] on button "Validate" at bounding box center [1419, 588] width 237 height 31
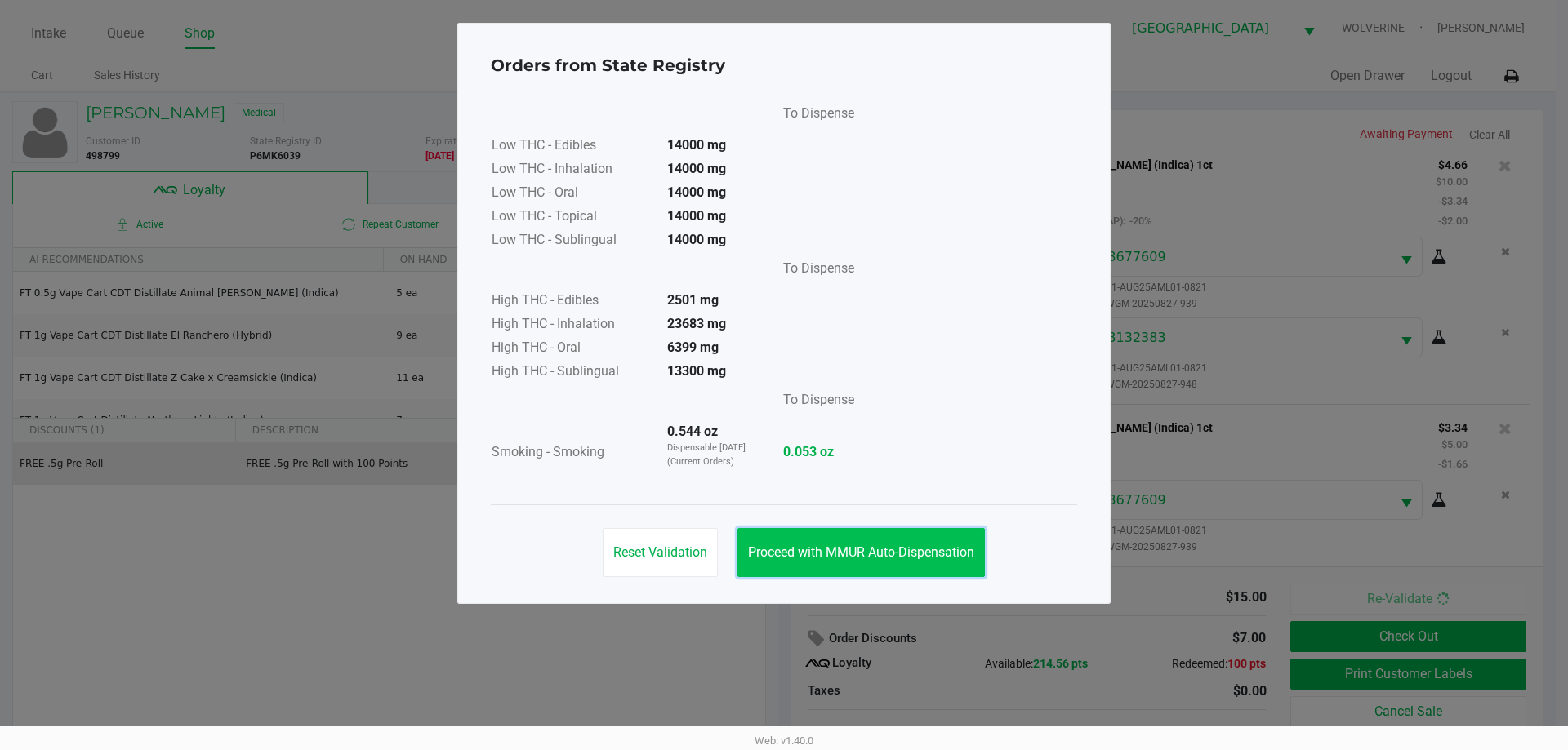
click at [781, 538] on button "Proceed with MMUR Auto-Dispensation" at bounding box center [861, 552] width 247 height 49
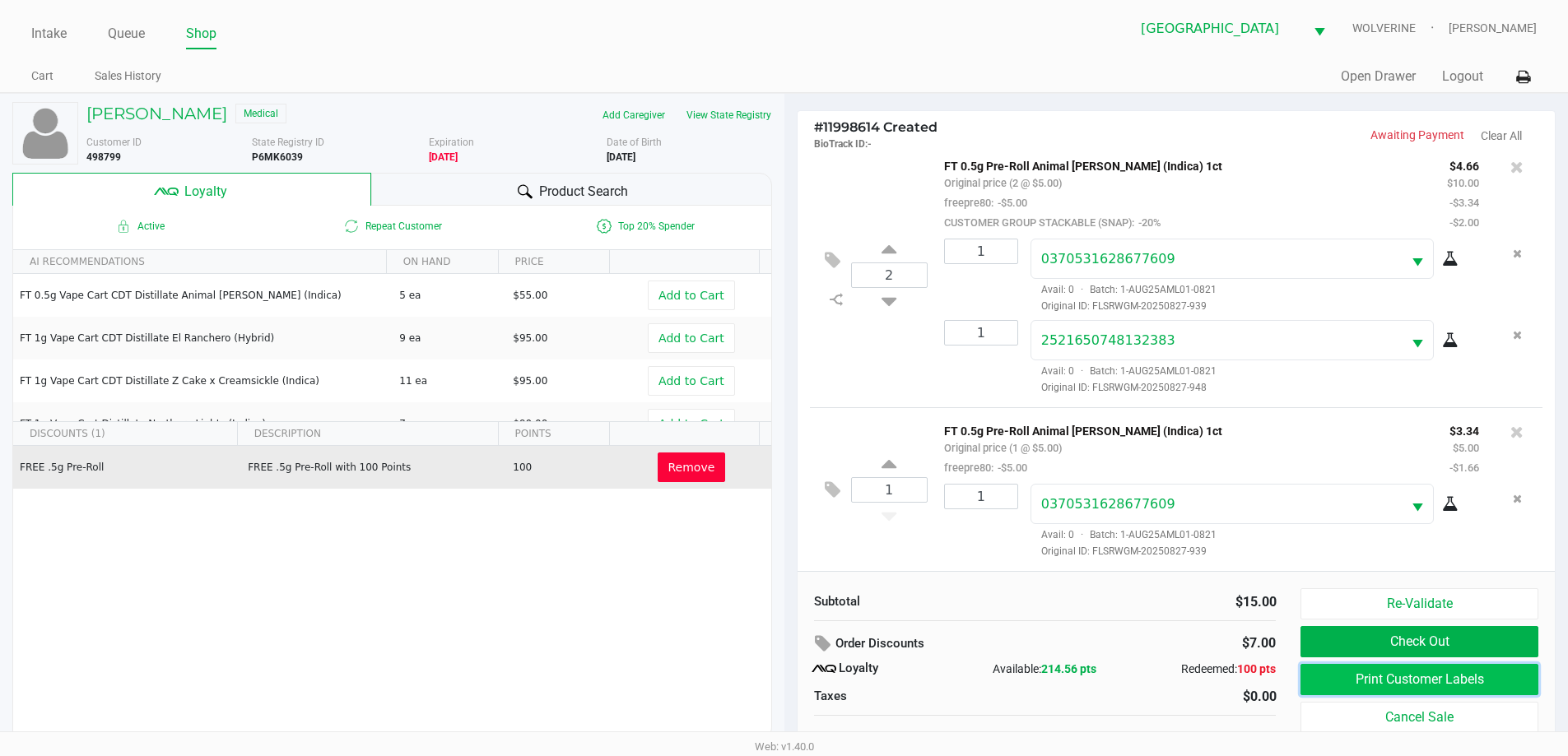
click at [787, 677] on button "Print Customer Labels" at bounding box center [1419, 680] width 237 height 31
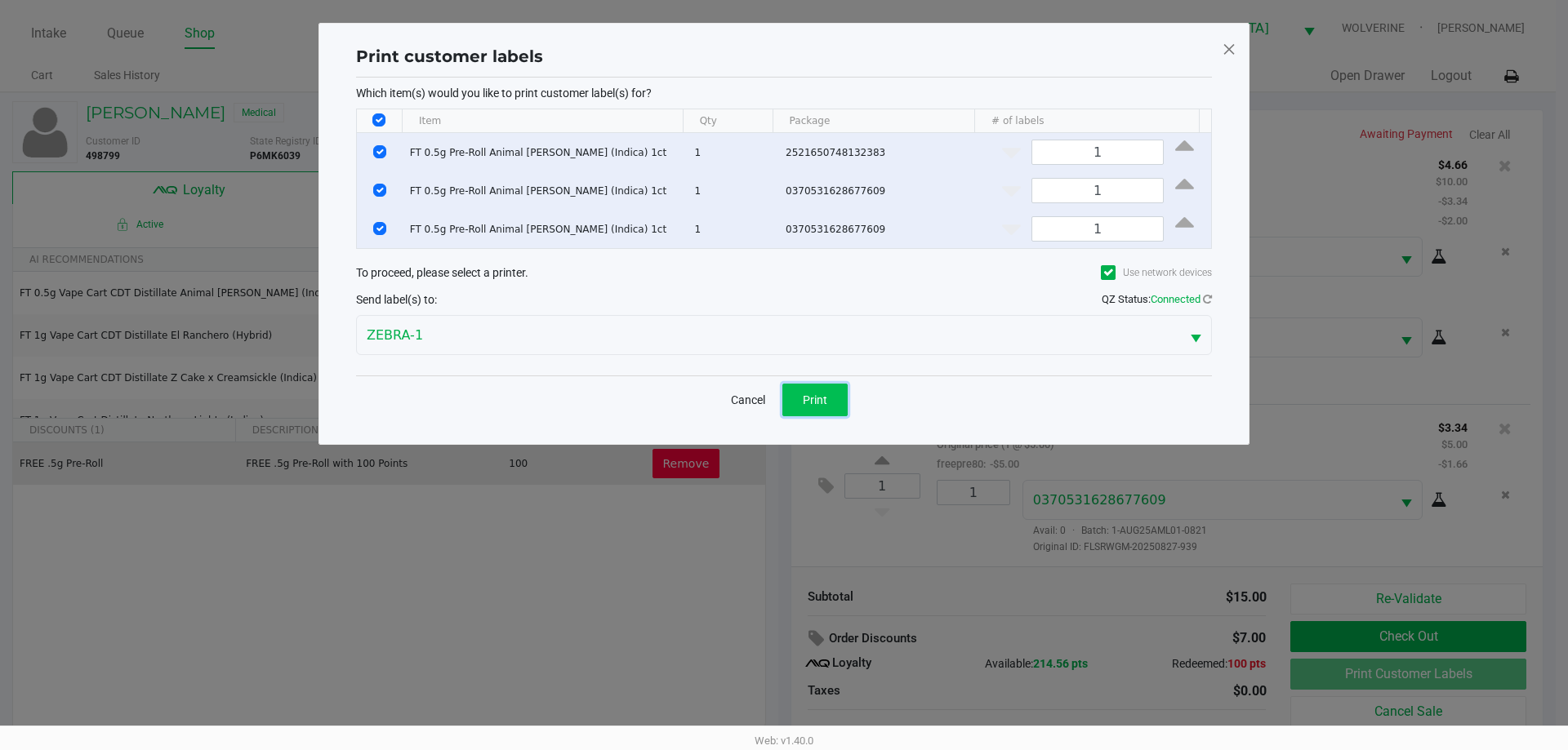
click at [781, 402] on span "Print" at bounding box center [814, 399] width 24 height 13
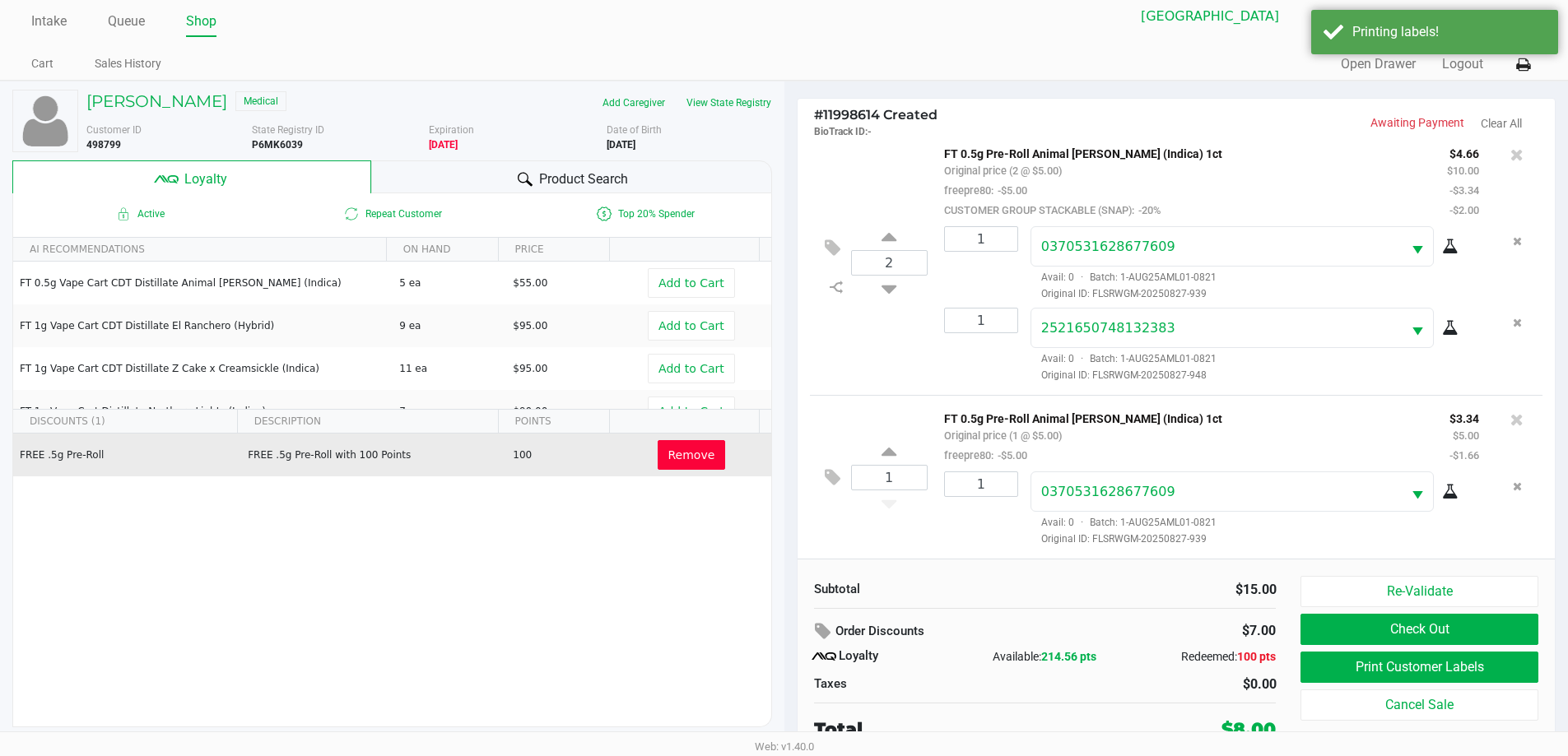
scroll to position [17, 0]
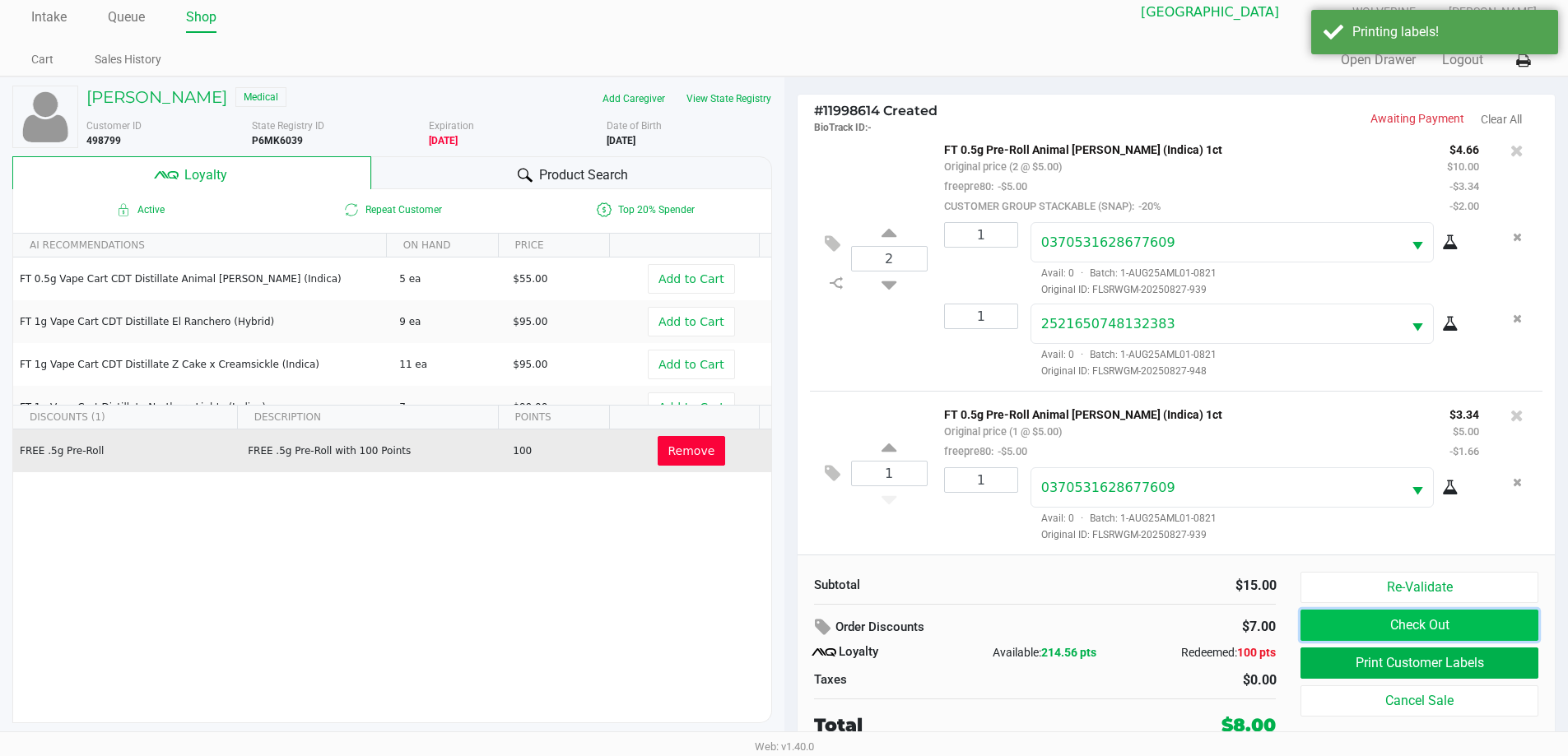
click at [787, 632] on button "Check Out" at bounding box center [1419, 625] width 237 height 31
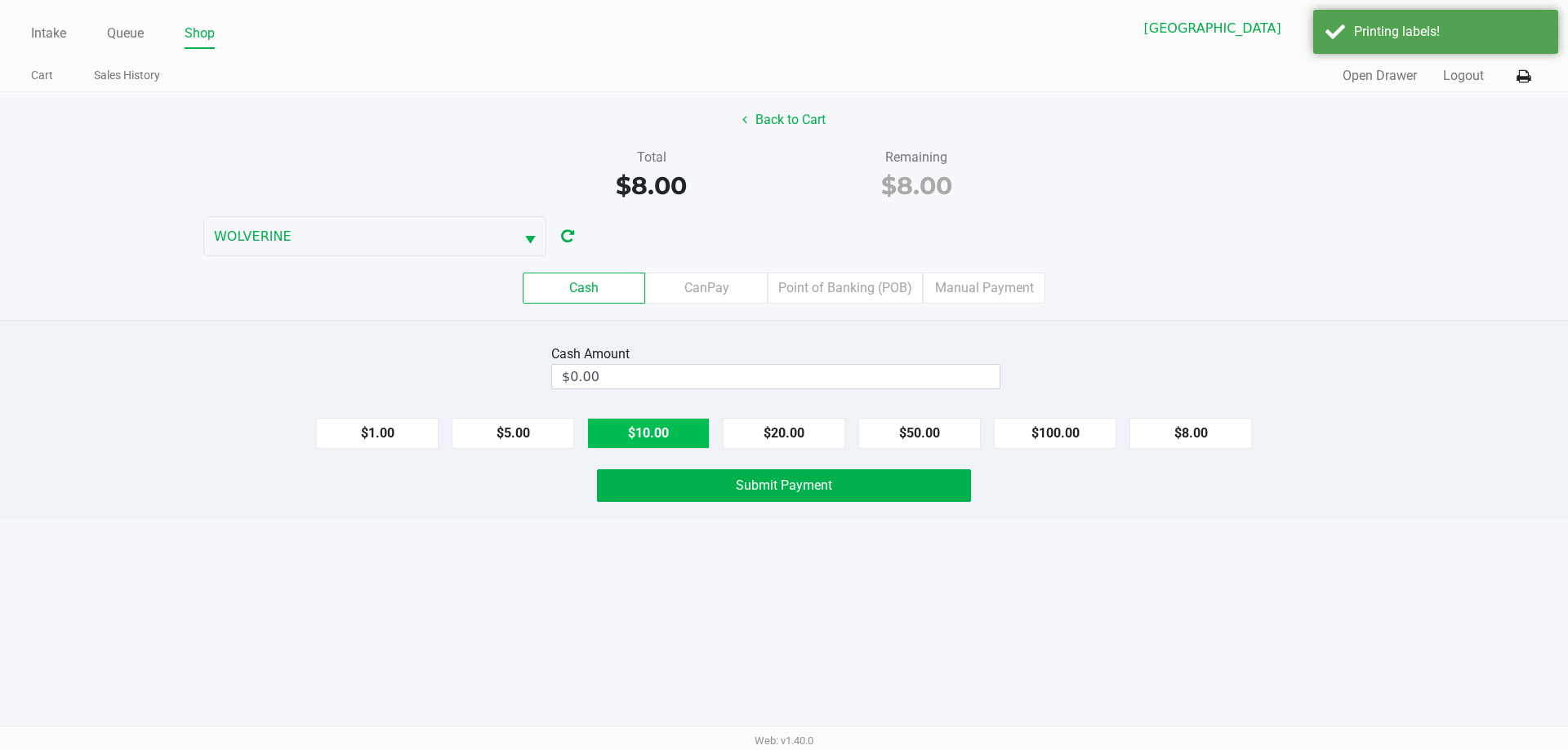
click at [682, 426] on button "$10.00" at bounding box center [648, 433] width 122 height 31
type input "$10.00"
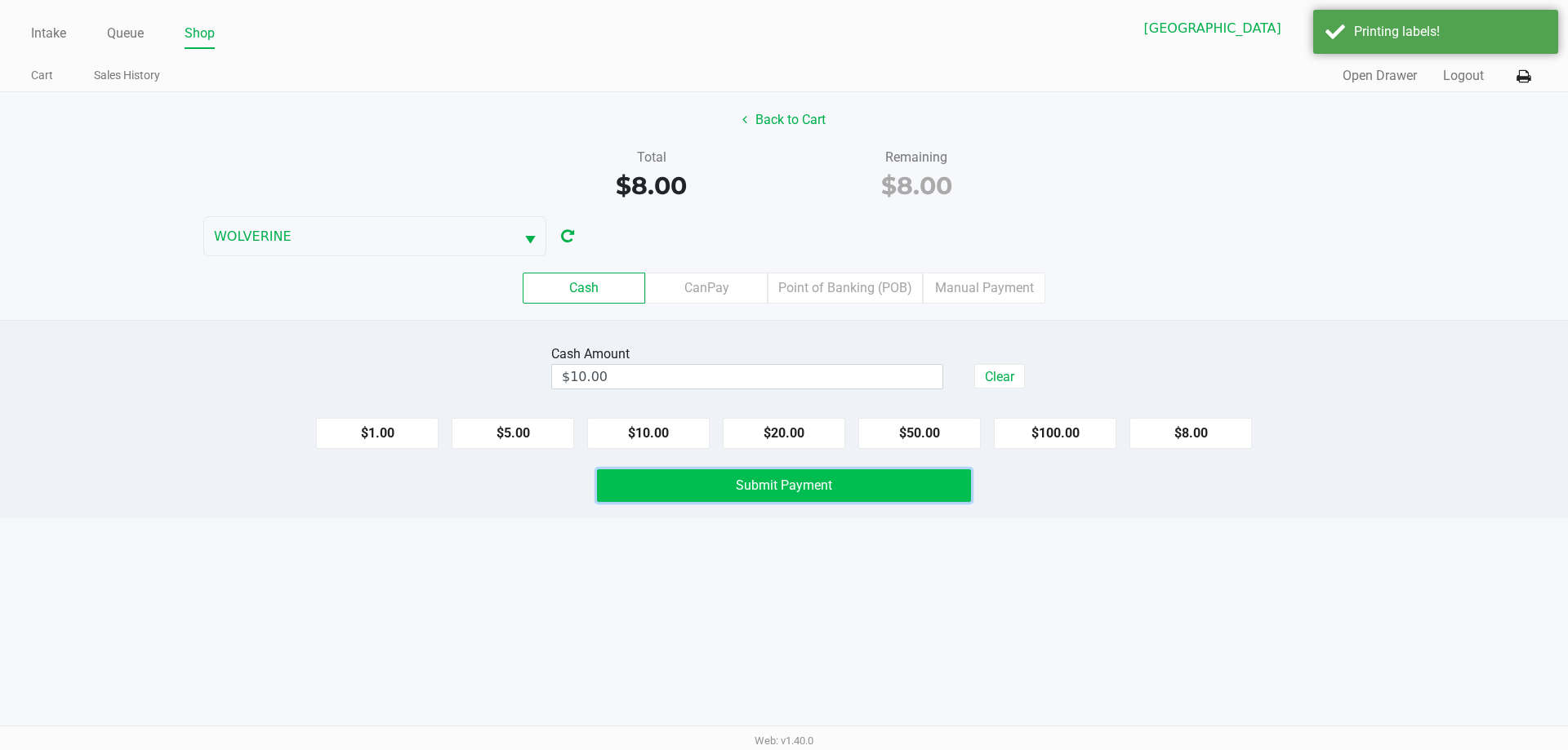
click at [713, 490] on button "Submit Payment" at bounding box center [784, 486] width 374 height 33
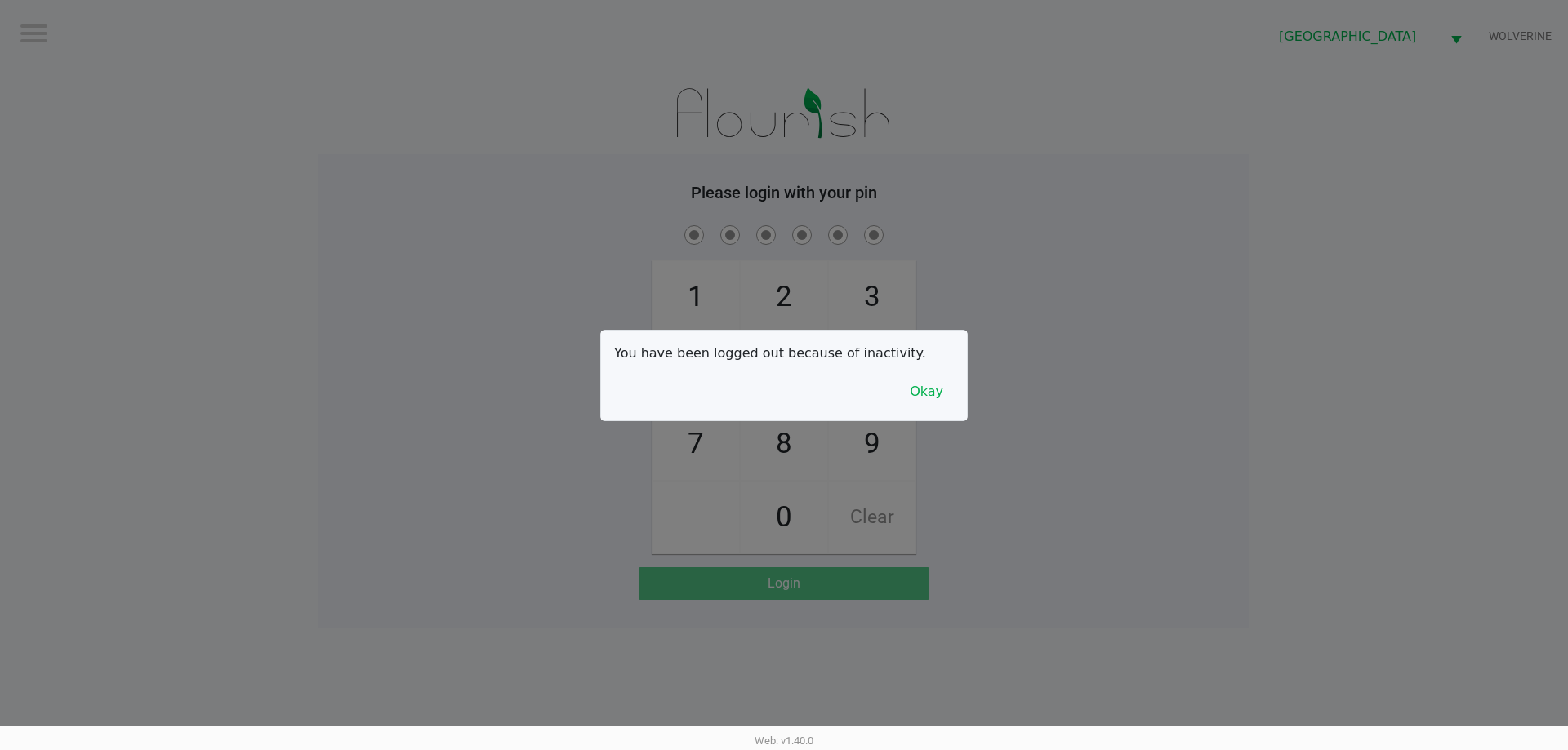
click at [781, 400] on button "Okay" at bounding box center [926, 391] width 54 height 31
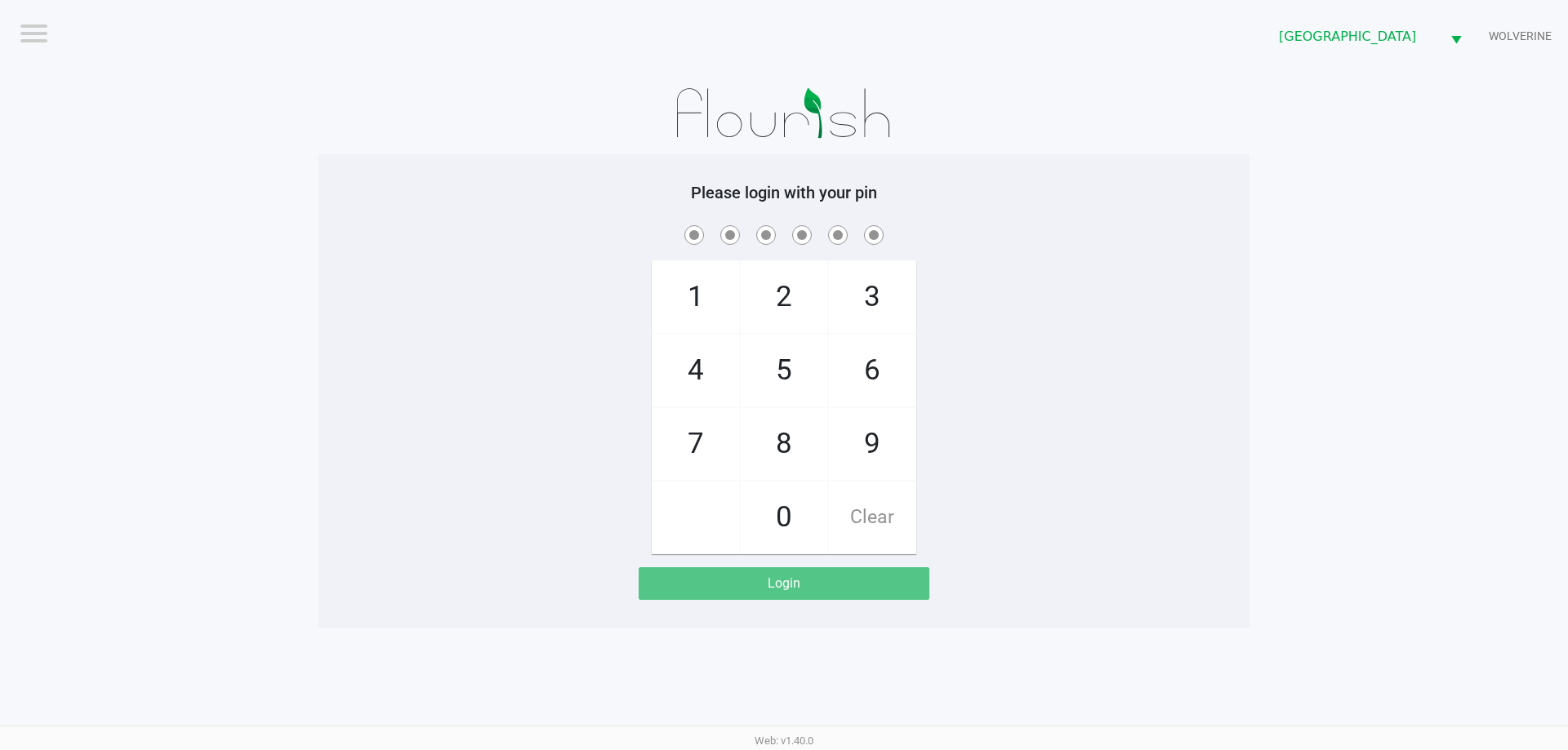
drag, startPoint x: 716, startPoint y: 439, endPoint x: 838, endPoint y: 454, distance: 122.9
click at [715, 439] on span "7" at bounding box center [695, 444] width 86 height 72
checkbox input "true"
click at [781, 457] on span "9" at bounding box center [871, 444] width 86 height 72
checkbox input "true"
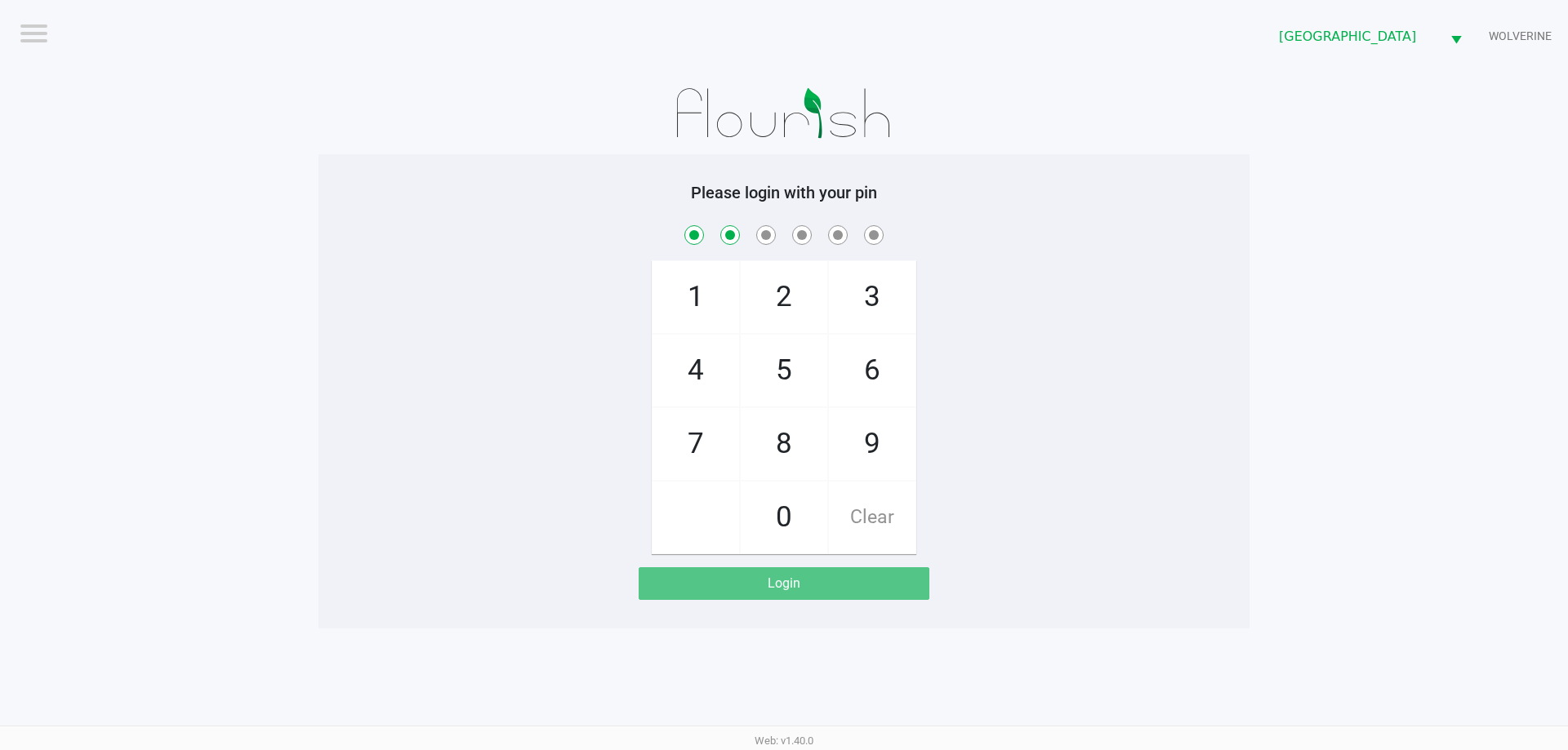
click at [781, 384] on span "5" at bounding box center [783, 370] width 86 height 72
checkbox input "true"
click at [781, 300] on span "2" at bounding box center [783, 297] width 86 height 72
checkbox input "true"
click at [717, 361] on span "4" at bounding box center [695, 370] width 86 height 72
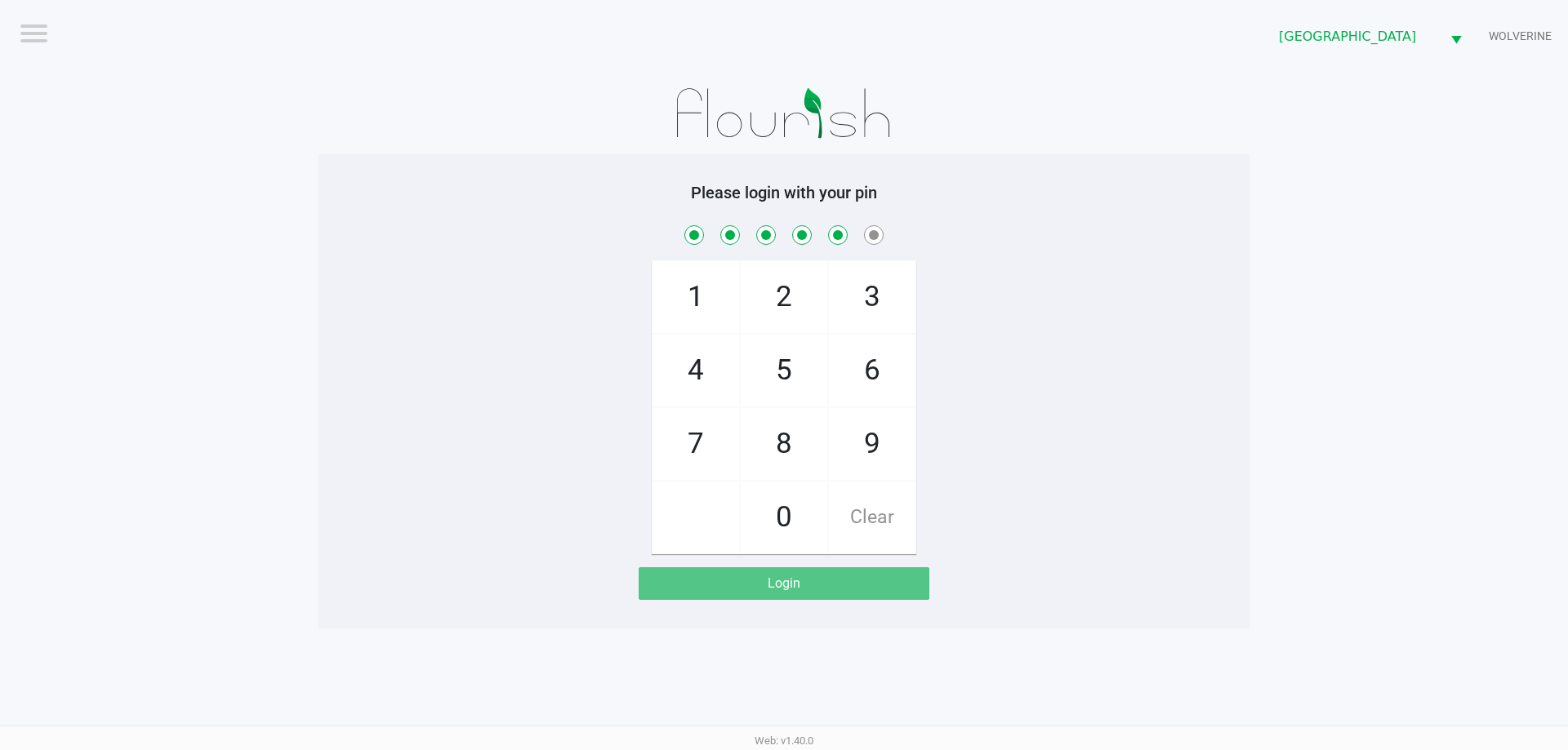
checkbox input "true"
click at [781, 376] on span "6" at bounding box center [871, 370] width 86 height 72
checkbox input "true"
